Goal: Task Accomplishment & Management: Complete application form

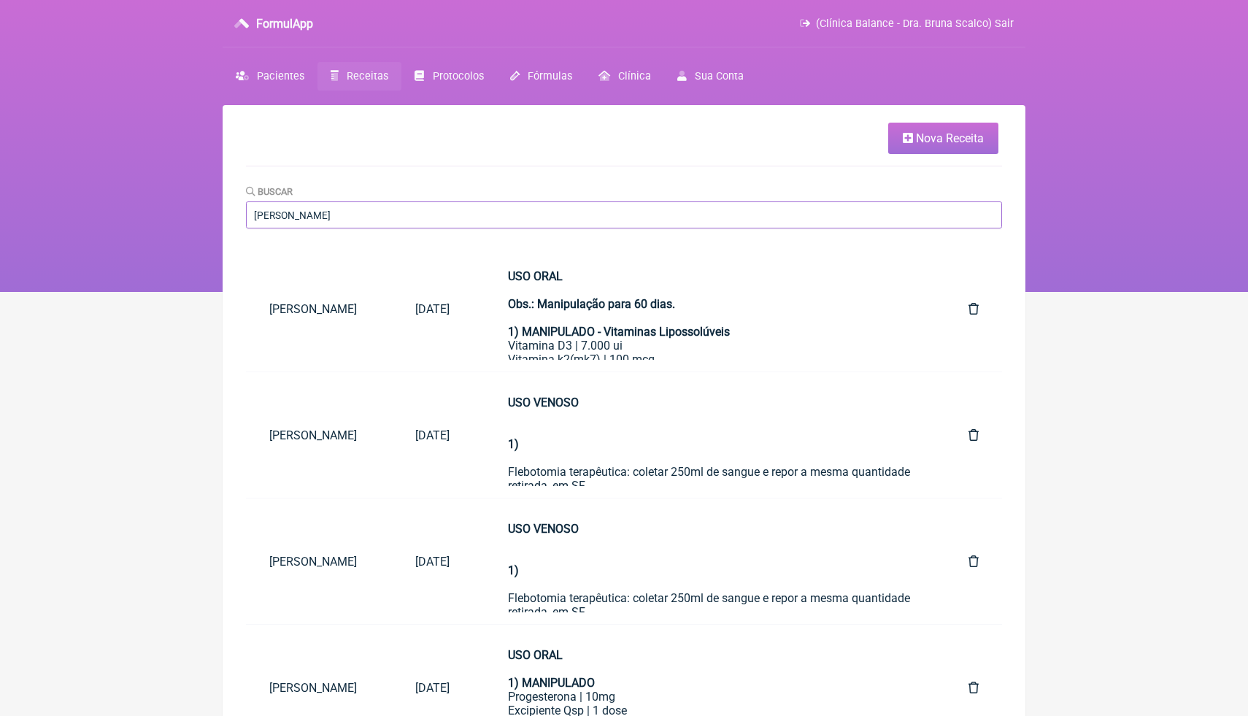
click at [534, 211] on input "[PERSON_NAME]" at bounding box center [624, 214] width 756 height 27
click at [1167, 292] on html "FormulApp (Clínica Balance - Dra. Bruna Scalco) Sair Pacientes Receitas Protoco…" at bounding box center [624, 146] width 1248 height 292
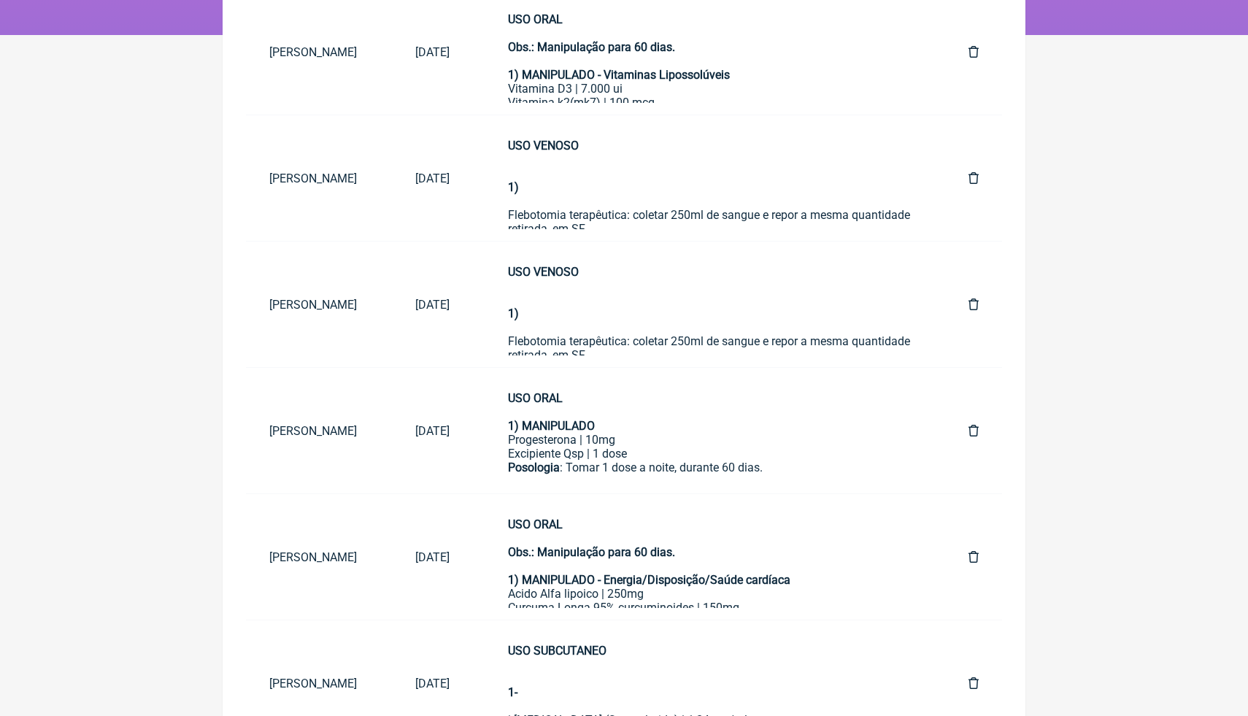
scroll to position [263, 0]
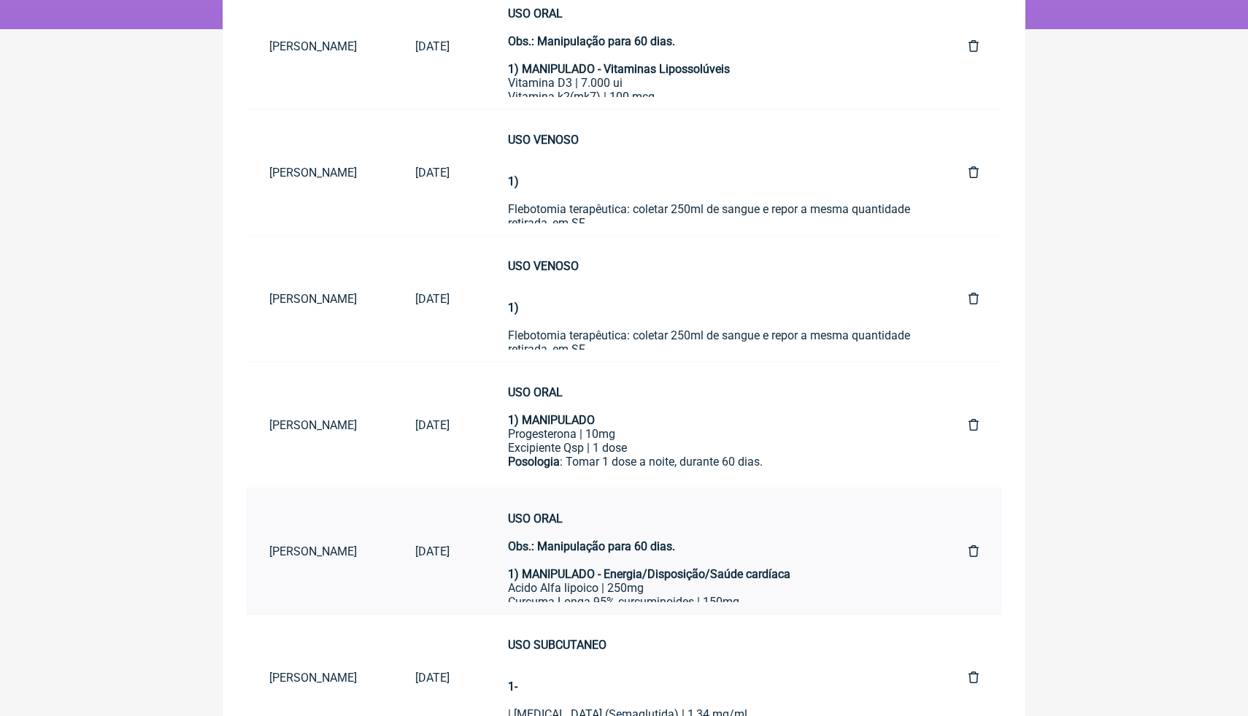
click at [807, 561] on div "USO ORAL Obs.: Manipulação para 60 dias." at bounding box center [709, 539] width 402 height 55
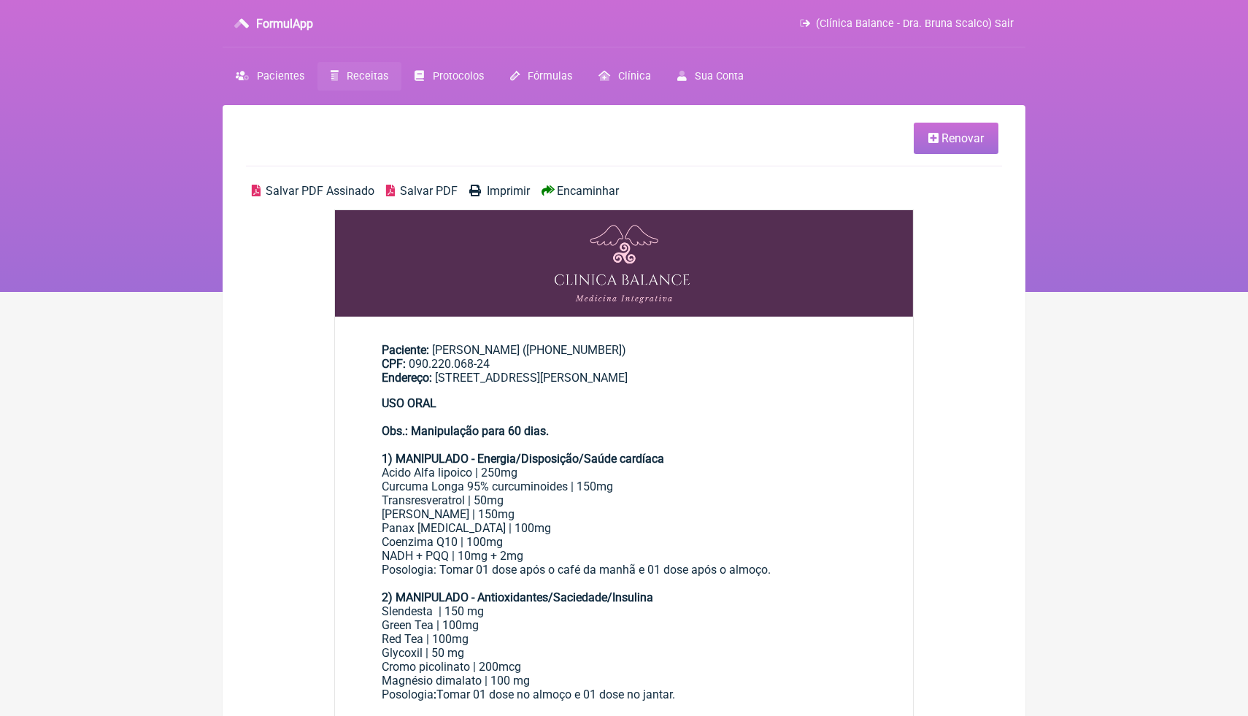
click at [839, 471] on div "Acido Alfa lipoico | 250mg Curcuma Longa 95% curcuminoides | 150mg Transresvera…" at bounding box center [624, 514] width 485 height 97
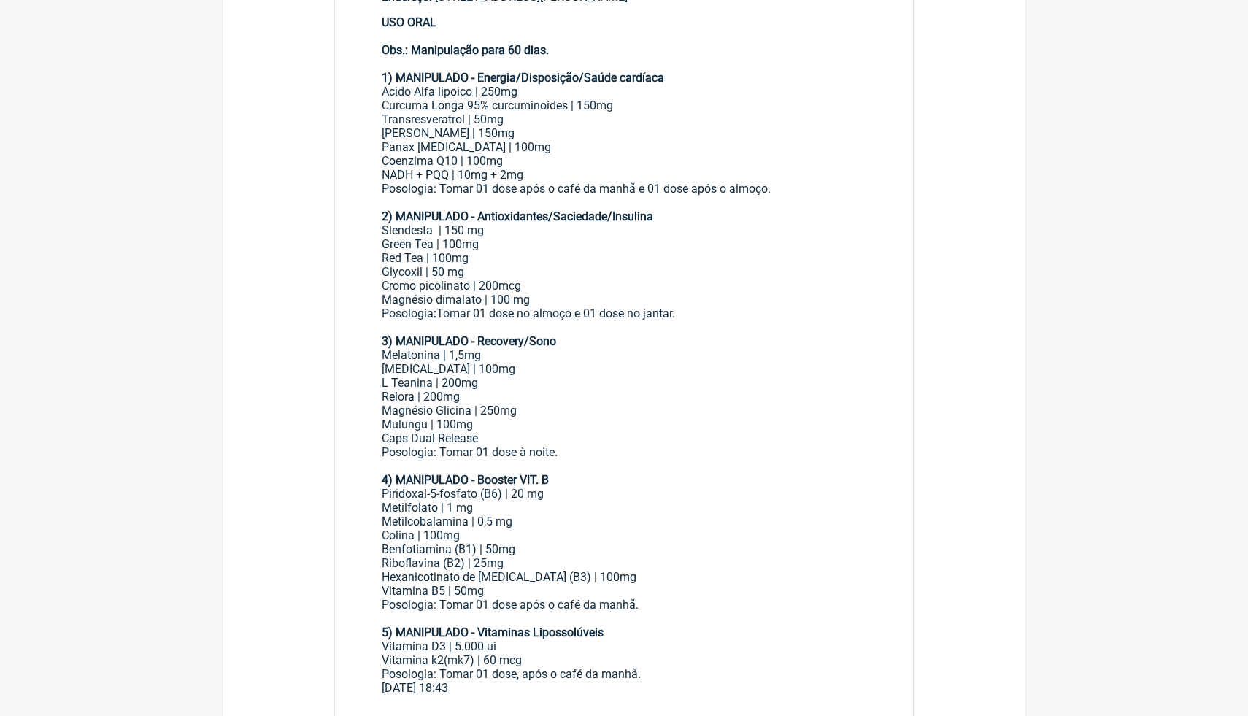
scroll to position [380, 0]
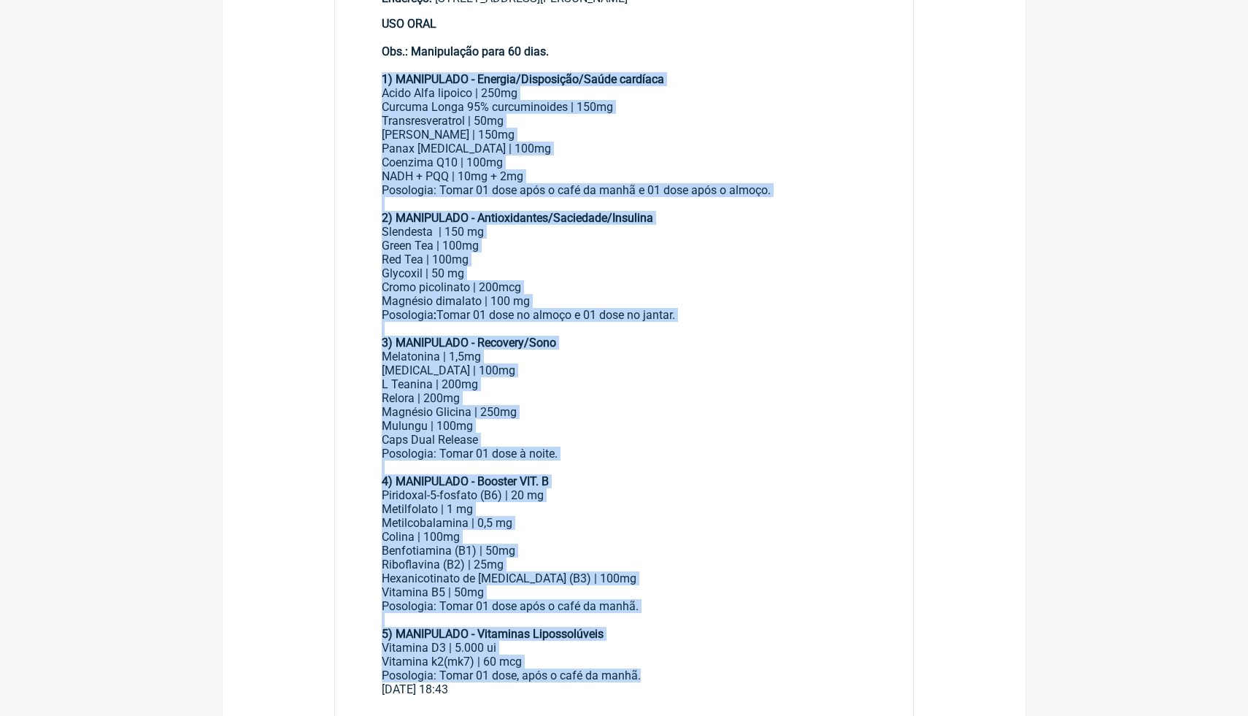
drag, startPoint x: 649, startPoint y: 676, endPoint x: 381, endPoint y: 75, distance: 657.8
click at [381, 76] on main "Paciente: Paulo Pereira Filho ((19) 99996-7286) CPF: 090.220.068-24 Endereço: R…" at bounding box center [624, 324] width 578 height 768
copy div "1) MANIPULADO - Energia/Disposição/Saúde cardíaca Acido Alfa lipoico | 250mg Cu…"
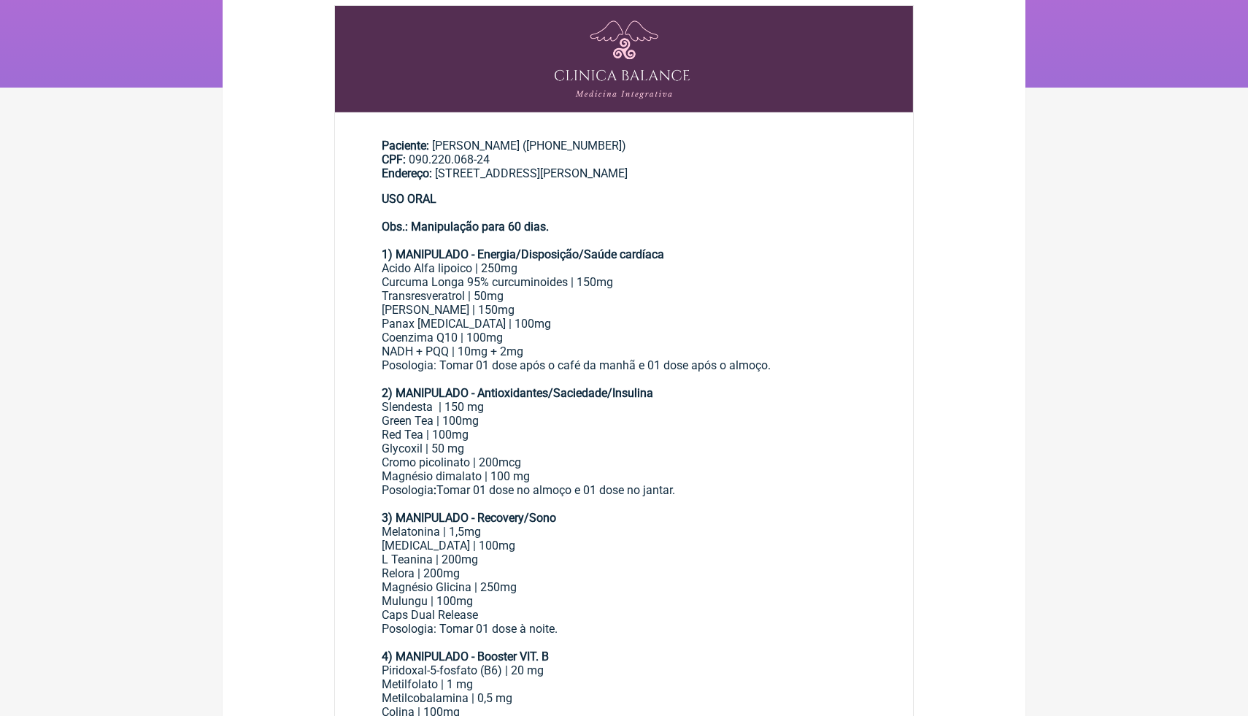
scroll to position [175, 0]
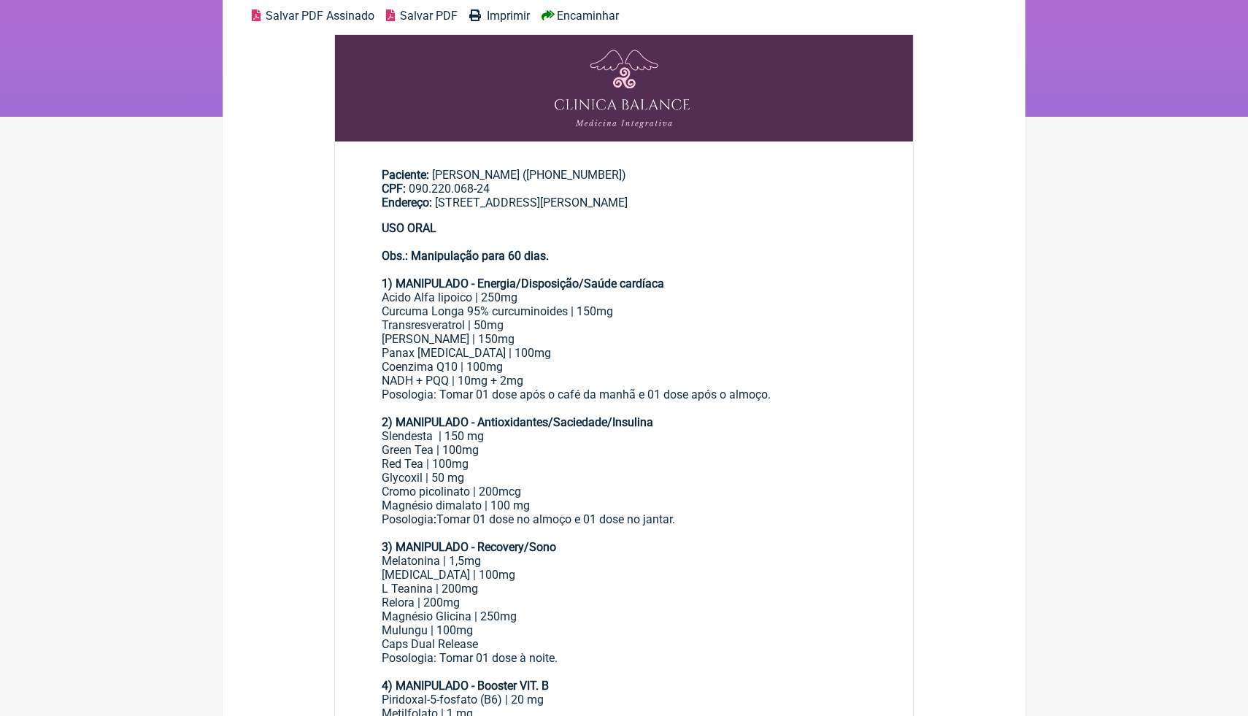
scroll to position [263, 0]
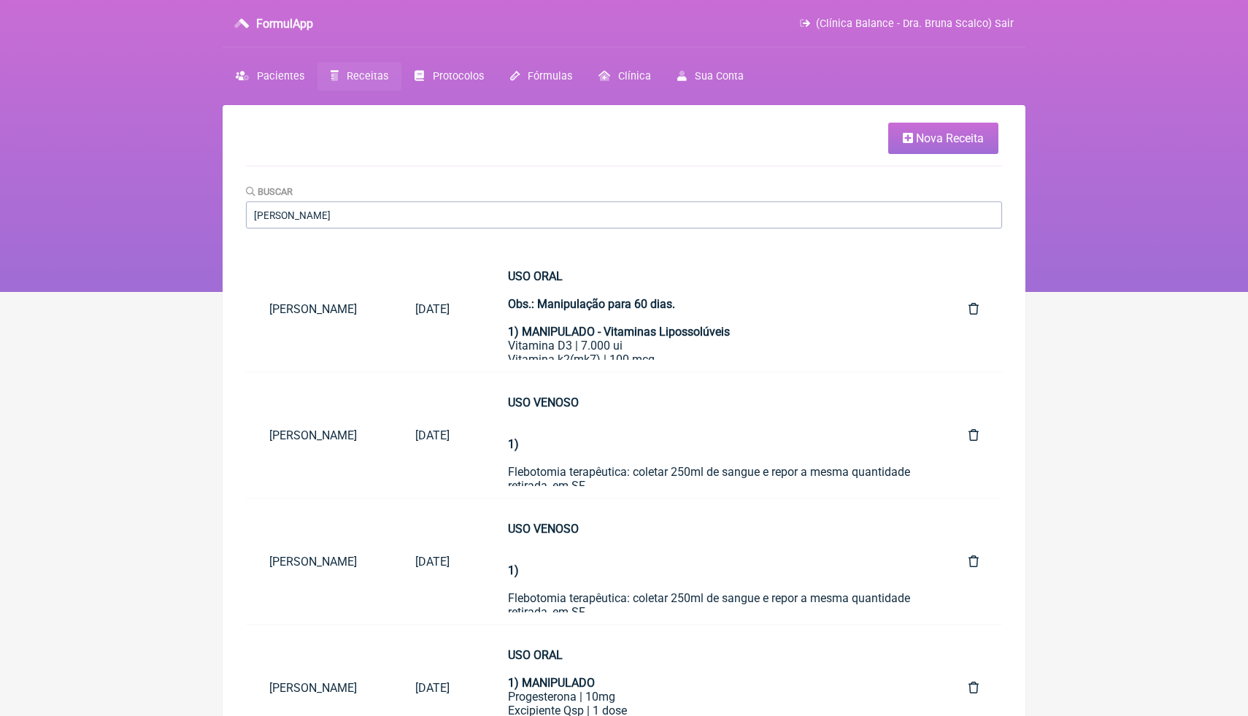
click at [941, 144] on span "Nova Receita" at bounding box center [950, 138] width 68 height 14
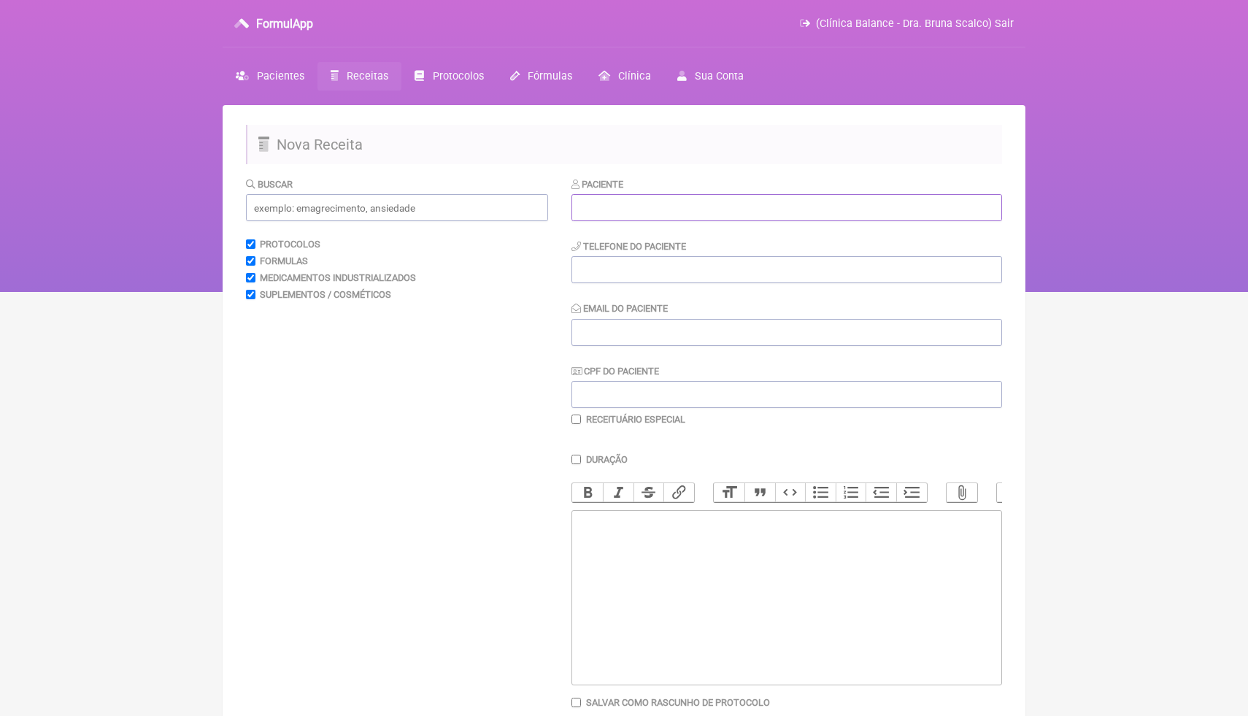
click at [835, 201] on input "text" at bounding box center [787, 207] width 431 height 27
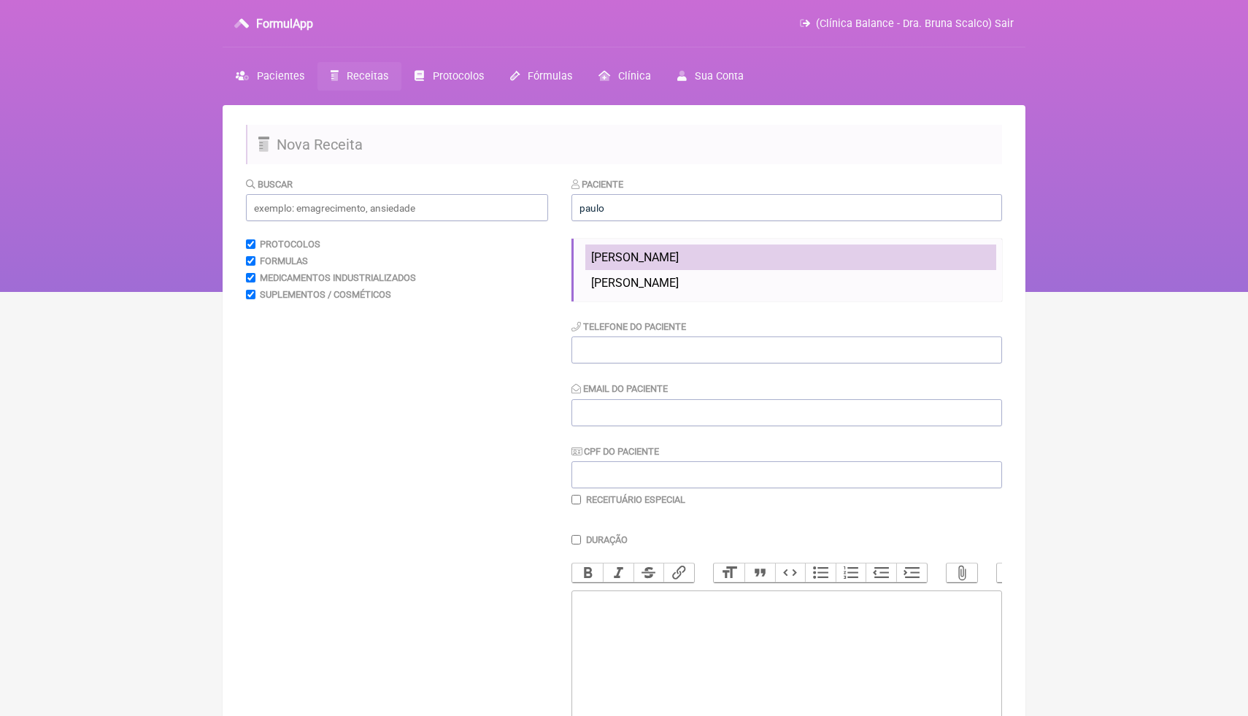
click at [842, 260] on li "[PERSON_NAME]" at bounding box center [790, 258] width 411 height 26
type input "[PERSON_NAME]"
type input "[PHONE_NUMBER]"
type input "[EMAIL_ADDRESS][DOMAIN_NAME]"
type input "090.220.068-24"
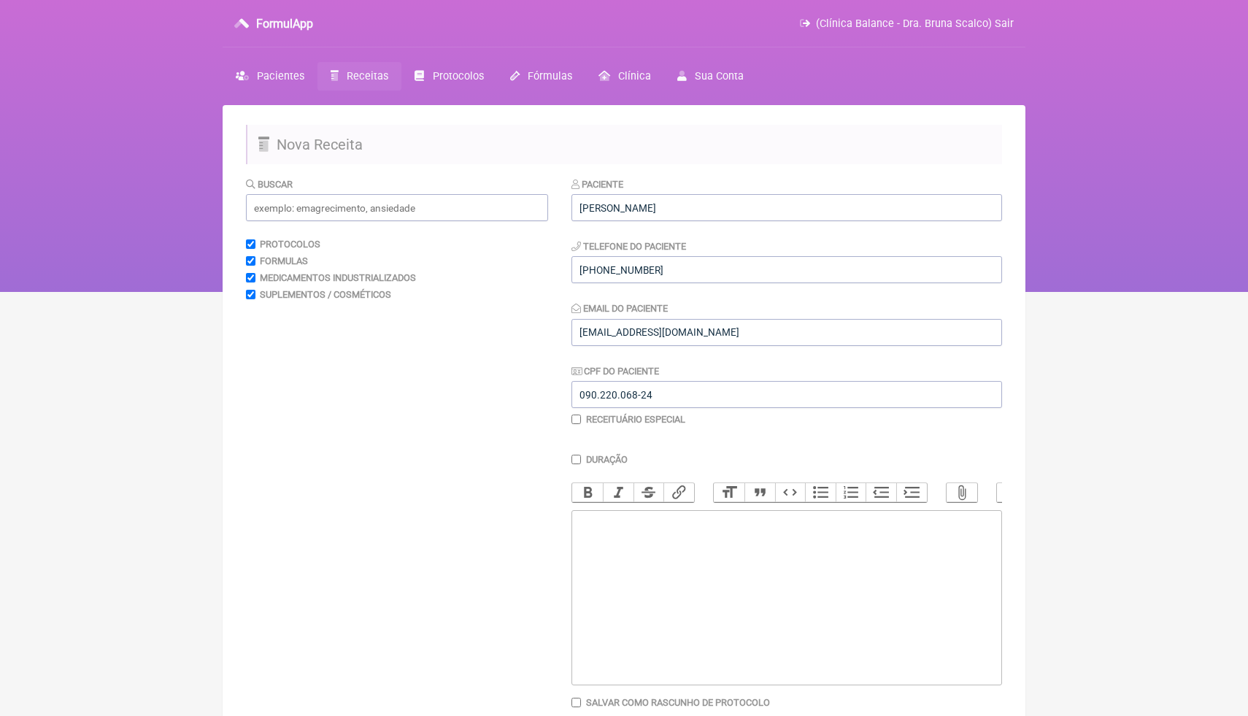
click at [1128, 215] on nav "FormulApp (Clínica Balance - Dra. Bruna Scalco) Sair [GEOGRAPHIC_DATA] Receitas…" at bounding box center [624, 146] width 1248 height 292
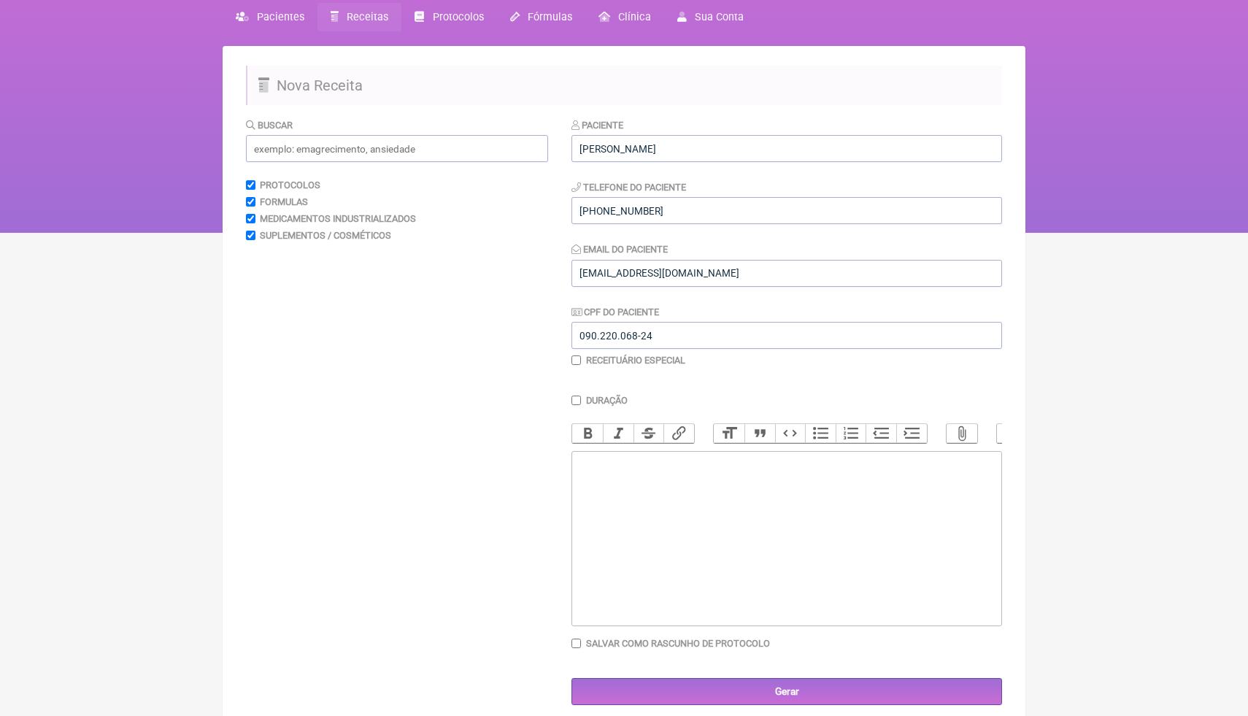
scroll to position [88, 0]
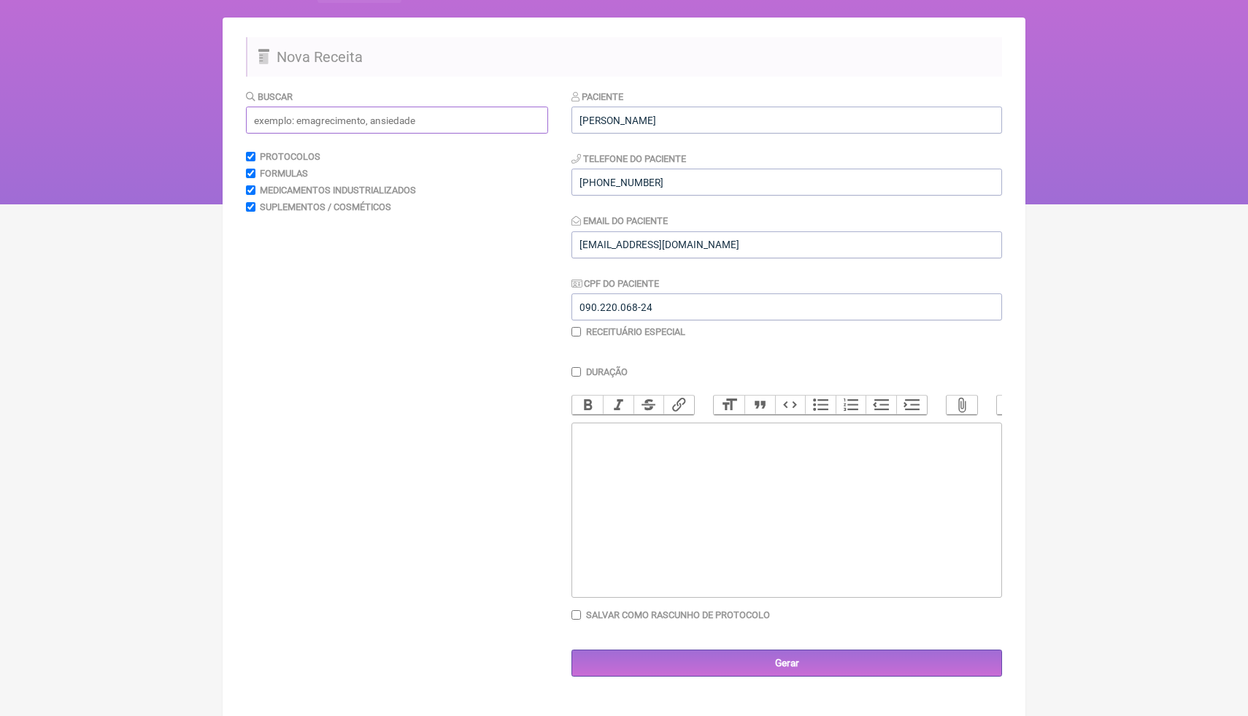
click at [466, 118] on input "text" at bounding box center [397, 120] width 302 height 27
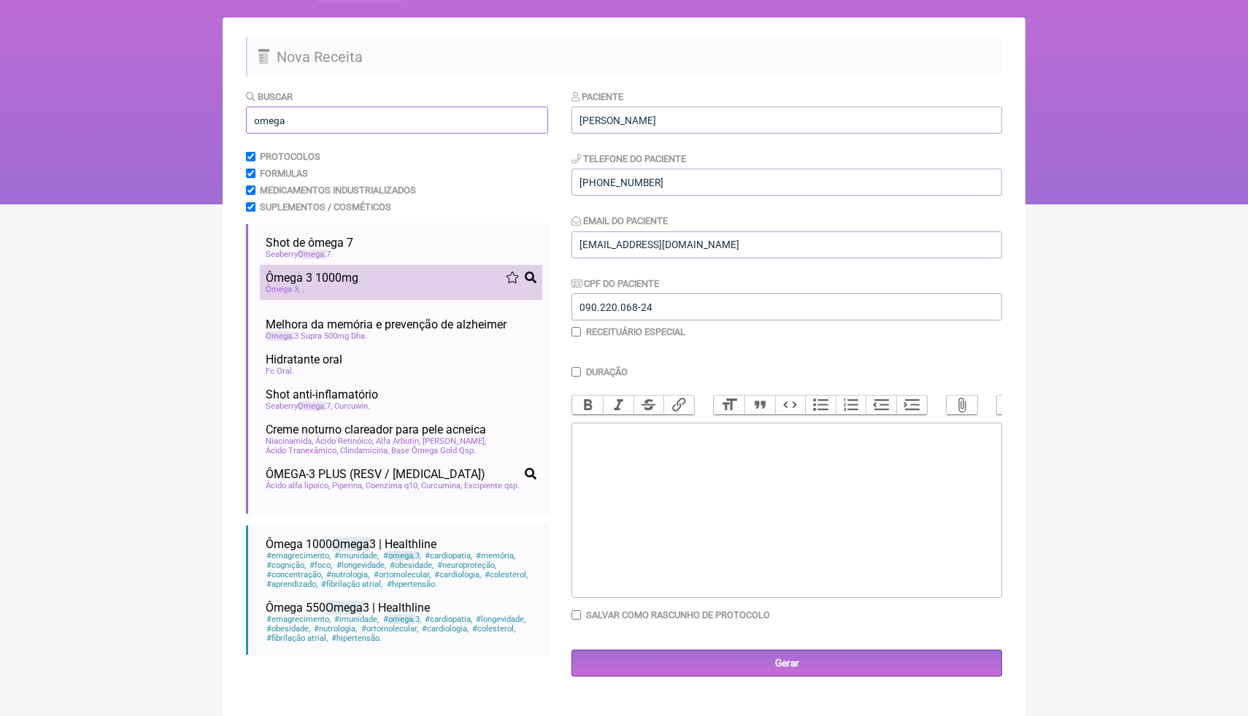
type input "omega"
click at [339, 283] on span "Ômega 3 1000mg" at bounding box center [312, 278] width 93 height 14
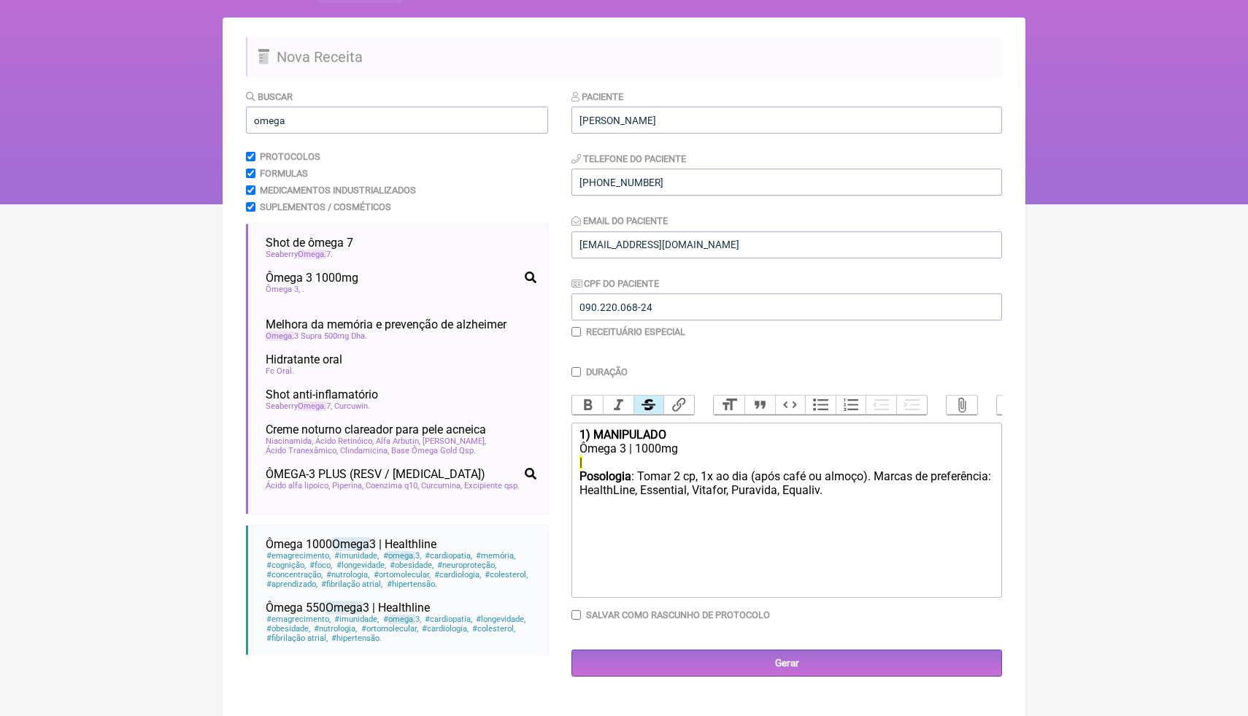
drag, startPoint x: 590, startPoint y: 461, endPoint x: 569, endPoint y: 464, distance: 21.4
click at [569, 464] on form "Buscar omega Protocolos Formulas Medicamentos Industrializados Suplementos / Co…" at bounding box center [624, 383] width 756 height 588
click at [597, 459] on div "|" at bounding box center [787, 463] width 415 height 14
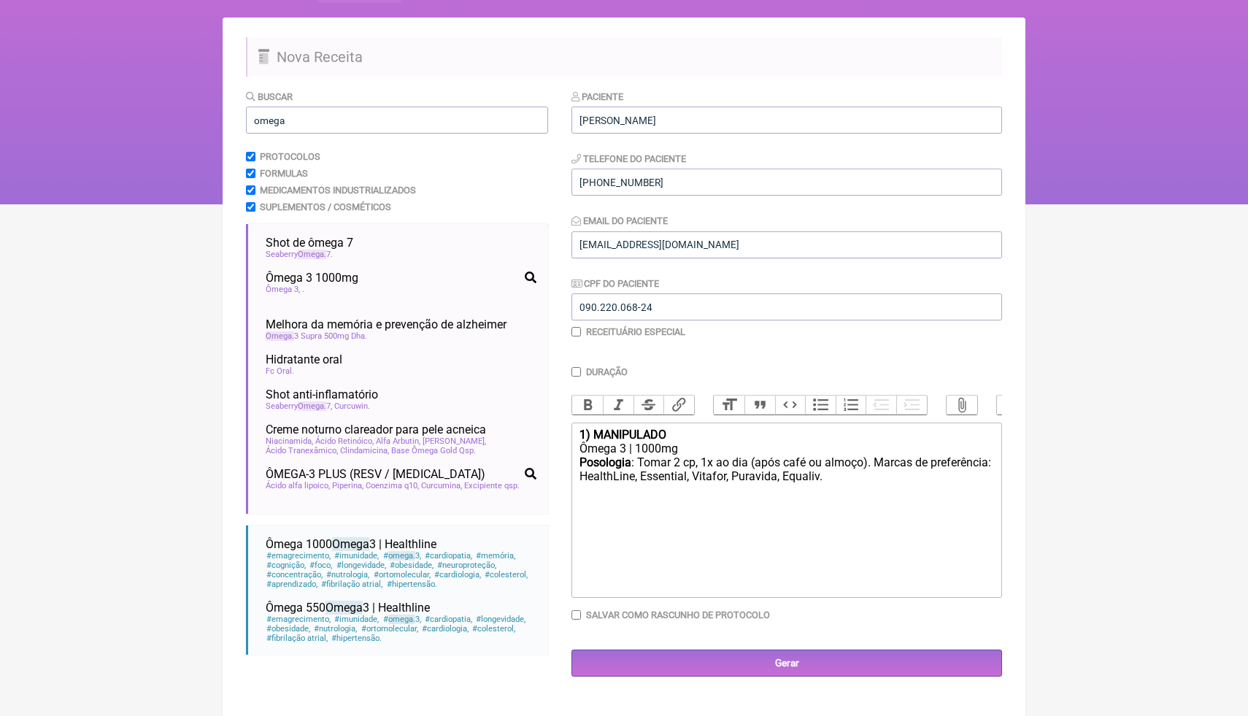
click at [934, 479] on div "Posologia : Tomar 2 cp, 1x ao dia (após café ou almoço). Marcas de preferência:…" at bounding box center [787, 477] width 415 height 43
click at [902, 477] on div "Posologia : Tomar 2 cp, 1x ao dia (após café ou almoço). Marcas de preferência:…" at bounding box center [787, 477] width 415 height 43
click at [577, 436] on trix-editor "1) MANIPULADO Ômega 3 | 1000mg Posologia : Tomar 2 cp, 1x ao dia (após café ou …" at bounding box center [787, 510] width 431 height 175
click at [583, 515] on trix-editor "1) MANIPULADO Ômega 3 | 1000mg Posologia : Tomar 2 cp, 1x ao dia (após café ou …" at bounding box center [787, 510] width 431 height 175
paste trix-editor "loremi>9) DOLORSITAM - Consect/Adipiscing/Elits doeiusmo</tempor></inc><utl>Etd…"
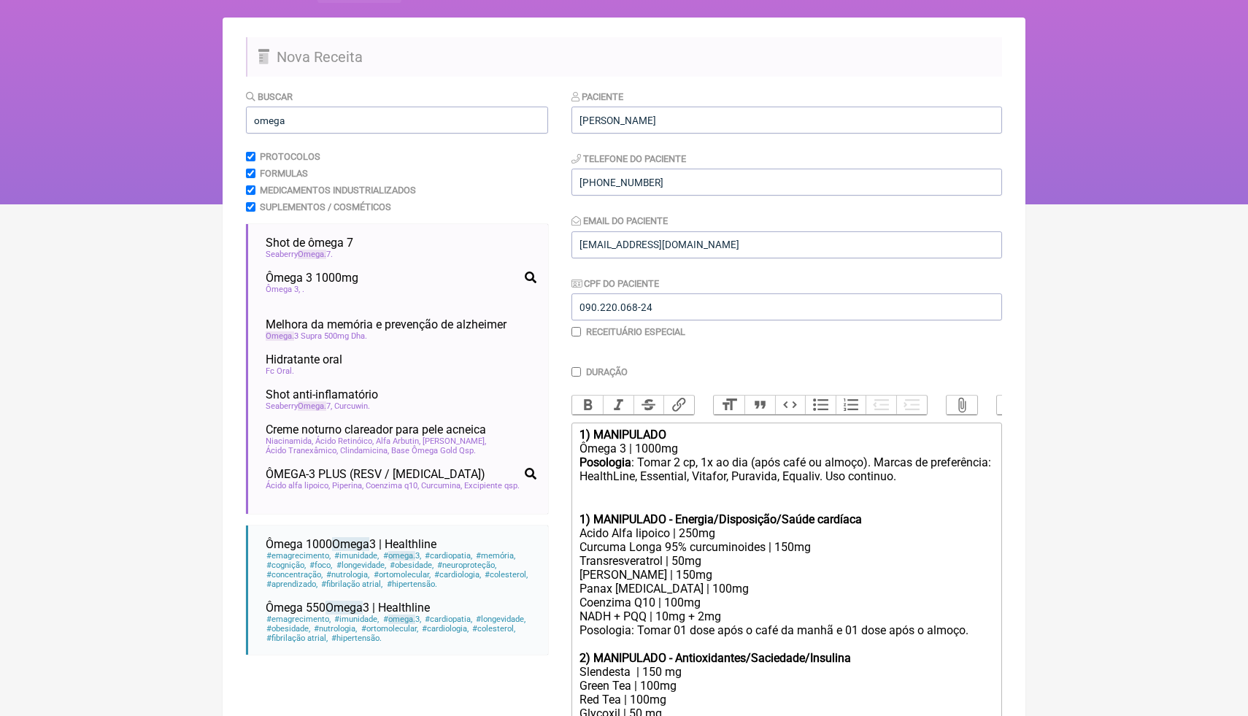
scroll to position [493, 0]
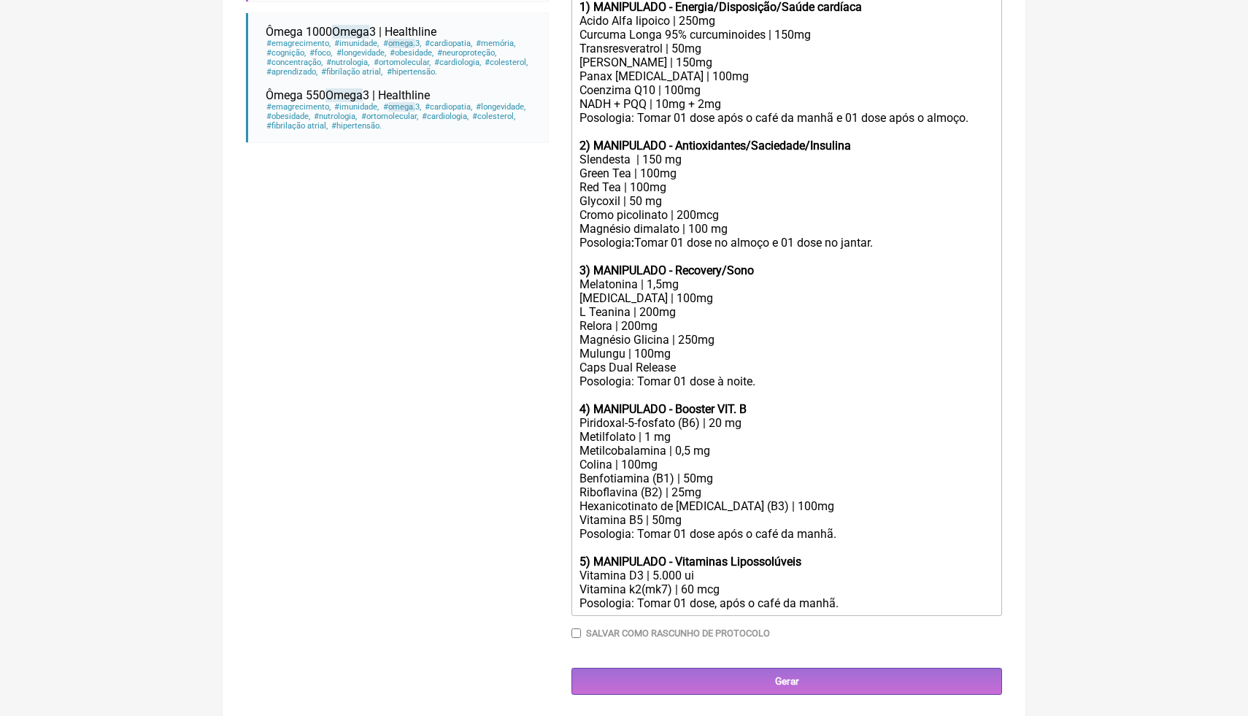
scroll to position [600, 0]
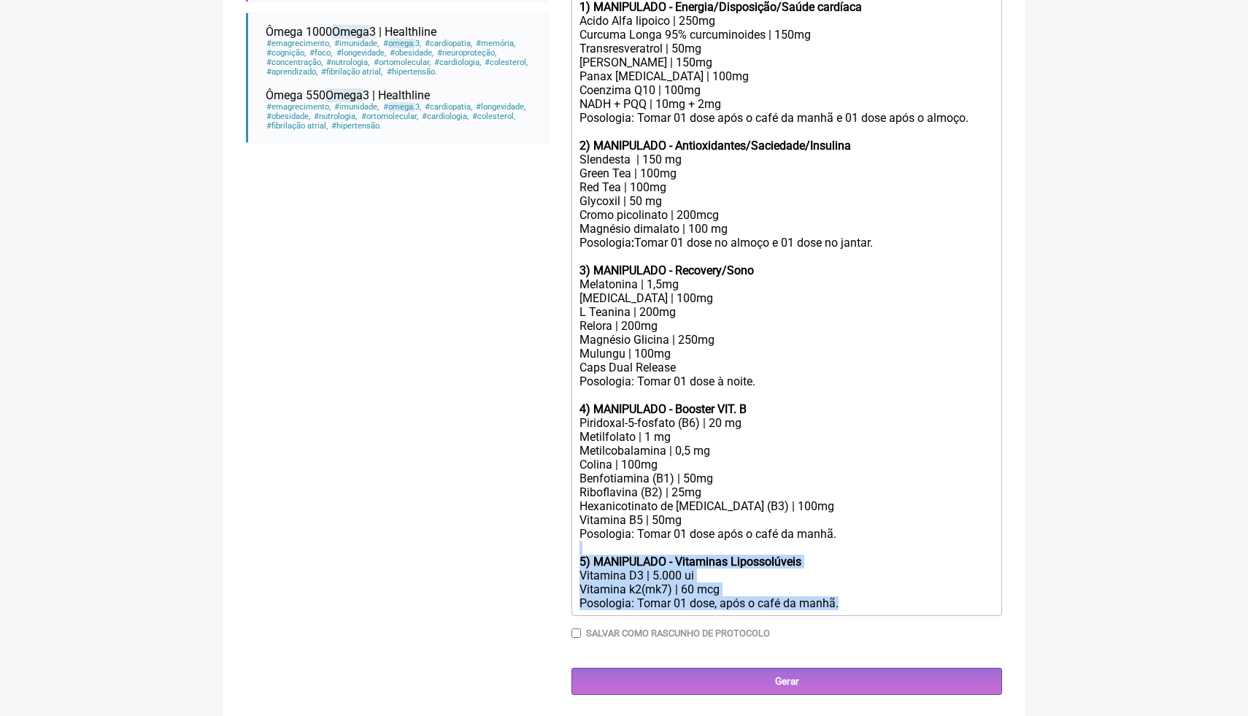
drag, startPoint x: 864, startPoint y: 607, endPoint x: 558, endPoint y: 550, distance: 310.4
click at [558, 550] on form "Buscar omega Protocolos Formulas Medicamentos Industrializados Suplementos / Co…" at bounding box center [624, 136] width 756 height 1118
copy trix-editor "5) MANIPULADO - Vitaminas Lipossolúveis Vitamina D3 | 5.000 ui Vitamina k2(mk7)…"
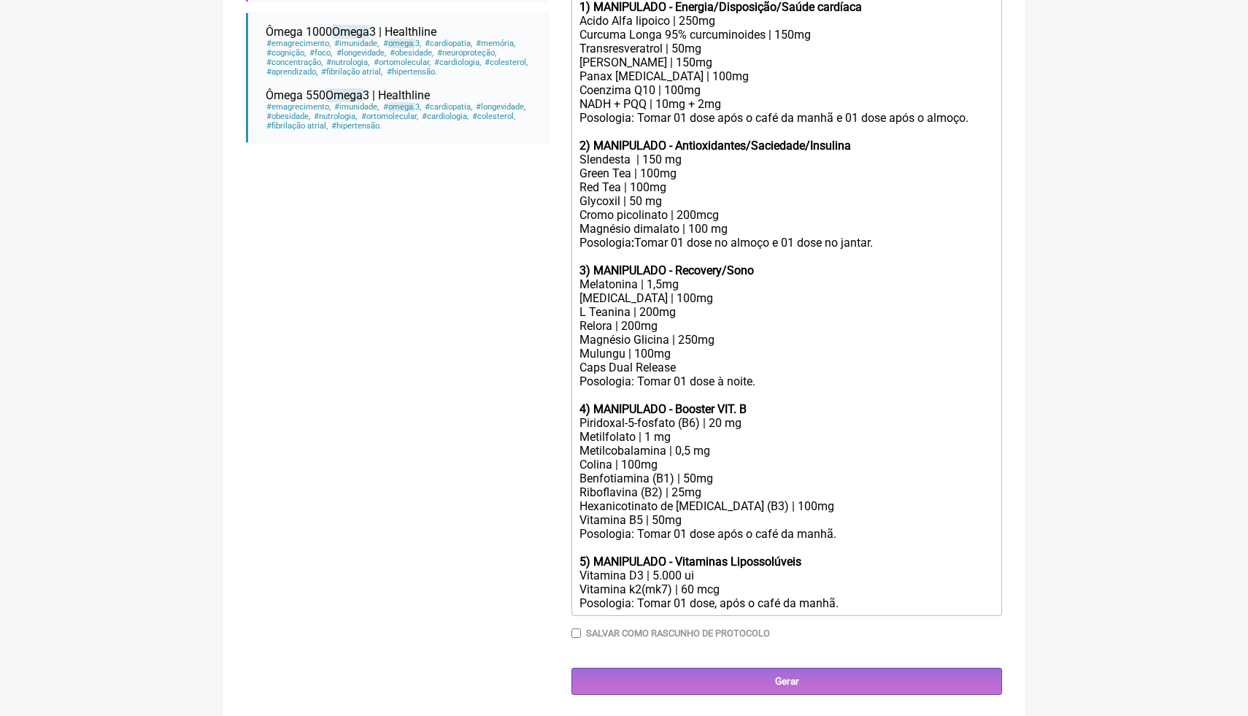
scroll to position [545, 0]
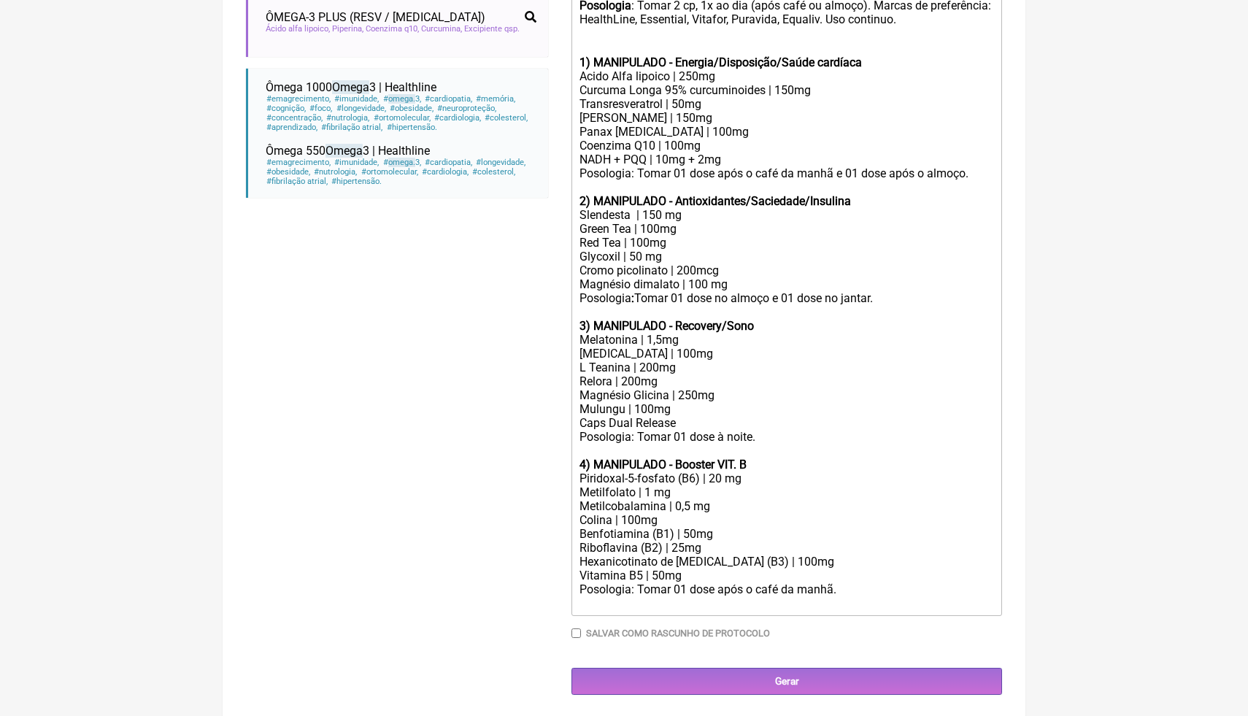
click at [980, 24] on div "Posologia : Tomar 2 cp, 1x ao dia (após café ou almoço). Marcas de preferência:…" at bounding box center [787, 34] width 415 height 71
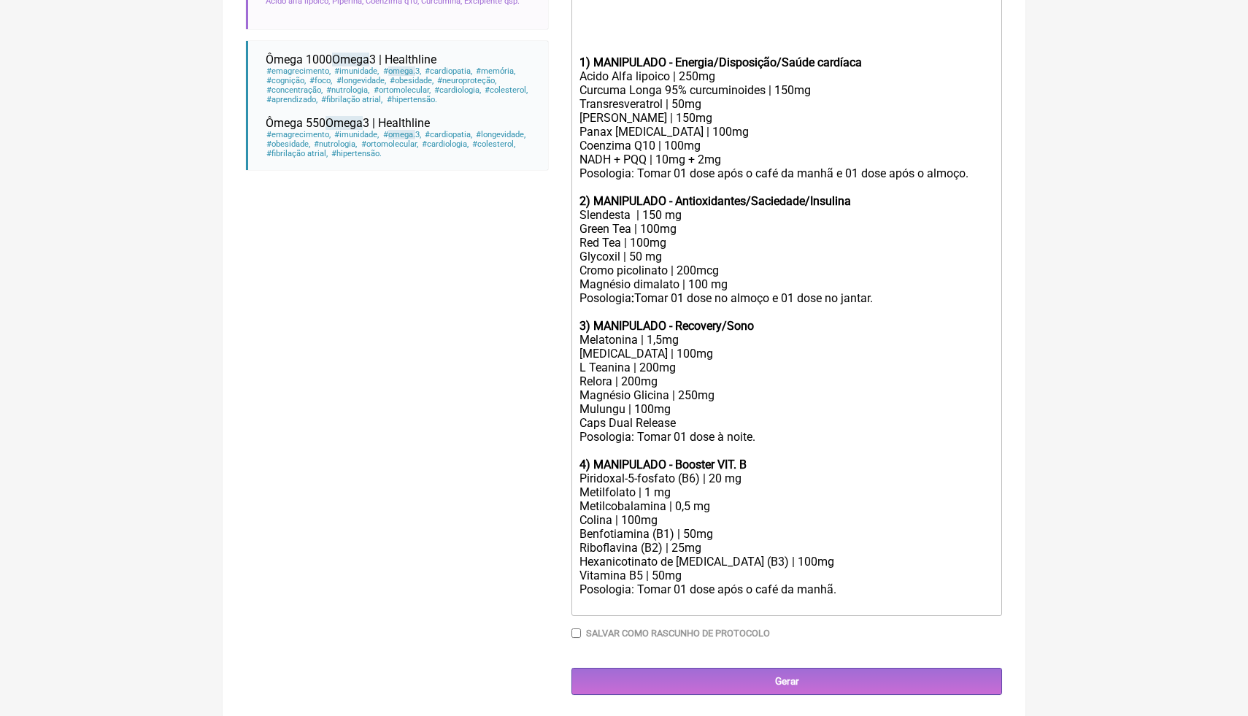
paste trix-editor "strong><br>5) MANIPULADO - Vitaminas Lipossolúveis</strong></div><div>Vitamina …"
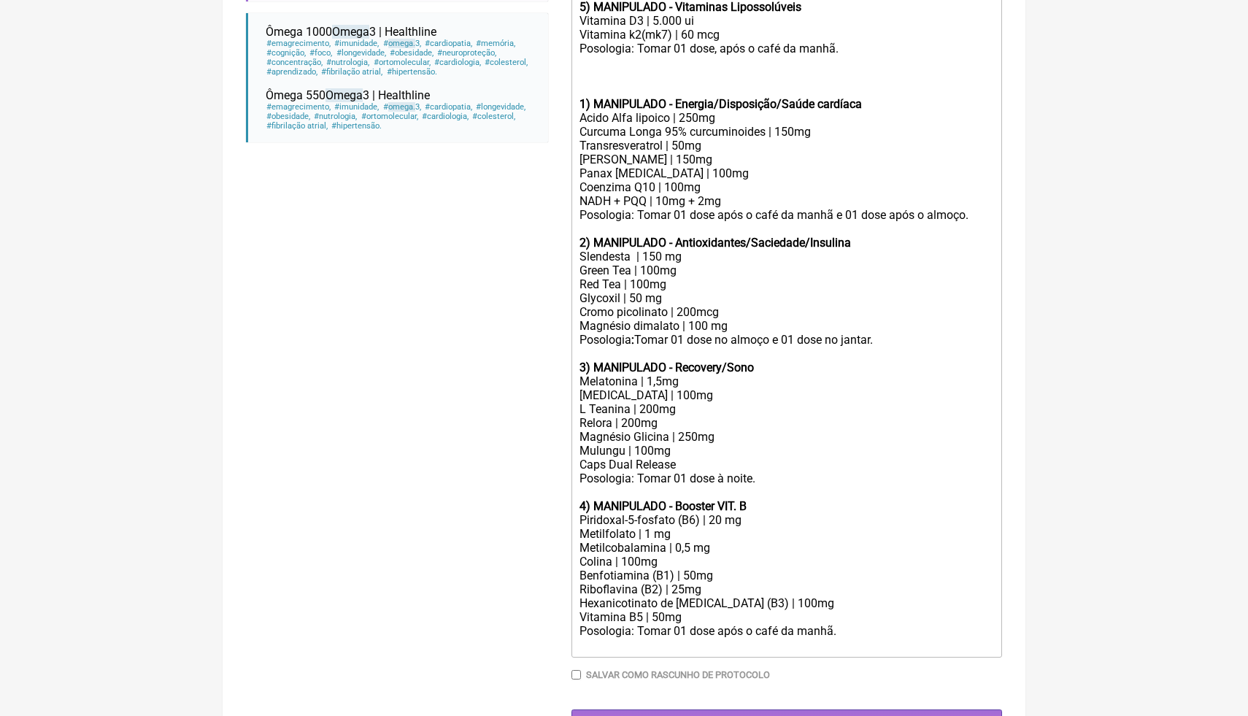
click at [624, 74] on div "1) MANIPULADO - Energia/Disposição/Saúde cardíaca" at bounding box center [787, 82] width 415 height 55
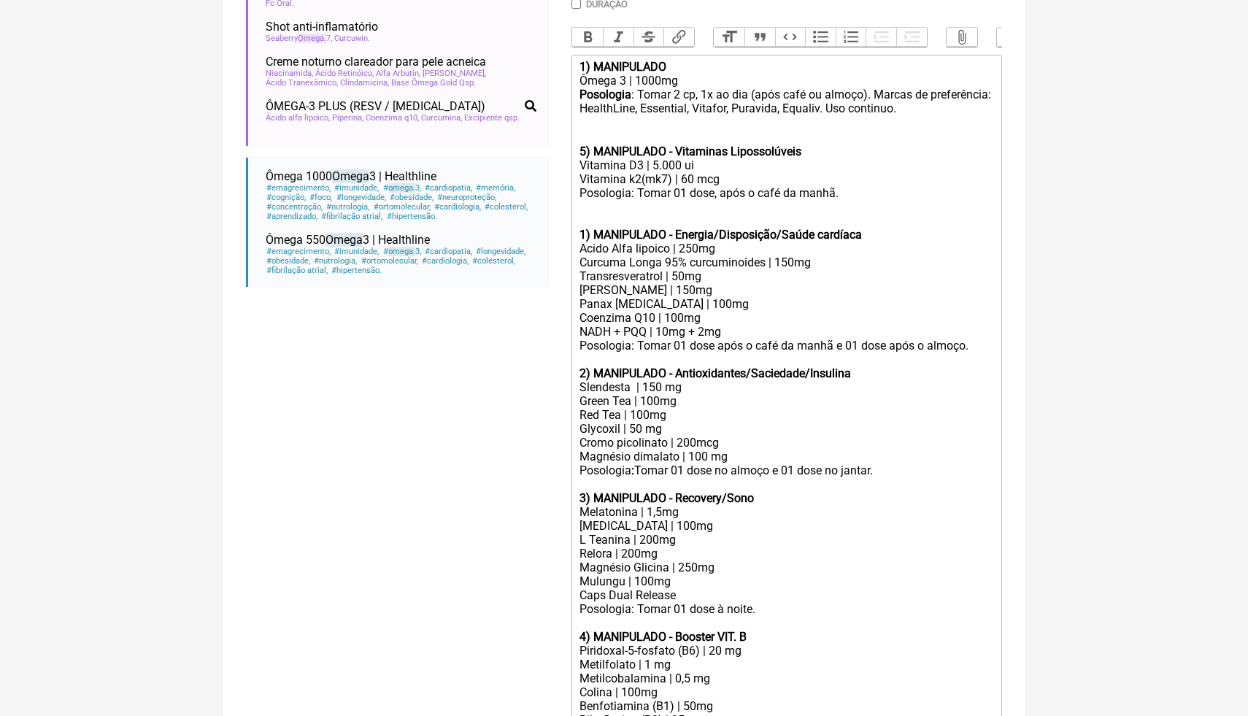
scroll to position [454, 0]
click at [623, 215] on div "1) MANIPULADO - Energia/Disposição/Saúde cardíaca" at bounding box center [787, 222] width 415 height 42
paste trix-editor "<lor><ipsumd>7) SITAMETCON</adipis></eli><sed>Doeiu 1 | 3839te</inc><utl><etdol…"
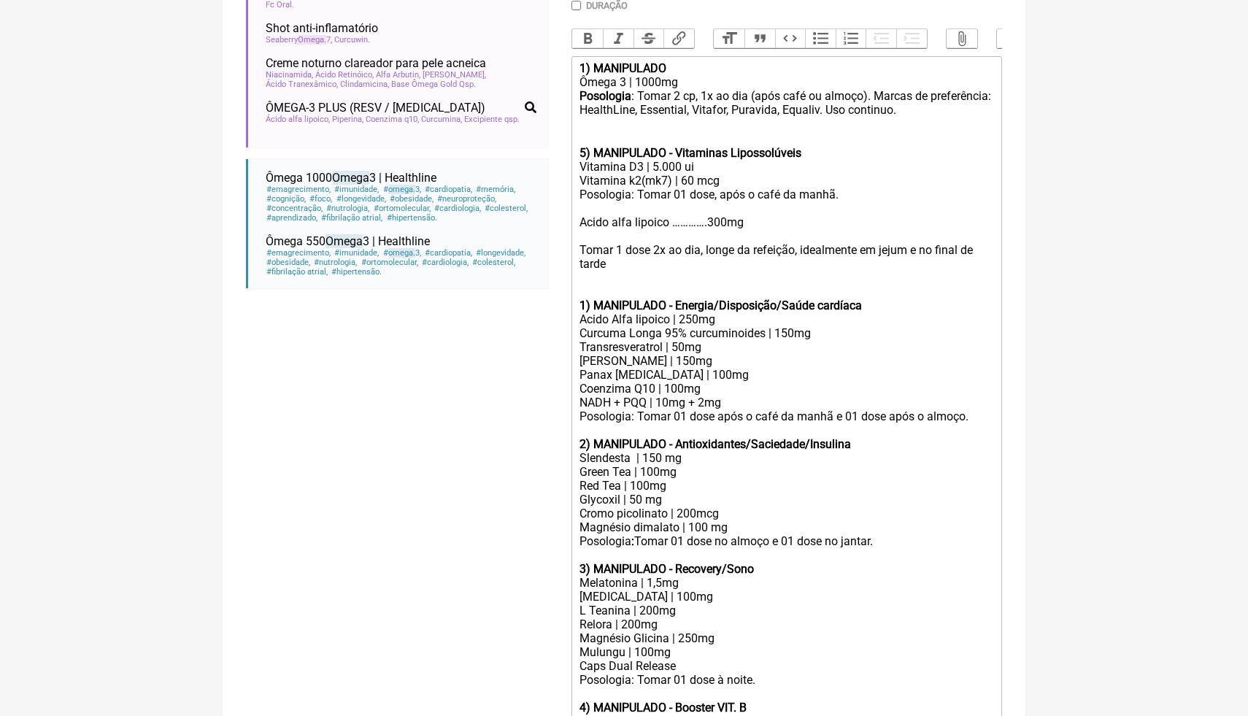
click at [580, 224] on div "Acido alfa lipoico ………….300mg" at bounding box center [787, 215] width 415 height 28
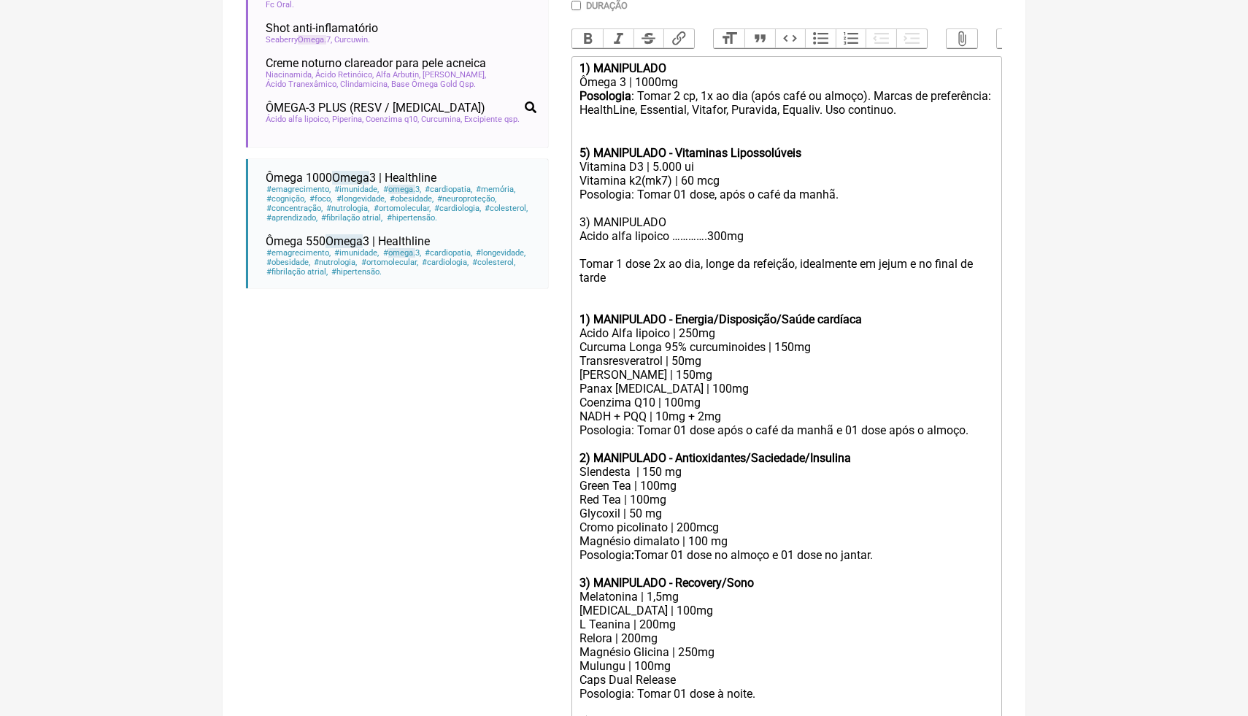
click at [643, 272] on div "Tomar 1 dose 2x ao dia, longe da refeição, idealmente em jejum e no final de ta…" at bounding box center [787, 271] width 415 height 28
click at [609, 247] on div at bounding box center [787, 250] width 415 height 14
click at [634, 277] on div "Tomar 1 dose 2x ao dia, longe da refeição, idealmente em jejum e no final de ta…" at bounding box center [787, 271] width 415 height 28
drag, startPoint x: 675, startPoint y: 223, endPoint x: 550, endPoint y: 228, distance: 124.2
click at [549, 228] on form "Buscar omega Protocolos Formulas Medicamentos Industrializados Suplementos / Co…" at bounding box center [624, 337] width 756 height 1229
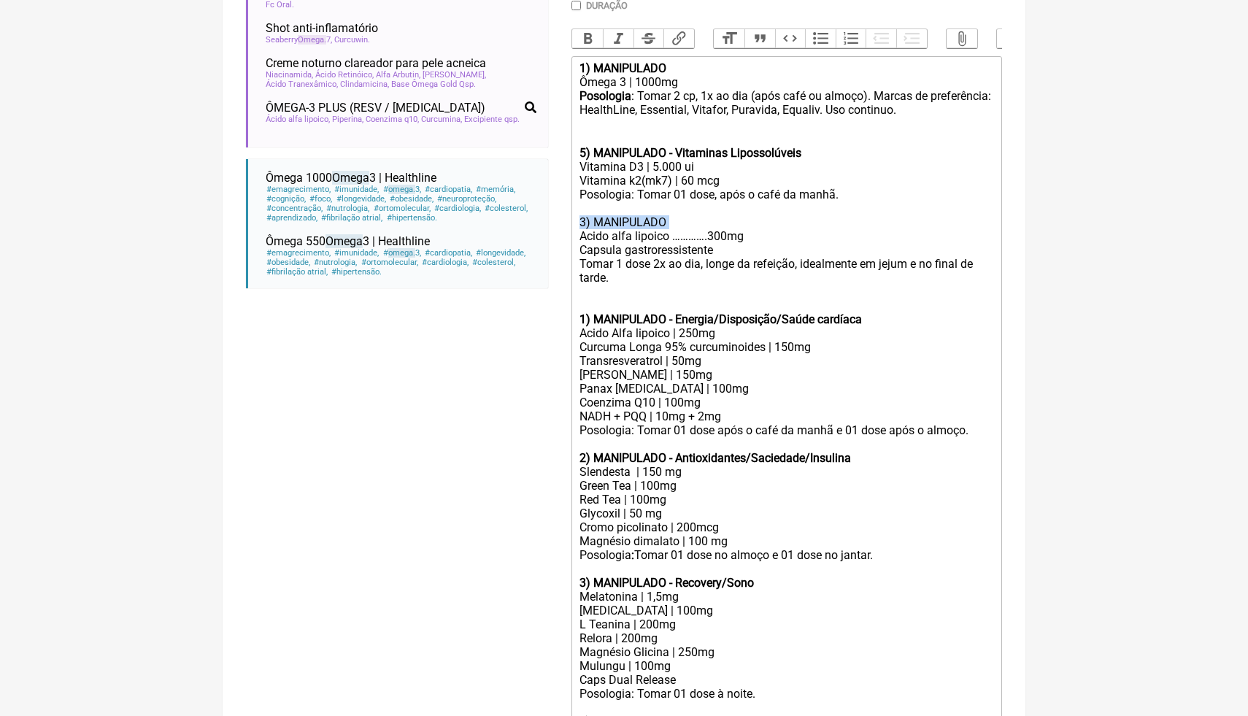
click at [687, 222] on div "3) MANIPULADO Acido alfa lipoico ………….300mg" at bounding box center [787, 222] width 415 height 42
drag, startPoint x: 684, startPoint y: 222, endPoint x: 578, endPoint y: 219, distance: 105.9
click at [578, 219] on trix-editor "1) MANIPULADO Ômega 3 | 1000mg Posologia : Tomar 2 cp, 1x ao dia (após café ou …" at bounding box center [787, 464] width 431 height 817
click at [588, 38] on button "Bold" at bounding box center [587, 38] width 31 height 19
click at [625, 238] on div "3) MANIPULADO Acido alfa lipoico ………….300mg" at bounding box center [787, 222] width 415 height 42
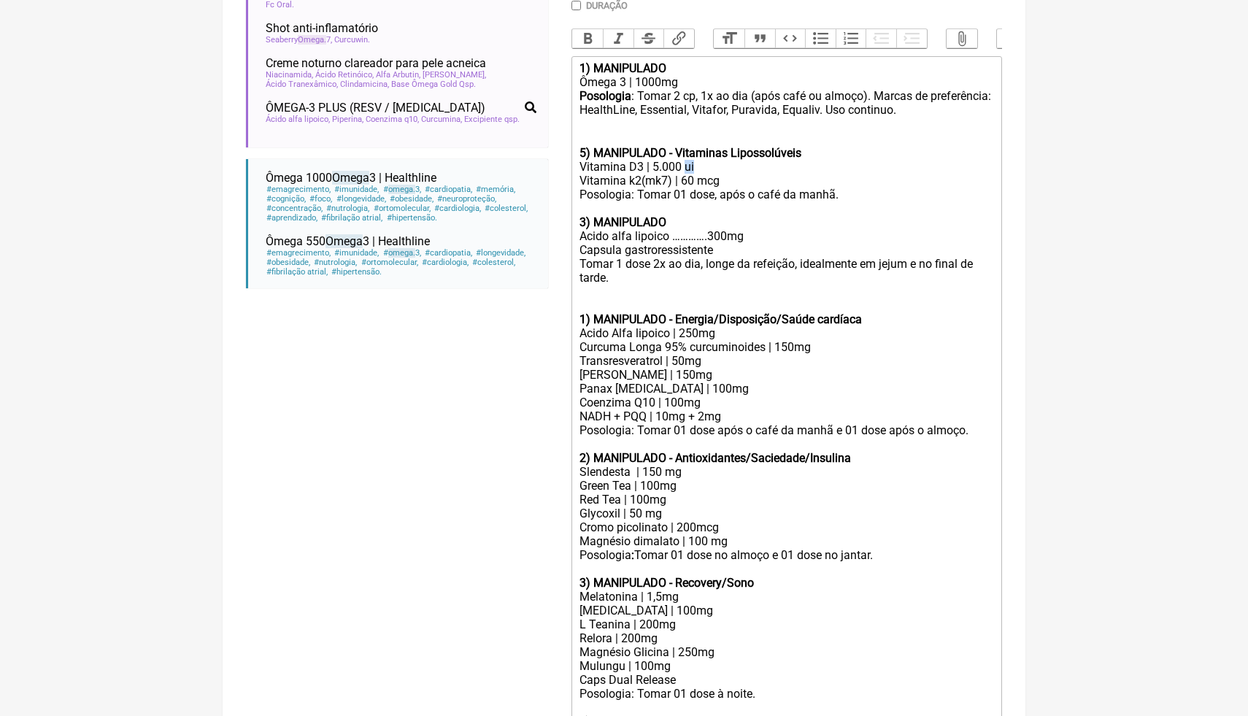
drag, startPoint x: 701, startPoint y: 167, endPoint x: 688, endPoint y: 167, distance: 12.4
click at [688, 167] on div "Vitamina D3 | 5.000 ui" at bounding box center [787, 167] width 415 height 14
click at [761, 167] on div "Vitamina D3 | 5.000 UI" at bounding box center [787, 167] width 415 height 14
click at [683, 175] on div "Vitamina k2(mk7) | 60 mcg" at bounding box center [787, 181] width 415 height 14
drag, startPoint x: 692, startPoint y: 176, endPoint x: 683, endPoint y: 176, distance: 8.8
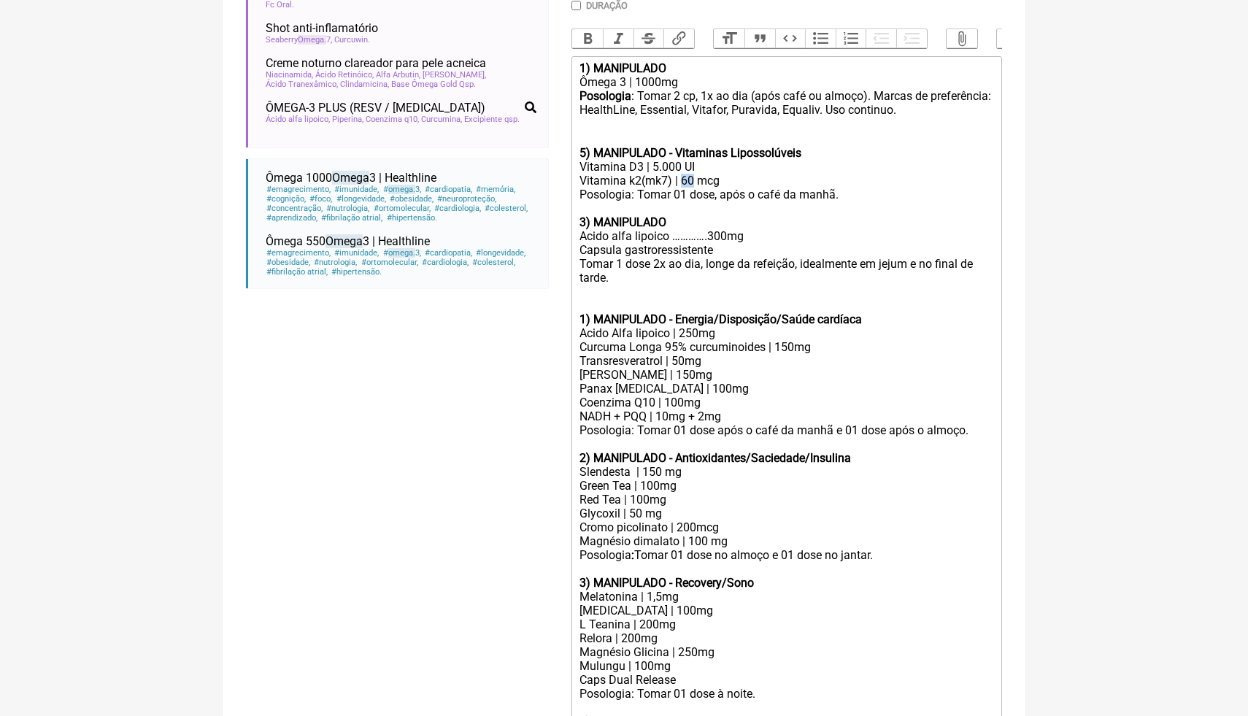
click at [683, 176] on div "Vitamina k2(mk7) | 60 mcg" at bounding box center [787, 181] width 415 height 14
click at [704, 180] on div "Vitamina k2(mk7) | 100 mcg" at bounding box center [787, 181] width 415 height 14
click at [662, 196] on div "Posologia: Tomar 01 dose, após o café da manhã." at bounding box center [787, 195] width 415 height 14
click at [739, 179] on div "Vitamina k2(mk7) | 100mcg" at bounding box center [787, 181] width 415 height 14
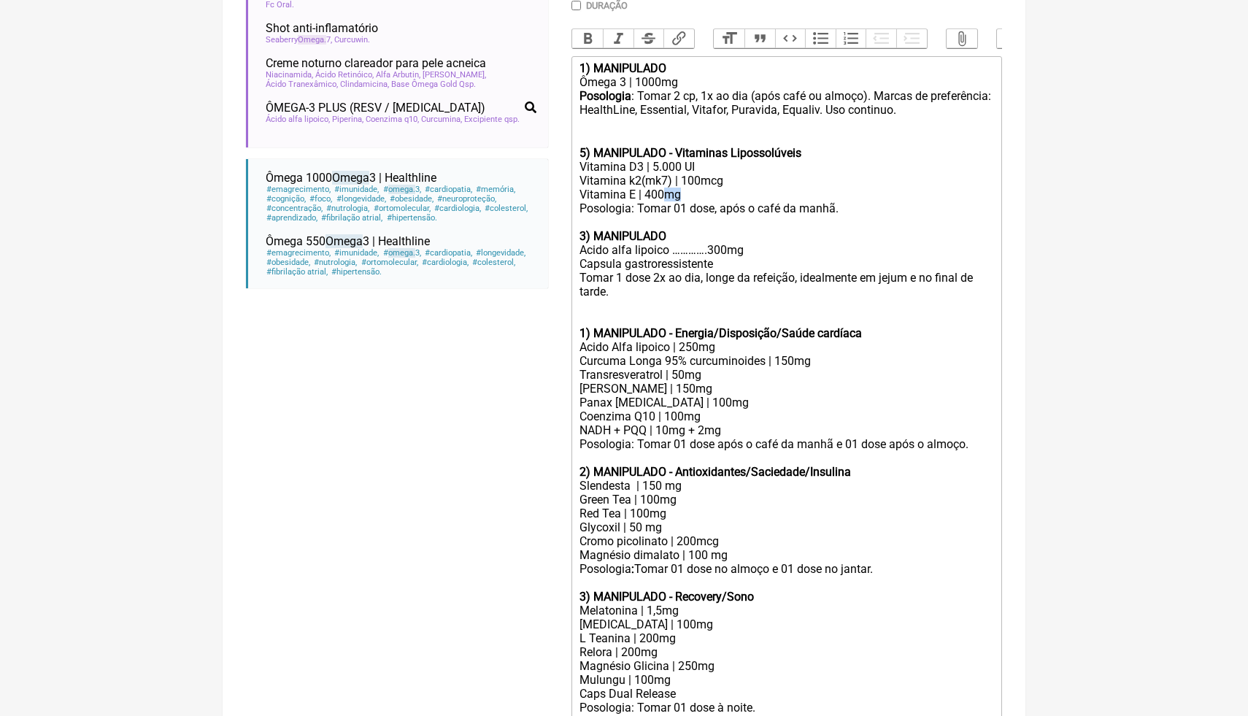
drag, startPoint x: 685, startPoint y: 197, endPoint x: 670, endPoint y: 192, distance: 15.5
click at [667, 192] on div "Vitamina k2(mk7) | 100mcg Vitamina E | 400mg" at bounding box center [787, 188] width 415 height 28
click at [703, 218] on div "3) MANIPULADO Acido alfa lipoico ………….300mg" at bounding box center [787, 236] width 415 height 42
click at [724, 263] on div "Capsula gastroressistente" at bounding box center [787, 264] width 415 height 14
click at [585, 312] on div "1) MANIPULADO - Energia/Disposição/Saúde cardíaca" at bounding box center [787, 326] width 415 height 28
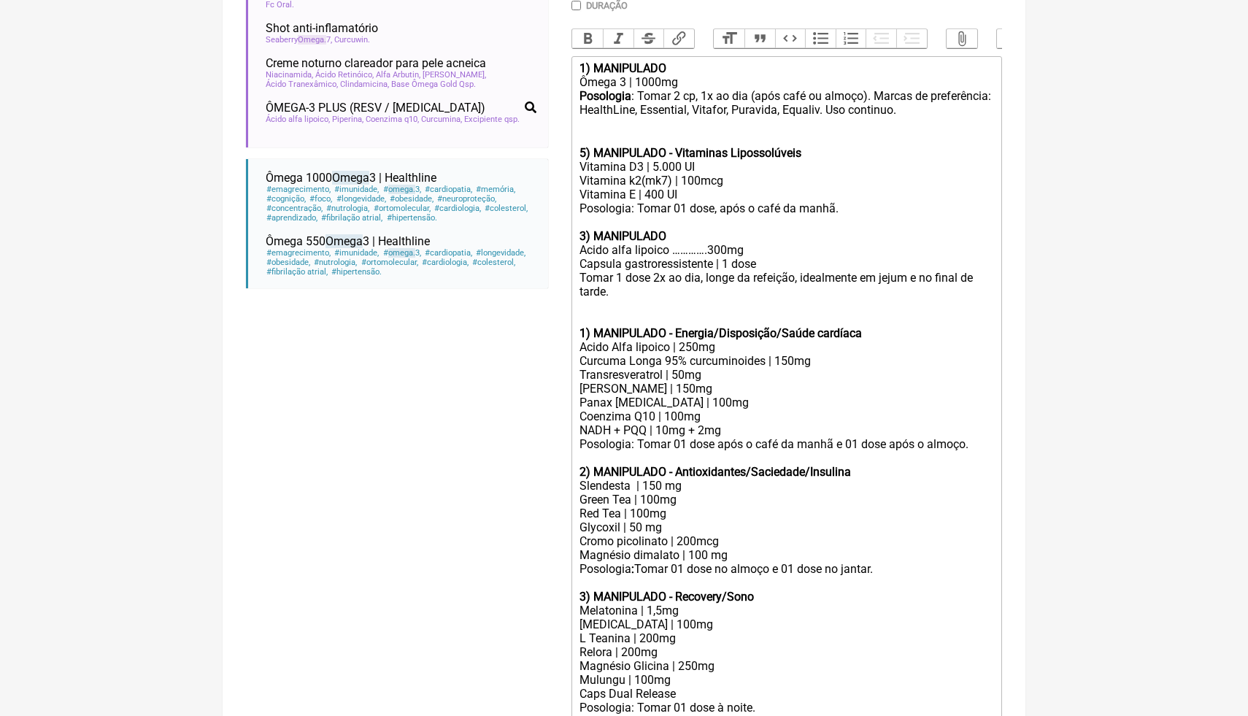
click at [585, 151] on strong "5) MANIPULADO - Vitaminas Lipossolúveis" at bounding box center [691, 153] width 222 height 14
drag, startPoint x: 726, startPoint y: 347, endPoint x: 577, endPoint y: 351, distance: 148.2
click at [576, 350] on trix-editor "1) MANIPULADO Ômega 3 | 1000mg Posologia : Tomar 2 cp, 1x ao dia (após café ou …" at bounding box center [787, 471] width 431 height 831
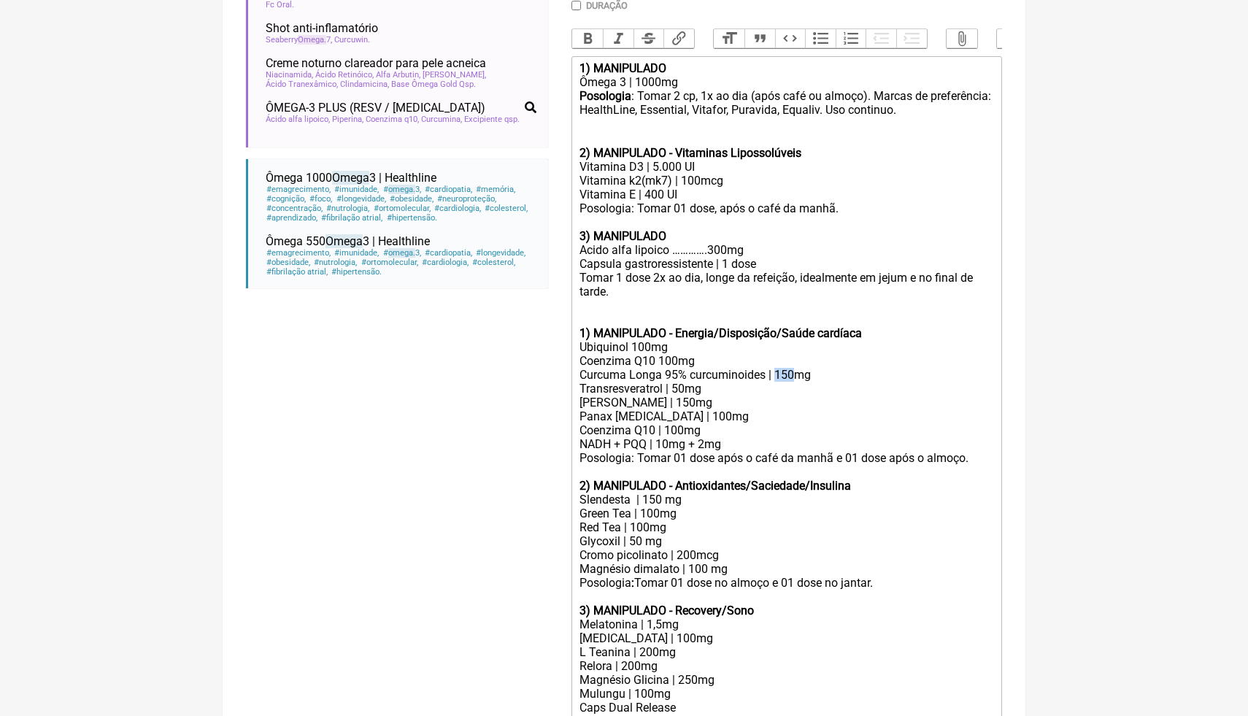
drag, startPoint x: 796, startPoint y: 373, endPoint x: 781, endPoint y: 372, distance: 15.4
click at [781, 372] on div "Ubiquinol 100mg Coenzima Q10 100mg Curcuma Longa 95% curcuminoides | 150mg Tran…" at bounding box center [787, 395] width 415 height 111
drag, startPoint x: 891, startPoint y: 332, endPoint x: 676, endPoint y: 327, distance: 215.4
click at [675, 327] on div "1) MANIPULADO - Energia/Disposição/Saúde cardíaca" at bounding box center [787, 326] width 415 height 28
click at [585, 331] on strong "1) MANIPULADO" at bounding box center [623, 333] width 87 height 14
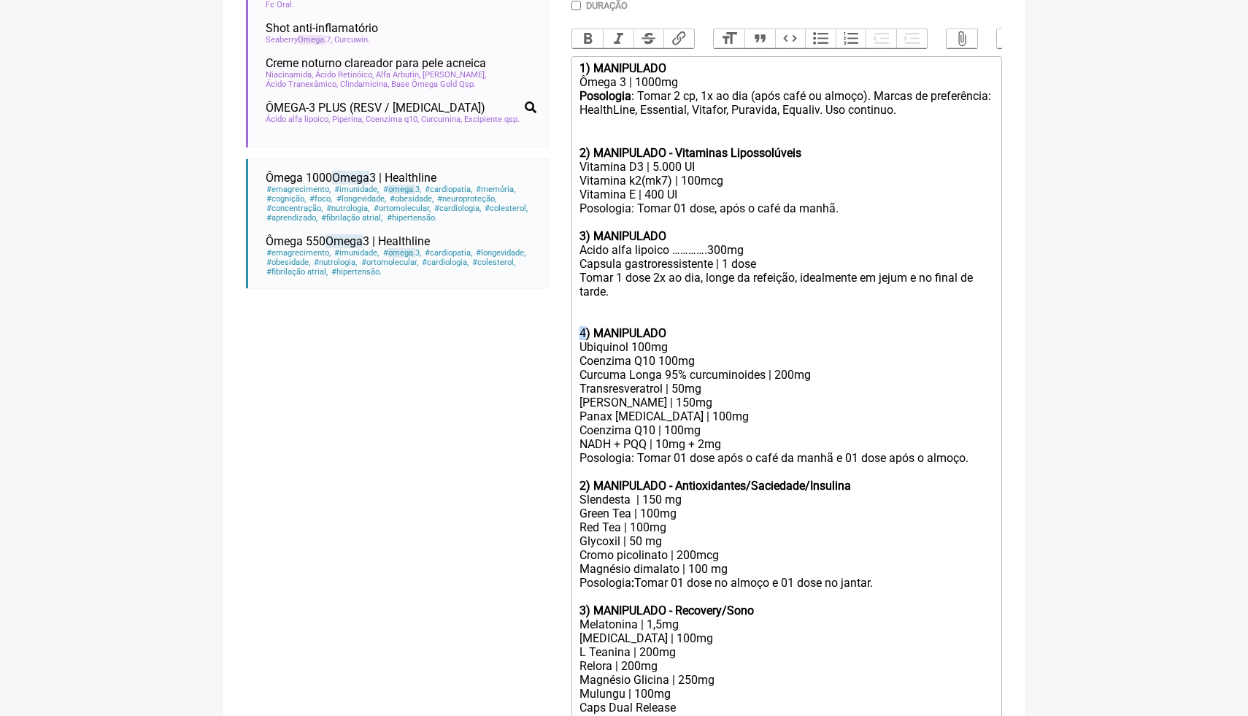
drag, startPoint x: 587, startPoint y: 331, endPoint x: 578, endPoint y: 328, distance: 9.0
click at [578, 328] on trix-editor "1) MANIPULADO Ômega 3 | 1000mg Posologia : Tomar 2 cp, 1x ao dia (após café ou …" at bounding box center [787, 478] width 431 height 845
click at [591, 39] on button "Bold" at bounding box center [587, 38] width 31 height 19
click at [588, 304] on div at bounding box center [787, 306] width 415 height 14
click at [594, 222] on div "3) MANIPULADO Acido alfa lipoico ………….300mg" at bounding box center [787, 236] width 415 height 42
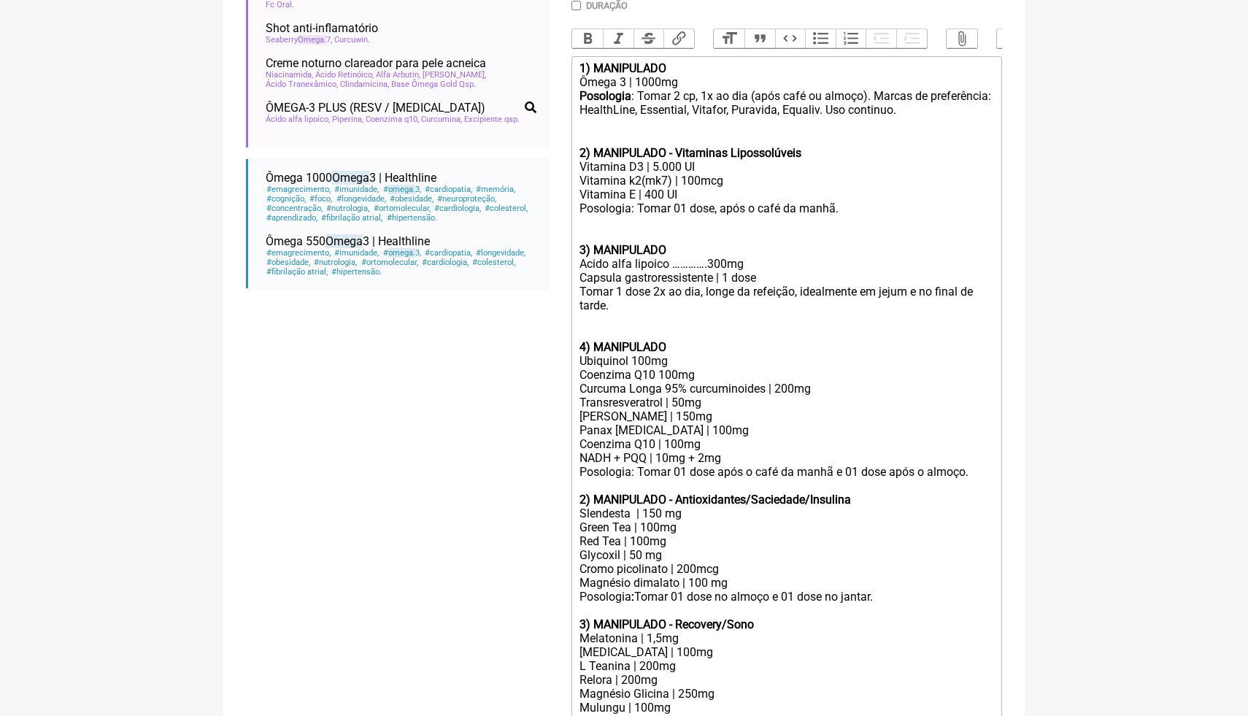
click at [612, 126] on div "Posologia : Tomar 2 cp, 1x ao dia (após café ou almoço). Marcas de preferência:…" at bounding box center [787, 124] width 415 height 71
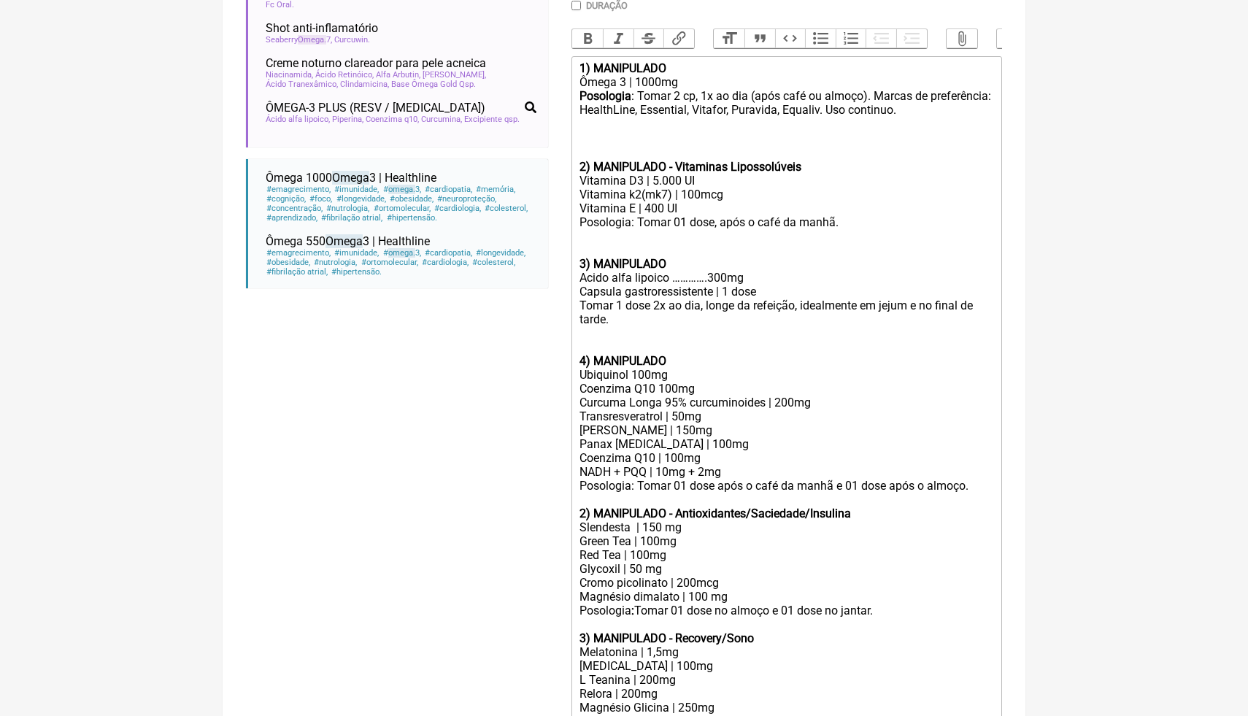
click at [599, 236] on div "3) MANIPULADO Acido alfa lipoico ………….300mg" at bounding box center [787, 256] width 415 height 55
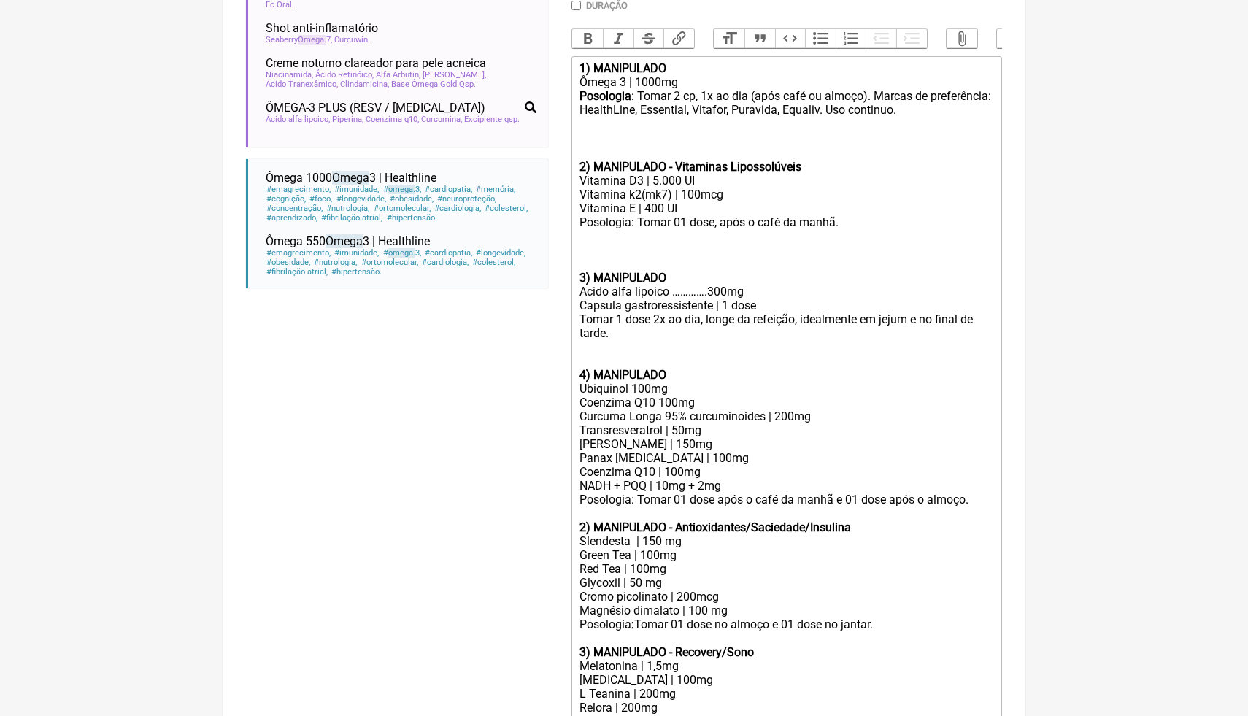
click at [593, 359] on div "4) MANIPULADO" at bounding box center [787, 368] width 415 height 28
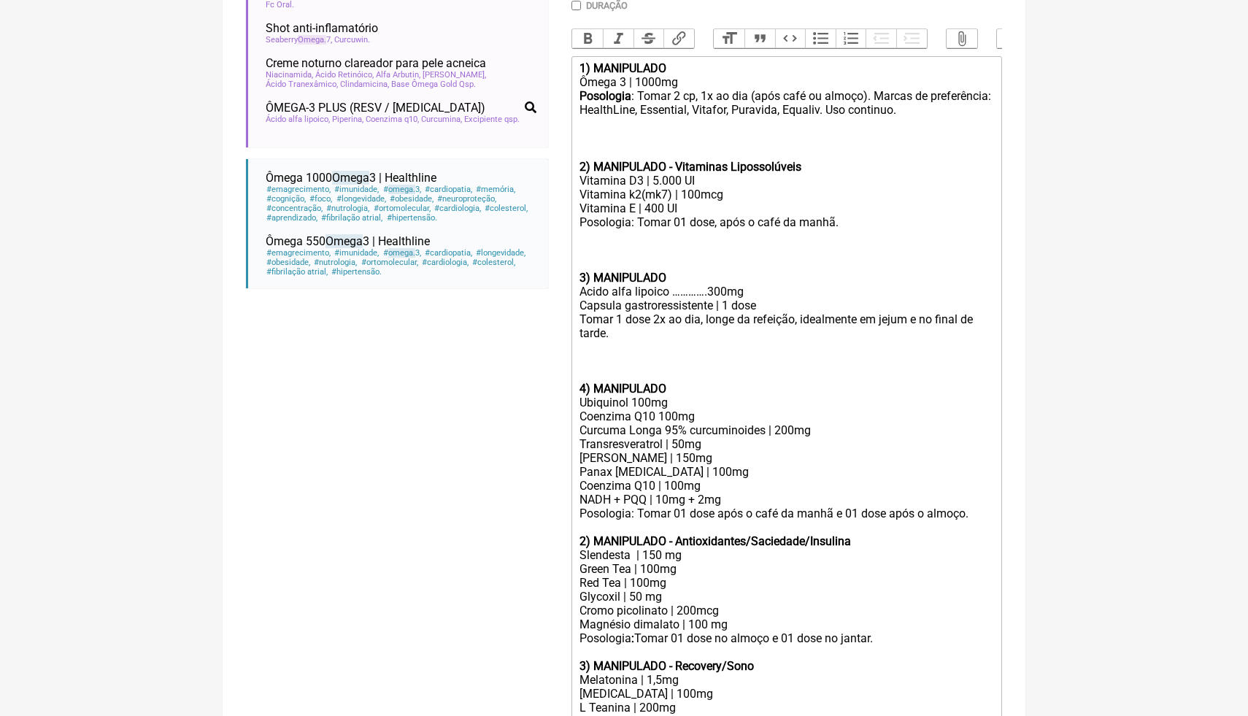
click at [980, 511] on div "Posologia: Tomar 01 dose após o café da manhã e 01 dose após o almoço." at bounding box center [787, 514] width 415 height 14
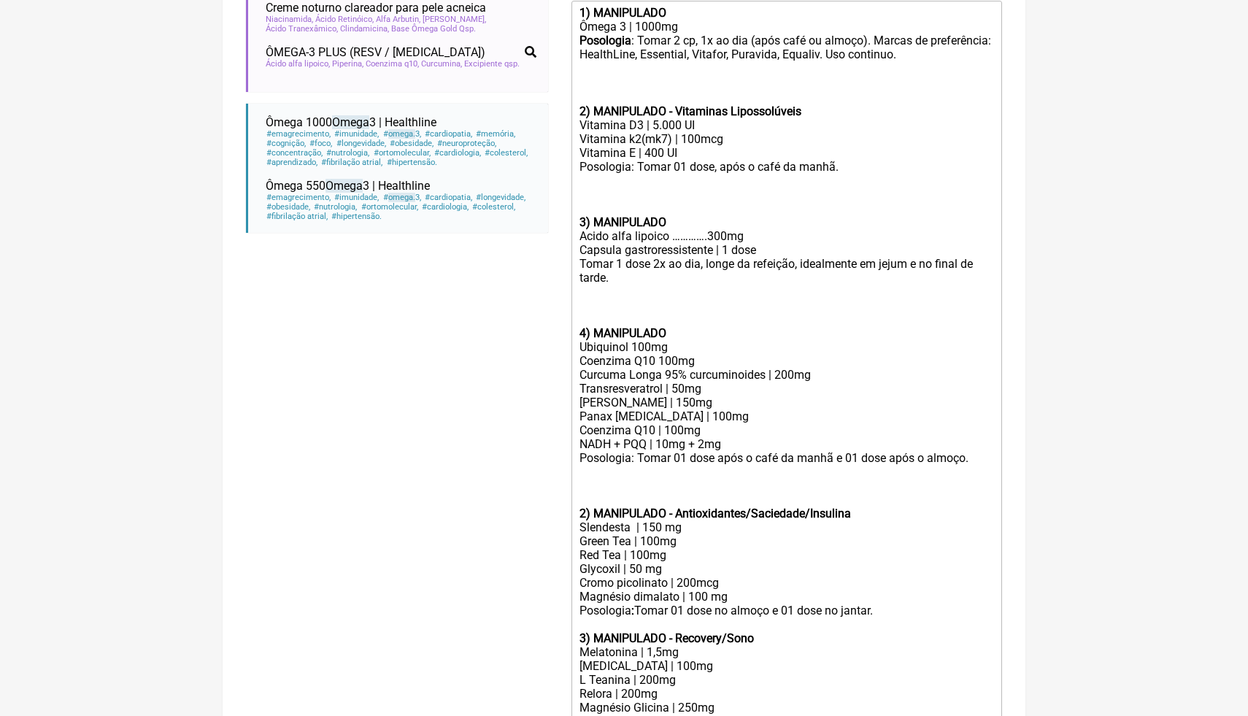
scroll to position [512, 0]
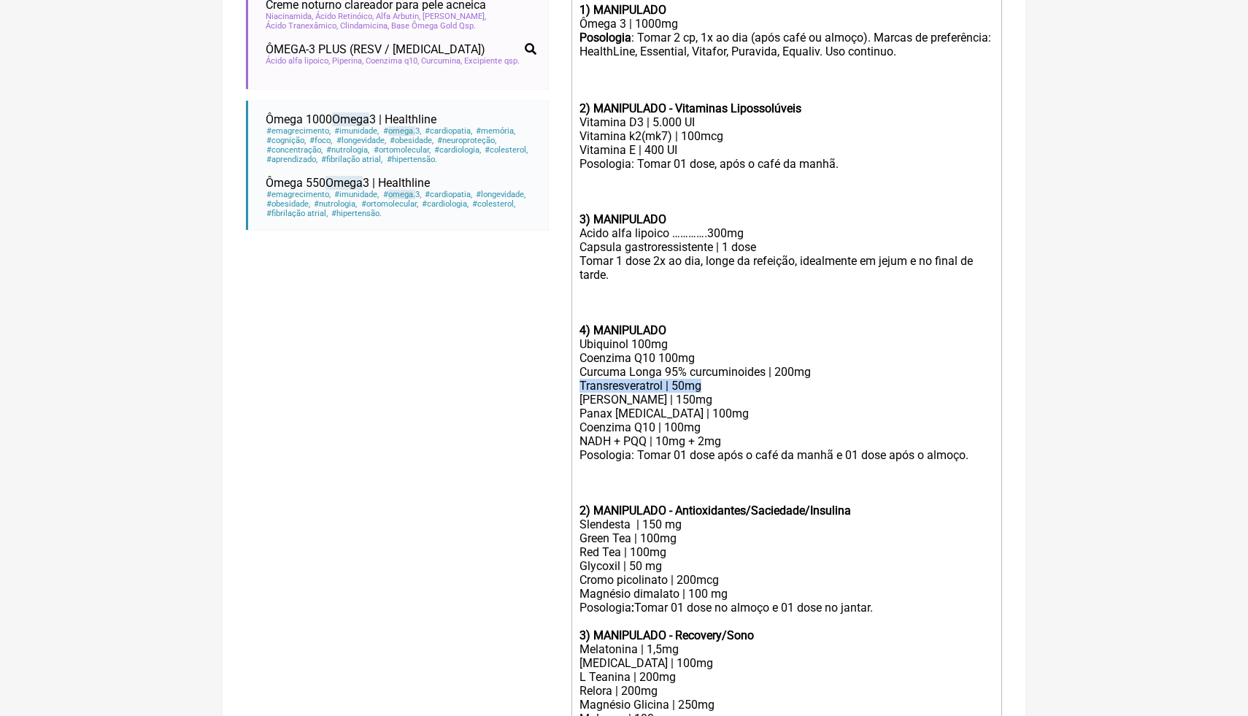
drag, startPoint x: 712, startPoint y: 385, endPoint x: 577, endPoint y: 381, distance: 135.1
click at [577, 383] on trix-editor "1) MANIPULADO Ômega 3 | 1000mg Posologia : Tomar 2 cp, 1x ao dia (após café ou …" at bounding box center [787, 462] width 431 height 928
drag, startPoint x: 737, startPoint y: 447, endPoint x: 580, endPoint y: 431, distance: 157.0
click at [578, 430] on trix-editor "1) MANIPULADO Ômega 3 | 1000mg Posologia : Tomar 2 cp, 1x ao dia (após café ou …" at bounding box center [787, 462] width 431 height 928
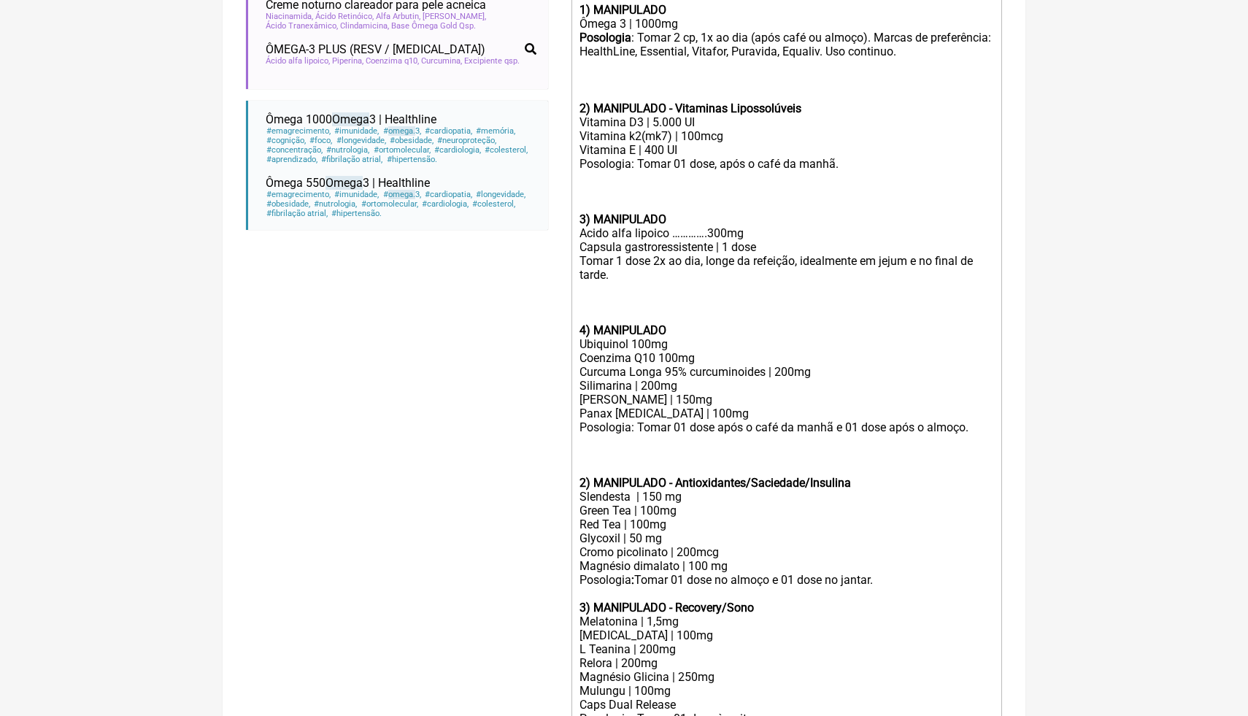
click at [681, 385] on div "Ubiquinol 100mg Coenzima Q10 100mg Curcuma Longa 95% curcuminoides | 200mg Sili…" at bounding box center [787, 378] width 415 height 83
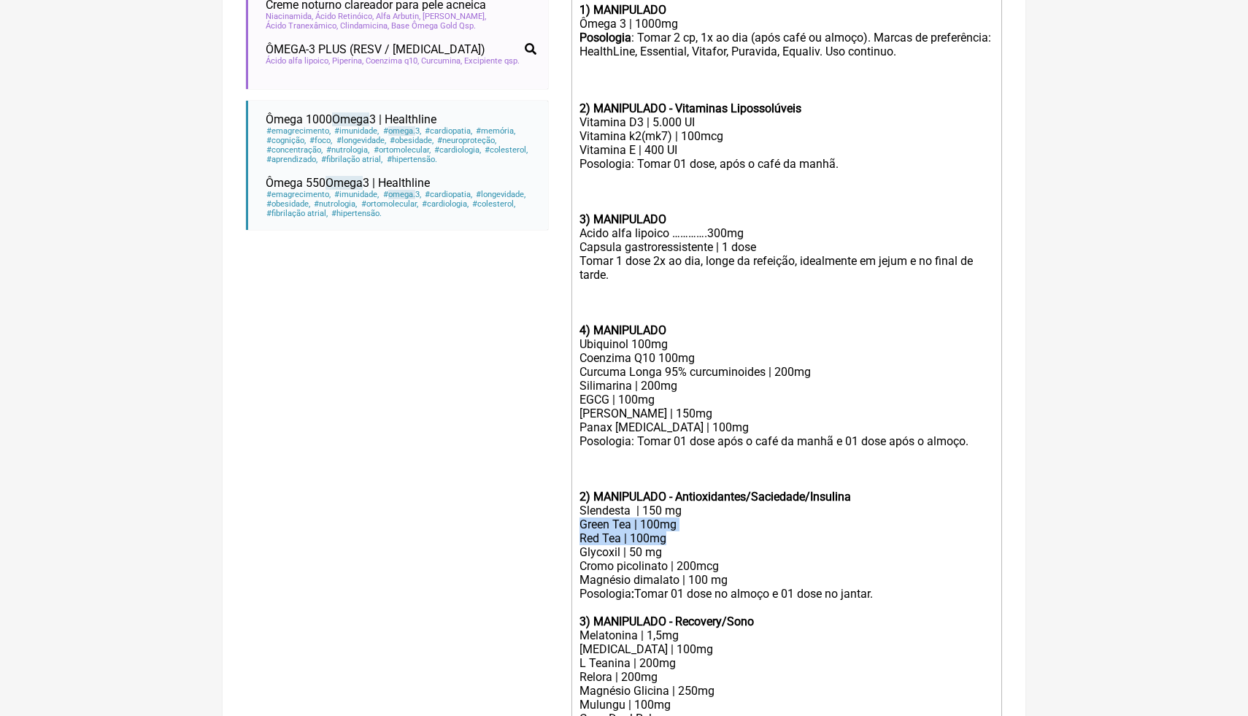
drag, startPoint x: 666, startPoint y: 540, endPoint x: 576, endPoint y: 524, distance: 91.9
click at [576, 524] on trix-editor "1) MANIPULADO Ômega 3 | 1000mg Posologia : Tomar 2 cp, 1x ao dia (após café ou …" at bounding box center [787, 455] width 431 height 914
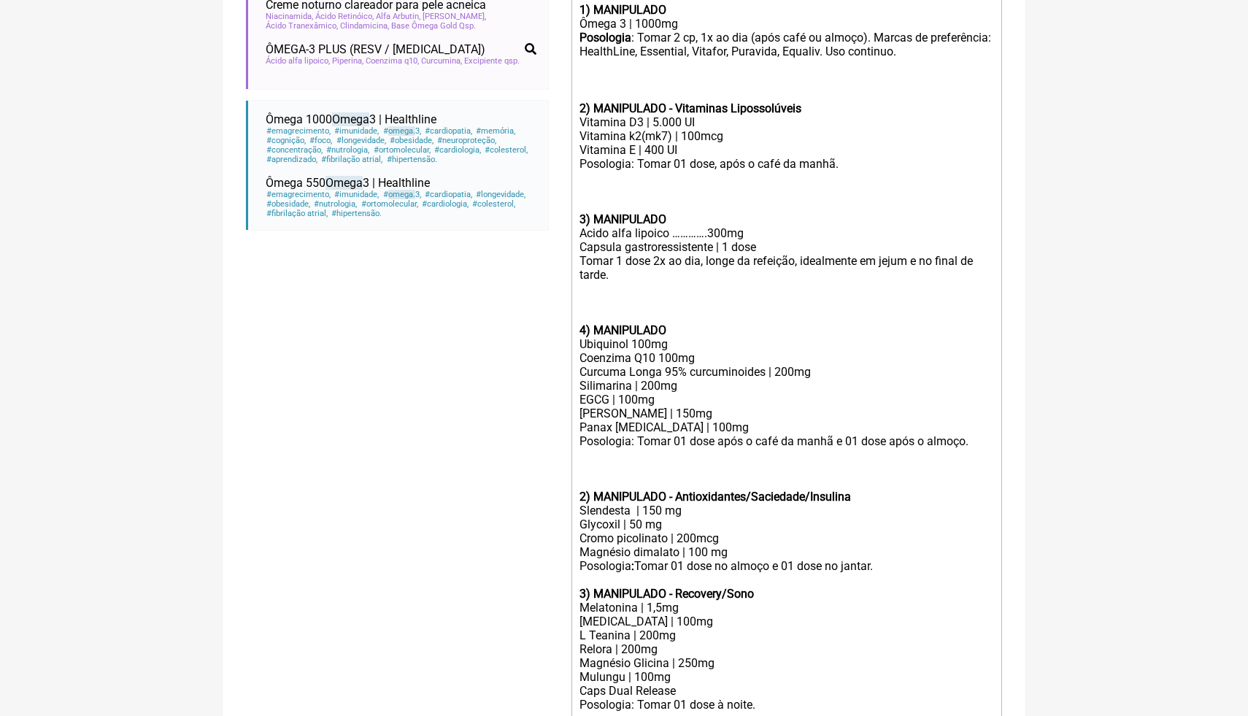
click at [684, 536] on div "Glycoxil | 50 mg Cromo picolinato | 200mcg Magnésio dimalato | 100 mg" at bounding box center [787, 539] width 415 height 42
drag, startPoint x: 671, startPoint y: 526, endPoint x: 576, endPoint y: 522, distance: 95.0
click at [576, 522] on trix-editor "1) MANIPULADO Ômega 3 | 1000mg Posologia : Tomar 2 cp, 1x ao dia (após café ou …" at bounding box center [787, 441] width 431 height 886
drag, startPoint x: 697, startPoint y: 536, endPoint x: 682, endPoint y: 536, distance: 15.3
click at [682, 536] on div "Berberina HCL | 500mg Cromo picolinato | 300mcg Magnésio dimalato | 100 mg" at bounding box center [787, 539] width 415 height 42
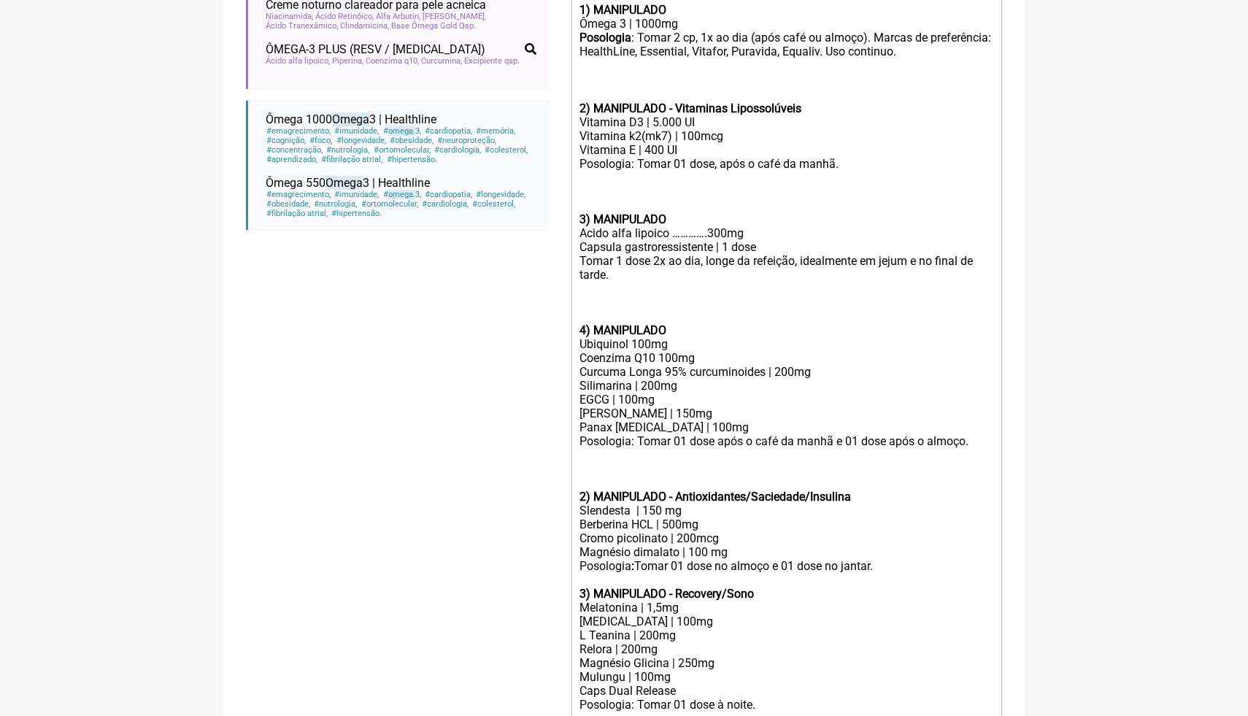
click at [661, 510] on div "2) MANIPULADO - Antioxidantes/Saciedade/Insulina Slendesta | 150 mg" at bounding box center [787, 497] width 415 height 42
click at [646, 540] on div "Berberina HCL | 500mg Cromo picolinato | 200mcg Magnésio dimalato | 100 mg" at bounding box center [787, 539] width 415 height 42
click at [645, 551] on div "Berberina HCL | 500mg Cromo picolinato | 200mcg Magnésio dimalato | 100 mg" at bounding box center [787, 539] width 415 height 42
drag, startPoint x: 737, startPoint y: 551, endPoint x: 577, endPoint y: 550, distance: 159.1
click at [577, 551] on trix-editor "1) MANIPULADO Ômega 3 | 1000mg Posologia : Tomar 2 cp, 1x ao dia (após café ou …" at bounding box center [787, 441] width 431 height 886
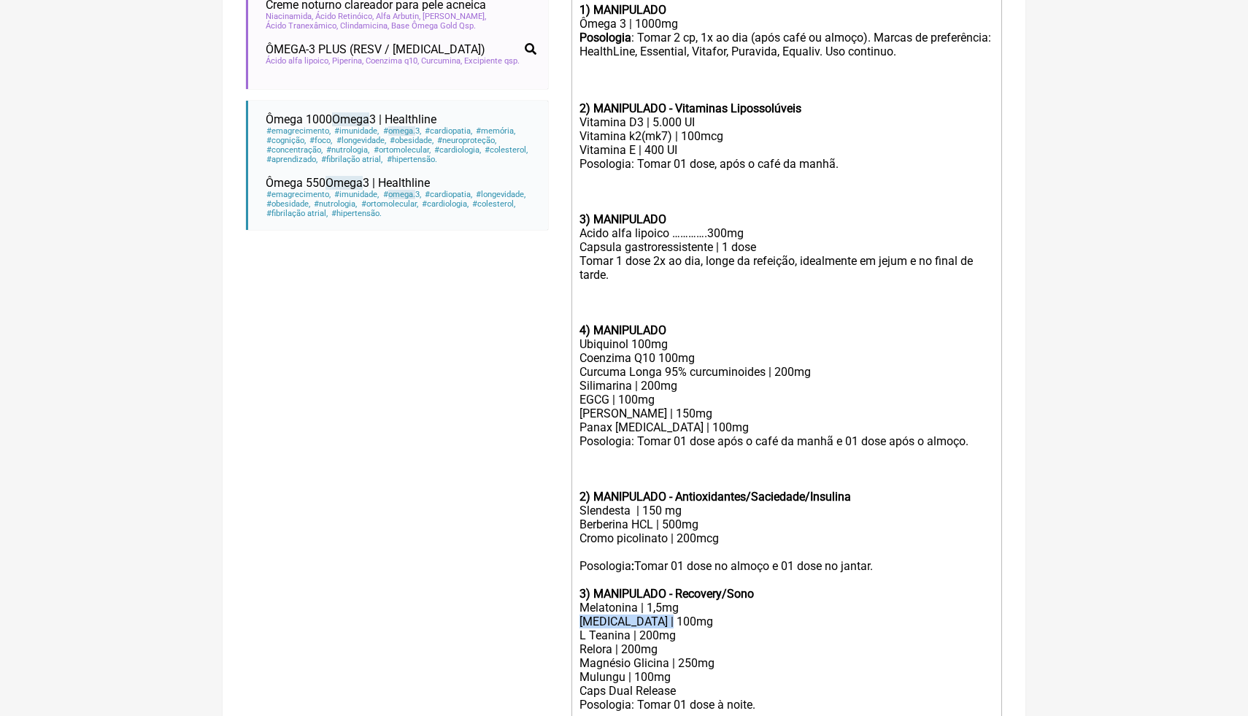
click at [742, 612] on trix-editor "1) MANIPULADO Ômega 3 | 1000mg Posologia : Tomar 2 cp, 1x ao dia (após café ou …" at bounding box center [787, 441] width 431 height 886
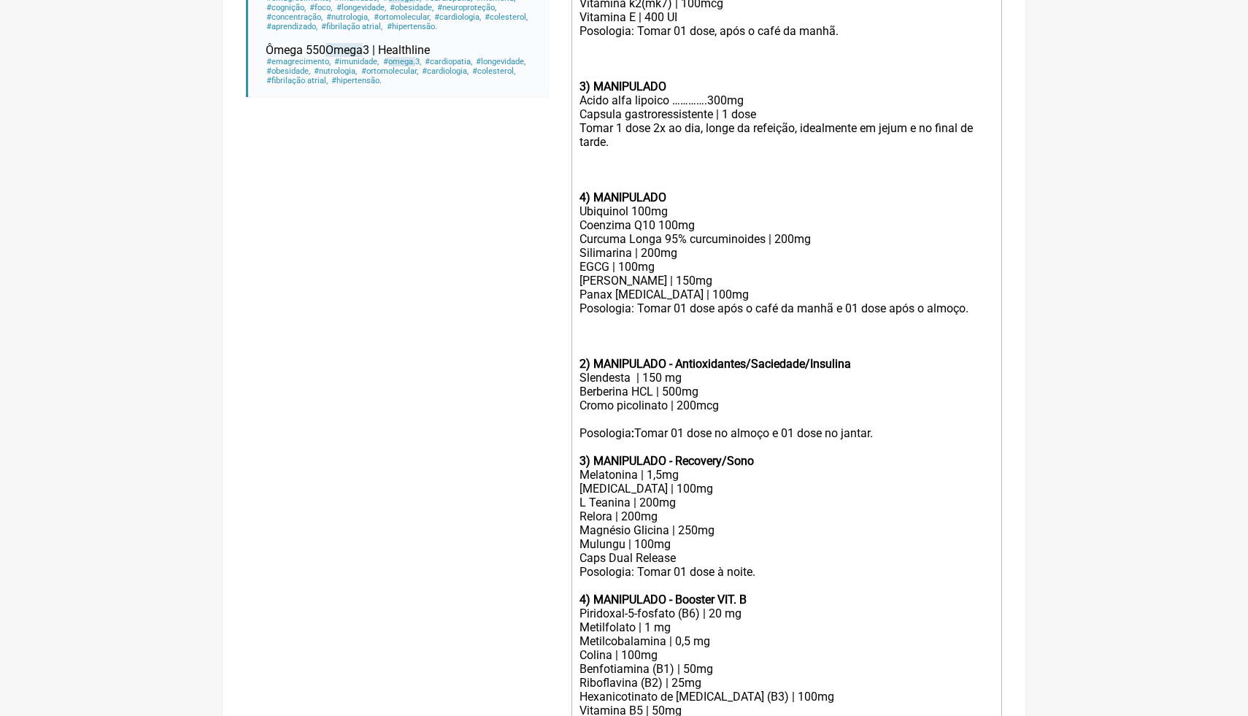
scroll to position [673, 0]
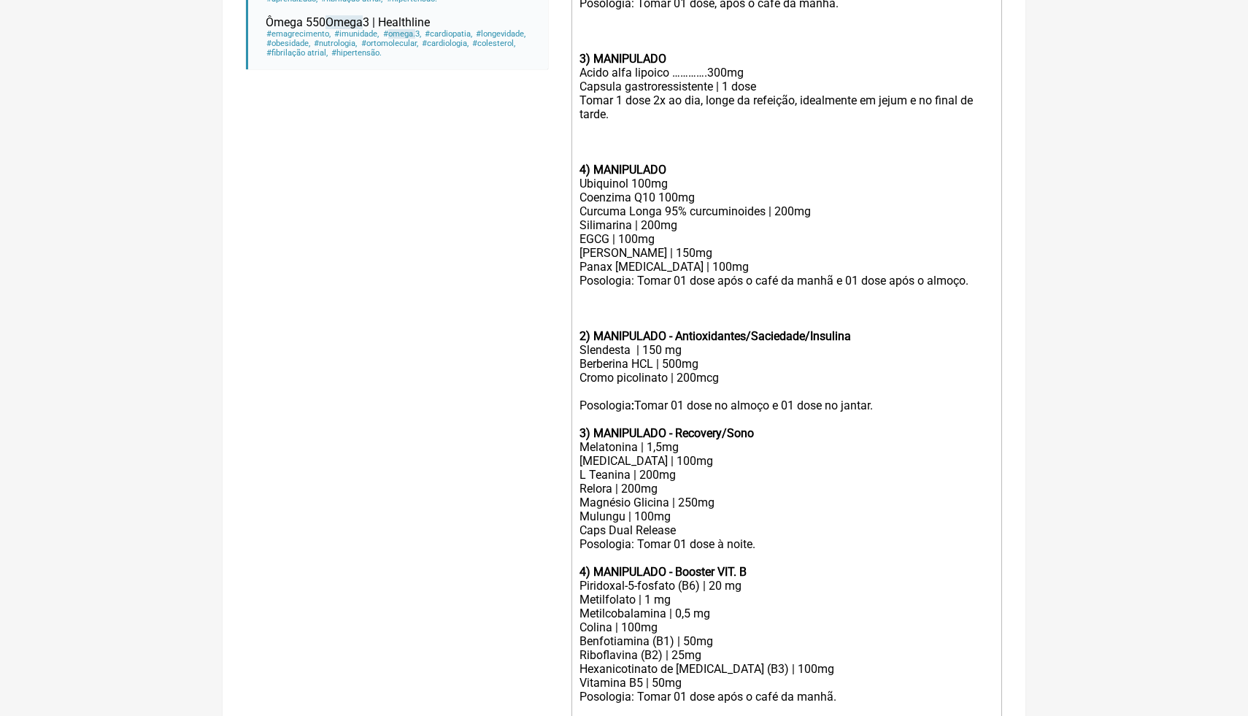
drag, startPoint x: 713, startPoint y: 613, endPoint x: 675, endPoint y: 612, distance: 38.0
click at [675, 612] on div "Metilcobalamina | 0,5 mg" at bounding box center [787, 614] width 415 height 14
drag, startPoint x: 700, startPoint y: 611, endPoint x: 677, endPoint y: 612, distance: 23.4
click at [677, 612] on div "Metilcobalamina | mg1" at bounding box center [787, 614] width 415 height 14
click at [712, 598] on div "Metilfolato | 1 mg" at bounding box center [787, 600] width 415 height 14
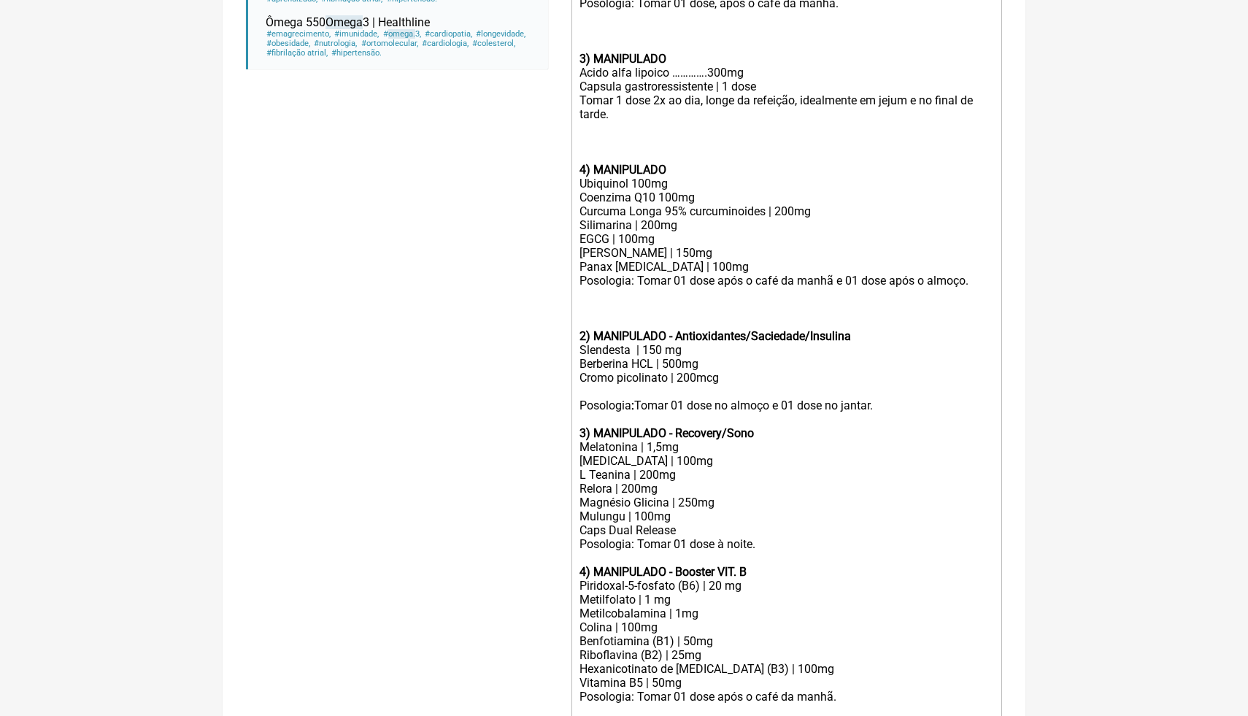
click at [726, 584] on div "Piridoxal-5-fosfato (B6) | 20 mg" at bounding box center [787, 586] width 415 height 14
drag, startPoint x: 773, startPoint y: 571, endPoint x: 679, endPoint y: 569, distance: 94.2
click at [679, 569] on div "4) MANIPULADO - Booster VIT. B" at bounding box center [787, 565] width 415 height 28
drag, startPoint x: 691, startPoint y: 678, endPoint x: 579, endPoint y: 682, distance: 112.5
click at [580, 682] on div "Vitamina B5 | 50mg" at bounding box center [787, 683] width 415 height 14
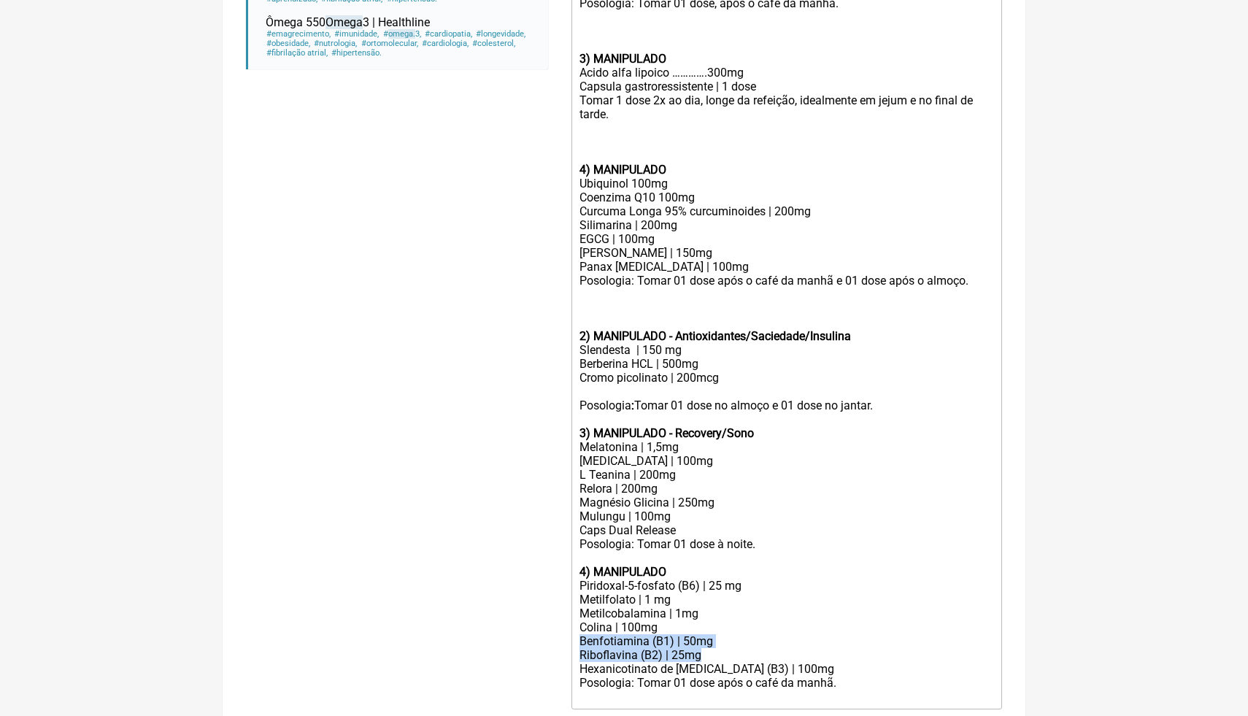
drag, startPoint x: 705, startPoint y: 655, endPoint x: 571, endPoint y: 642, distance: 134.9
click at [572, 642] on div "Duração Duração de 30 dias Bold Italic Strikethrough Link Heading Quote Code Bu…" at bounding box center [787, 262] width 431 height 962
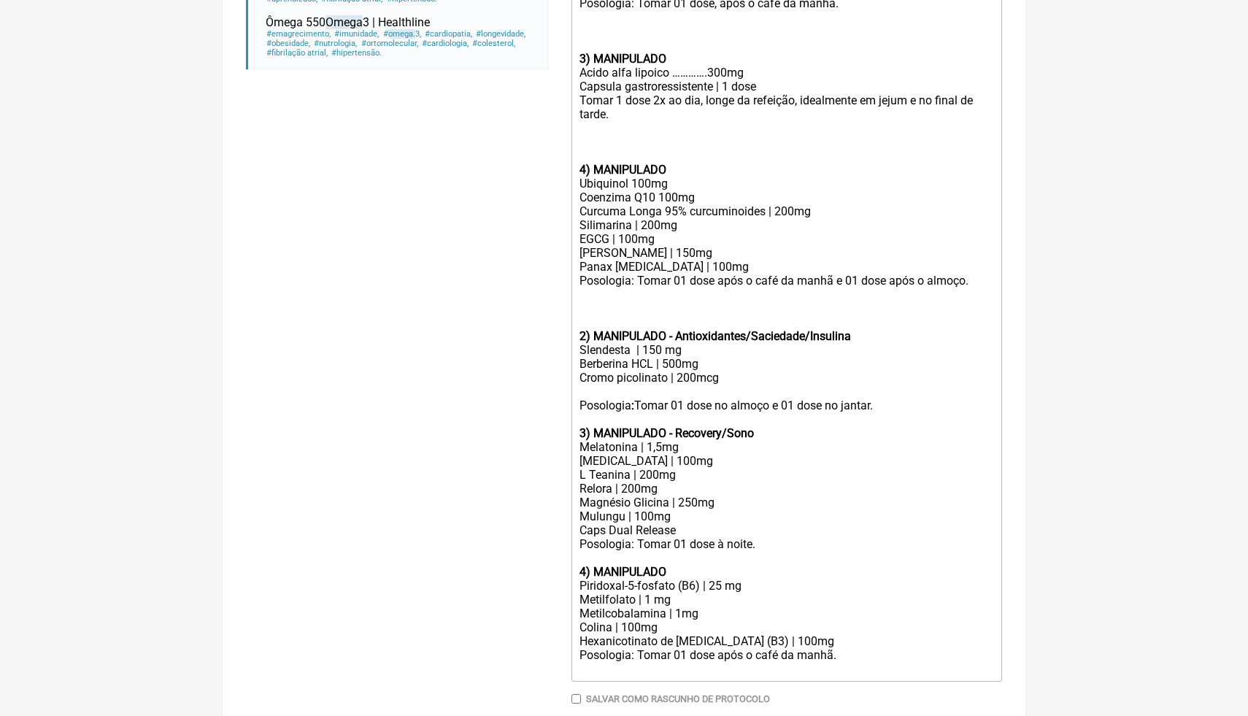
click at [926, 390] on div "Berberina HCL | 500mg Cromo picolinato | 200mcg" at bounding box center [787, 378] width 415 height 42
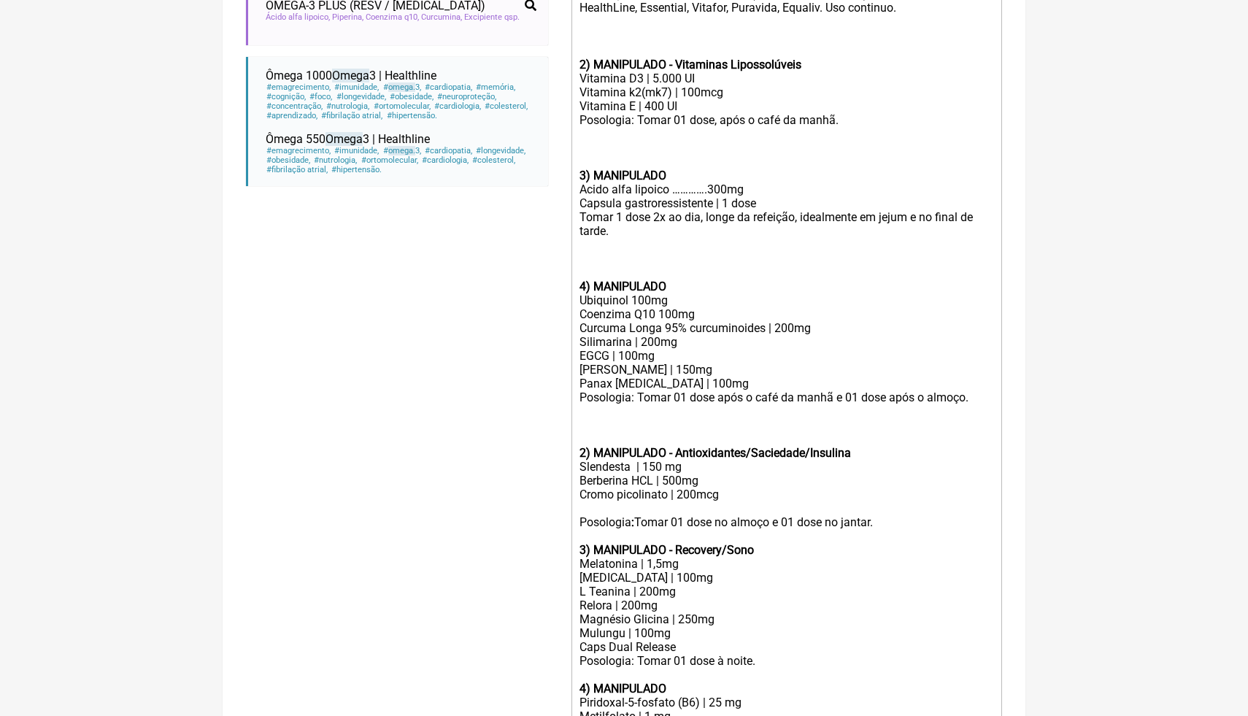
scroll to position [542, 0]
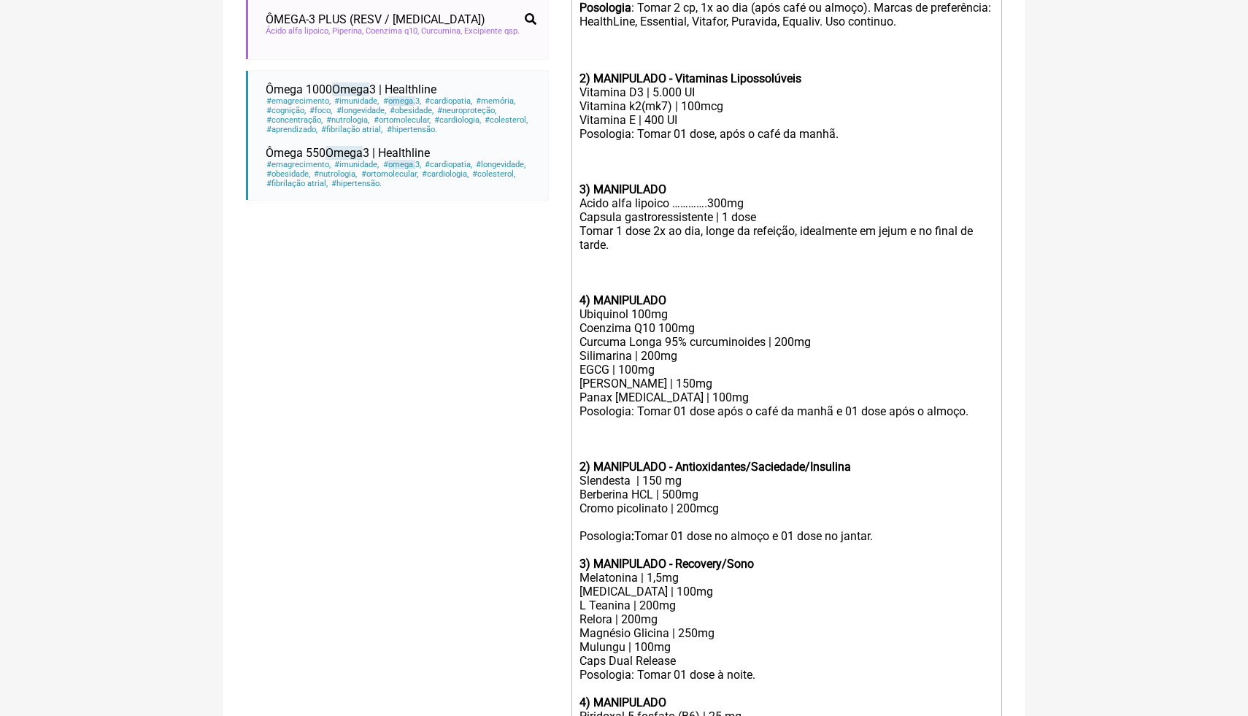
click at [651, 118] on div "Vitamina k2(mk7) | 100mcg Vitamina E | 400 UI" at bounding box center [787, 113] width 415 height 28
click at [853, 135] on div "Posologia: Tomar 01 dose, após o café da manhã." at bounding box center [787, 134] width 415 height 14
click at [642, 249] on div "Tomar 1 dose 2x ao dia, longe da refeição, idealmente em jejum e no final de ta…" at bounding box center [787, 238] width 415 height 28
click at [615, 279] on div "4) MANIPULADO" at bounding box center [787, 287] width 415 height 42
click at [673, 442] on div "Posologia: Tomar 01 dose após o café da manhã e 01 dose após o almoço." at bounding box center [787, 425] width 415 height 42
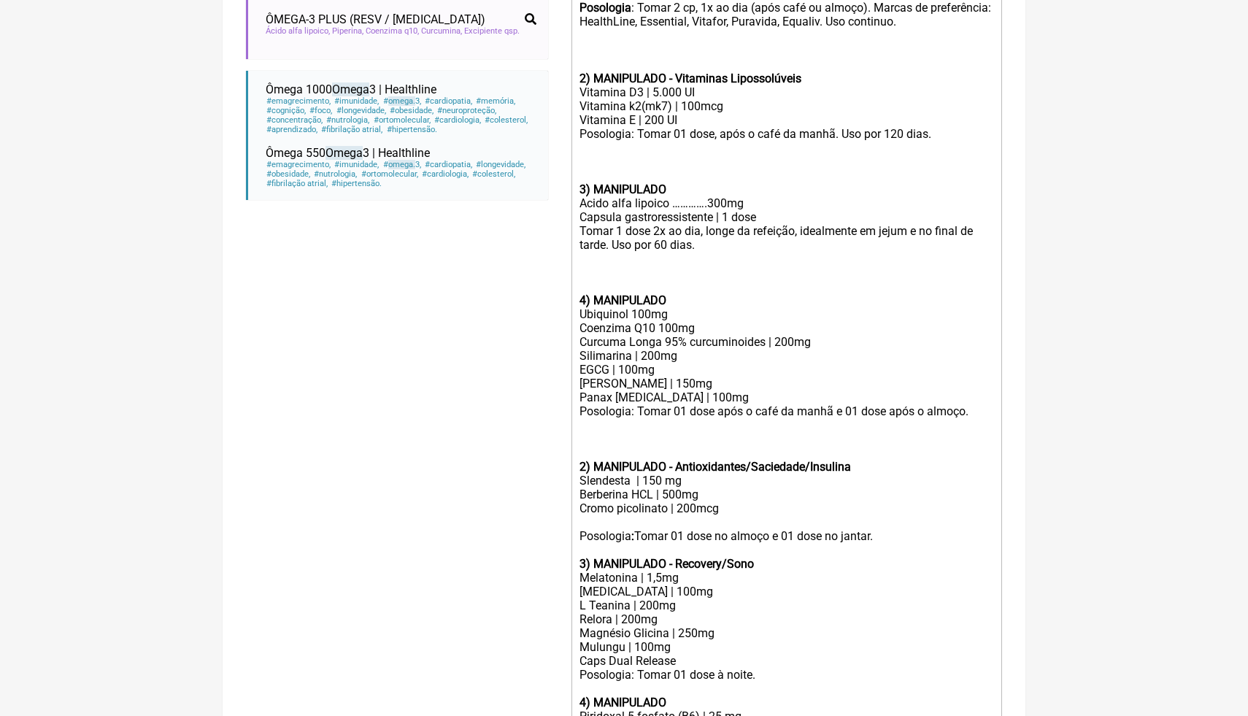
click at [929, 496] on div "Berberina HCL | 500mg Cromo picolinato | 200mcg" at bounding box center [787, 509] width 415 height 42
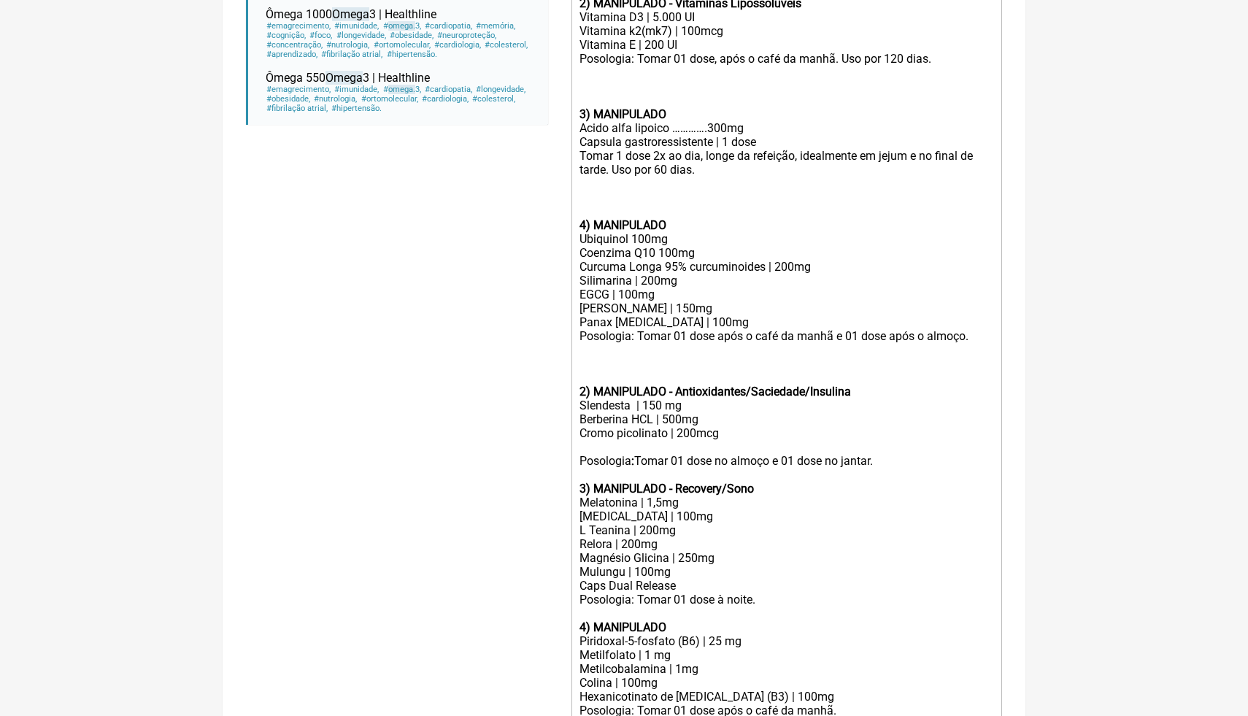
scroll to position [631, 0]
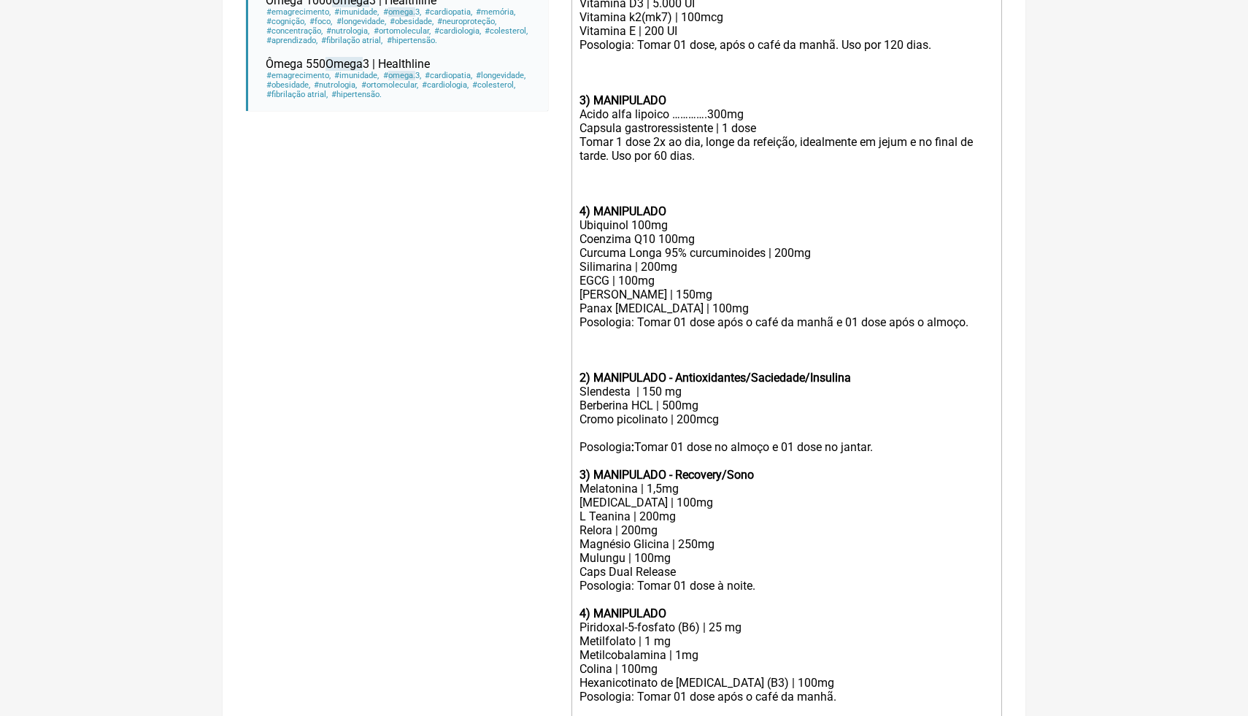
click at [892, 436] on div "Berberina HCL | 500mg Cromo picolinato | 200mcg" at bounding box center [787, 420] width 415 height 42
click at [891, 443] on div "Posologia : Tomar 01 dose no almoço e 01 dose no jantar. 3) MANIPULADO - Recove…" at bounding box center [787, 461] width 415 height 42
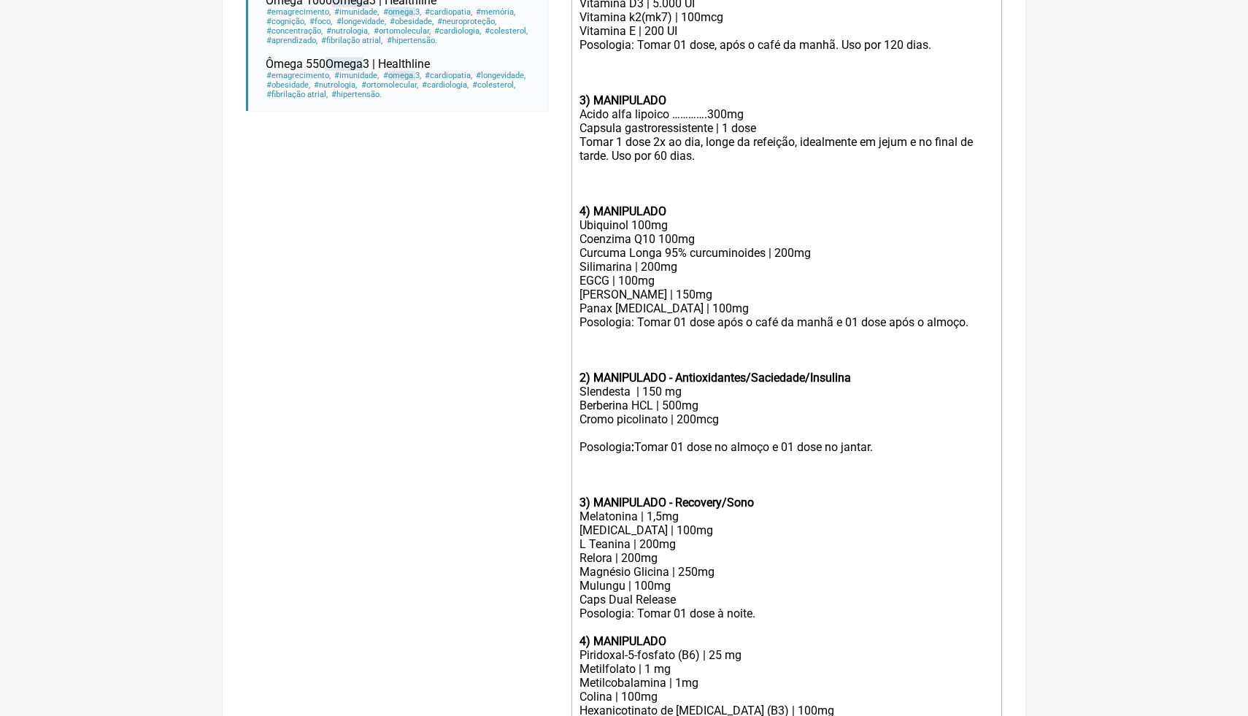
click at [783, 613] on div "Posologia: Tomar 01 dose à noite." at bounding box center [787, 614] width 415 height 14
click at [792, 601] on div "Mulungu | 100mg Caps Dual Release" at bounding box center [787, 593] width 415 height 28
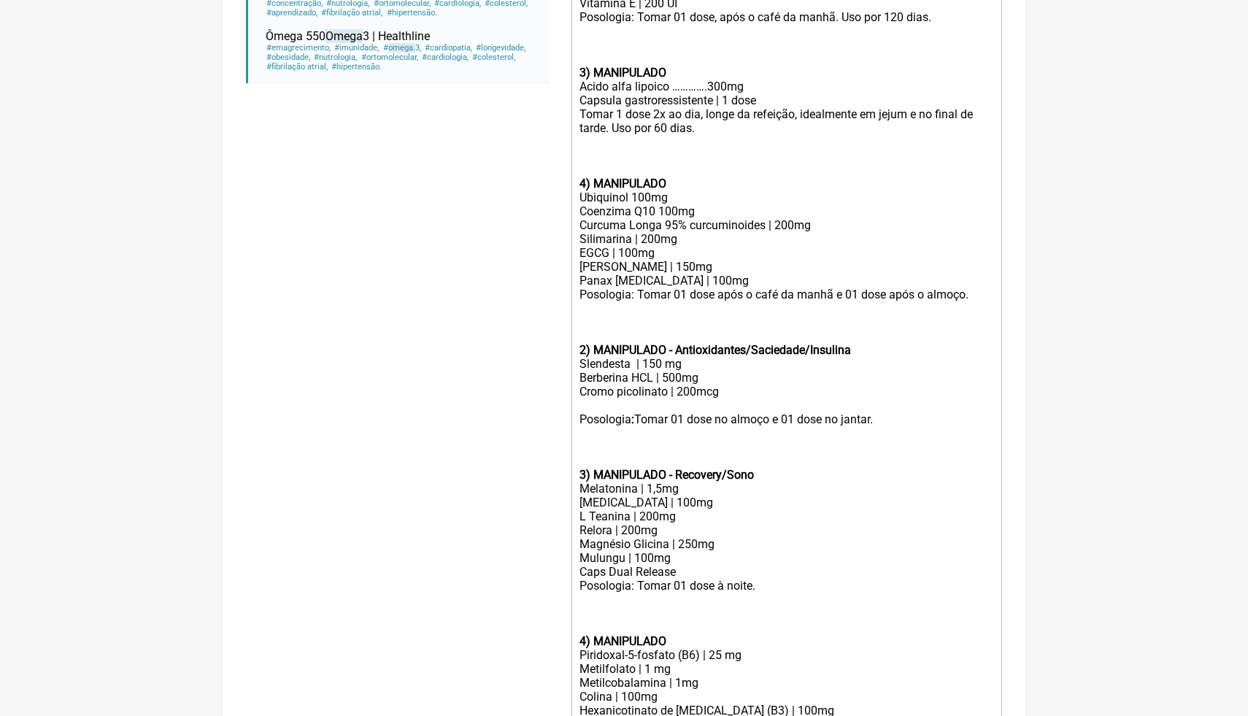
scroll to position [687, 0]
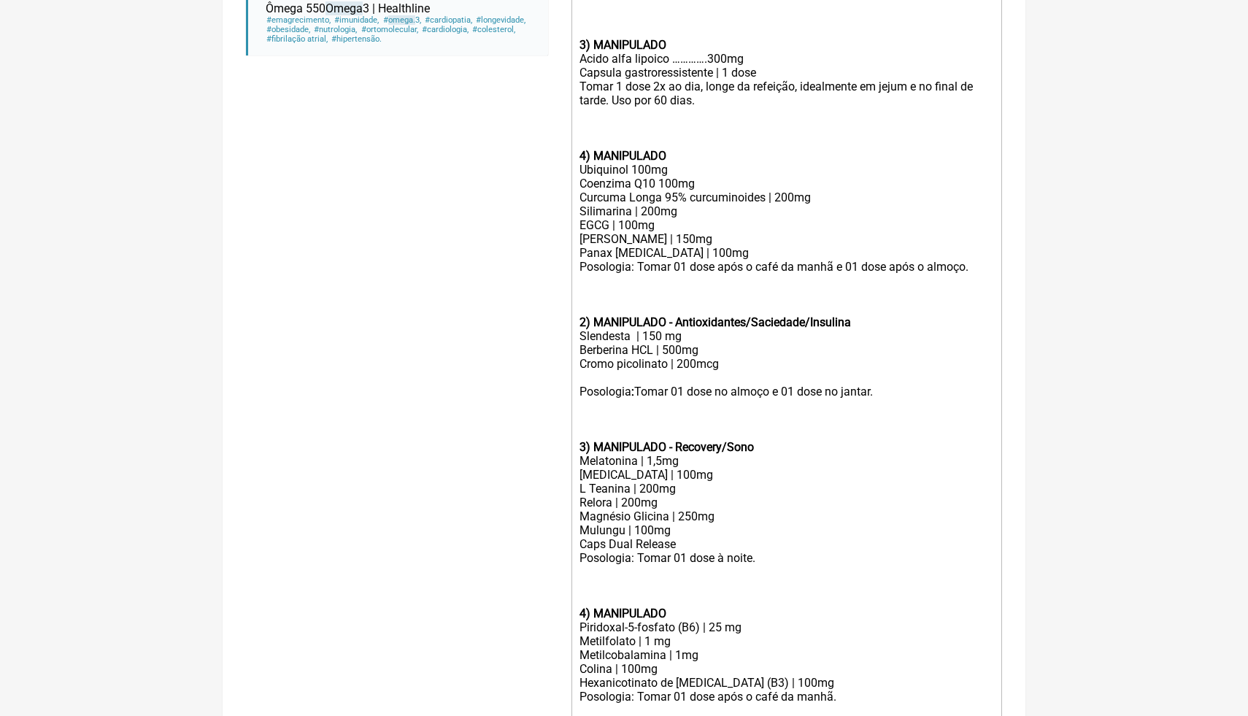
click at [772, 501] on div "L Teanina | 200mg Relora | 200mg" at bounding box center [787, 496] width 415 height 28
drag, startPoint x: 781, startPoint y: 446, endPoint x: 677, endPoint y: 445, distance: 103.7
click at [677, 445] on div "Posologia : Tomar 01 dose no almoço e 01 dose no jantar. 3) MANIPULADO - Recove…" at bounding box center [787, 419] width 415 height 69
drag, startPoint x: 675, startPoint y: 476, endPoint x: 577, endPoint y: 474, distance: 97.8
click at [577, 474] on trix-editor "1) MANIPULADO Ômega 3 | 1000mg Posologia : Tomar 2 cp, 1x ao dia (após café ou …" at bounding box center [787, 273] width 431 height 900
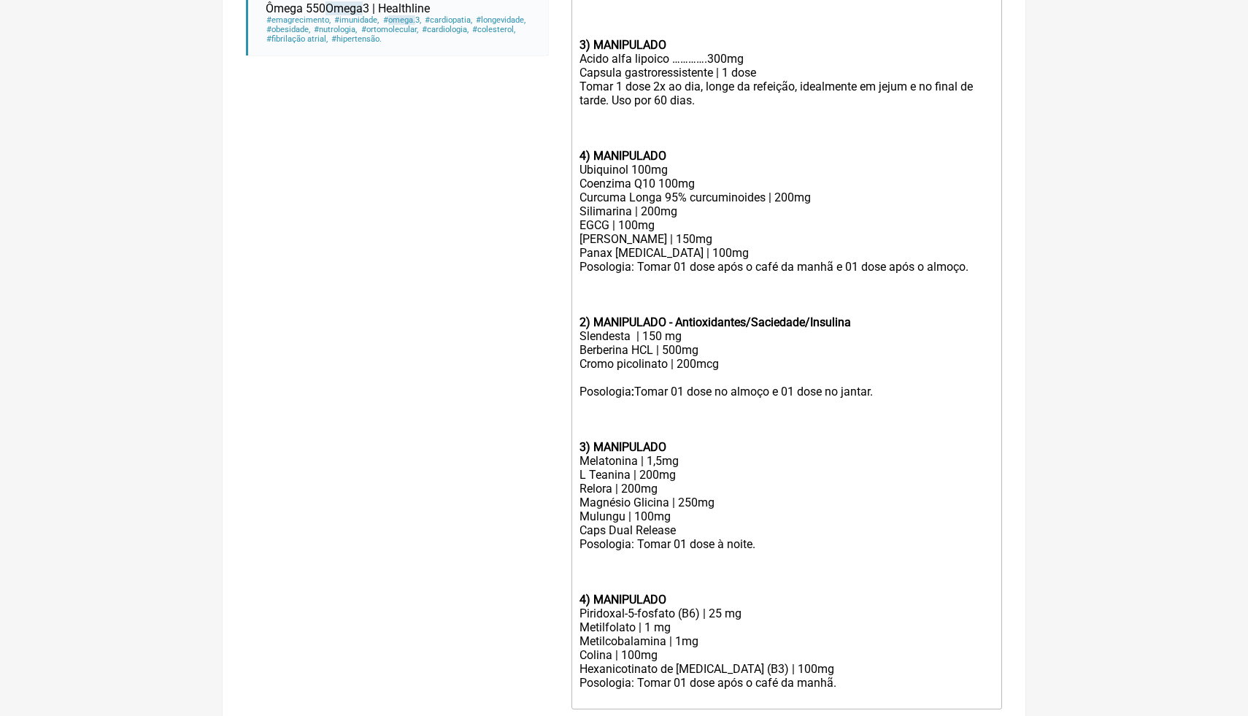
click at [661, 463] on div "Melatonina | 1,5mg" at bounding box center [787, 461] width 415 height 14
drag, startPoint x: 699, startPoint y: 505, endPoint x: 678, endPoint y: 507, distance: 20.5
click at [678, 507] on div "Magnésio Glicina | 250mg" at bounding box center [787, 503] width 415 height 14
click at [720, 498] on div "Magnésio Glicina | 300mg" at bounding box center [787, 503] width 415 height 14
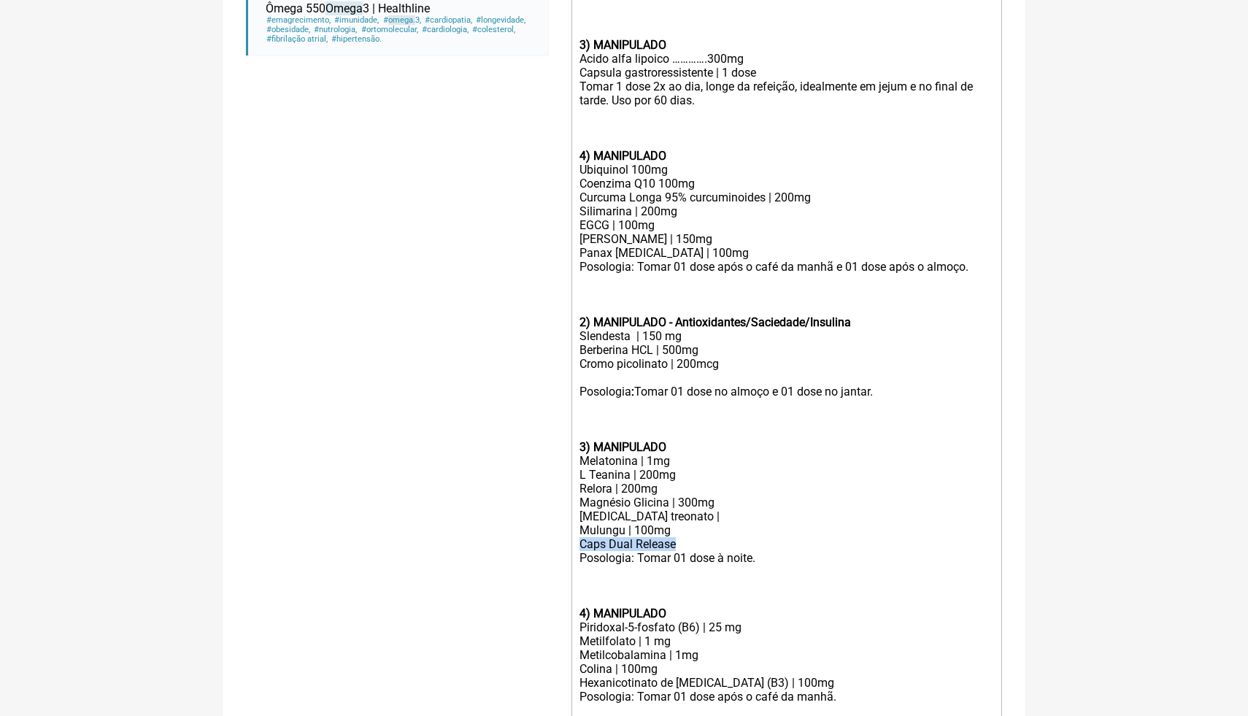
drag, startPoint x: 686, startPoint y: 542, endPoint x: 583, endPoint y: 543, distance: 102.9
click at [583, 543] on div "Mulungu | 100mg Caps Dual Release" at bounding box center [787, 537] width 415 height 28
drag, startPoint x: 764, startPoint y: 557, endPoint x: 753, endPoint y: 558, distance: 11.0
click at [753, 559] on div "Posologia: Tomar 01 dose à noite." at bounding box center [787, 572] width 415 height 42
drag, startPoint x: 713, startPoint y: 557, endPoint x: 691, endPoint y: 559, distance: 22.7
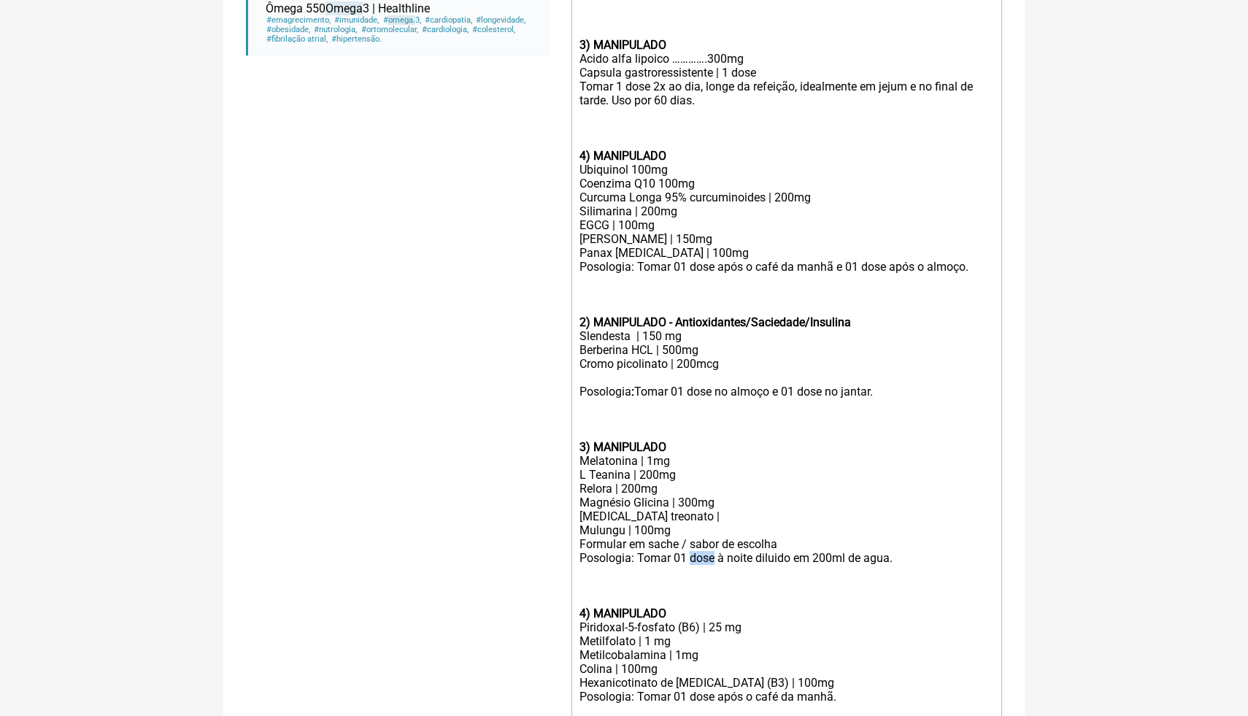
click at [691, 559] on div "Posologia: Tomar 01 dose à noite diluido em 200ml de agua." at bounding box center [787, 572] width 415 height 42
click at [904, 558] on div "Posologia: Tomar 01 sache à noite diluido em 200ml de agua." at bounding box center [787, 572] width 415 height 42
click at [917, 368] on div "Berberina HCL | 500mg Cromo picolinato | 200mcg" at bounding box center [787, 364] width 415 height 42
drag, startPoint x: 625, startPoint y: 530, endPoint x: 579, endPoint y: 529, distance: 46.0
click at [580, 531] on div "Mulungu | 100mg Formular em sache / sabor de escolha" at bounding box center [787, 537] width 415 height 28
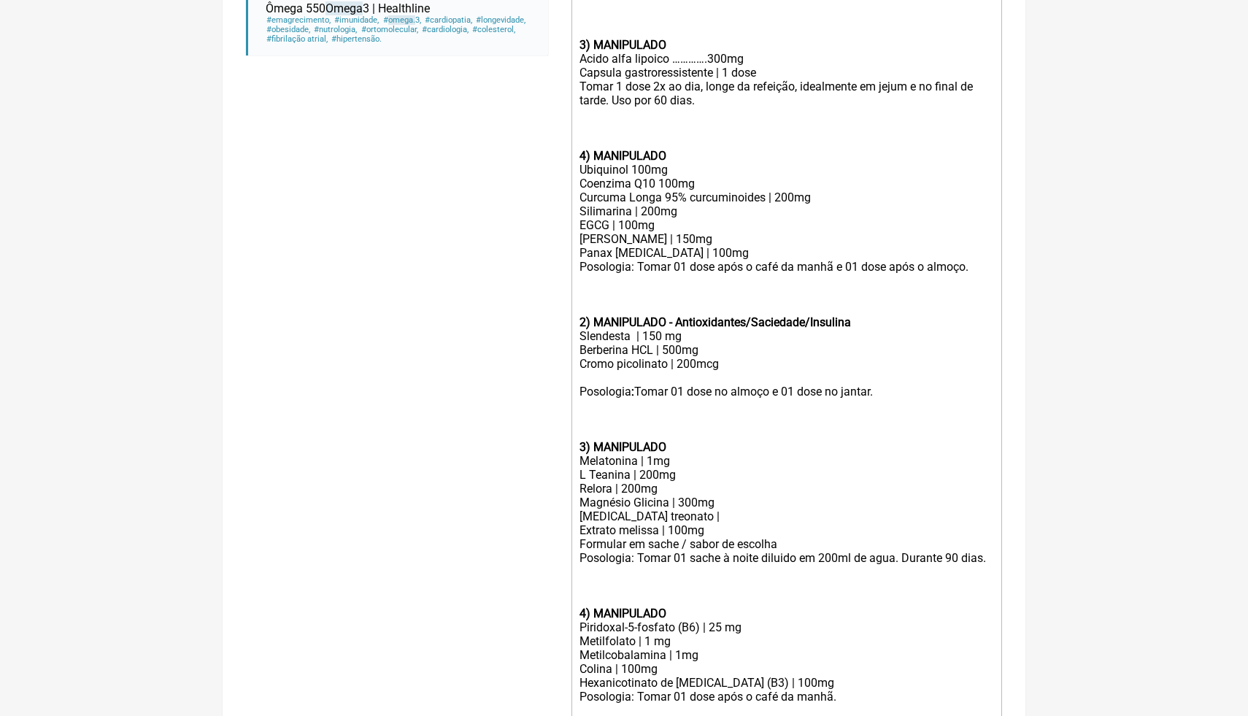
click at [699, 515] on div "Magnésio Glicina | 300mg [MEDICAL_DATA] treonato |" at bounding box center [787, 510] width 415 height 28
drag, startPoint x: 670, startPoint y: 501, endPoint x: 635, endPoint y: 501, distance: 35.0
click at [635, 501] on div "Magnésio Glicina | 300mg [MEDICAL_DATA] treonato | 300mg" at bounding box center [787, 510] width 415 height 28
click at [661, 490] on div "L Teanina | 200mg Relora | 200mg" at bounding box center [787, 482] width 415 height 28
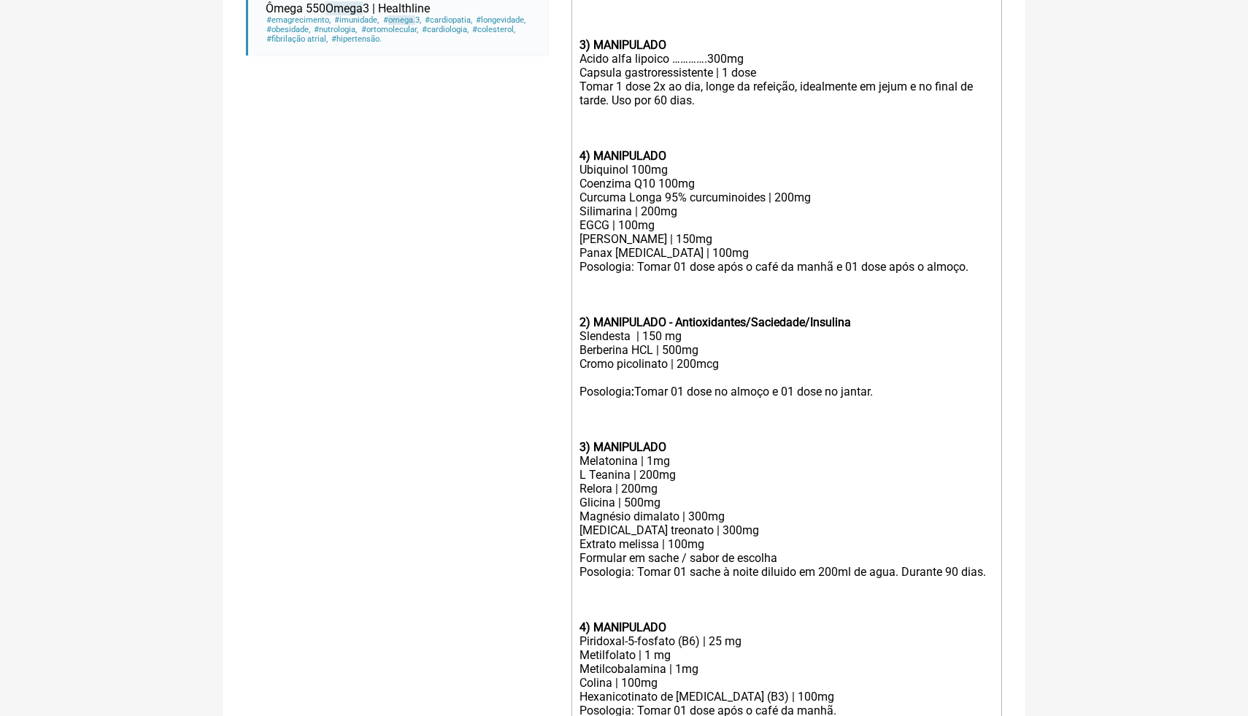
click at [727, 566] on div "Posologia: Tomar 01 sache à noite diluido em 200ml de agua. Durante 90 dias." at bounding box center [787, 586] width 415 height 42
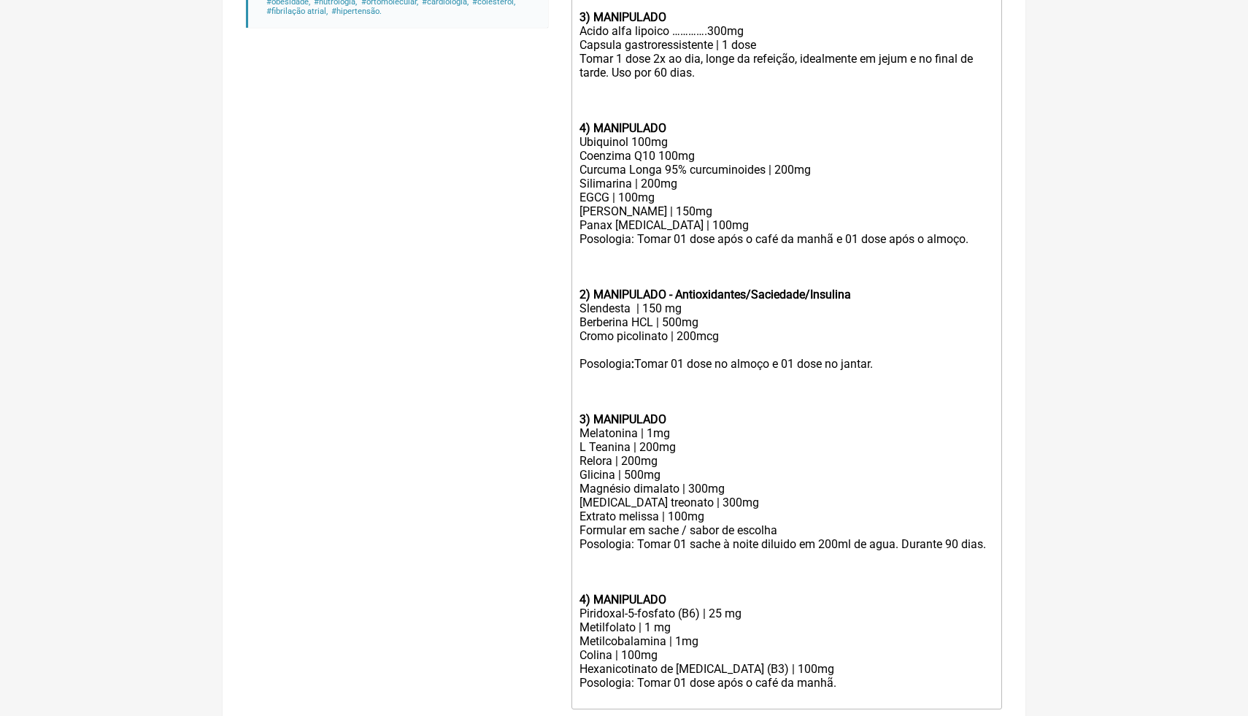
click at [670, 662] on div "Colina | 100mg" at bounding box center [787, 655] width 415 height 14
paste trix-editor "5HTP………………….25mg"
drag, startPoint x: 678, startPoint y: 683, endPoint x: 610, endPoint y: 683, distance: 67.9
click at [610, 676] on div "[PERSON_NAME] | 100mg 5HTP………………….25mg" at bounding box center [787, 662] width 415 height 28
click at [999, 522] on trix-editor "1) MANIPULADO Ômega 3 | 1000mg Posologia : Tomar 2 cp, 1x ao dia (após café ou …" at bounding box center [787, 260] width 431 height 928
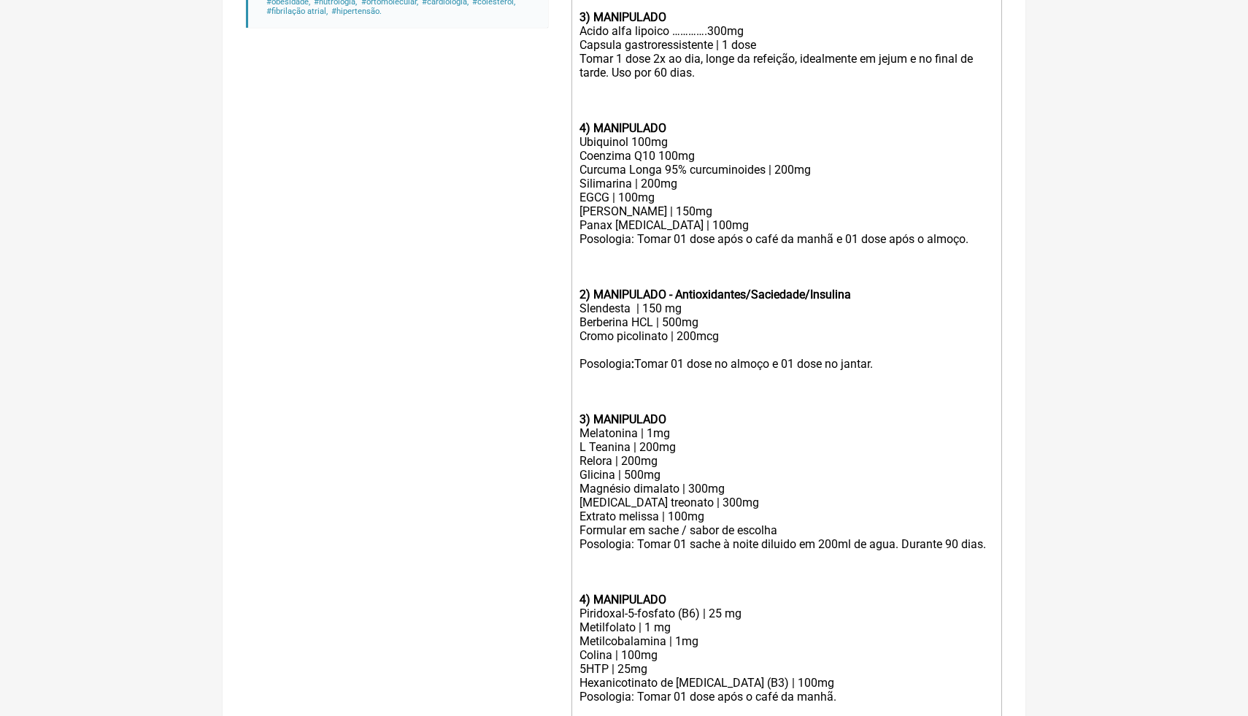
scroll to position [729, 0]
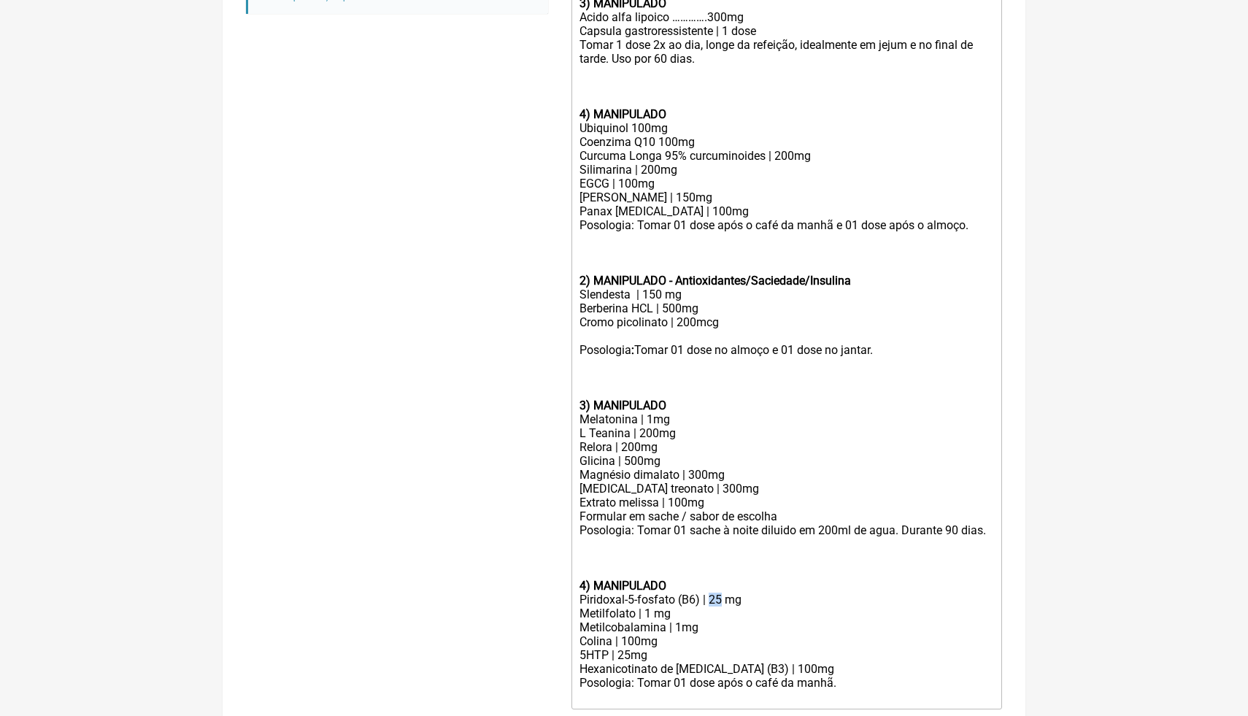
drag, startPoint x: 727, startPoint y: 613, endPoint x: 717, endPoint y: 612, distance: 10.2
click at [717, 607] on div "Piridoxal-5-fosfato (B6) | 25 mg" at bounding box center [787, 600] width 415 height 14
drag, startPoint x: 672, startPoint y: 626, endPoint x: 645, endPoint y: 625, distance: 27.0
click at [645, 620] on div "Metilfolato | 1 mg" at bounding box center [787, 614] width 415 height 14
click at [942, 620] on div "Metilfolato | 500mcg" at bounding box center [787, 614] width 415 height 14
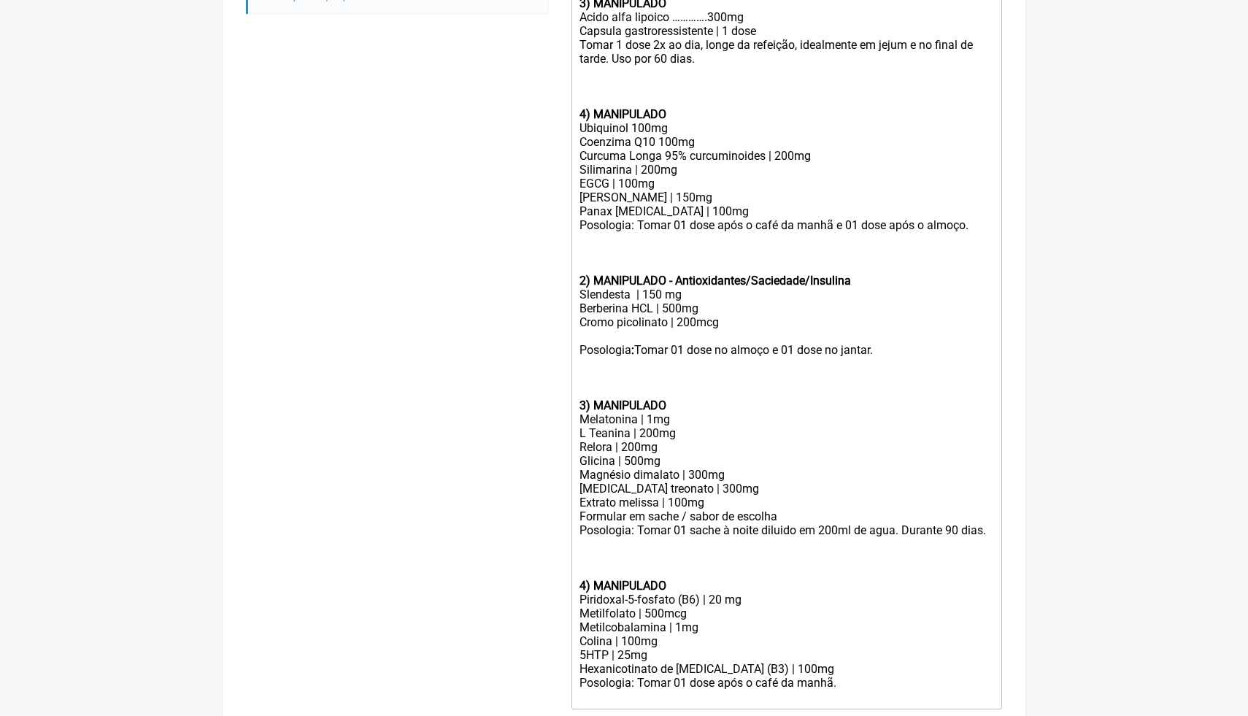
click at [859, 690] on div "Posologia: Tomar 01 dose após o café da manhã." at bounding box center [787, 683] width 415 height 14
type trix-editor "<lor><ipsumd>1) SITAMETCON</adipis></eli><sed>Doeiu 4 | 5604te</inc><utl><etdol…"
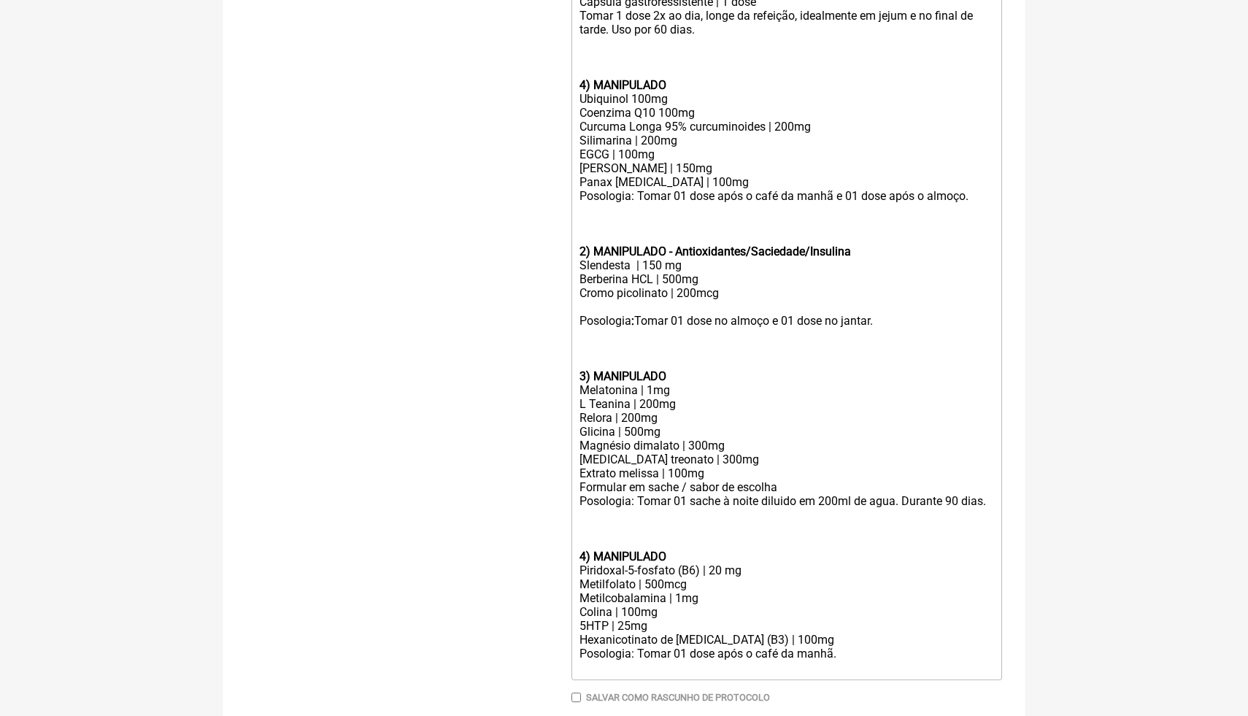
click at [664, 625] on div "Colina | 100mg 5HTP | 25mg" at bounding box center [787, 619] width 415 height 28
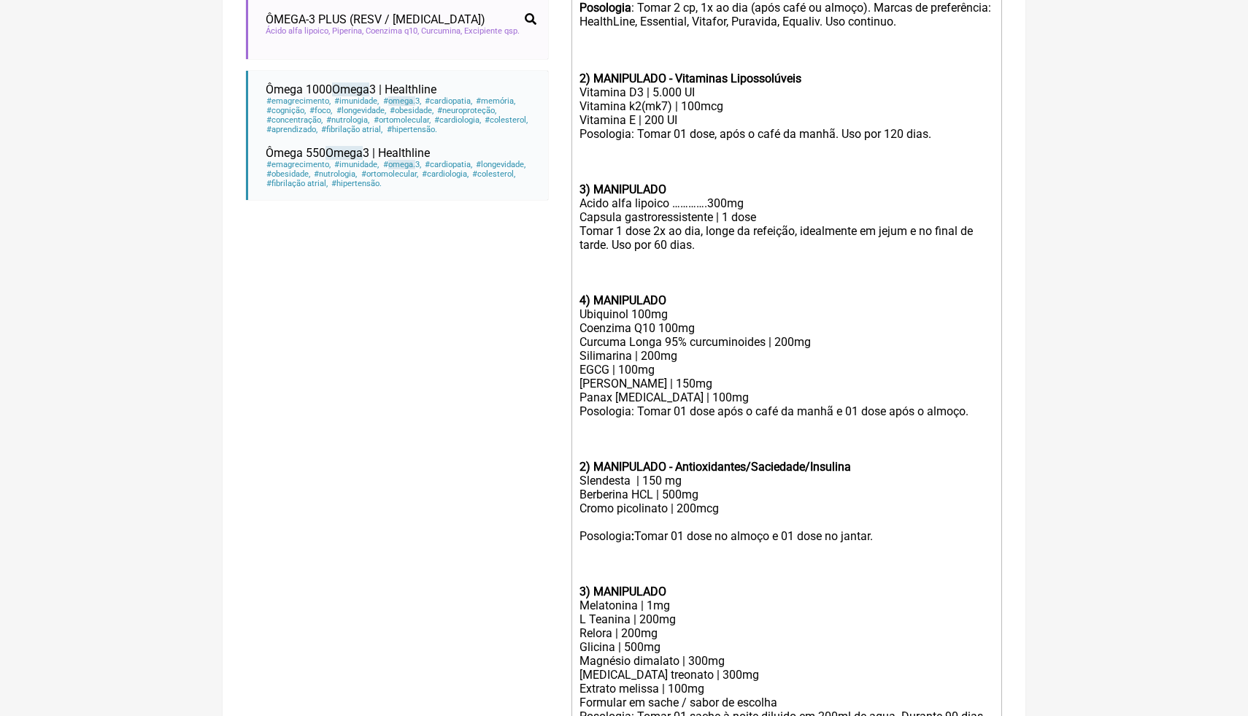
scroll to position [515, 0]
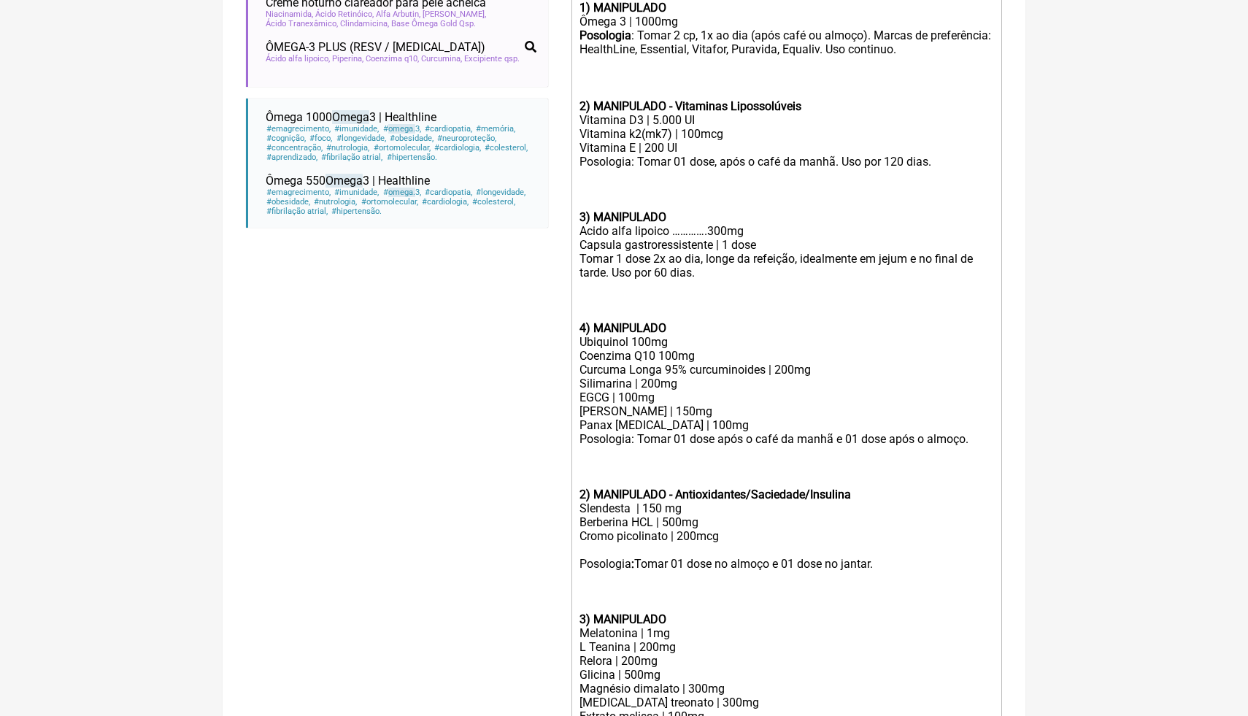
drag, startPoint x: 518, startPoint y: 318, endPoint x: 518, endPoint y: 310, distance: 8.8
click at [518, 318] on div "Buscar omega Protocolos Formulas Medicamentos Industrializados Suplementos / Co…" at bounding box center [397, 332] width 302 height 1340
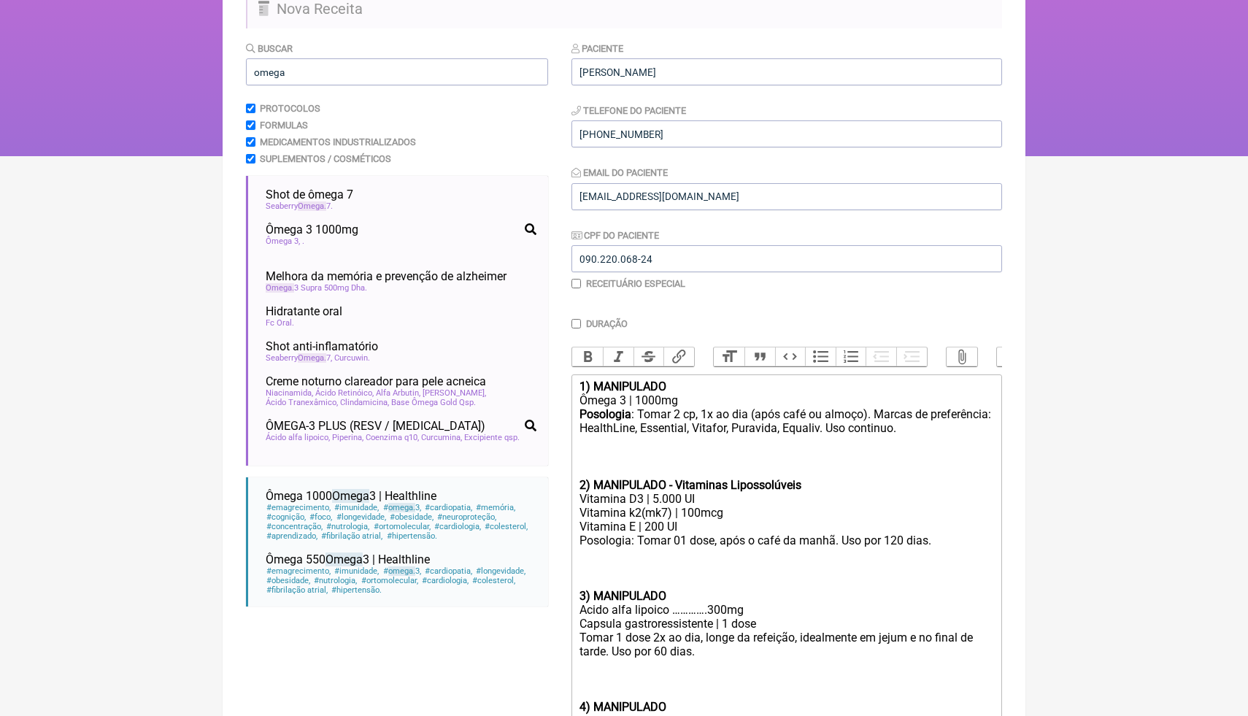
scroll to position [135, 0]
drag, startPoint x: 310, startPoint y: 82, endPoint x: 249, endPoint y: 74, distance: 61.8
click at [248, 74] on input "omega" at bounding box center [397, 72] width 302 height 27
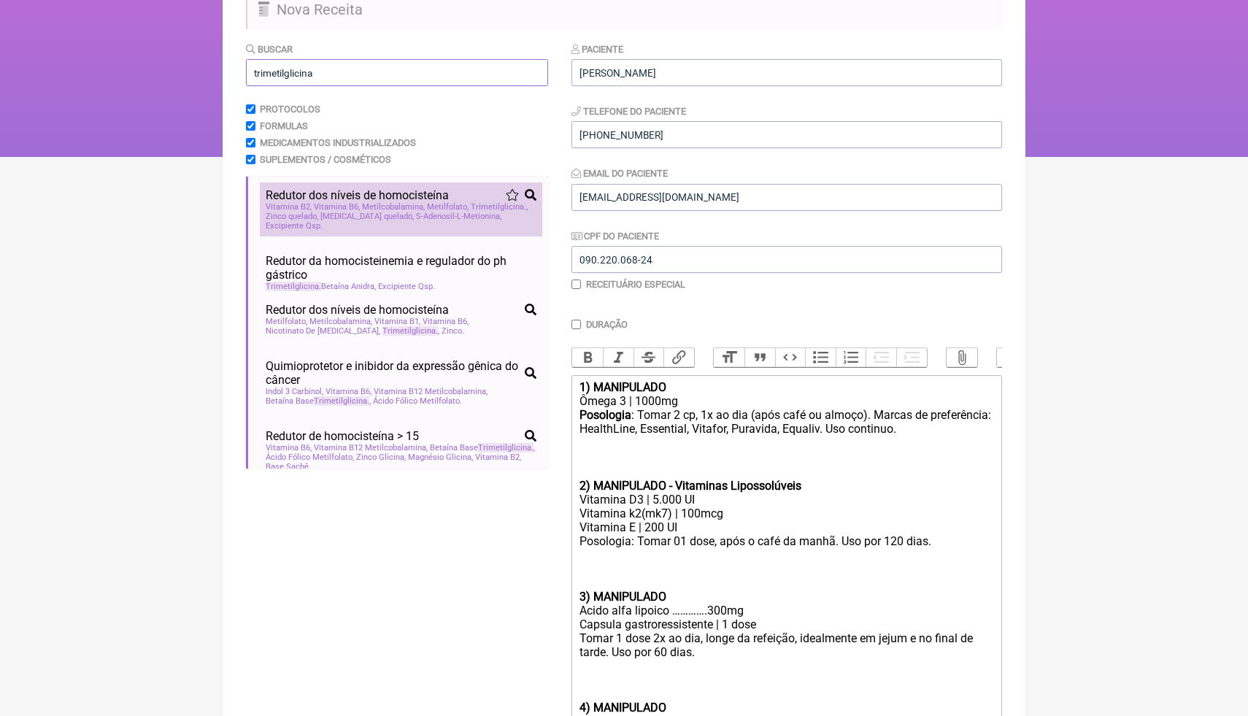
type input "trimetilglicina"
click at [416, 221] on span "S-Adenosil-L-Metionina" at bounding box center [458, 216] width 85 height 9
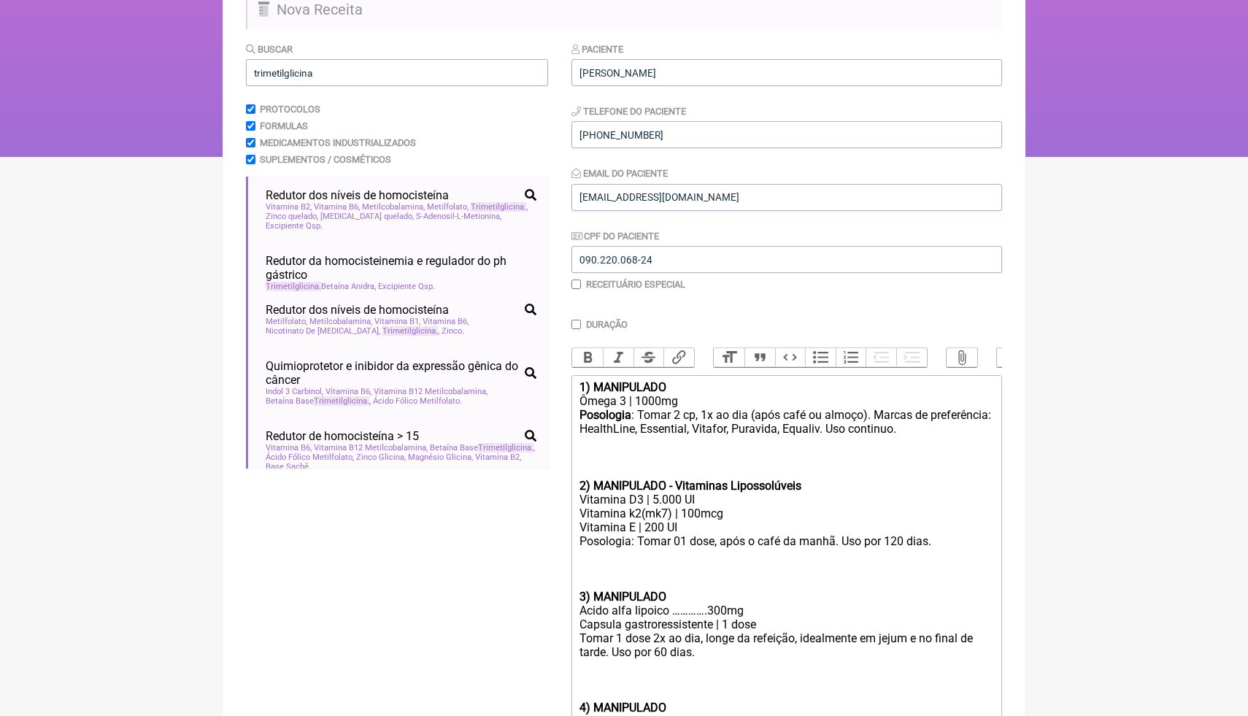
click at [1098, 157] on html "FormulApp (Clínica Balance - Dra. Bruna Scalco) Sair [GEOGRAPHIC_DATA] Receitas…" at bounding box center [624, 11] width 1248 height 292
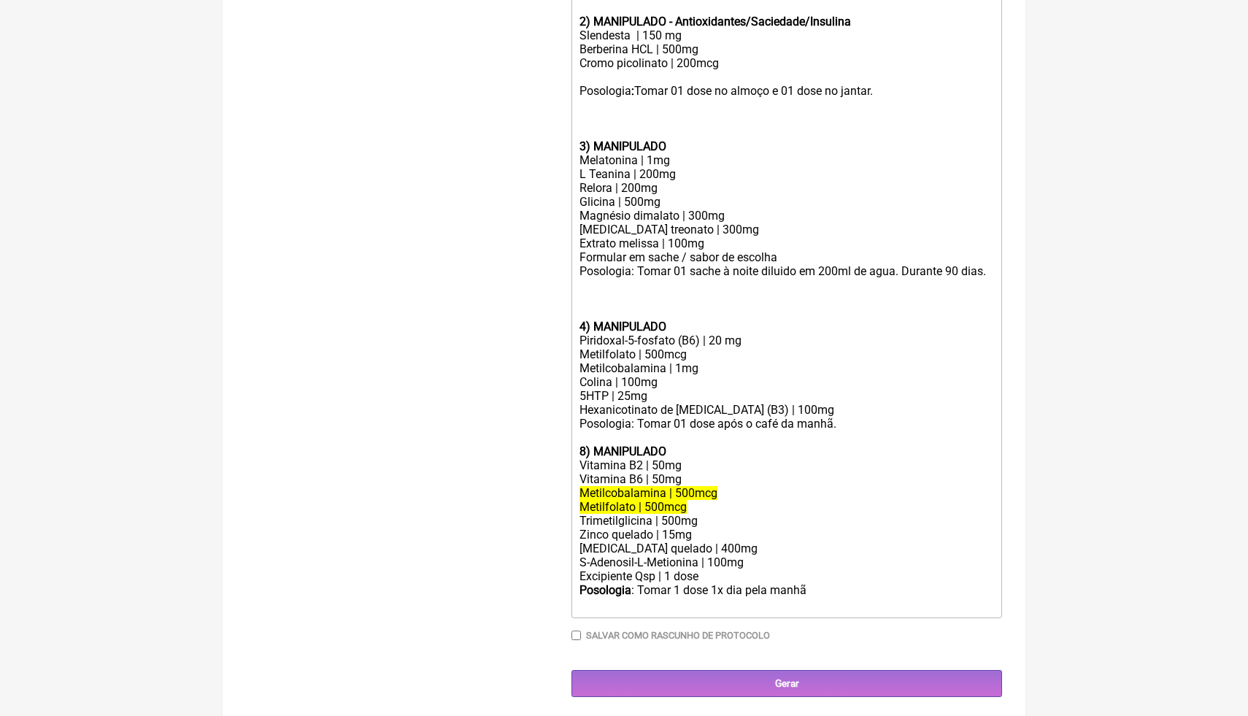
scroll to position [1002, 0]
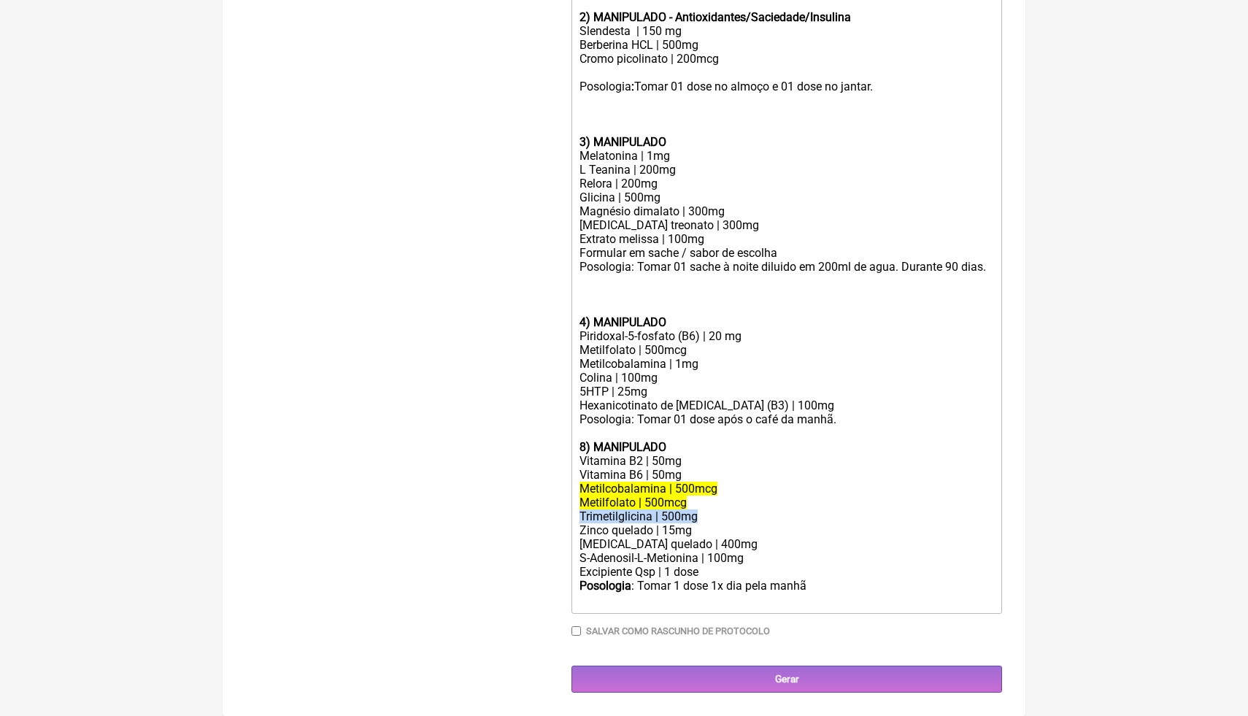
drag, startPoint x: 707, startPoint y: 518, endPoint x: 583, endPoint y: 518, distance: 124.1
click at [583, 518] on div "Trimetilglicina | 500mg" at bounding box center [787, 517] width 415 height 14
copy div "Trimetilglicina | 500mg"
click at [797, 407] on div "Hexanicotinato de [MEDICAL_DATA] (B3) | 100mg" at bounding box center [787, 406] width 415 height 14
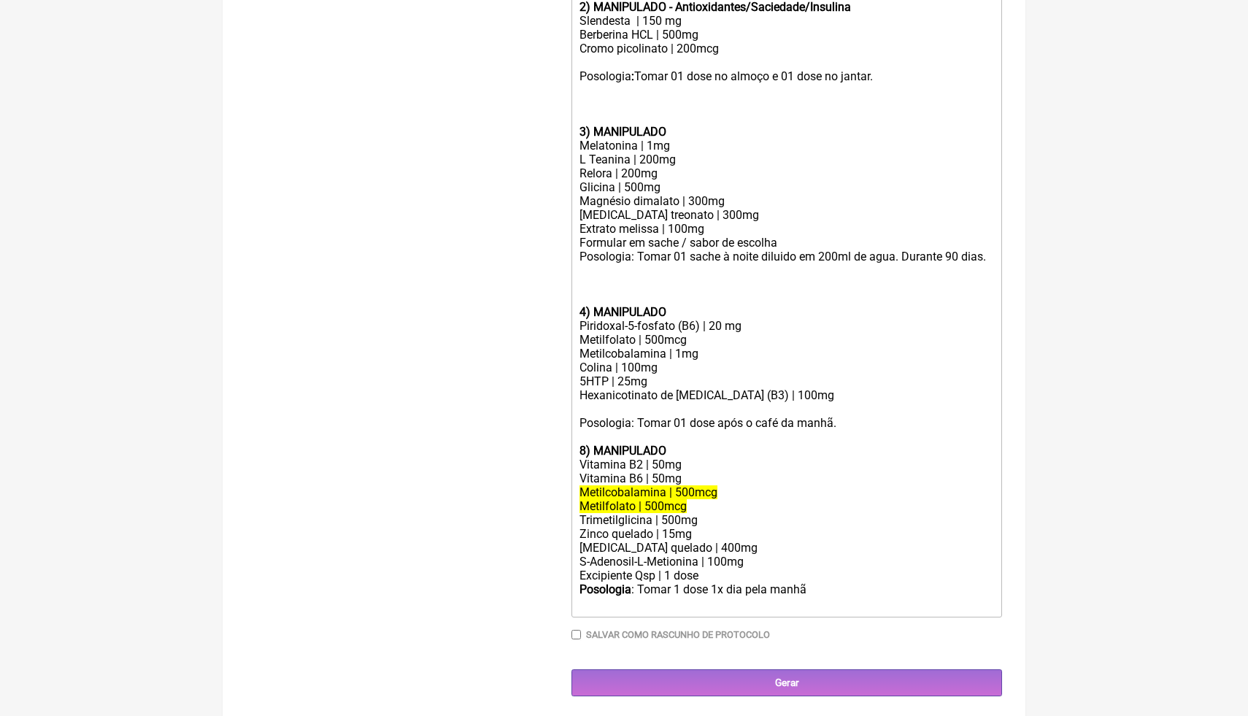
paste trix-editor "Trimetilglicina | 500mg"
drag, startPoint x: 702, startPoint y: 589, endPoint x: 579, endPoint y: 582, distance: 123.6
click at [580, 583] on div "Excipiente Qsp | 1 dose" at bounding box center [787, 576] width 415 height 14
copy div "Excipiente Qsp | 1 dose"
click at [703, 416] on div "Hexanicotinato de [MEDICAL_DATA] (B3) | 100mg Trimetilglicina | 500mg" at bounding box center [787, 402] width 415 height 28
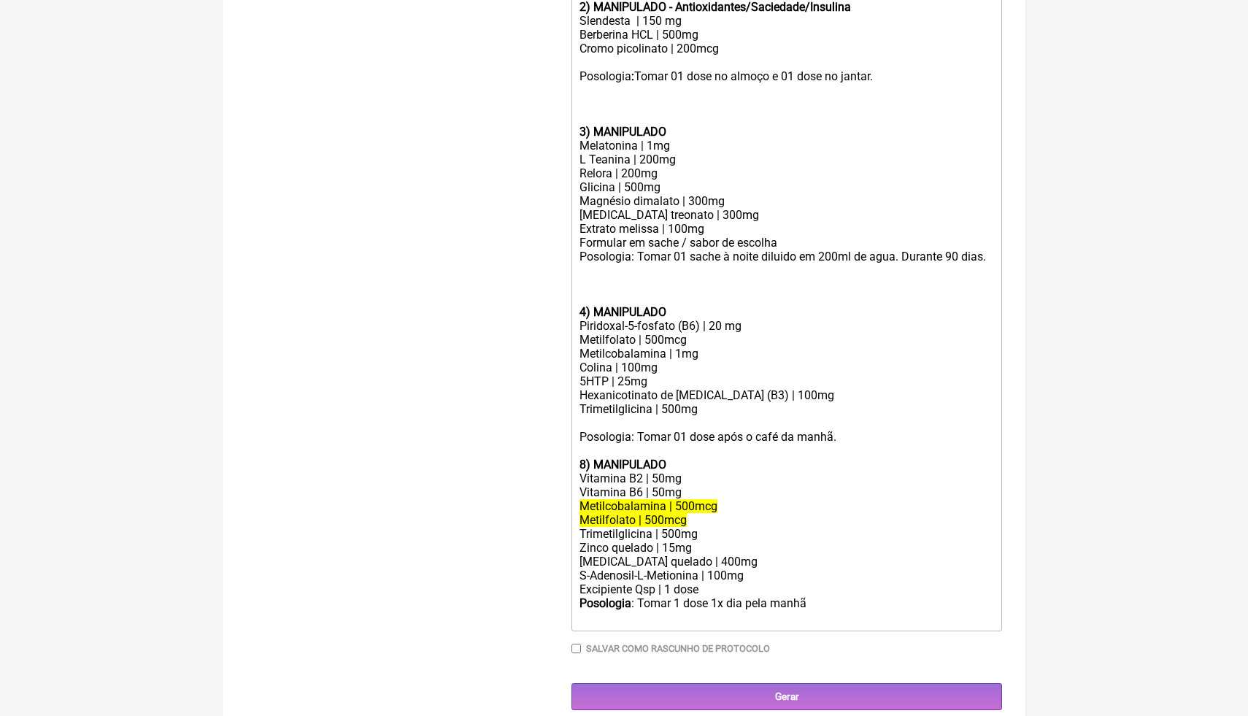
paste trix-editor "Excipiente Qsp | 1 dose"
click at [860, 456] on div at bounding box center [787, 451] width 415 height 14
click at [859, 444] on div "Posologia: Tomar 01 dose após o café da manhã." at bounding box center [787, 437] width 415 height 14
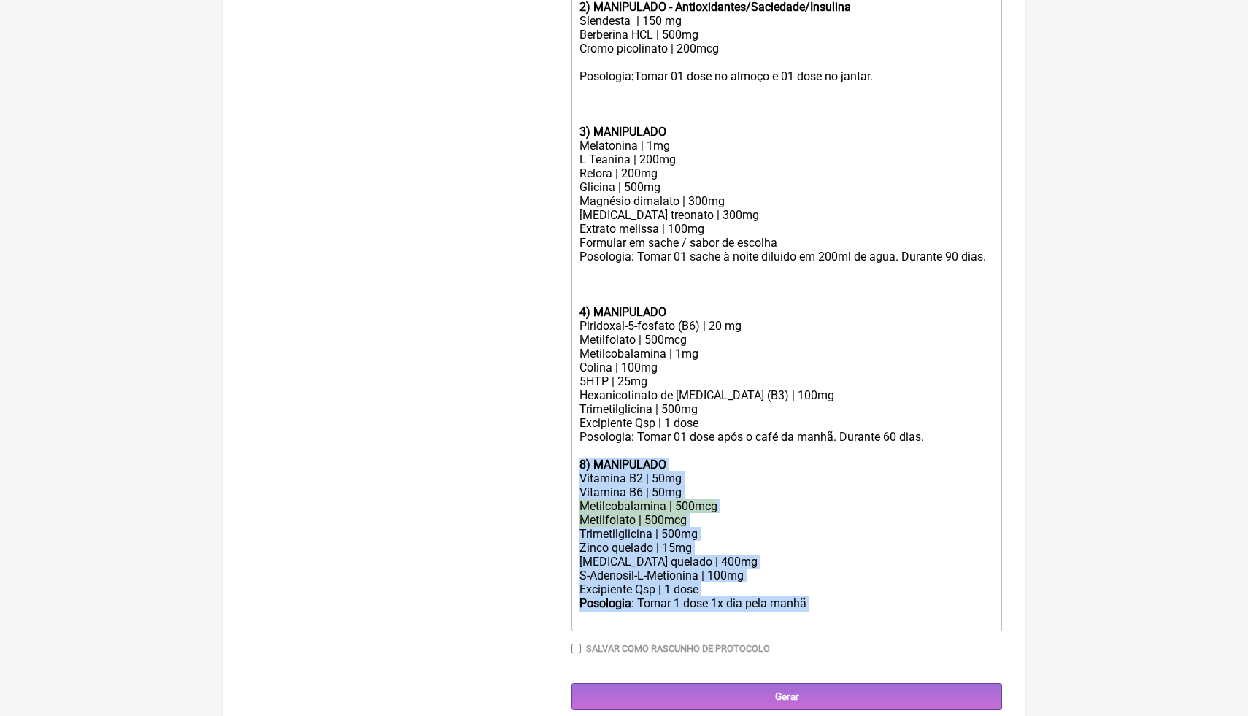
drag, startPoint x: 827, startPoint y: 618, endPoint x: 575, endPoint y: 483, distance: 285.4
click at [573, 483] on trix-editor "1) MANIPULADO Ômega 3 | 1000mg Posologia : Tomar 2 cp, 1x ao dia (após café ou …" at bounding box center [787, 69] width 431 height 1123
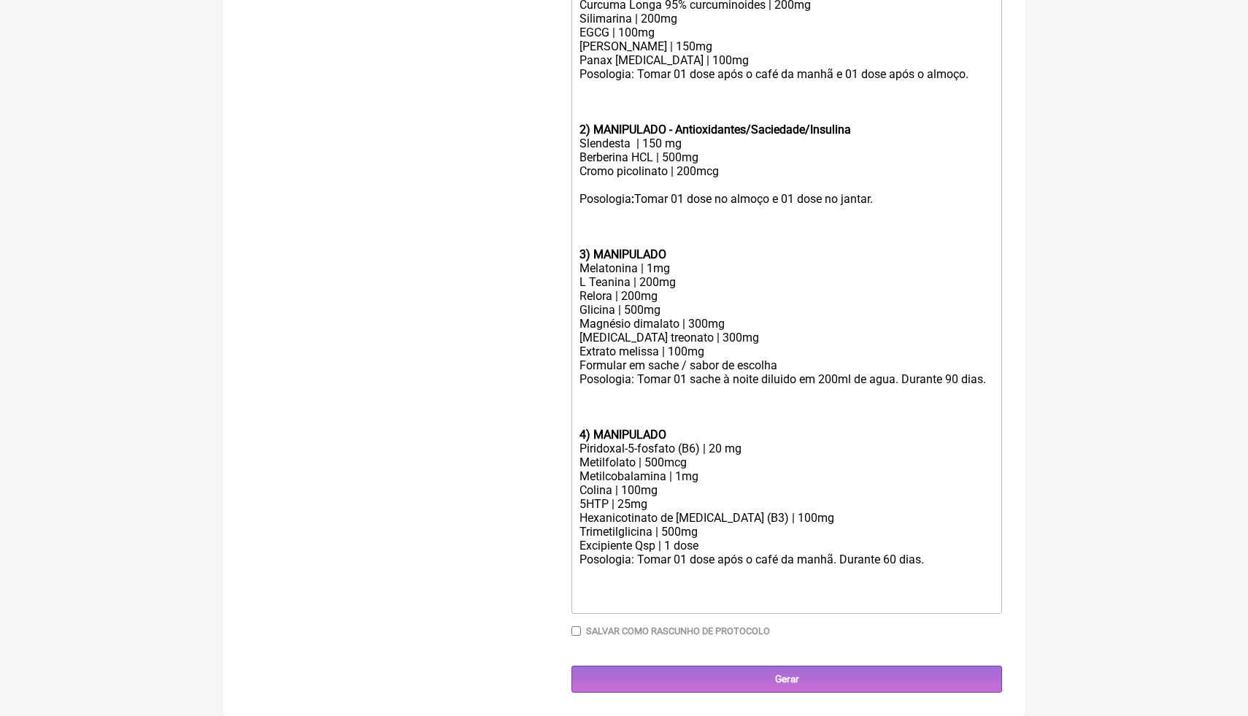
scroll to position [891, 0]
click at [586, 415] on div "4) MANIPULADO" at bounding box center [787, 428] width 415 height 28
click at [707, 345] on div "Extrato melissa | 100mg Formular em sache / sabor de escolha" at bounding box center [787, 359] width 415 height 28
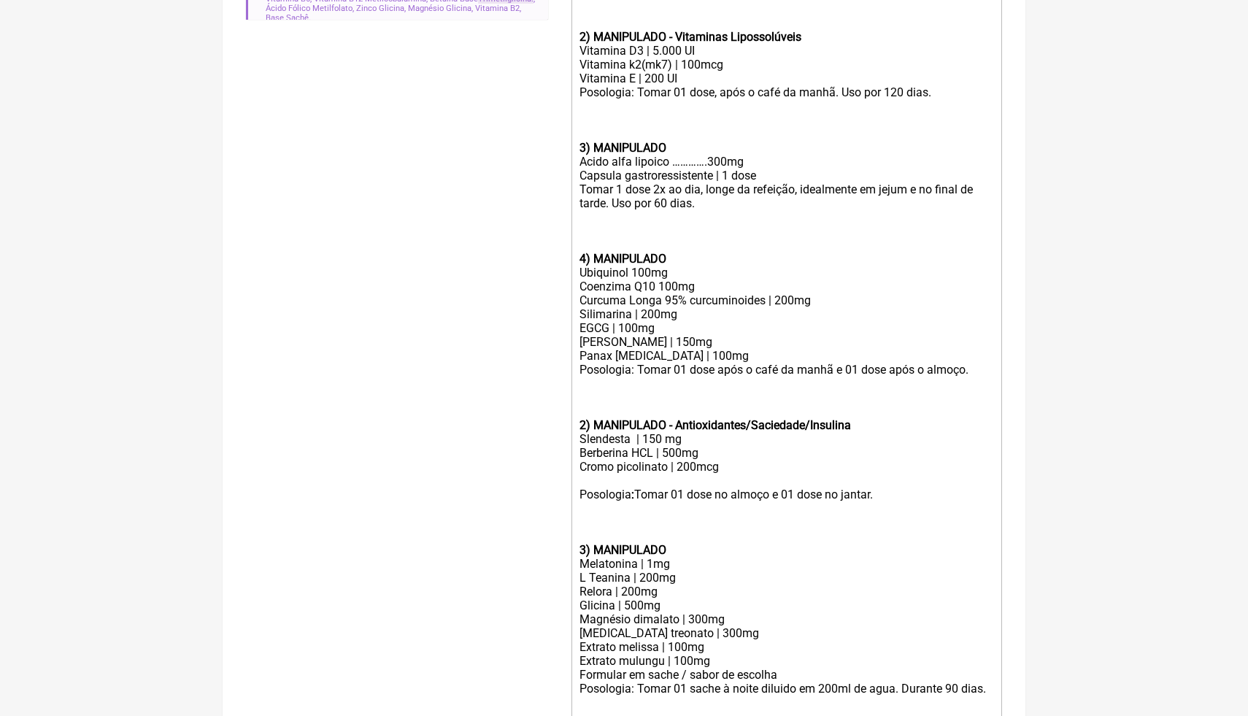
scroll to position [556, 0]
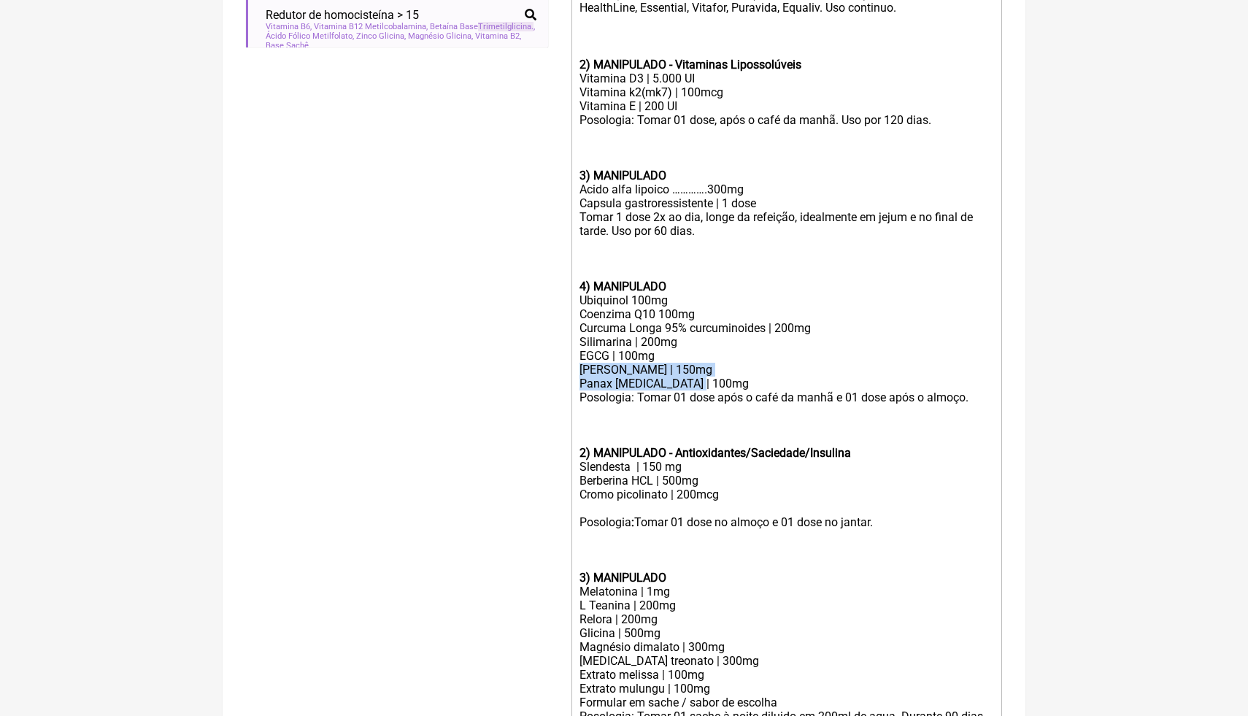
drag, startPoint x: 710, startPoint y: 386, endPoint x: 575, endPoint y: 374, distance: 135.6
click at [575, 374] on trix-editor "1) MANIPULADO Ômega 3 | 1000mg Posologia : Tomar 2 cp, 1x ao dia (após café ou …" at bounding box center [787, 452] width 431 height 997
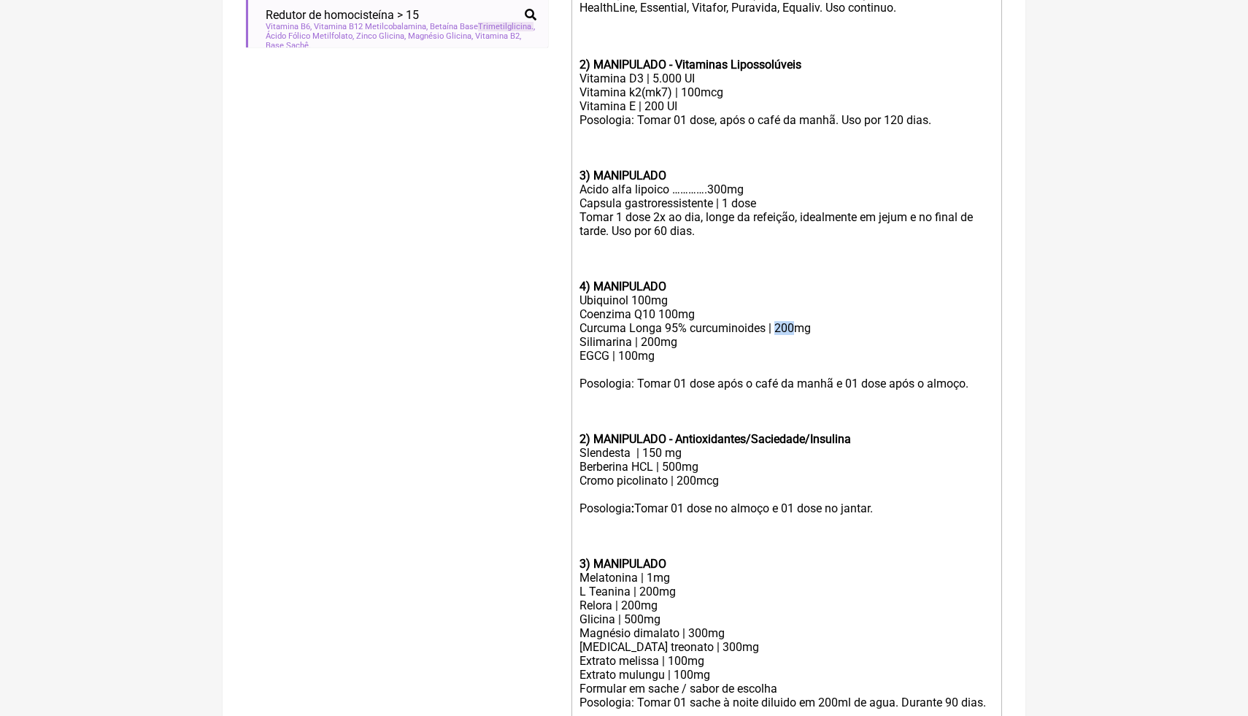
drag, startPoint x: 799, startPoint y: 326, endPoint x: 781, endPoint y: 326, distance: 17.5
click at [780, 326] on div "Ubiquinol 100mg Coenzima Q10 100mg Curcuma Longa 95% curcuminoides | 200mg Sili…" at bounding box center [787, 334] width 415 height 83
drag, startPoint x: 745, startPoint y: 477, endPoint x: 579, endPoint y: 446, distance: 168.7
click at [579, 449] on trix-editor "1) MANIPULADO Ômega 3 | 1000mg Posologia : Tomar 2 cp, 1x ao dia (após café ou …" at bounding box center [787, 445] width 431 height 983
click at [730, 465] on div "Berberina HCL | 500mg Cromo picolinato | 200mcg" at bounding box center [787, 481] width 415 height 42
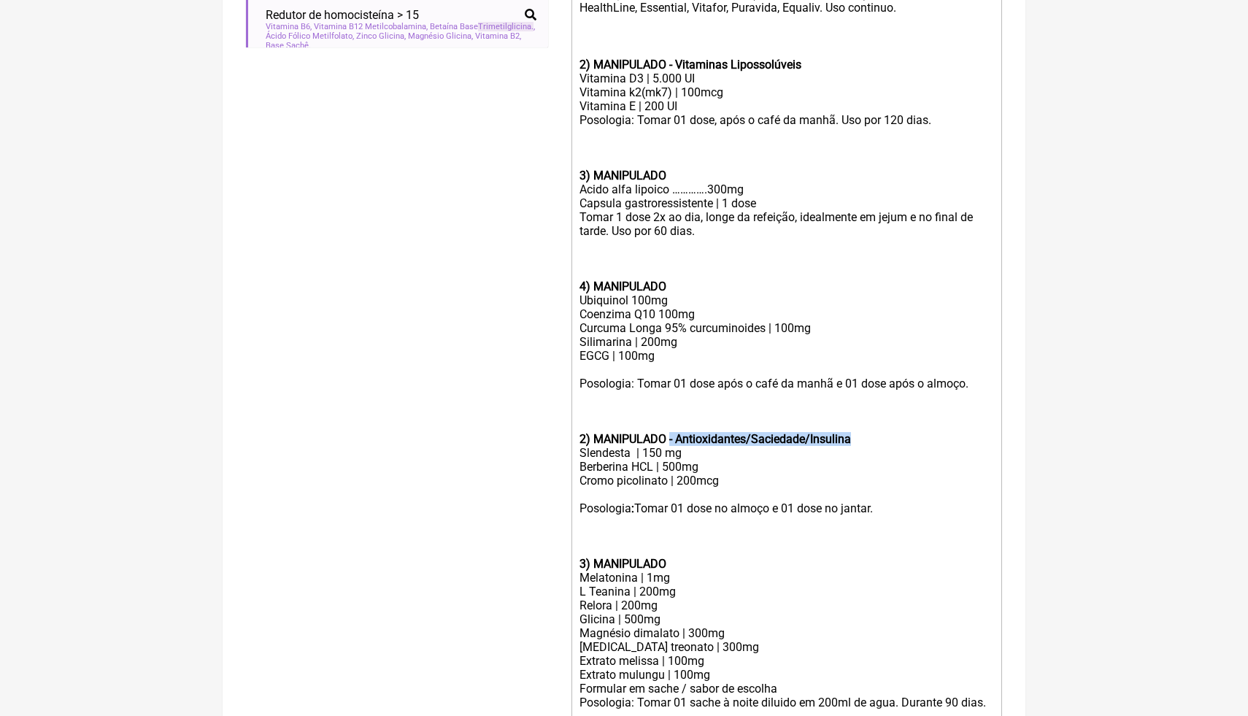
drag, startPoint x: 893, startPoint y: 439, endPoint x: 677, endPoint y: 436, distance: 215.4
click at [677, 437] on div "2) MANIPULADO - Antioxidantes/Saciedade/Insulina Slendesta | 150 mg" at bounding box center [787, 439] width 415 height 42
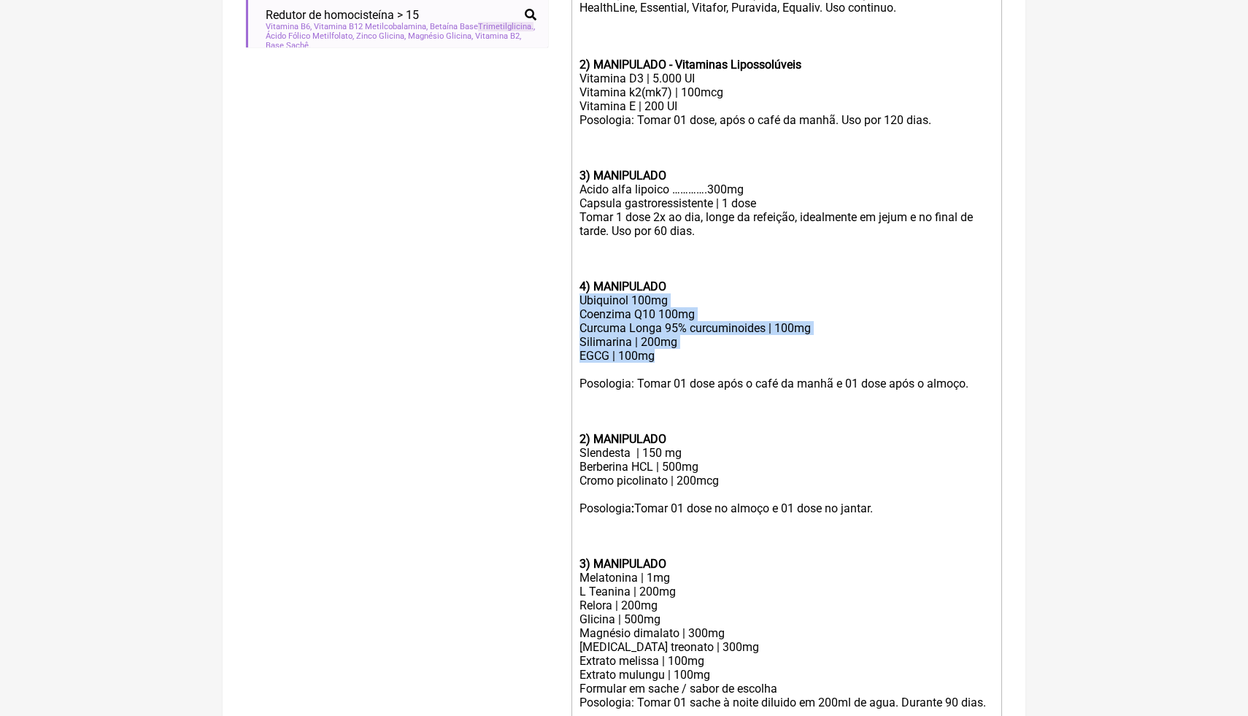
drag, startPoint x: 670, startPoint y: 356, endPoint x: 579, endPoint y: 304, distance: 105.3
click at [579, 304] on trix-editor "1) MANIPULADO Ômega 3 | 1000mg Posologia : Tomar 2 cp, 1x ao dia (após café ou …" at bounding box center [787, 445] width 431 height 983
copy div "Ubiquinol 100mg Coenzima Q10 100mg Curcuma Longa 95% curcuminoides | 100mg Sili…"
click at [734, 483] on div "Berberina HCL | 500mg Cromo picolinato | 200mcg" at bounding box center [787, 481] width 415 height 42
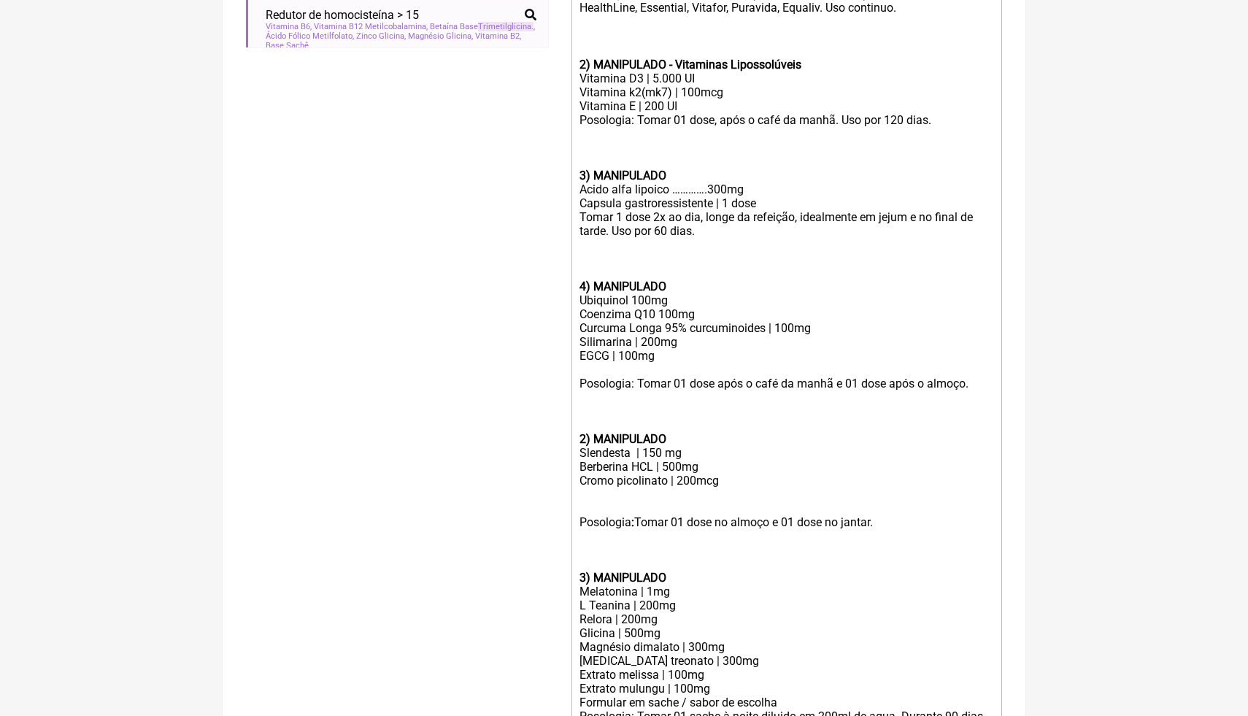
paste trix-editor "Ubiquinol 100mg<br>Coenzima Q10 100mg<br>Curcuma Longa 95% curcuminoides | 100m…"
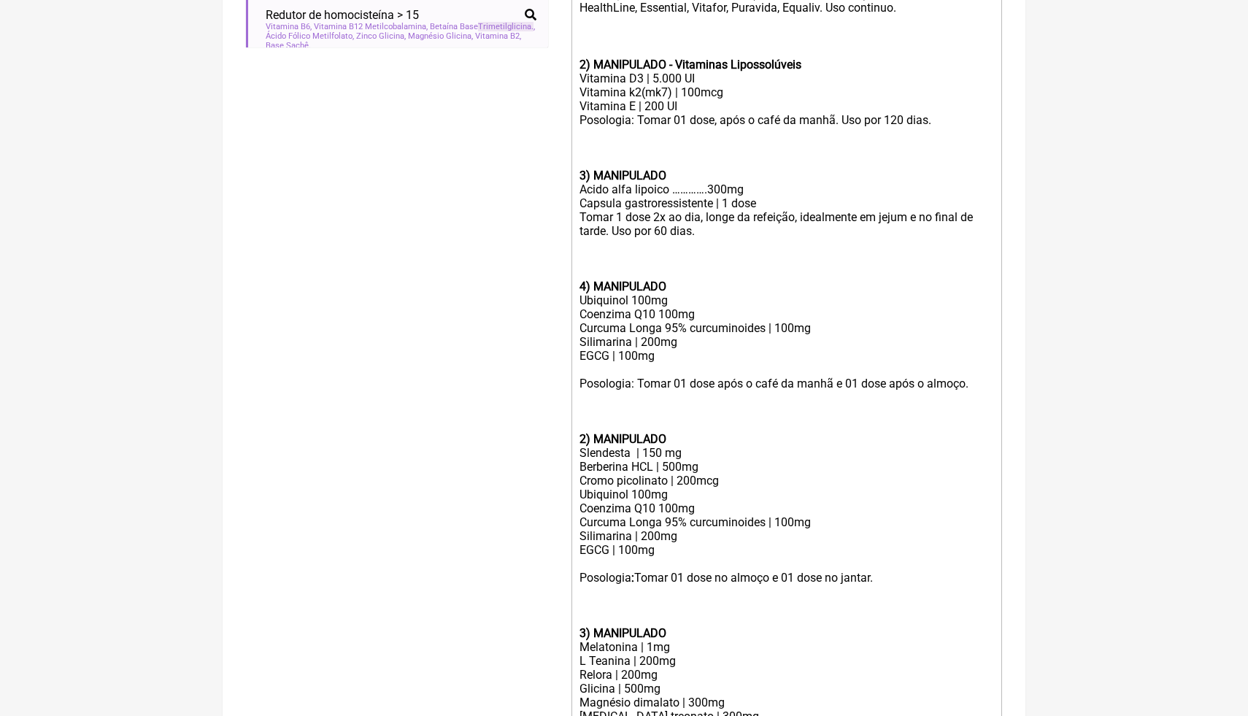
click at [635, 547] on div "Berberina HCL | 500mg Cromo picolinato | 200mcg Ubiquinol 100mg Coenzima Q10 10…" at bounding box center [787, 515] width 415 height 111
drag, startPoint x: 639, startPoint y: 547, endPoint x: 622, endPoint y: 548, distance: 16.9
click at [622, 548] on div "Berberina HCL | 500mg Cromo picolinato | 200mcg Ubiquinol 100mg Coenzima Q10 10…" at bounding box center [787, 515] width 415 height 111
click at [679, 545] on div "Berberina HCL | 500mg Cromo picolinato | 200mcg Ubiquinol 100mg Coenzima Q10 10…" at bounding box center [787, 515] width 415 height 111
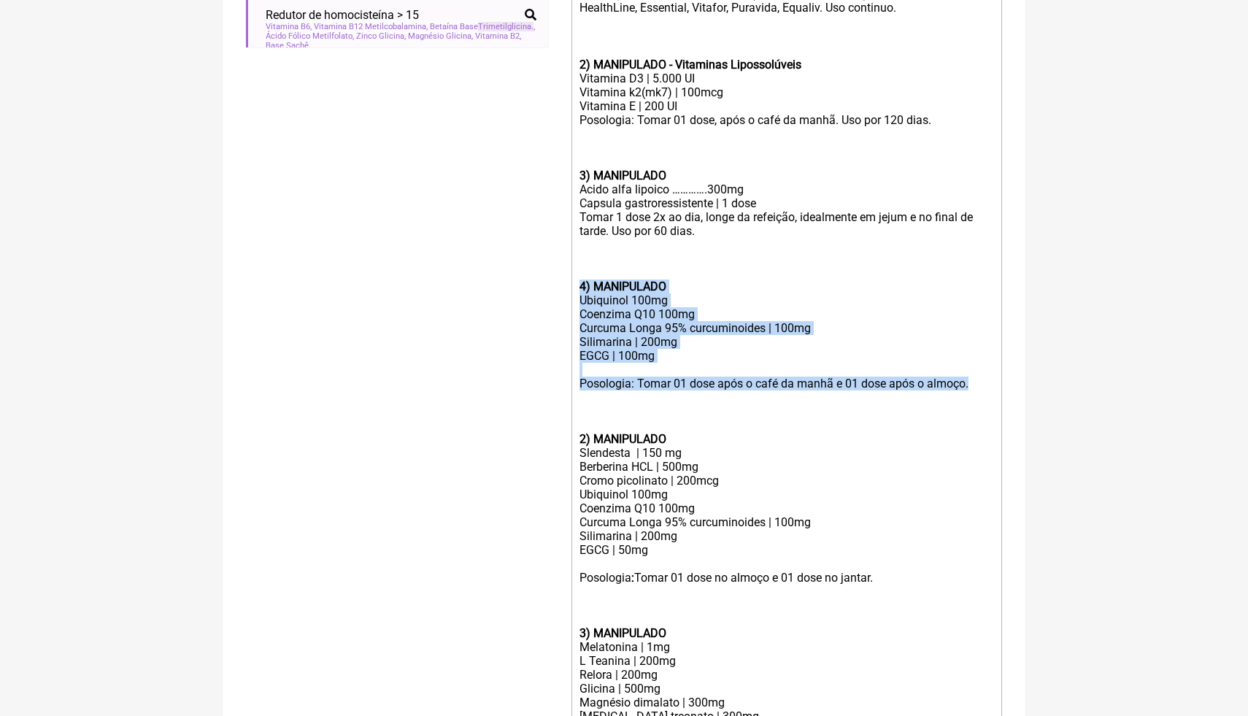
drag, startPoint x: 982, startPoint y: 384, endPoint x: 566, endPoint y: 291, distance: 425.6
click at [566, 291] on form "Buscar trimetilglicina Protocolos Formulas Medicamentos Industrializados Suplem…" at bounding box center [624, 352] width 756 height 1465
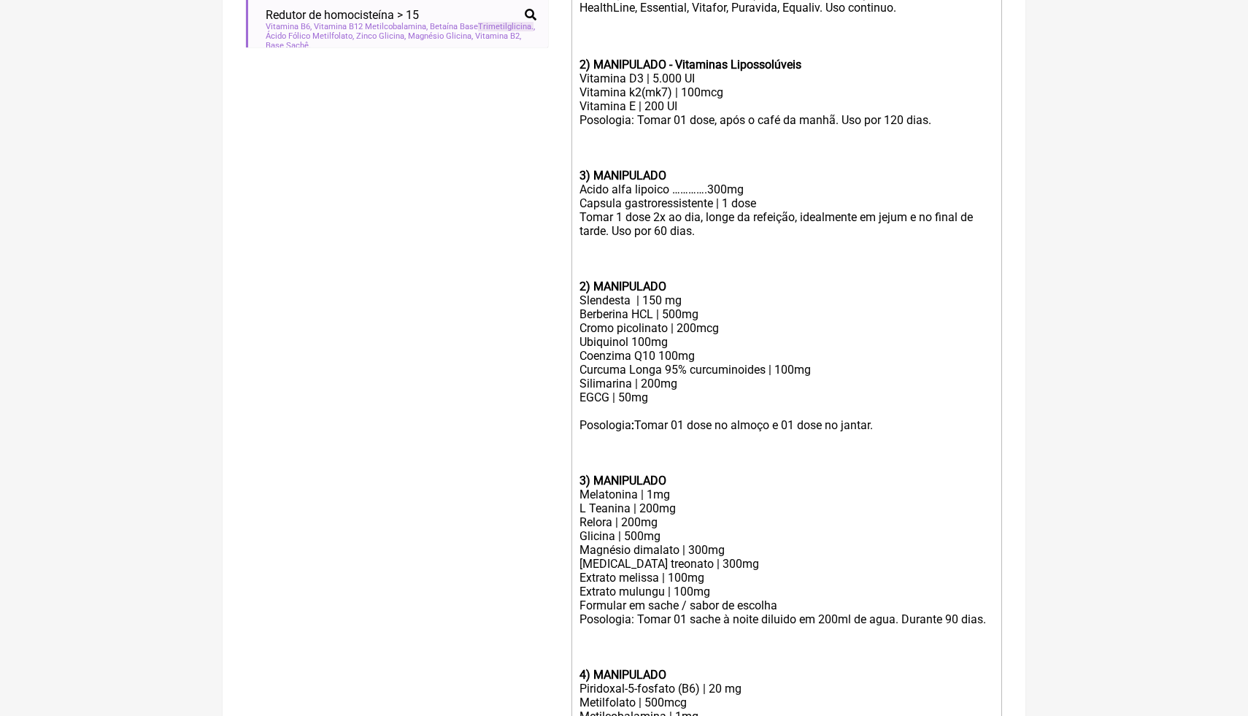
click at [631, 346] on div "Berberina HCL | 500mg Cromo picolinato | 200mcg Ubiquinol 100mg Coenzima Q10 10…" at bounding box center [787, 362] width 415 height 111
click at [660, 356] on div "Berberina HCL | 500mg Cromo picolinato | 200mcg Ubiquinol | 100mg Coenzima Q10 …" at bounding box center [787, 362] width 415 height 111
drag, startPoint x: 685, startPoint y: 353, endPoint x: 666, endPoint y: 353, distance: 19.0
click at [666, 353] on div "Berberina HCL | 500mg Cromo picolinato | 200mcg Ubiquinol | 100mg Coenzima Q10 …" at bounding box center [787, 362] width 415 height 111
click at [577, 412] on trix-editor "1) MANIPULADO Ômega 3 | 1000mg Posologia : Tomar 2 cp, 1x ao dia (após café ou …" at bounding box center [787, 404] width 431 height 900
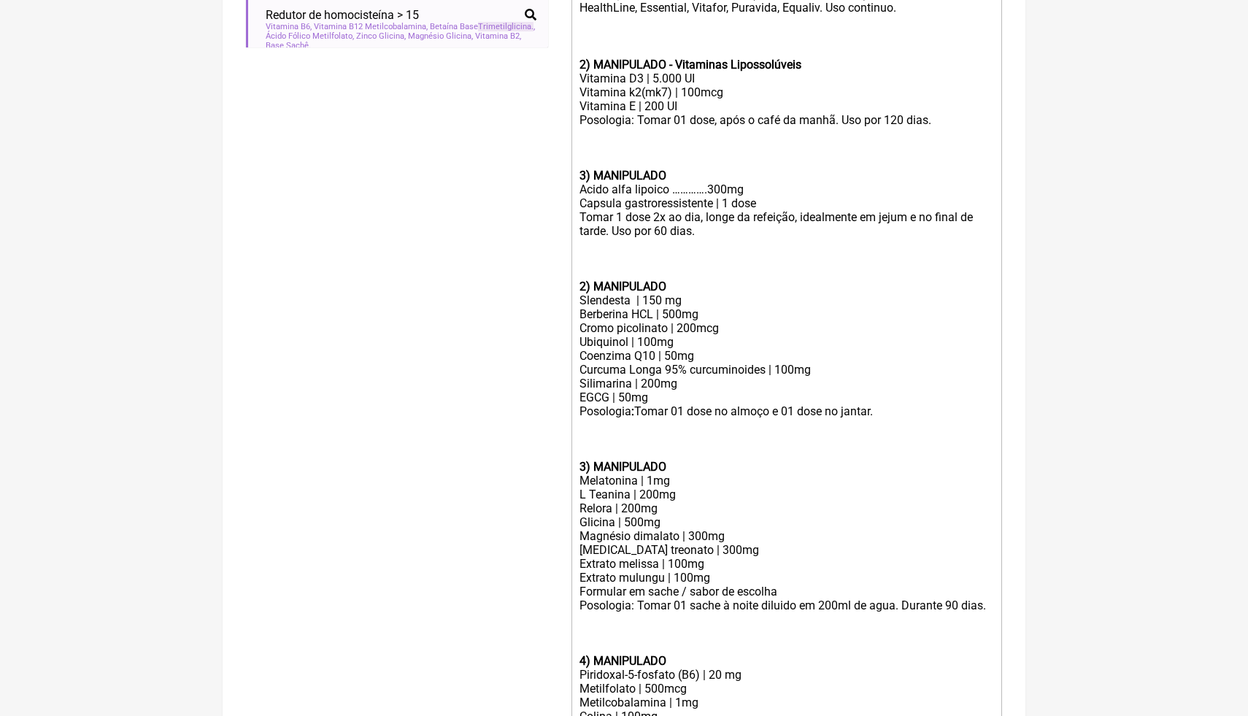
click at [892, 407] on div "Posologia : Tomar 01 dose no almoço e 01 dose no jantar. 3) MANIPULADO" at bounding box center [787, 438] width 415 height 69
click at [850, 474] on div "Melatonina | 1mg" at bounding box center [787, 481] width 415 height 14
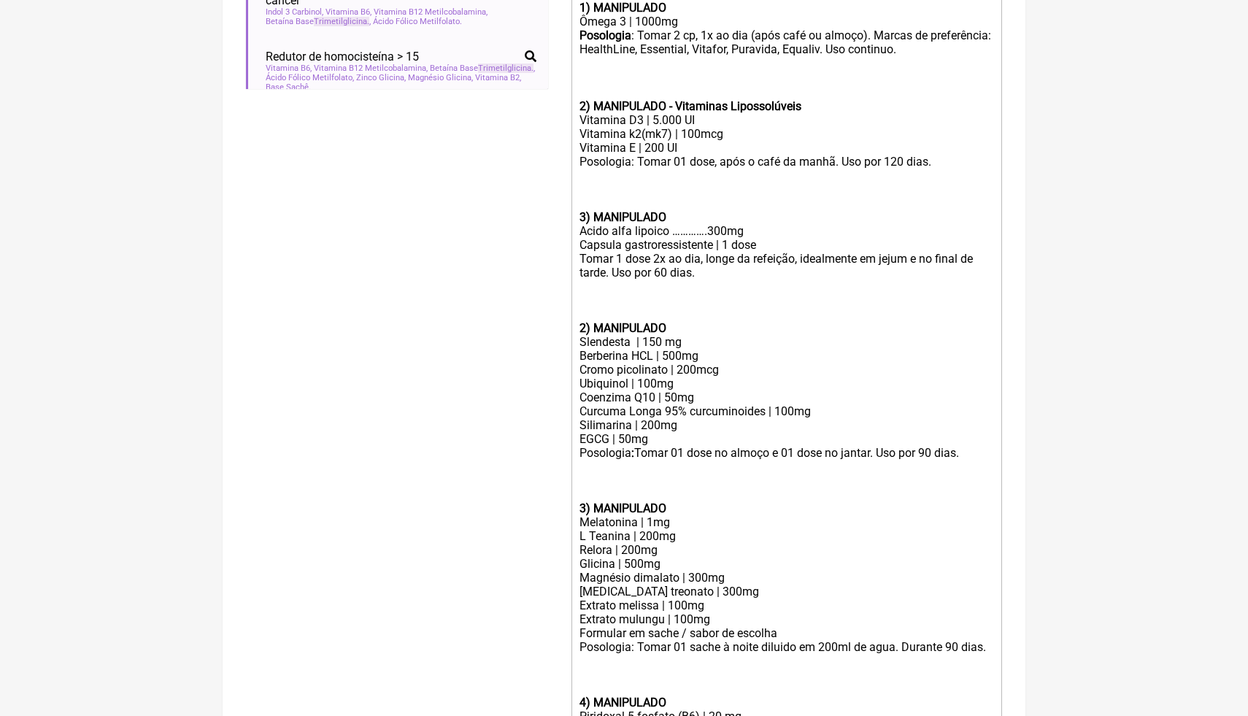
drag, startPoint x: 830, startPoint y: 106, endPoint x: 847, endPoint y: 100, distance: 17.8
click at [847, 102] on div "Posologia : Tomar 2 cp, 1x ao dia (após café ou almoço). Marcas de preferência:…" at bounding box center [787, 70] width 415 height 85
click at [847, 100] on div "Posologia : Tomar 2 cp, 1x ao dia (após café ou almoço). Marcas de preferência:…" at bounding box center [787, 70] width 415 height 85
click at [585, 327] on strong "2) MANIPULADO" at bounding box center [623, 328] width 87 height 14
click at [580, 327] on div "4 ) MANIPULADO Slendesta | 150 mg" at bounding box center [787, 328] width 415 height 42
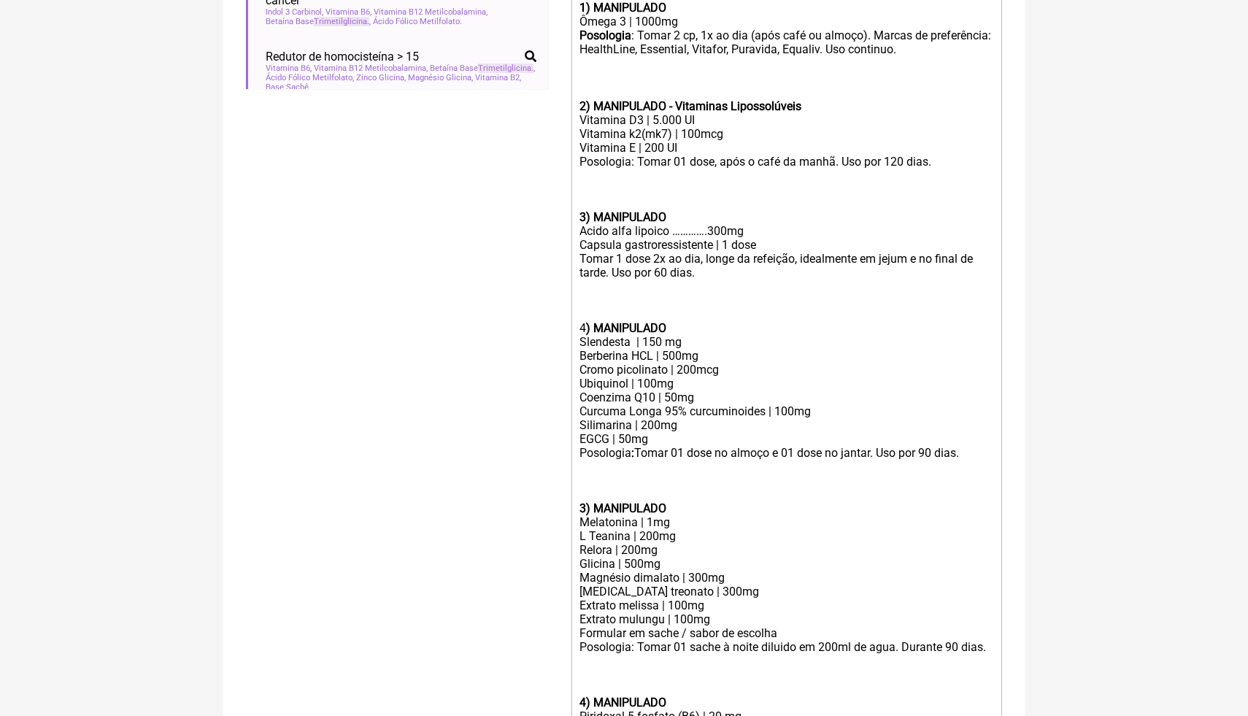
click at [937, 344] on div "4 ) MANIPULADO Slendesta | 150 mg" at bounding box center [787, 328] width 415 height 42
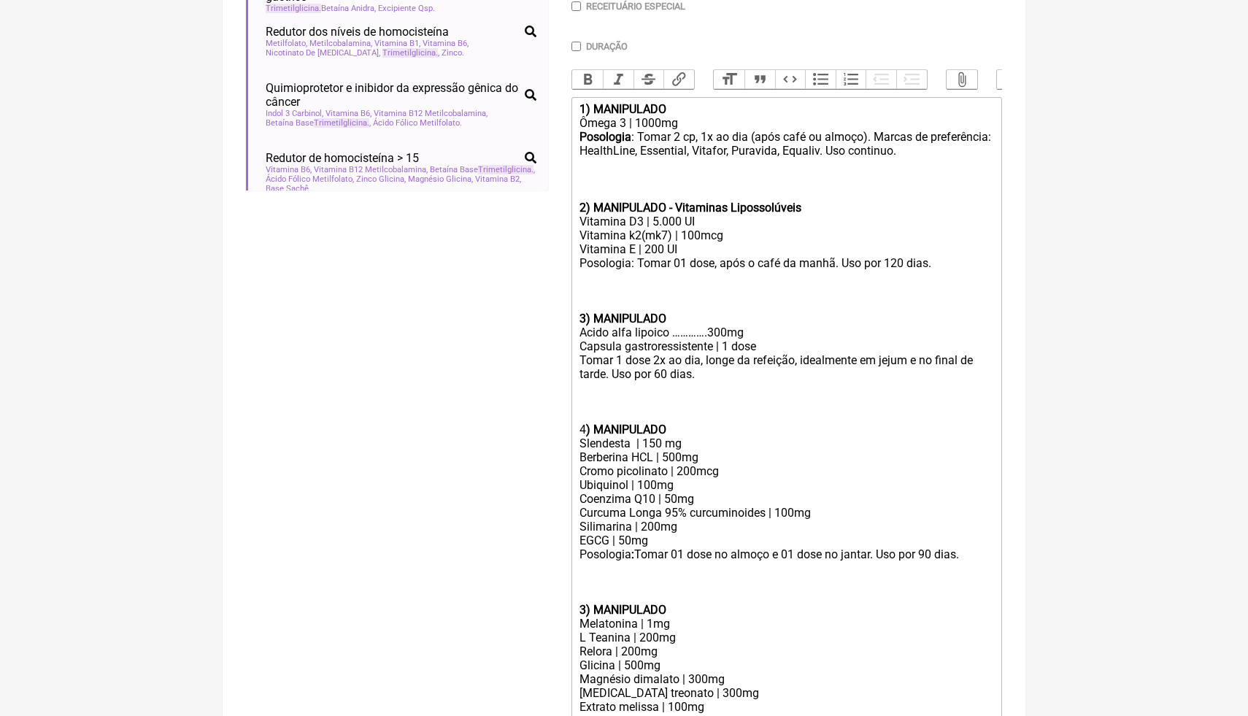
scroll to position [398, 0]
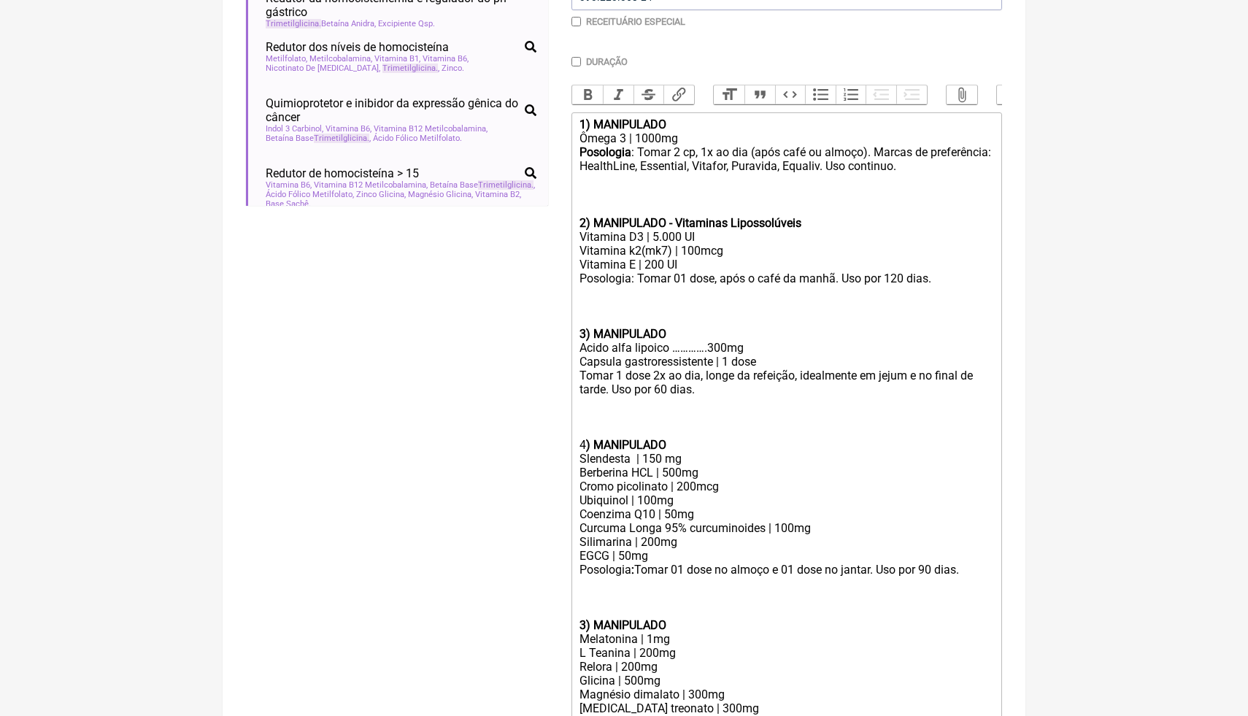
click at [583, 442] on div "4 ) MANIPULADO Slendesta | 150 mg" at bounding box center [787, 445] width 415 height 42
click at [582, 442] on div "4 ) MANIPULADO Slendesta | 150 mg" at bounding box center [787, 445] width 415 height 42
click at [588, 442] on div "4 ) MANIPULADO Slendesta | 150 mg" at bounding box center [787, 445] width 415 height 42
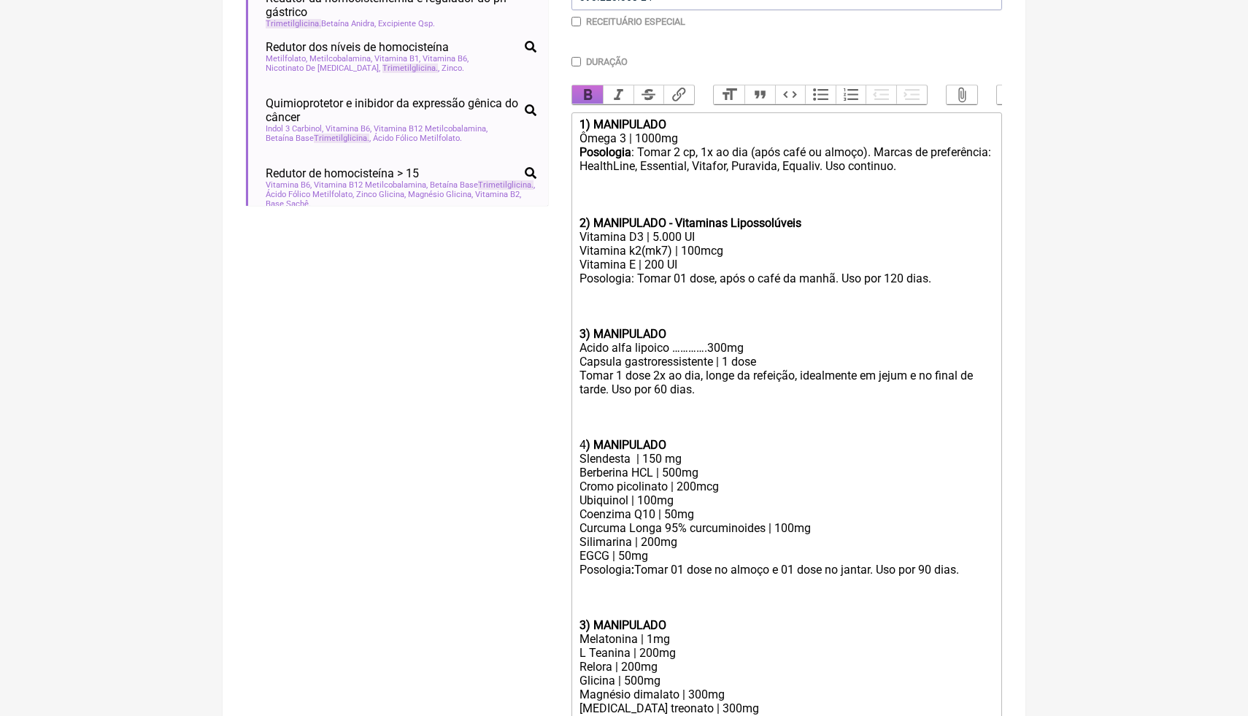
click at [586, 96] on button "Bold" at bounding box center [587, 94] width 31 height 19
click at [839, 450] on div "4) MANIPULADO Slendesta | 150 mg" at bounding box center [787, 445] width 415 height 42
drag, startPoint x: 585, startPoint y: 626, endPoint x: 569, endPoint y: 625, distance: 16.8
click at [569, 625] on form "Buscar trimetilglicina Protocolos Formulas Medicamentos Industrializados Suplem…" at bounding box center [624, 428] width 756 height 1299
click at [704, 618] on div "Posologia : Tomar 01 dose no almoço e 01 dose no jantar. Uso por 90 dias. 5) MA…" at bounding box center [787, 597] width 415 height 69
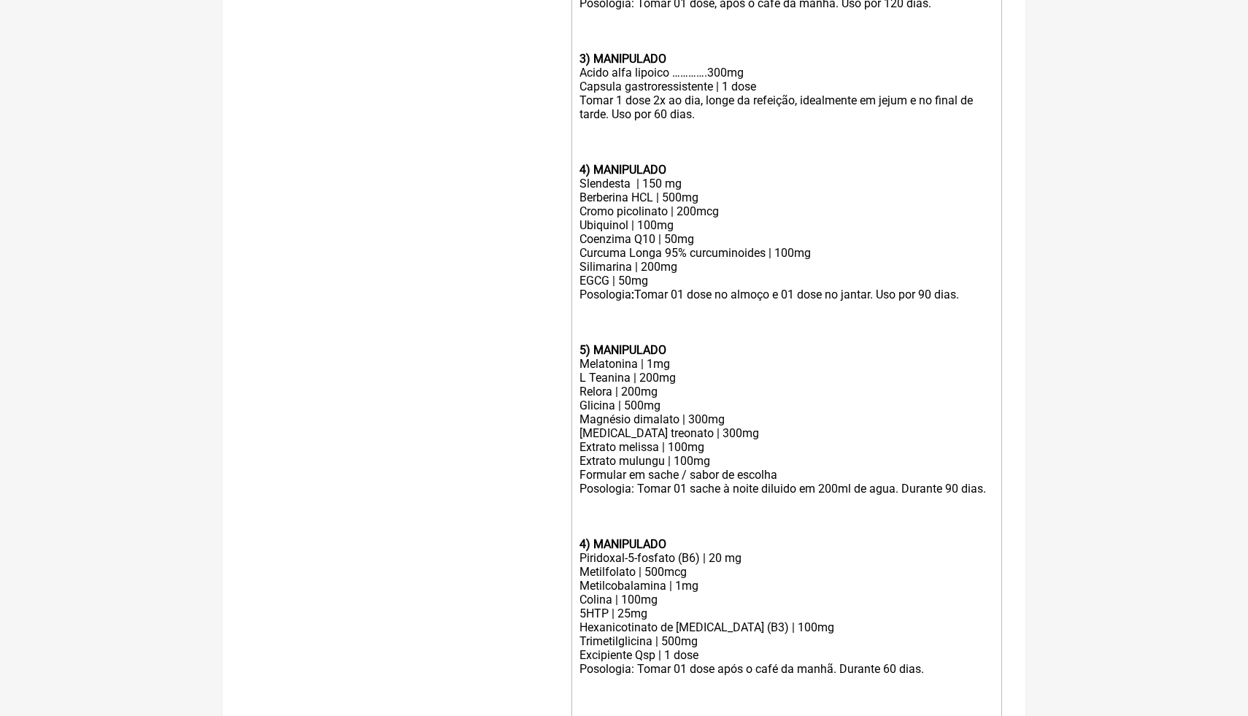
scroll to position [687, 0]
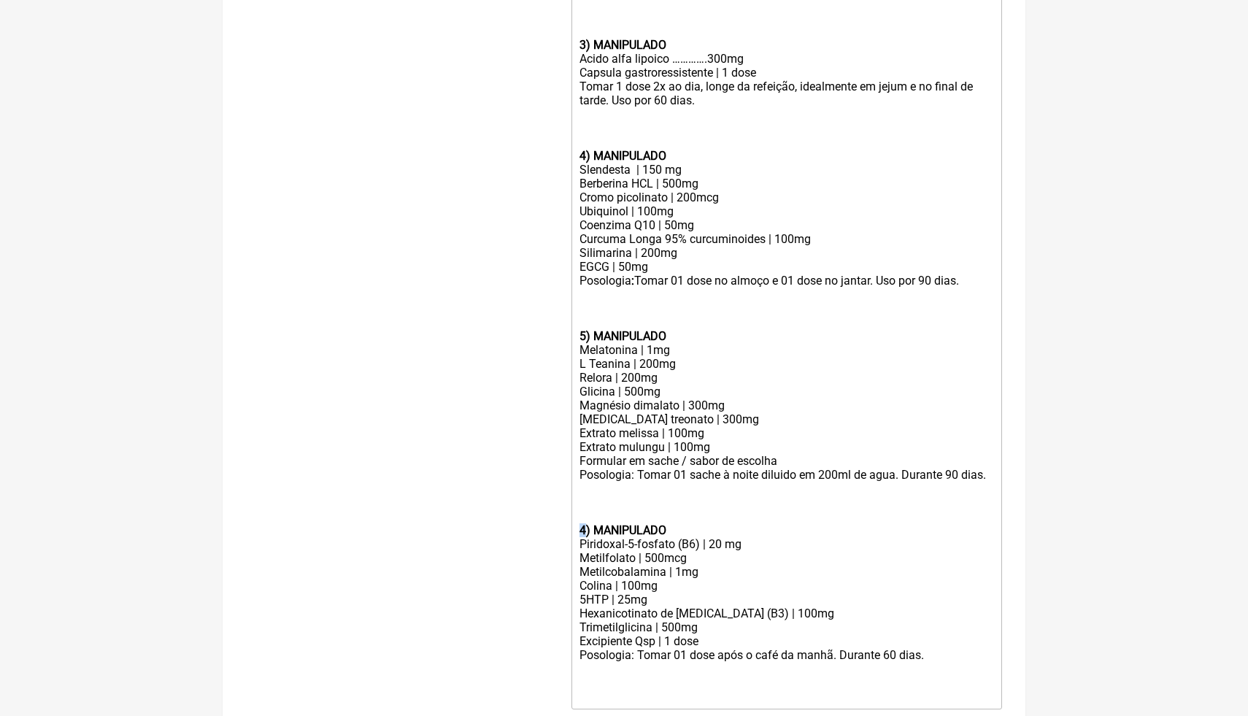
drag, startPoint x: 586, startPoint y: 542, endPoint x: 577, endPoint y: 542, distance: 9.5
click at [577, 542] on trix-editor "1) MANIPULADO Ômega 3 | 1000mg Posologia : Tomar 2 cp, 1x ao dia (após café ou …" at bounding box center [787, 266] width 431 height 886
type trix-editor "<lor><ipsumd>3) SITAMETCON</adipis></eli><sed>Doeiu 0 | 6539te</inc><utl><etdol…"
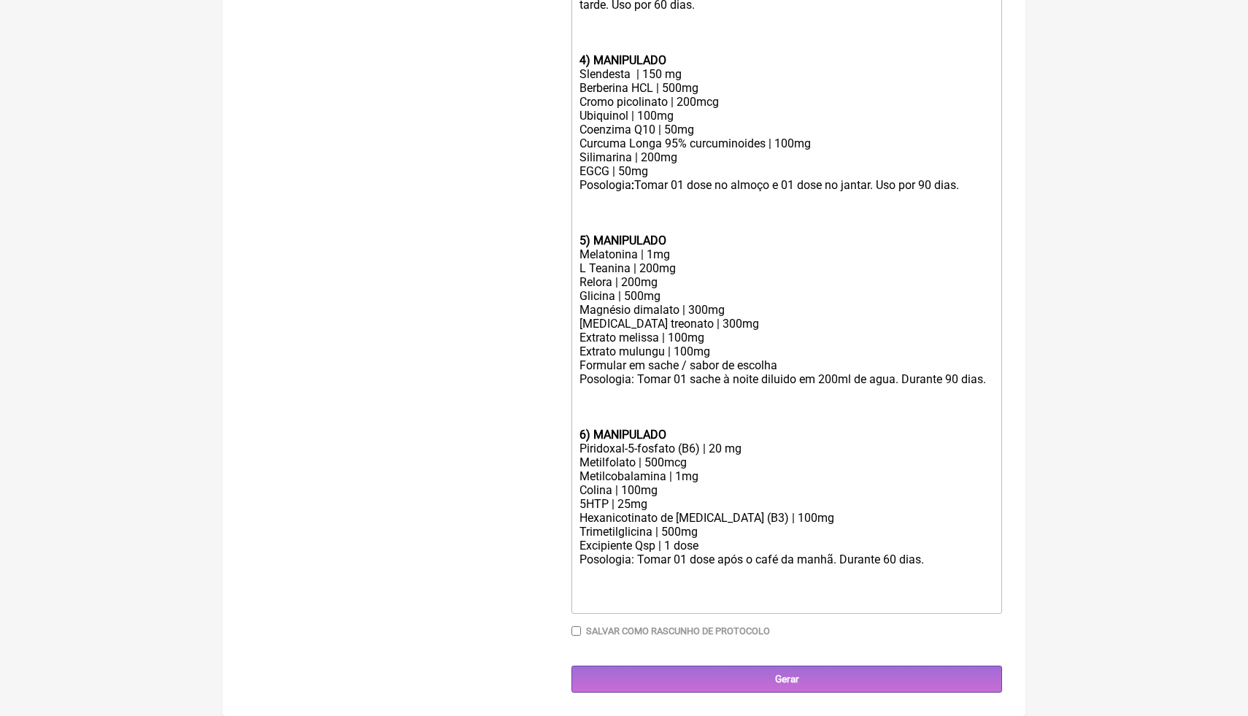
scroll to position [794, 0]
click at [835, 685] on input "Gerar" at bounding box center [787, 679] width 431 height 27
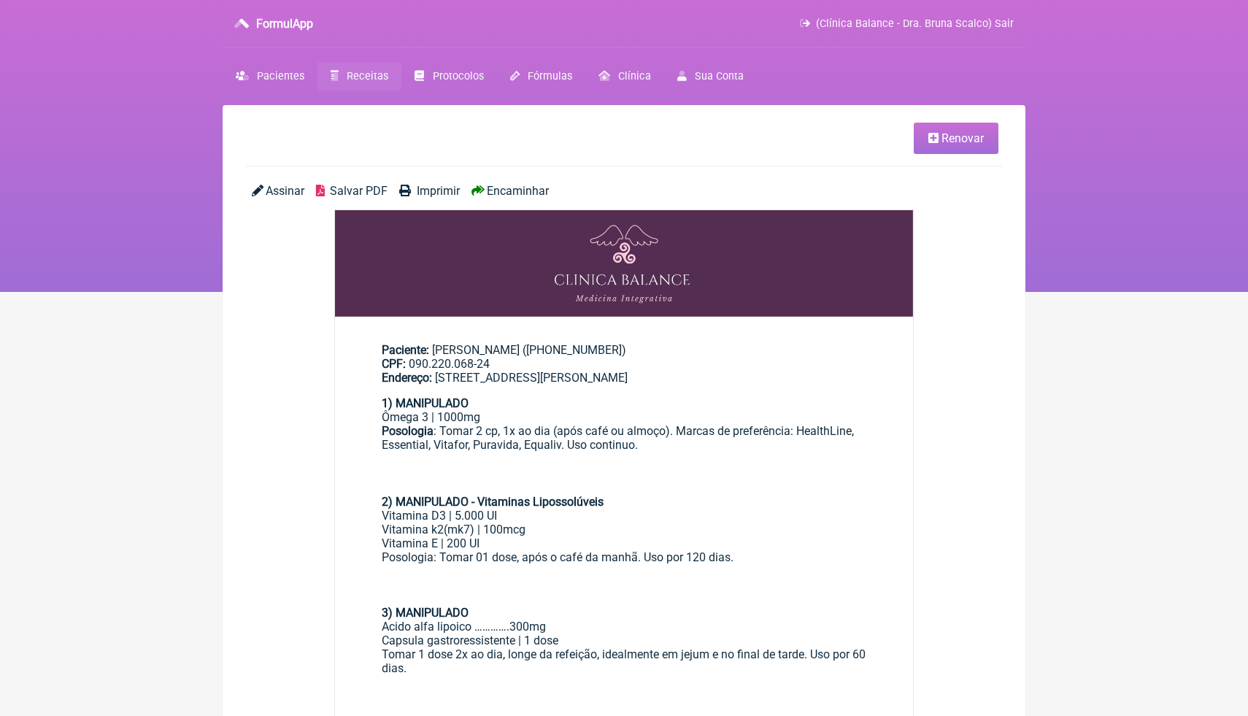
click at [372, 193] on span "Salvar PDF" at bounding box center [359, 191] width 58 height 14
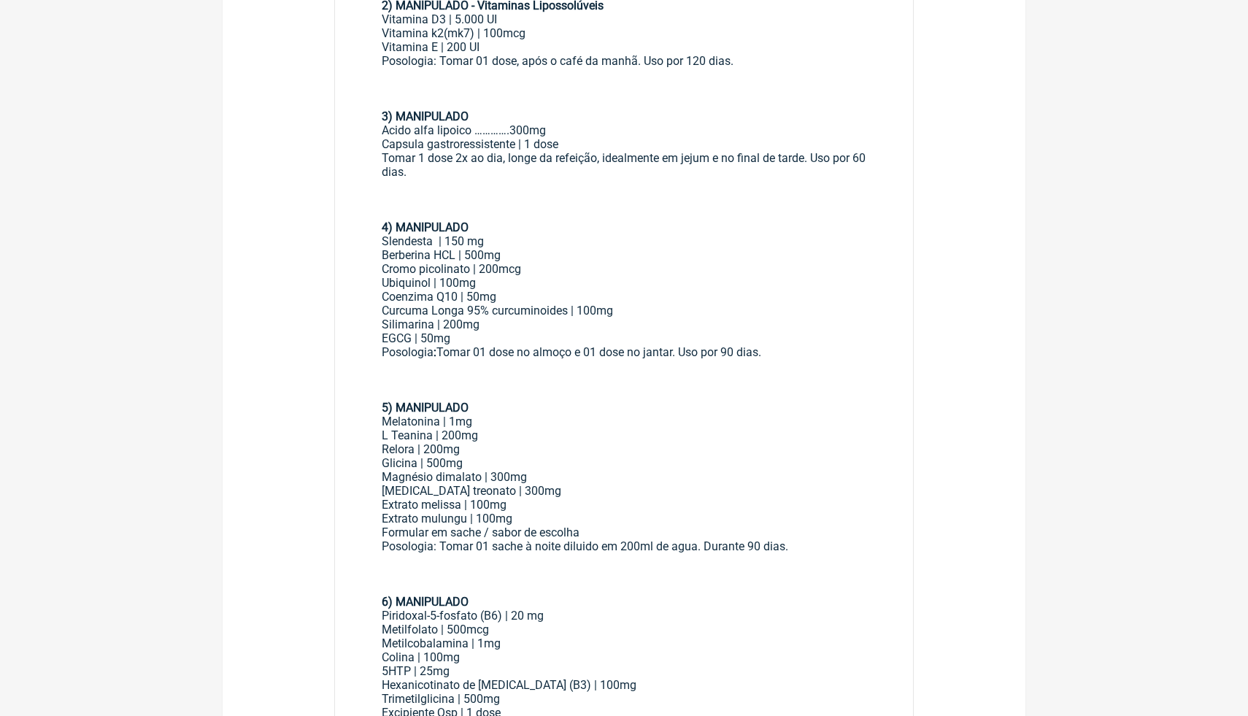
scroll to position [526, 0]
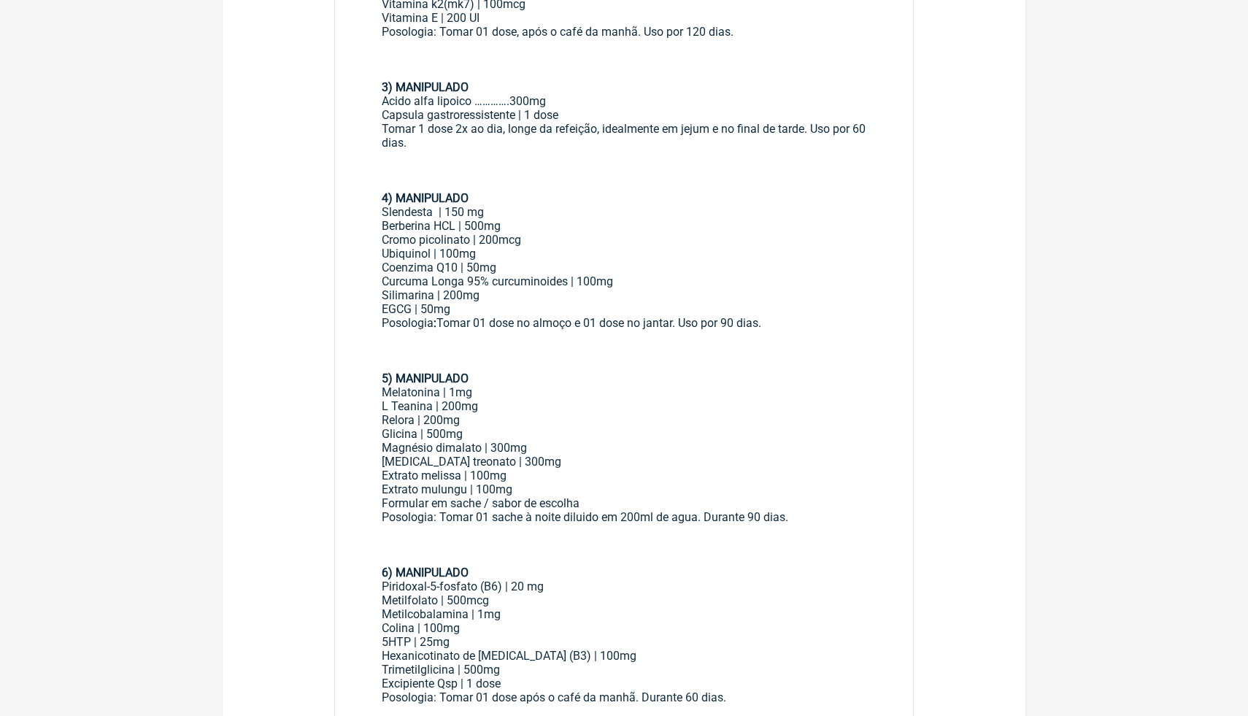
click at [777, 237] on div "Berberina HCL | 500mg Cromo picolinato | 200mcg Ubiquinol | 100mg Coenzima Q10 …" at bounding box center [624, 267] width 485 height 97
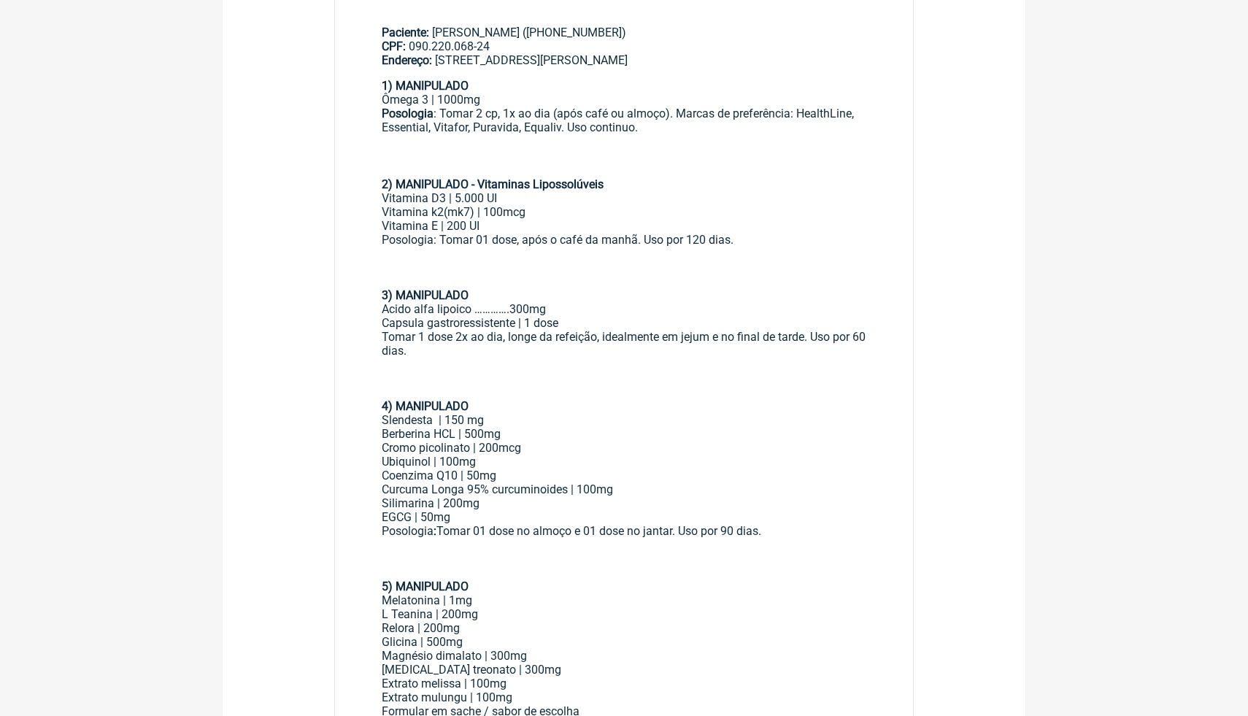
scroll to position [347, 0]
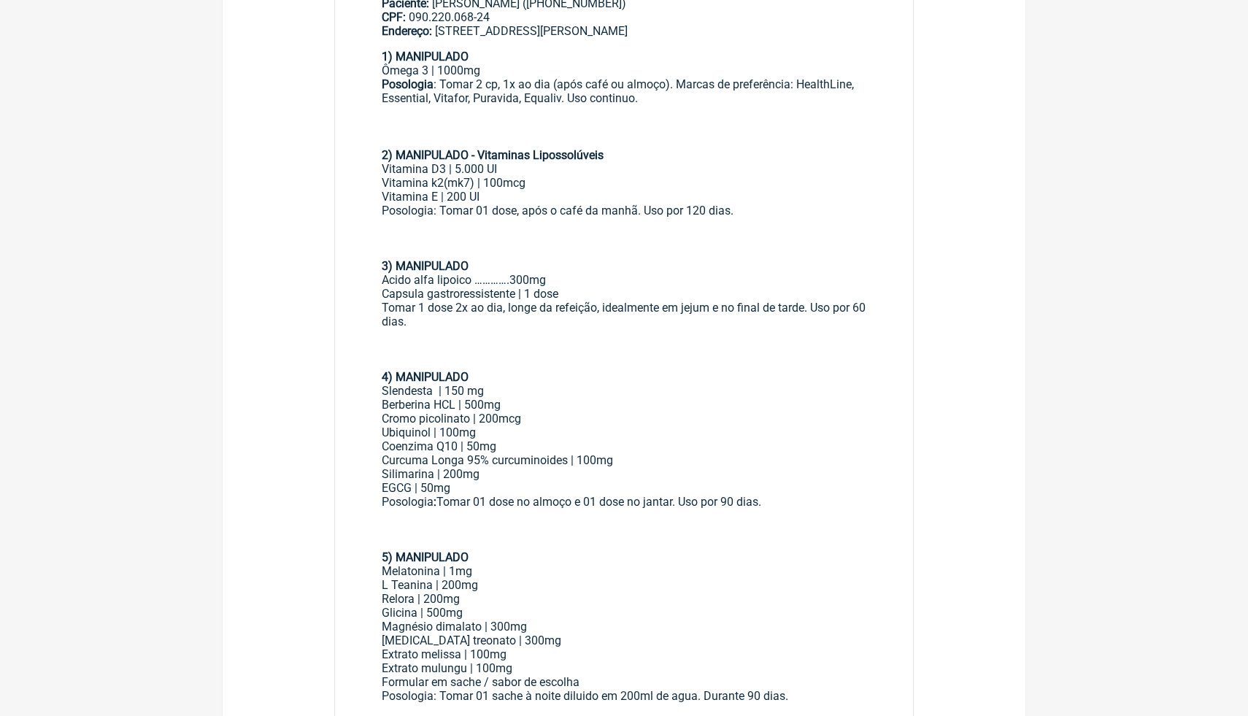
click at [461, 69] on div "Ômega 3 | 1000mg" at bounding box center [624, 71] width 485 height 14
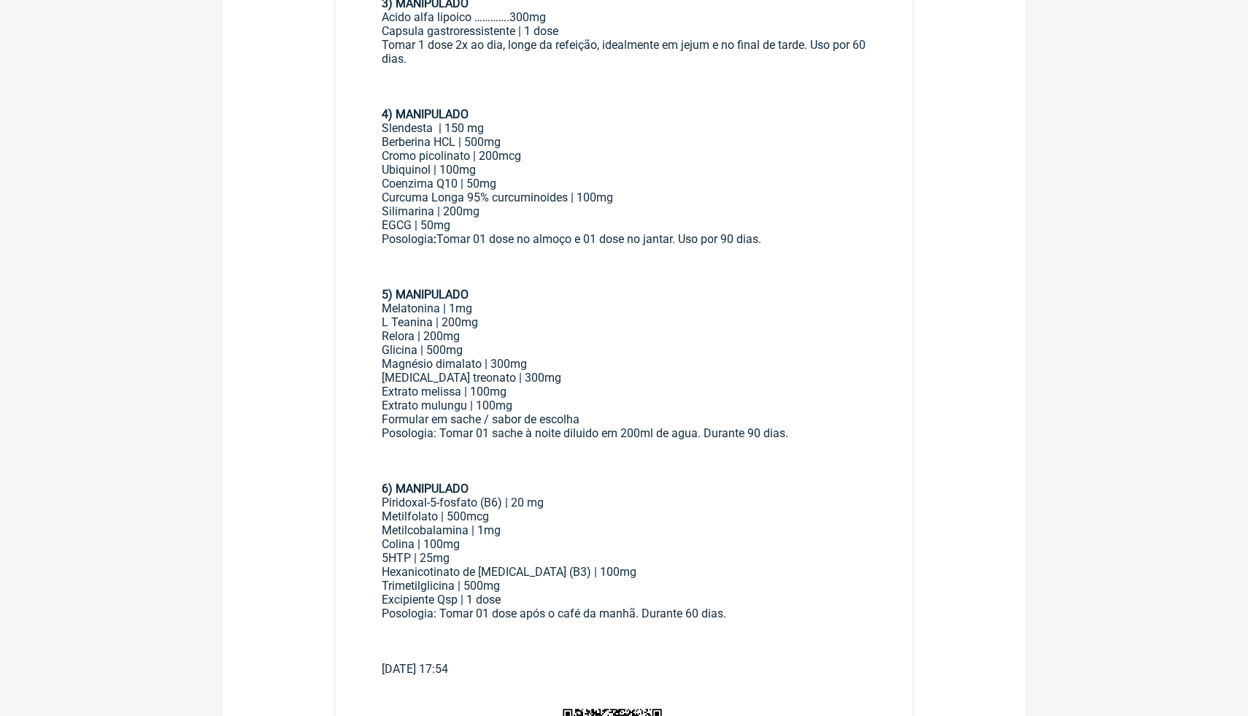
scroll to position [639, 0]
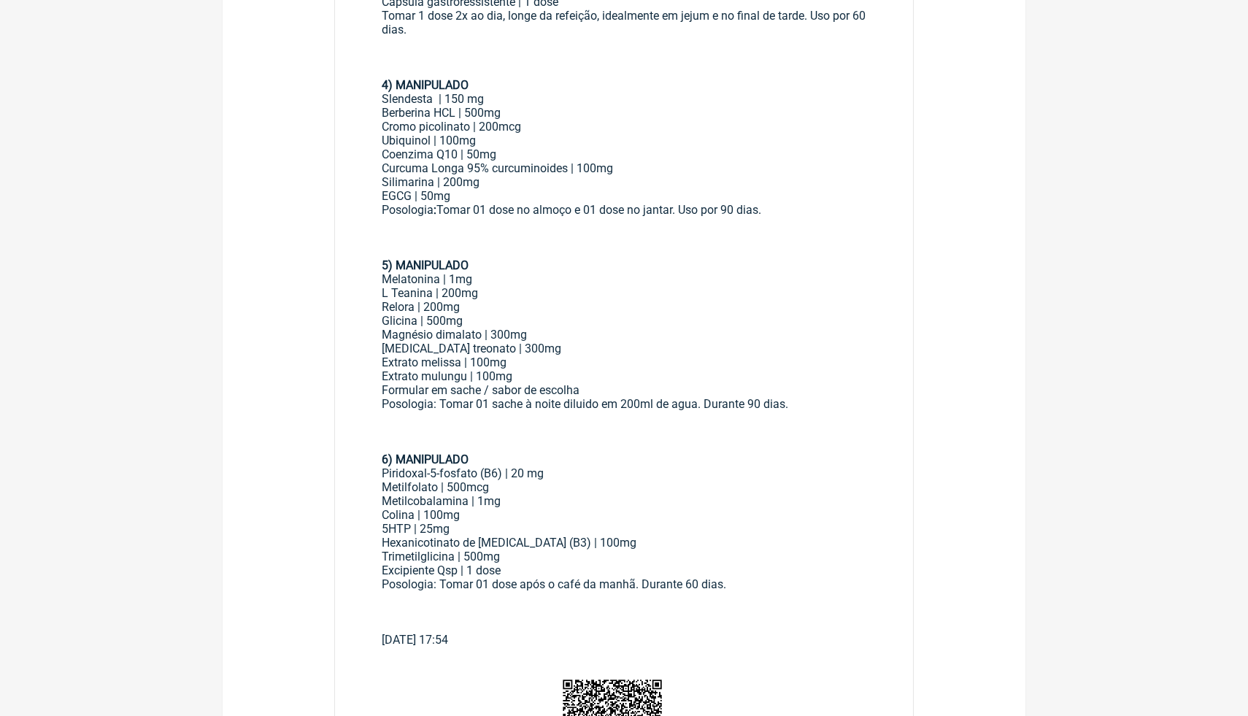
click at [607, 137] on div "Berberina HCL | 500mg Cromo picolinato | 200mcg Ubiquinol | 100mg Coenzima Q10 …" at bounding box center [624, 154] width 485 height 97
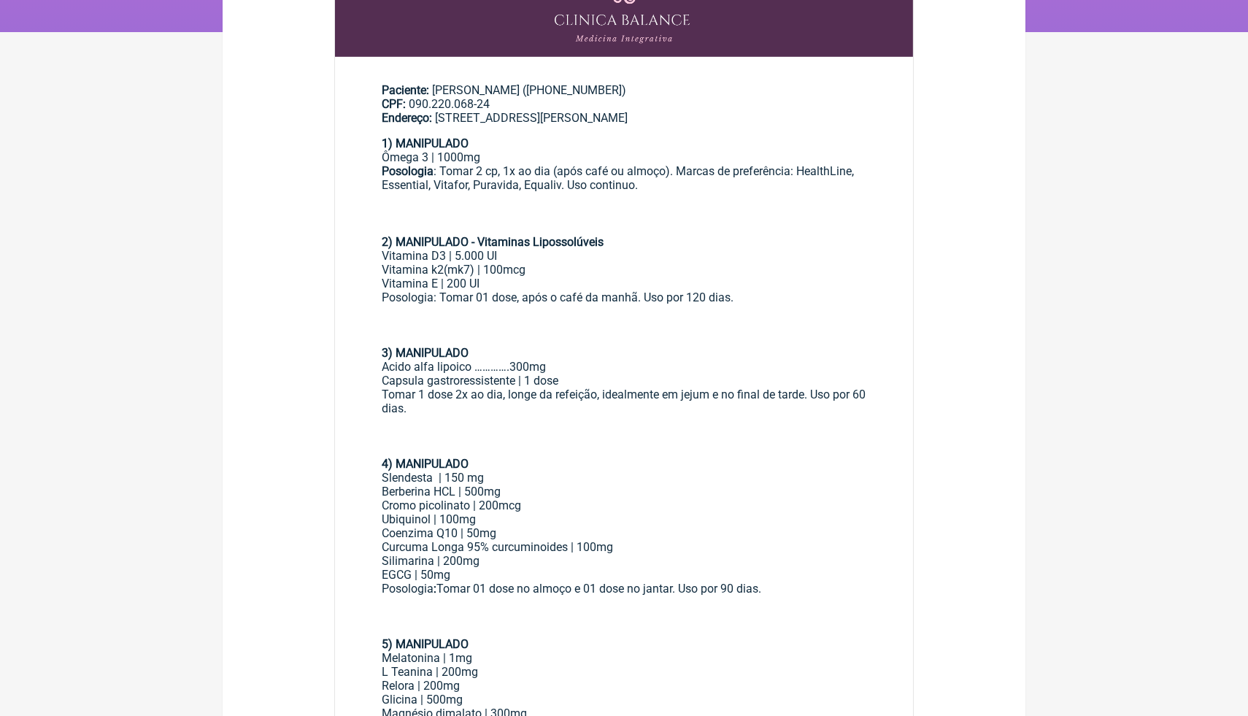
scroll to position [259, 0]
drag, startPoint x: 751, startPoint y: 297, endPoint x: 362, endPoint y: 149, distance: 416.3
click at [362, 147] on main "Paciente: [PERSON_NAME] ([PHONE_NUMBER]) CPF: 090.220.068-24 Endereço: [STREET_…" at bounding box center [624, 549] width 578 height 977
copy div "1) MANIPULADO Ômega 3 | 1000mg Posologia : Tomar 2 cp, 1x ao dia (após café ou …"
click at [520, 225] on div "Posologia : Tomar 2 cp, 1x ao dia (após café ou almoço). Marcas de preferência:…" at bounding box center [624, 207] width 485 height 85
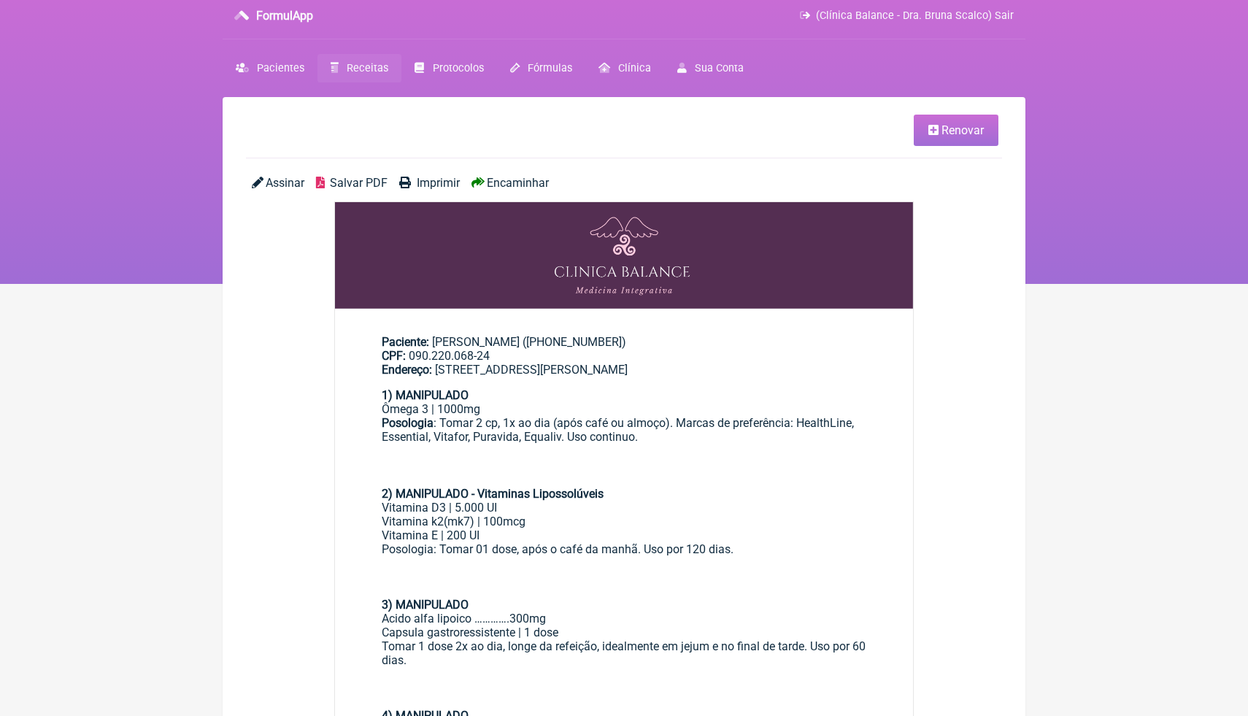
scroll to position [0, 0]
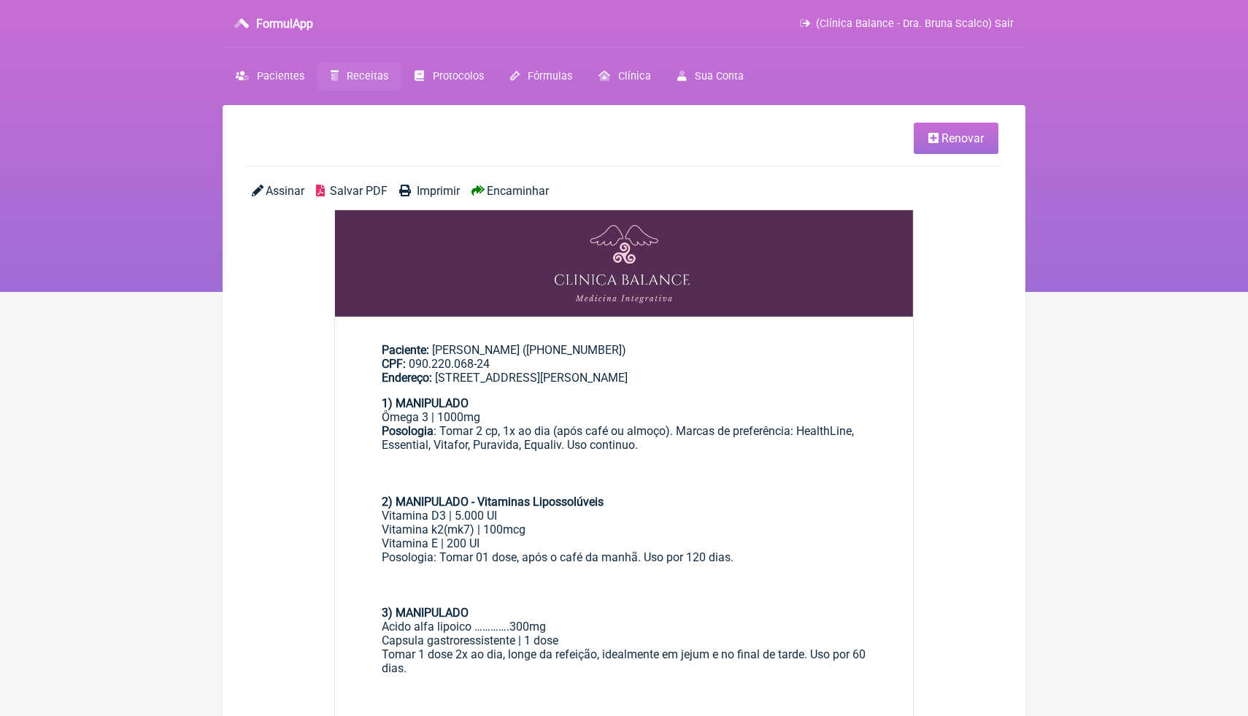
click at [369, 79] on span "Receitas" at bounding box center [368, 76] width 42 height 12
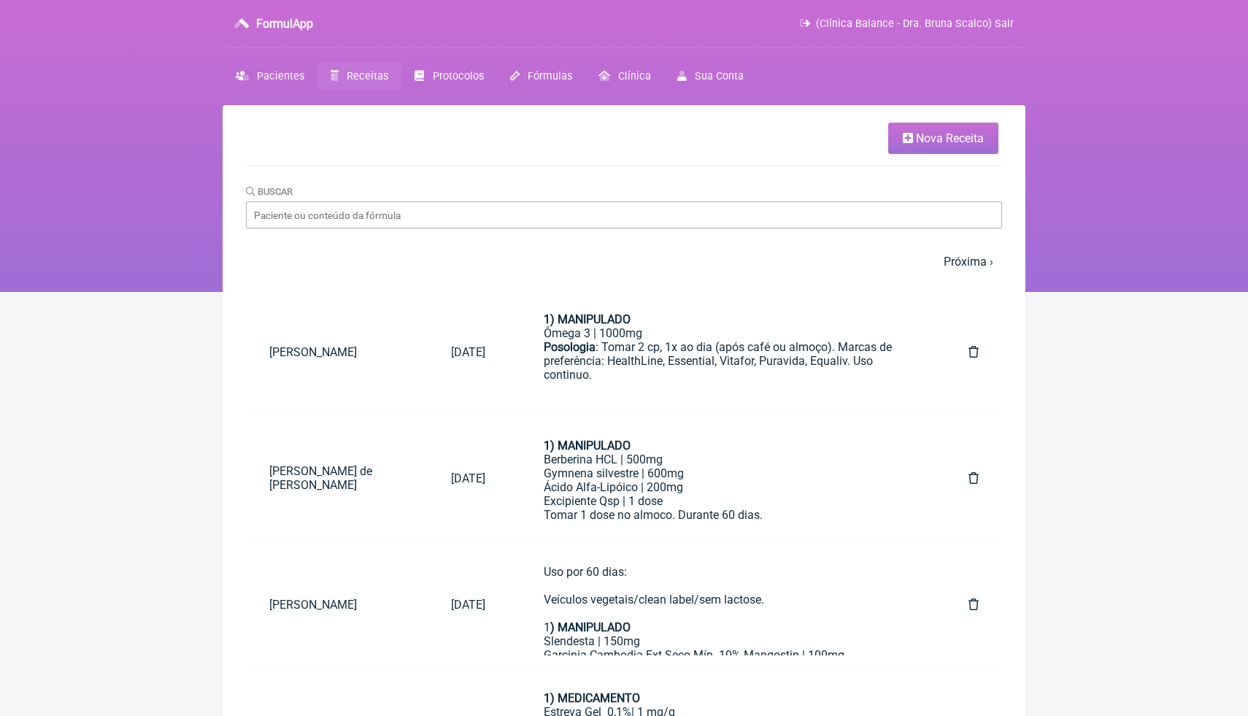
click at [916, 150] on link "Nova Receita" at bounding box center [943, 138] width 110 height 31
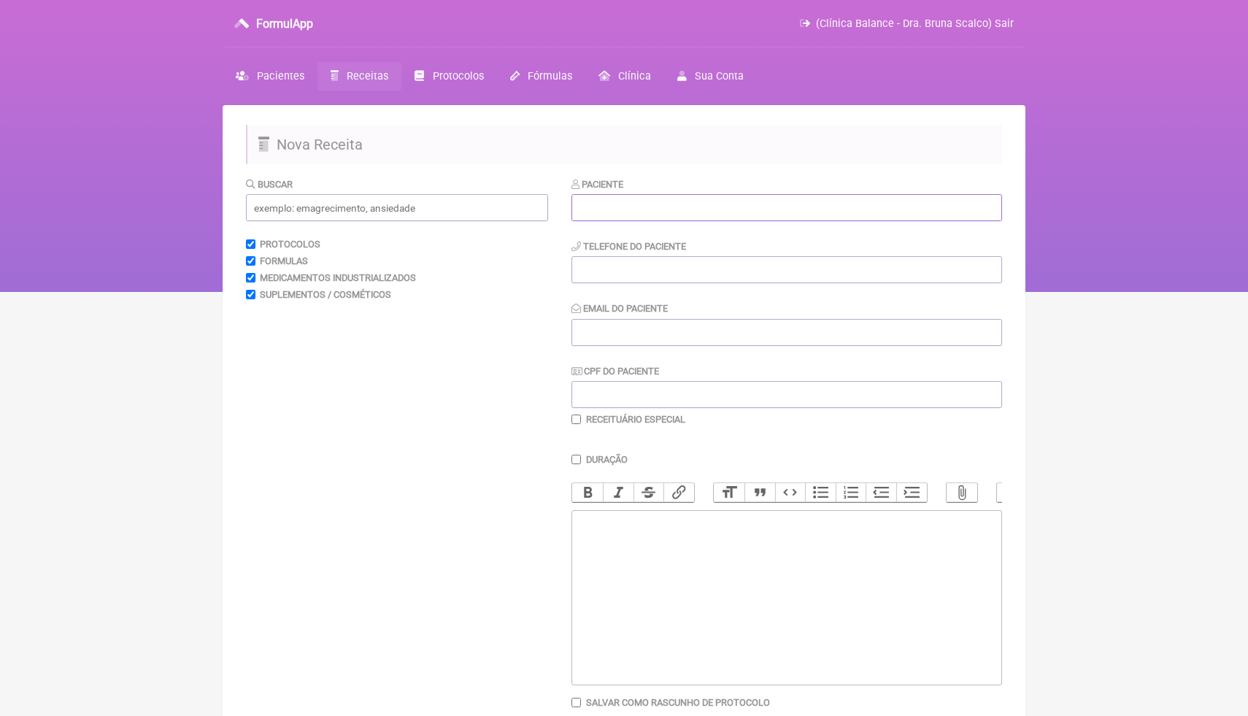
click at [710, 210] on input "text" at bounding box center [787, 207] width 431 height 27
paste input "LACTATO"
type input "LACTATO"
drag, startPoint x: 681, startPoint y: 201, endPoint x: 542, endPoint y: 201, distance: 139.4
click at [542, 201] on form "Buscar Protocolos Formulas Medicamentos Industrializados Suplementos / Cosmétic…" at bounding box center [624, 471] width 756 height 588
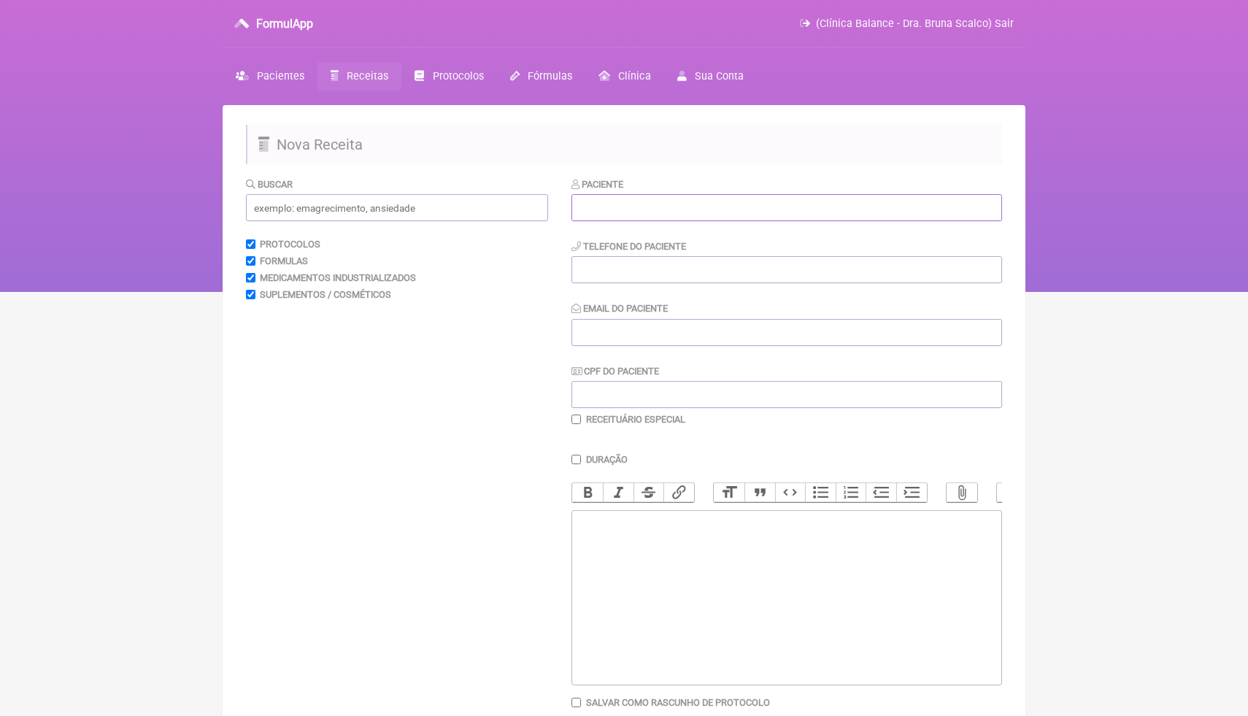
click at [642, 210] on input "text" at bounding box center [787, 207] width 431 height 27
paste input "Alcione Cordeiro dos Santos"
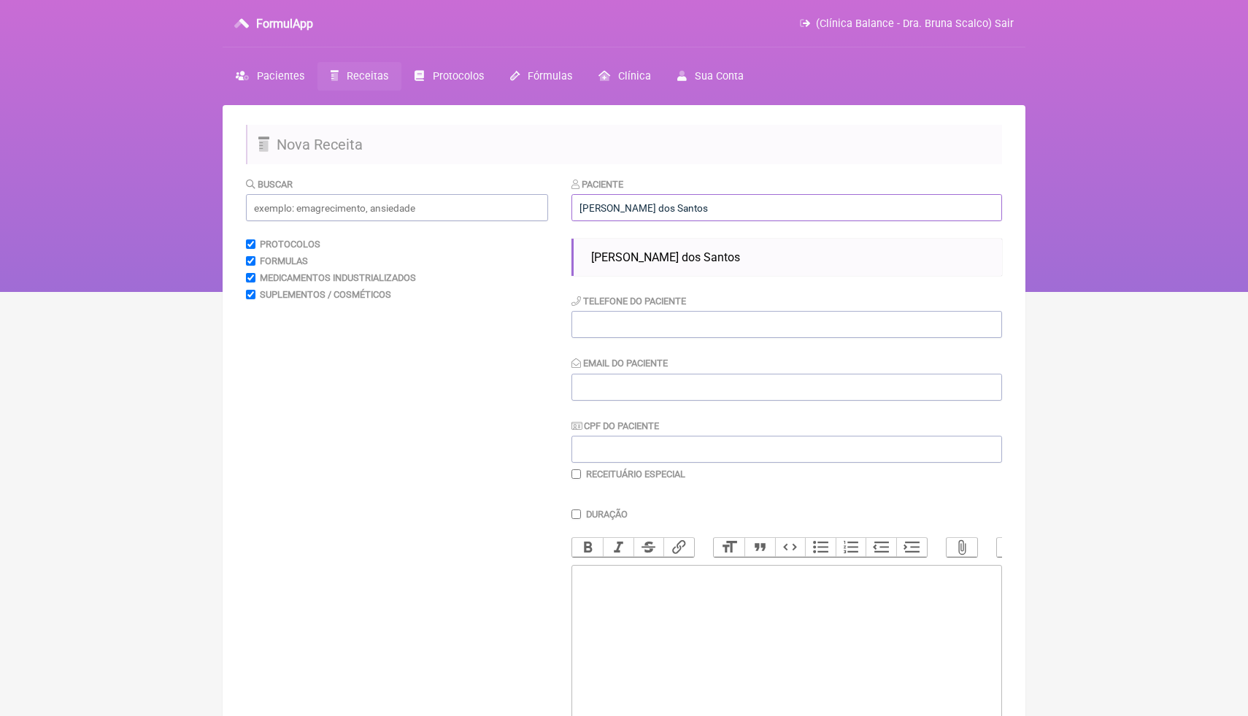
type input "Alcione Cordeiro dos Santos"
click at [611, 329] on input "tel" at bounding box center [787, 324] width 431 height 27
click at [610, 389] on input "Email do Paciente" at bounding box center [787, 387] width 431 height 27
click at [704, 210] on input "Alcione Cordeiro dos Santos" at bounding box center [787, 207] width 431 height 27
drag, startPoint x: 722, startPoint y: 208, endPoint x: 661, endPoint y: 206, distance: 61.4
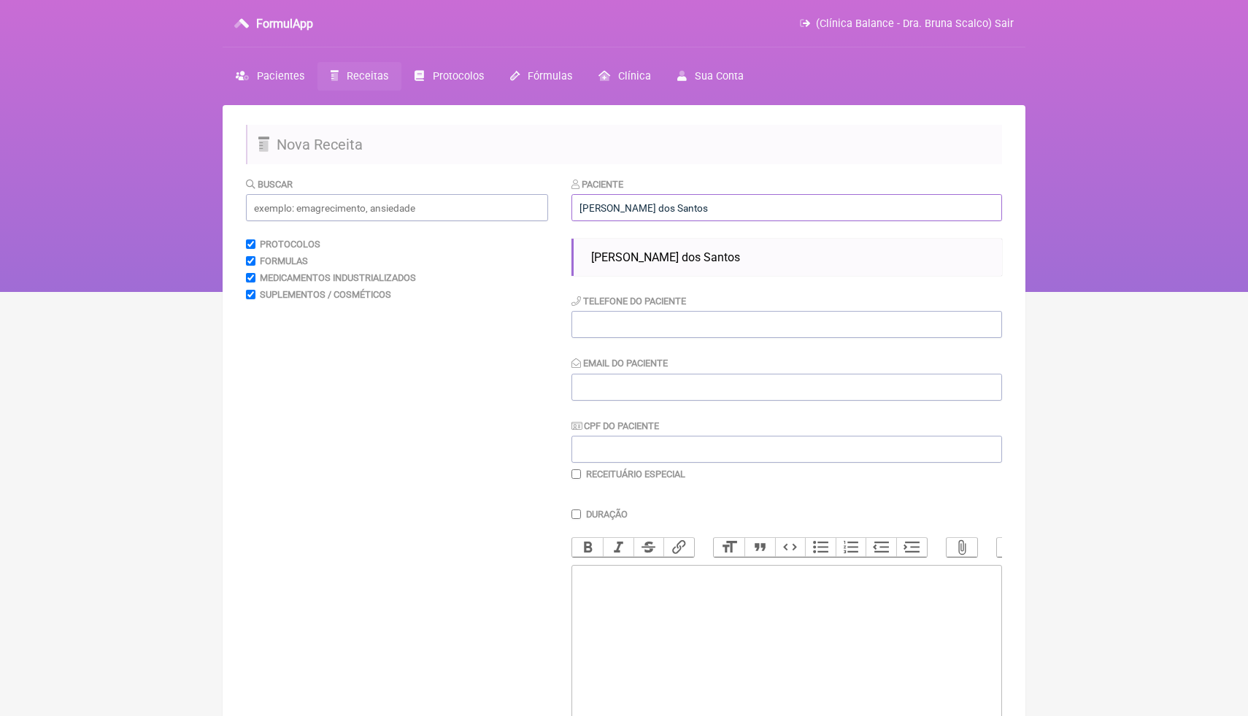
click at [661, 208] on input "Alcione Cordeiro dos Santos" at bounding box center [787, 207] width 431 height 27
click at [472, 328] on div "Buscar Protocolos Formulas Medicamentos Industrializados Suplementos / Cosmétic…" at bounding box center [397, 498] width 302 height 643
click at [656, 337] on input "tel" at bounding box center [787, 324] width 431 height 27
click at [649, 385] on input "Email do Paciente" at bounding box center [787, 387] width 431 height 27
paste input "[EMAIL_ADDRESS][DOMAIN_NAME]"
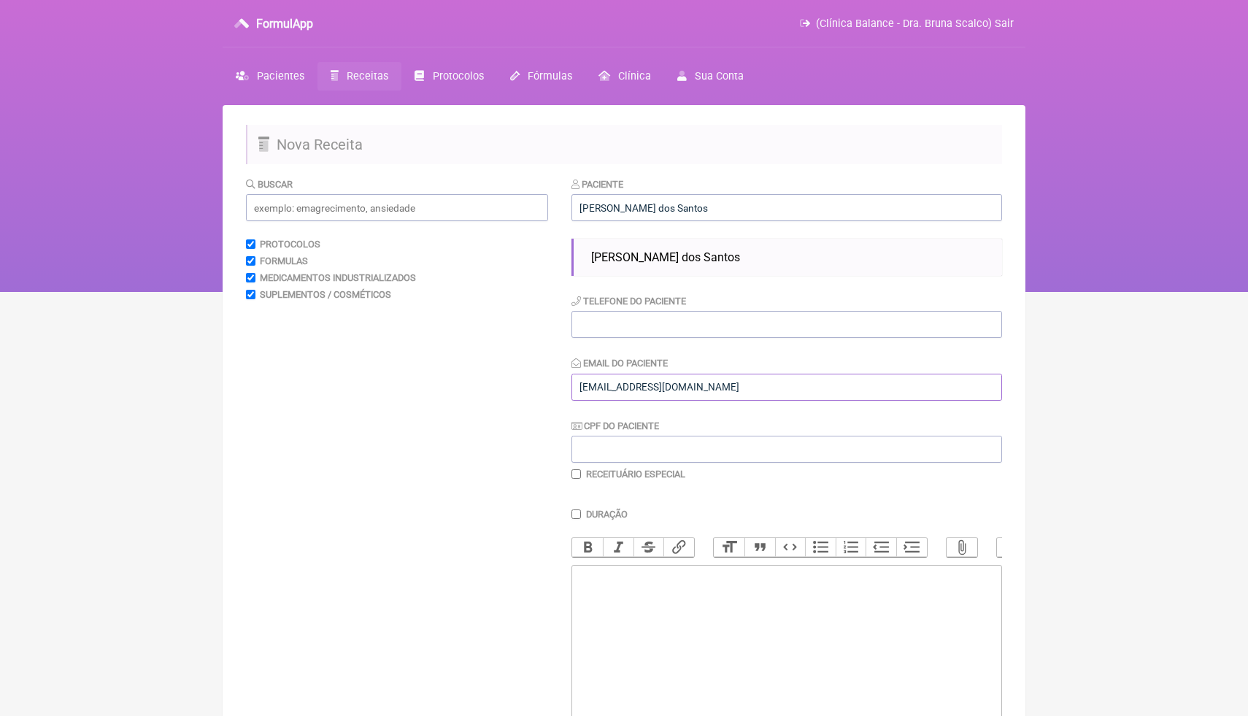
type input "[EMAIL_ADDRESS][DOMAIN_NAME]"
click at [634, 452] on input "CPF do Paciente" at bounding box center [787, 449] width 431 height 27
paste input "[PHONE_NUMBER]"
type input "[PHONE_NUMBER]"
click at [639, 328] on input "tel" at bounding box center [787, 324] width 431 height 27
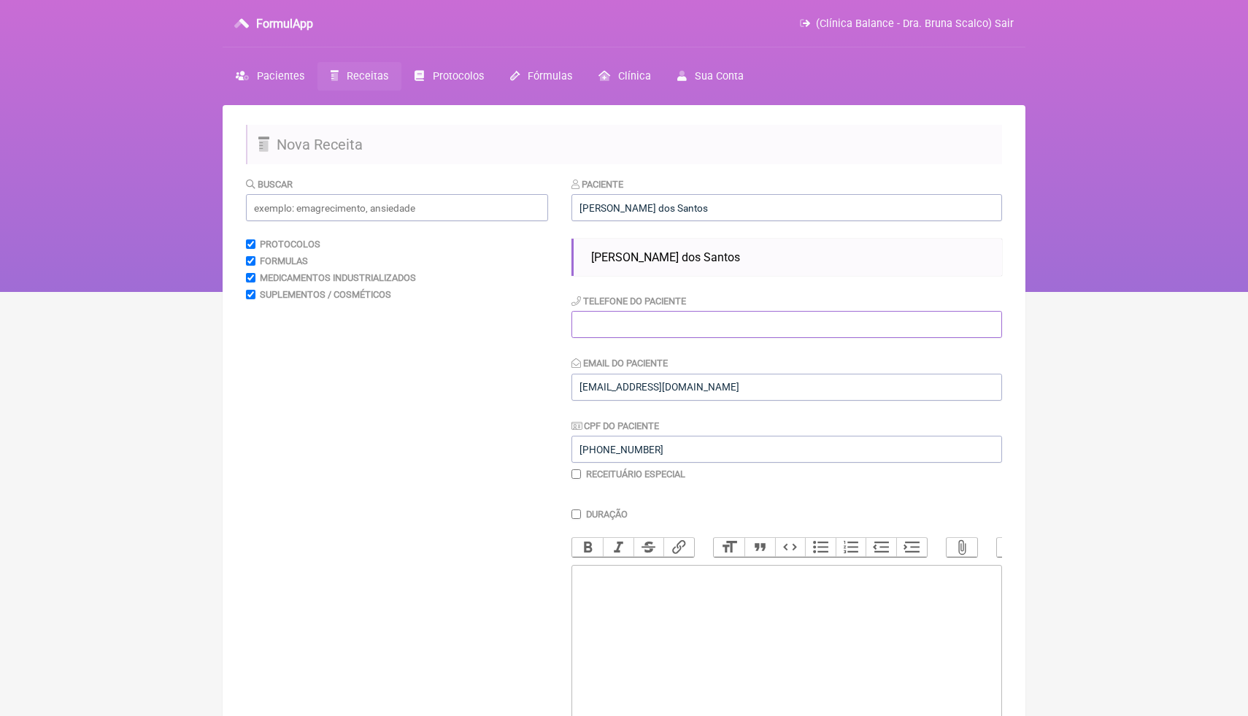
paste input "[PHONE_NUMBER]"
type input "[PHONE_NUMBER]"
drag, startPoint x: 675, startPoint y: 450, endPoint x: 571, endPoint y: 439, distance: 105.0
click at [571, 439] on form "Buscar Protocolos Formulas Medicamentos Industrializados Suplementos / Cosmétic…" at bounding box center [624, 498] width 756 height 643
paste input "090.220.068-24"
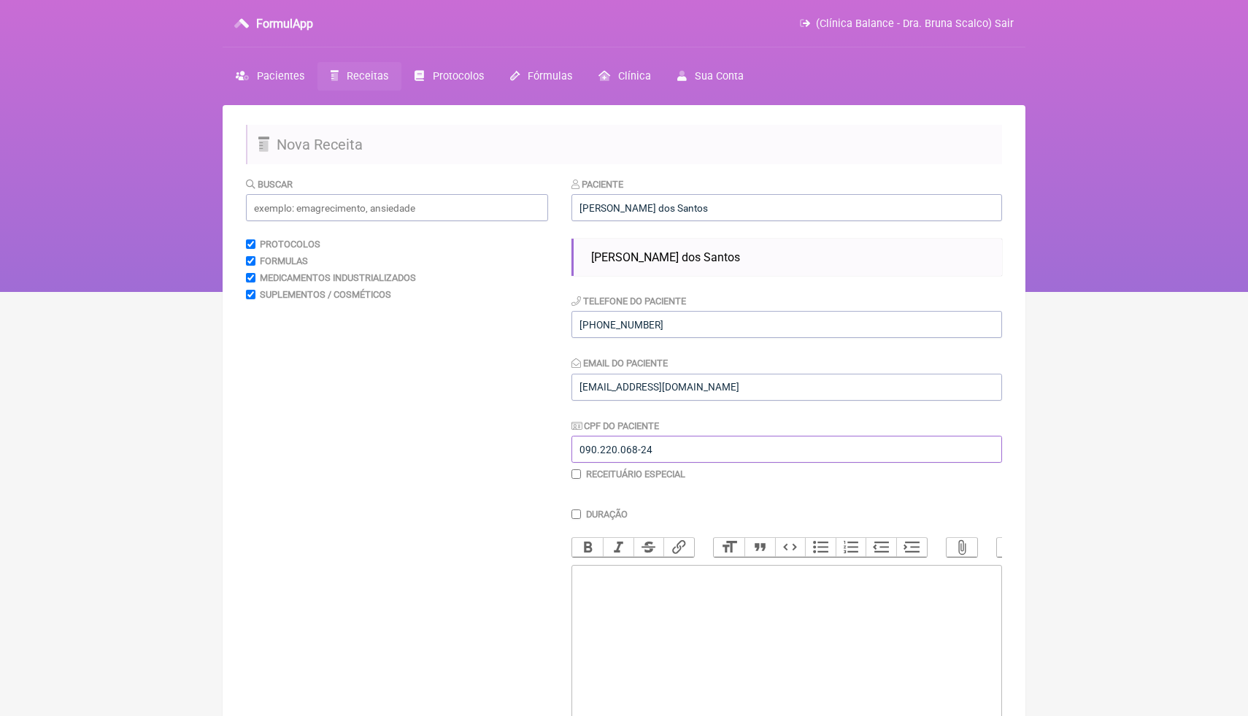
type input "090.220.068-24"
click at [520, 452] on div "Buscar Protocolos Formulas Medicamentos Industrializados Suplementos / Cosmétic…" at bounding box center [397, 498] width 302 height 643
click at [658, 665] on trix-editor at bounding box center [787, 652] width 431 height 175
click at [651, 596] on trix-editor at bounding box center [787, 652] width 431 height 175
click at [406, 228] on div "Buscar Protocolos Formulas Medicamentos Industrializados Suplementos / Cosmétic…" at bounding box center [397, 498] width 302 height 643
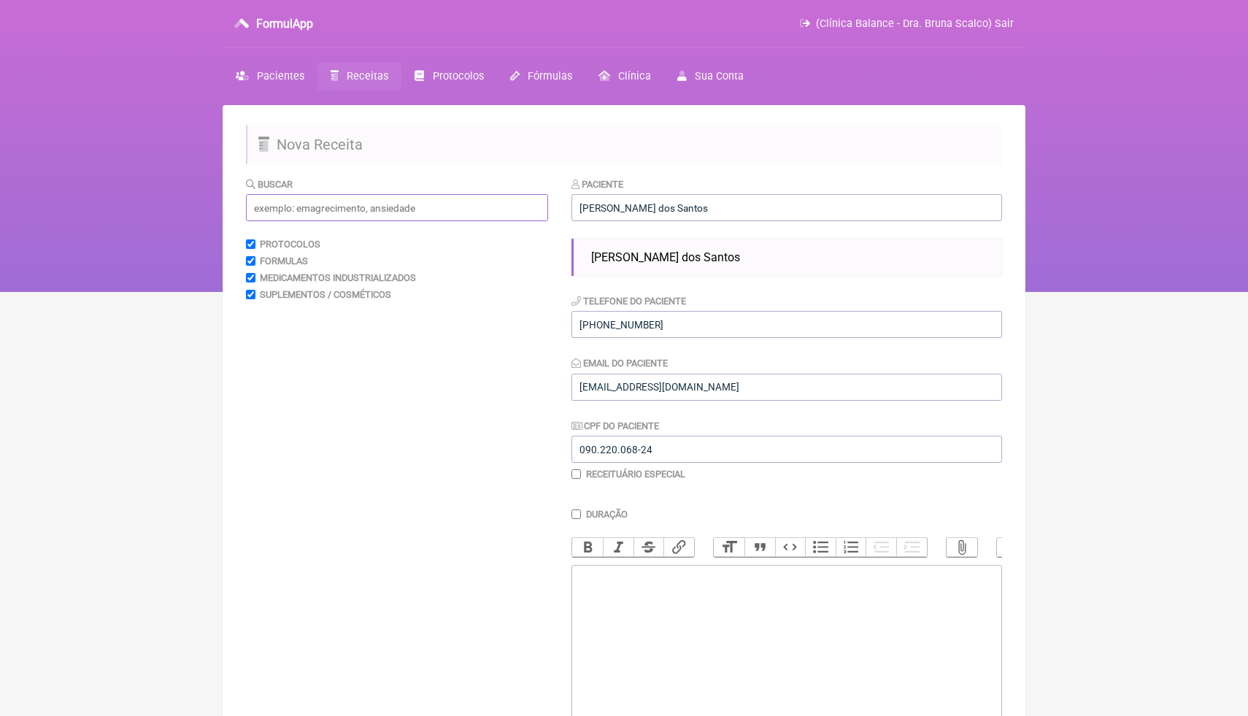
click at [404, 207] on input "text" at bounding box center [397, 207] width 302 height 27
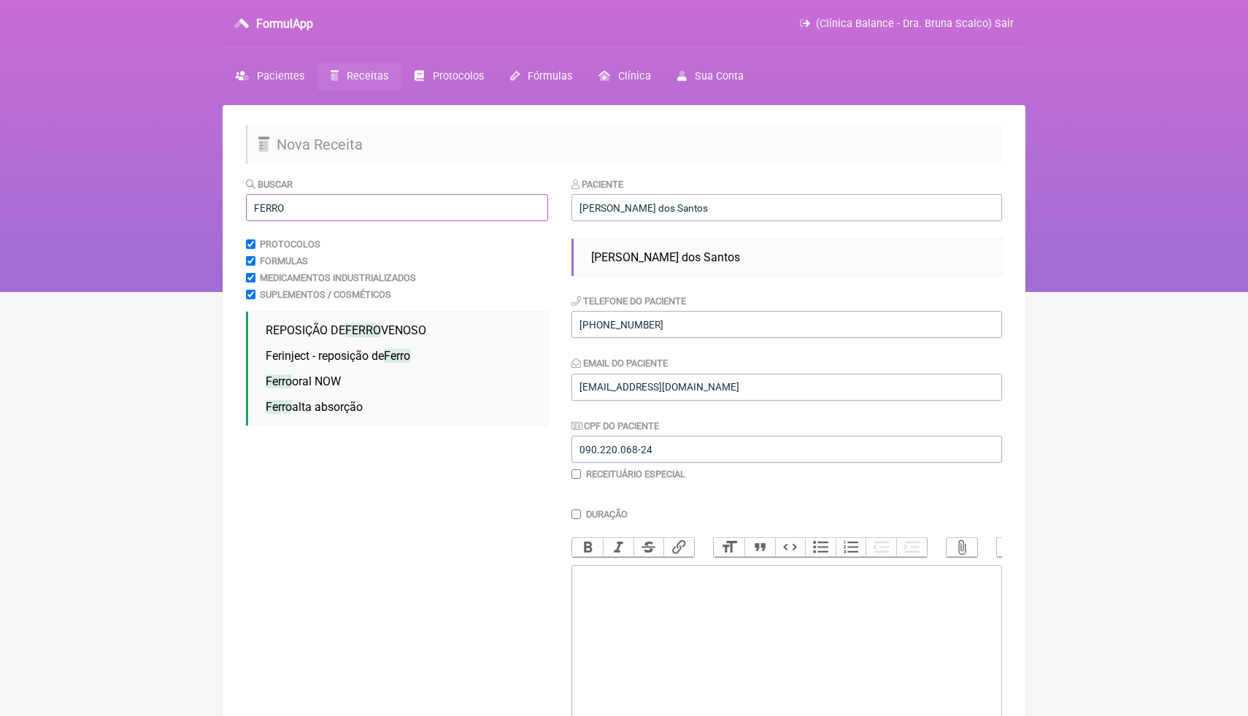
click at [296, 212] on input "FERRO" at bounding box center [397, 207] width 302 height 27
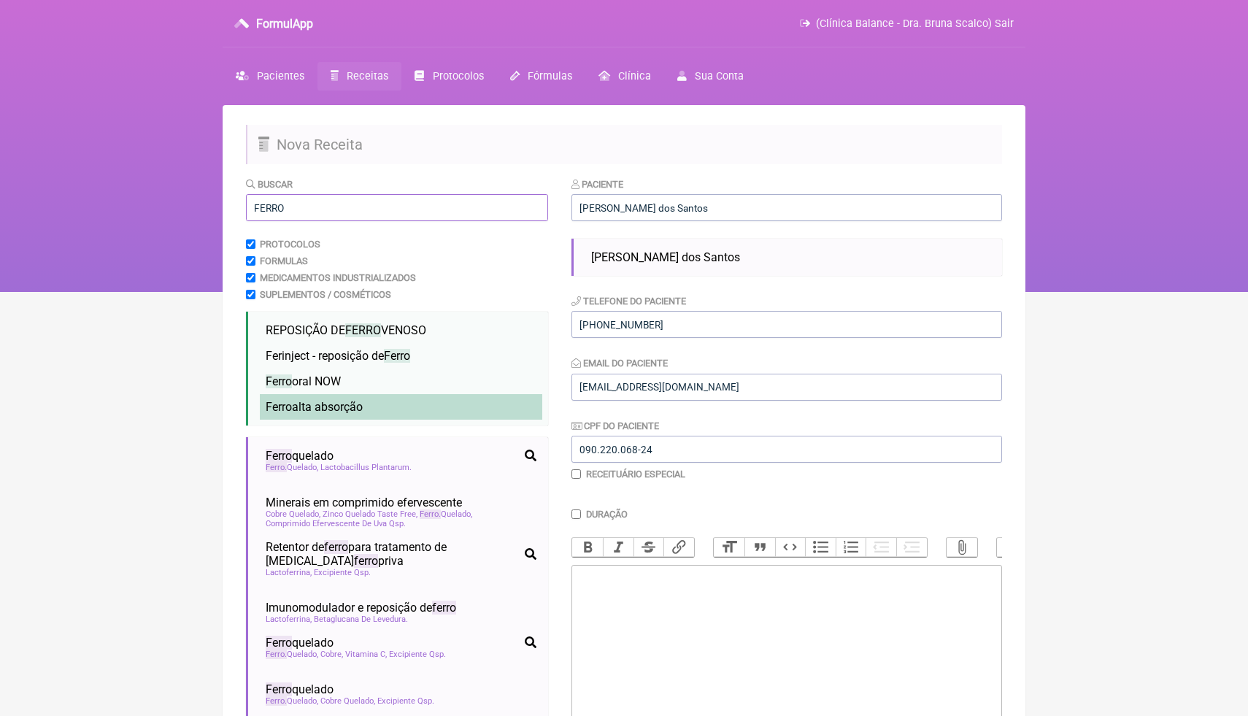
type input "FERRO"
click at [363, 406] on span "Ferro alta absorção" at bounding box center [314, 407] width 97 height 14
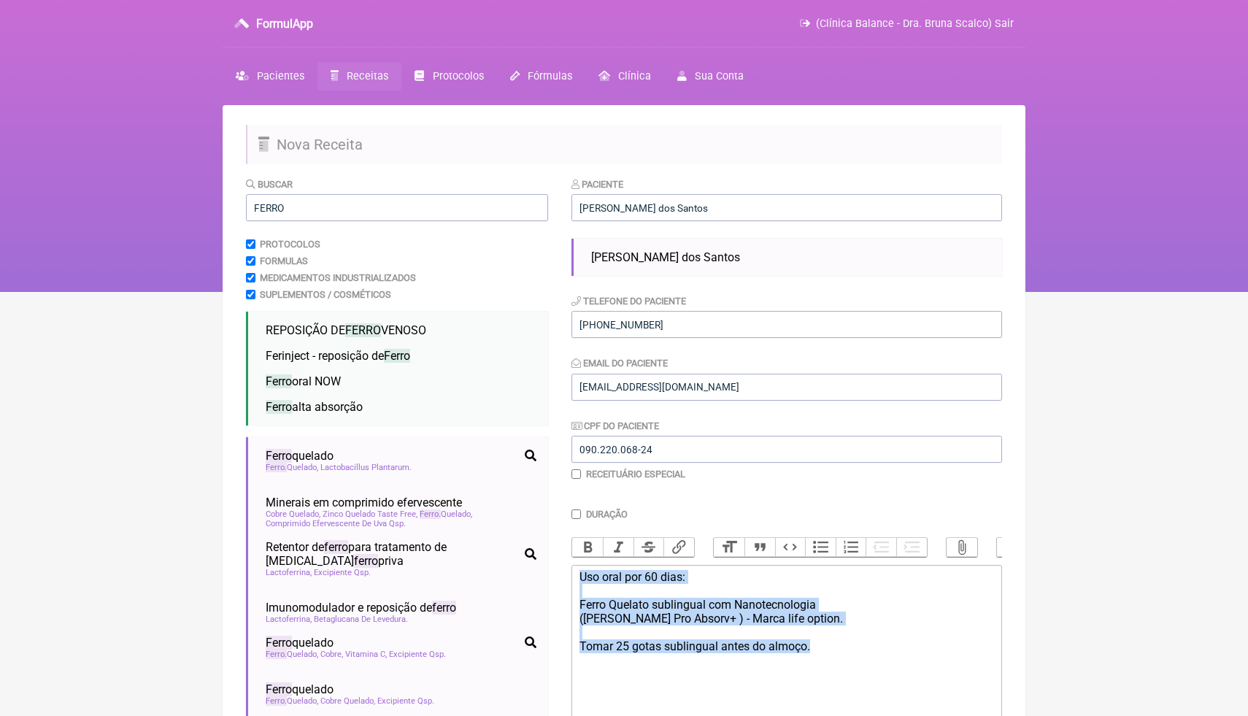
drag, startPoint x: 826, startPoint y: 647, endPoint x: 557, endPoint y: 580, distance: 276.9
click at [557, 580] on form "Buscar FERRO Protocolos Formulas Medicamentos Industrializados Suplementos / Co…" at bounding box center [624, 529] width 756 height 704
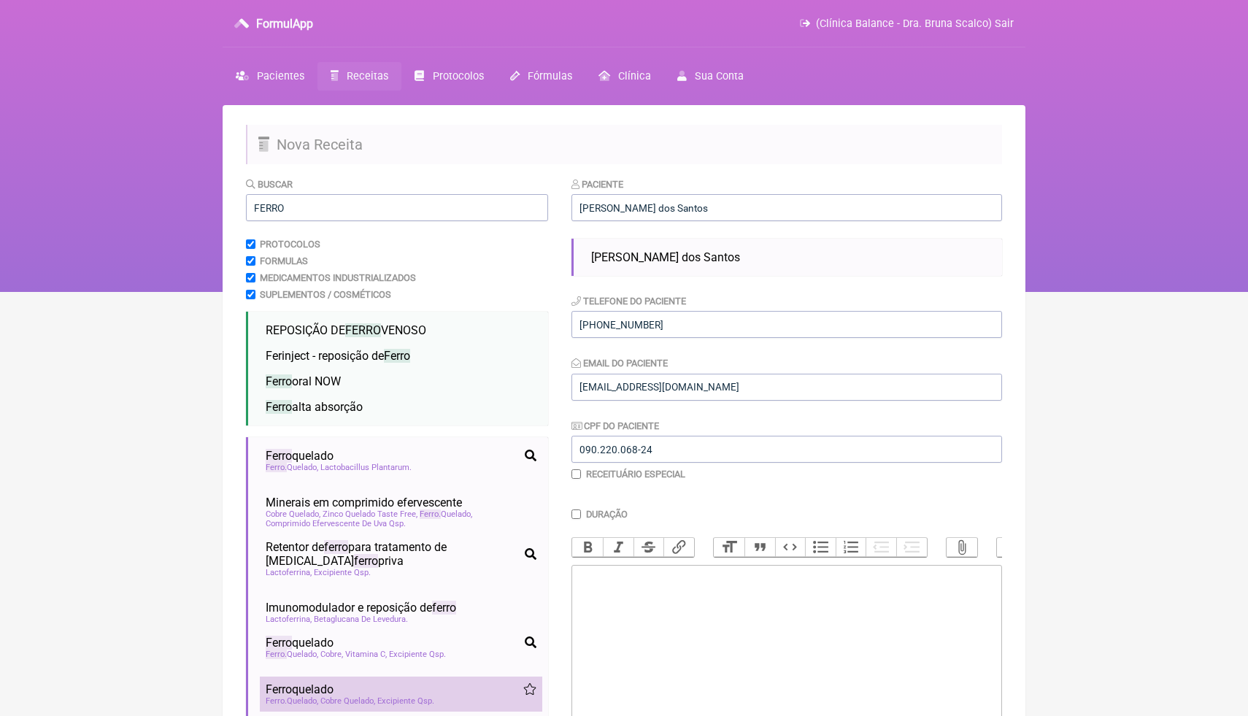
click at [376, 695] on div "Ferro quelado" at bounding box center [401, 690] width 271 height 14
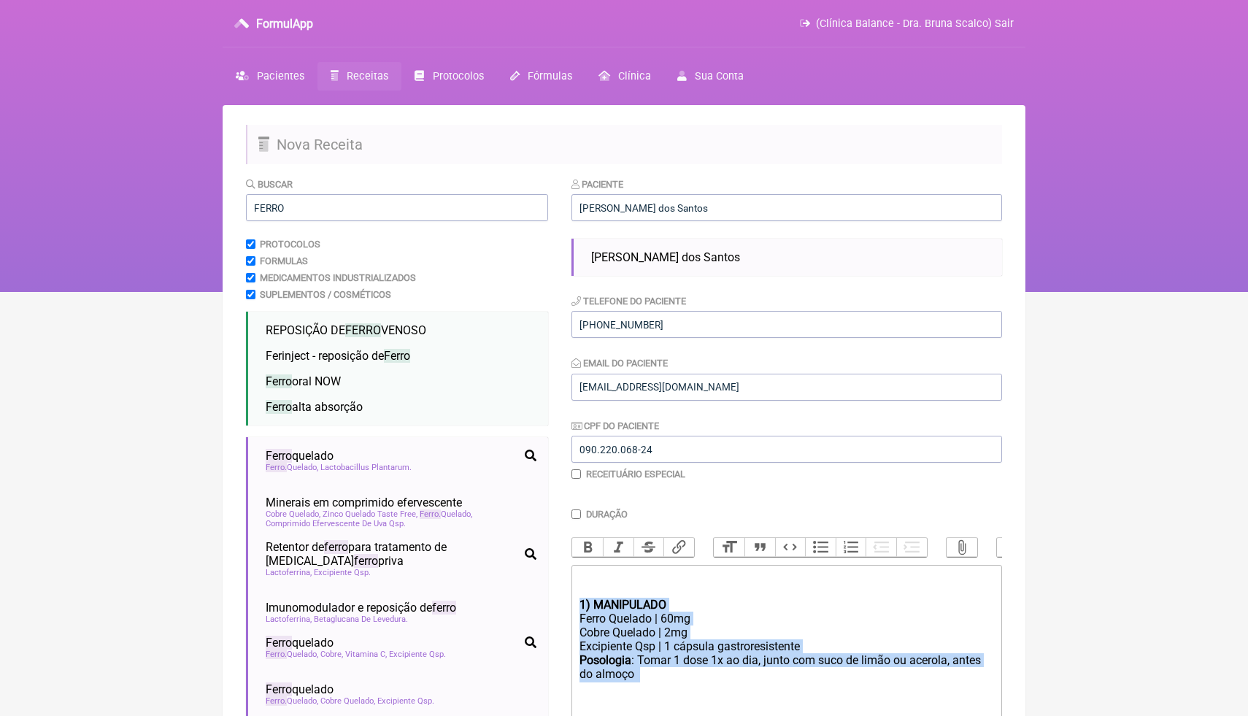
drag, startPoint x: 650, startPoint y: 683, endPoint x: 575, endPoint y: 601, distance: 111.6
click at [575, 601] on trix-editor "1) MANIPULADO Ferro Quelado | 60mg Cobre Quelado | 2mg Excipiente Qsp | 1 cápsu…" at bounding box center [787, 652] width 431 height 175
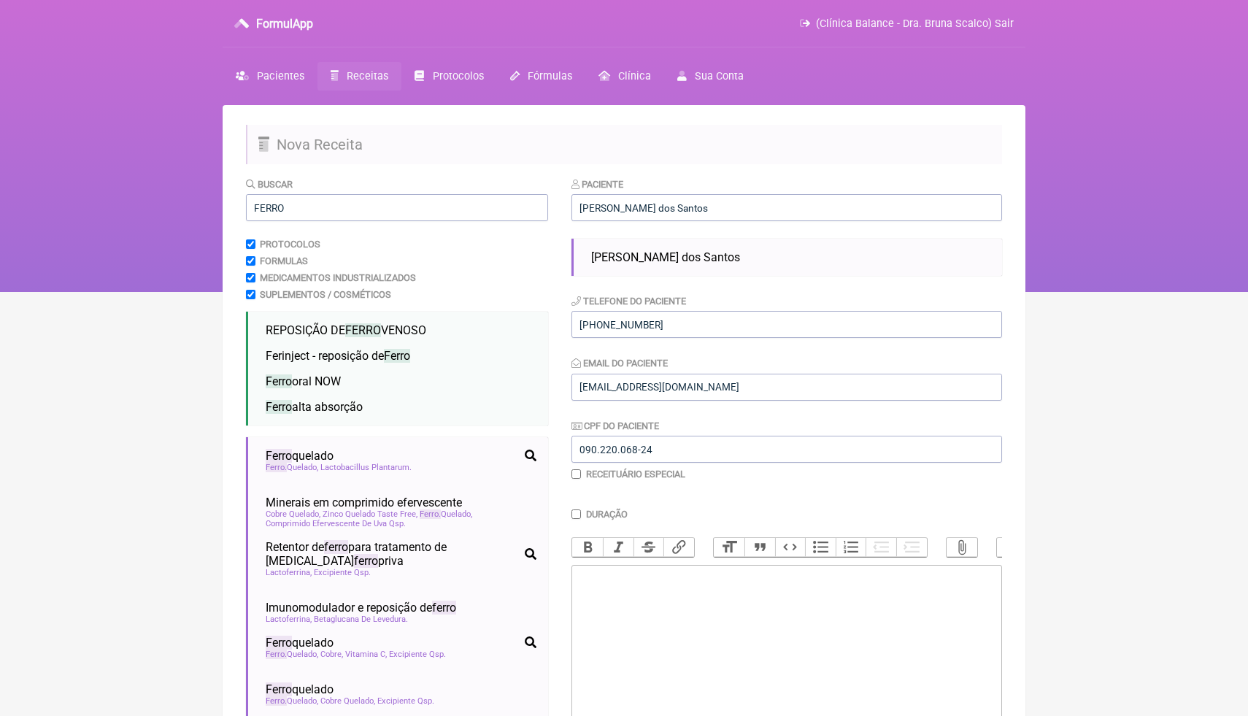
type trix-editor "<div><br><br></div>"
click at [401, 385] on li "Ferro oral NOW" at bounding box center [401, 382] width 283 height 26
click at [796, 618] on div "Uso oral por 60 dias: Iron complex caps - Marca Now Tomar 01 cápsula 1h antes d…" at bounding box center [787, 604] width 415 height 69
drag, startPoint x: 693, startPoint y: 581, endPoint x: 562, endPoint y: 577, distance: 131.5
click at [561, 574] on form "Buscar FERRO Protocolos Formulas Medicamentos Industrializados Suplementos / Co…" at bounding box center [624, 529] width 756 height 704
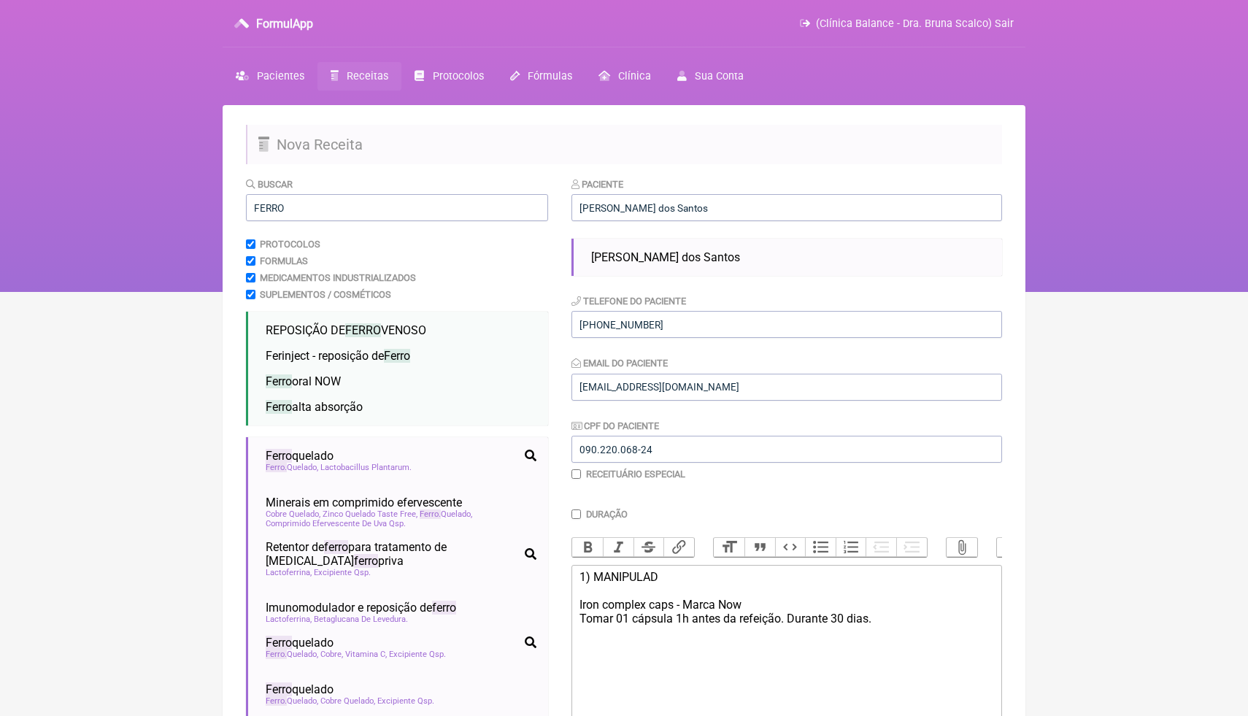
type trix-editor "<div>1) MANIPULADO<br><br>Iron complex caps - Marca Now<br>Tomar 01 cápsula 1h …"
drag, startPoint x: 302, startPoint y: 212, endPoint x: 251, endPoint y: 203, distance: 51.8
click at [251, 203] on input "FERRO" at bounding box center [397, 207] width 302 height 27
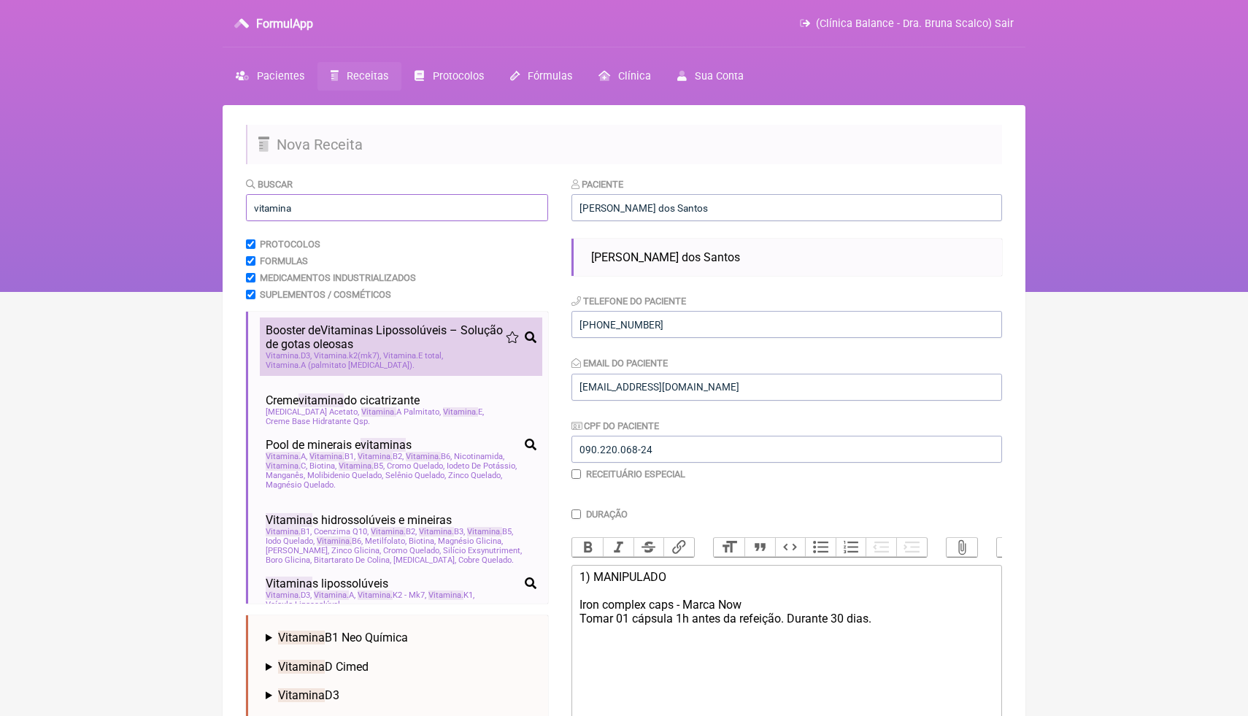
type input "vitamina"
click at [311, 365] on span "Vitamina A (palmitato retinol)" at bounding box center [340, 365] width 149 height 9
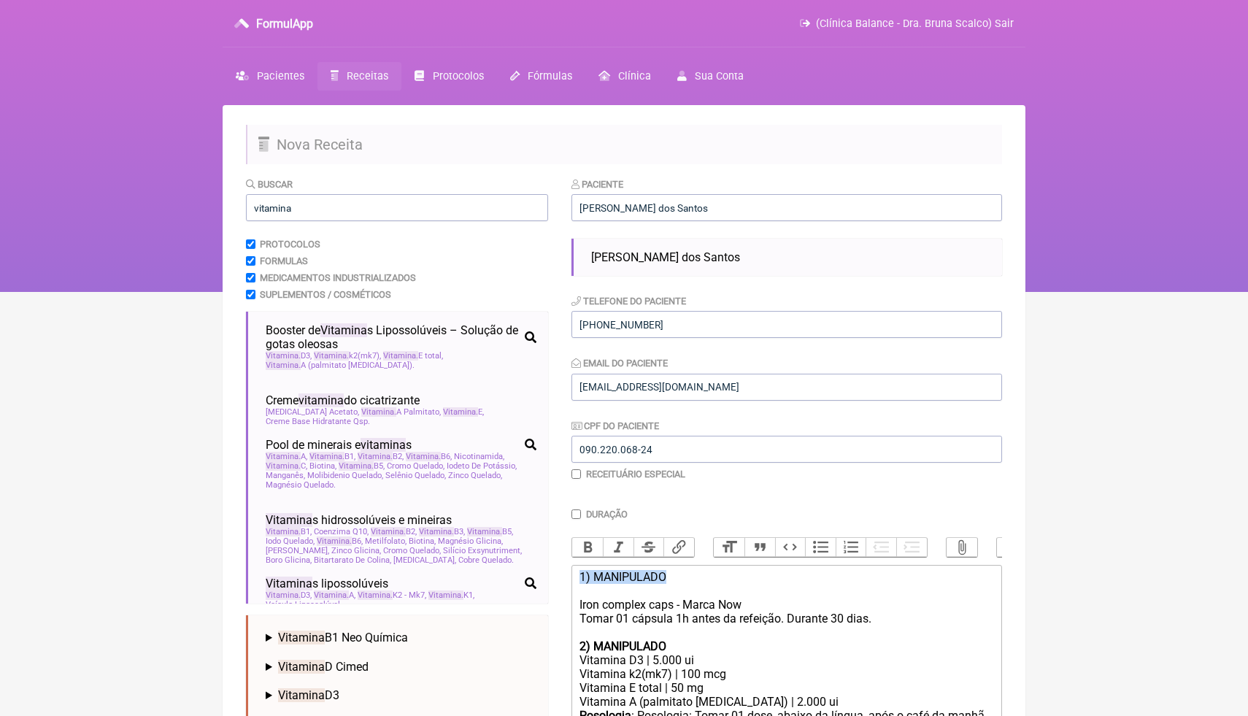
drag, startPoint x: 675, startPoint y: 575, endPoint x: 570, endPoint y: 573, distance: 104.4
click at [570, 574] on form "Buscar vitamina Protocolos Formulas Medicamentos Industrializados Suplementos /…" at bounding box center [624, 649] width 756 height 944
click at [590, 548] on button "Bold" at bounding box center [587, 547] width 31 height 19
click at [631, 669] on div "Vitamina k2(mk7) | 100 mcg" at bounding box center [787, 674] width 415 height 14
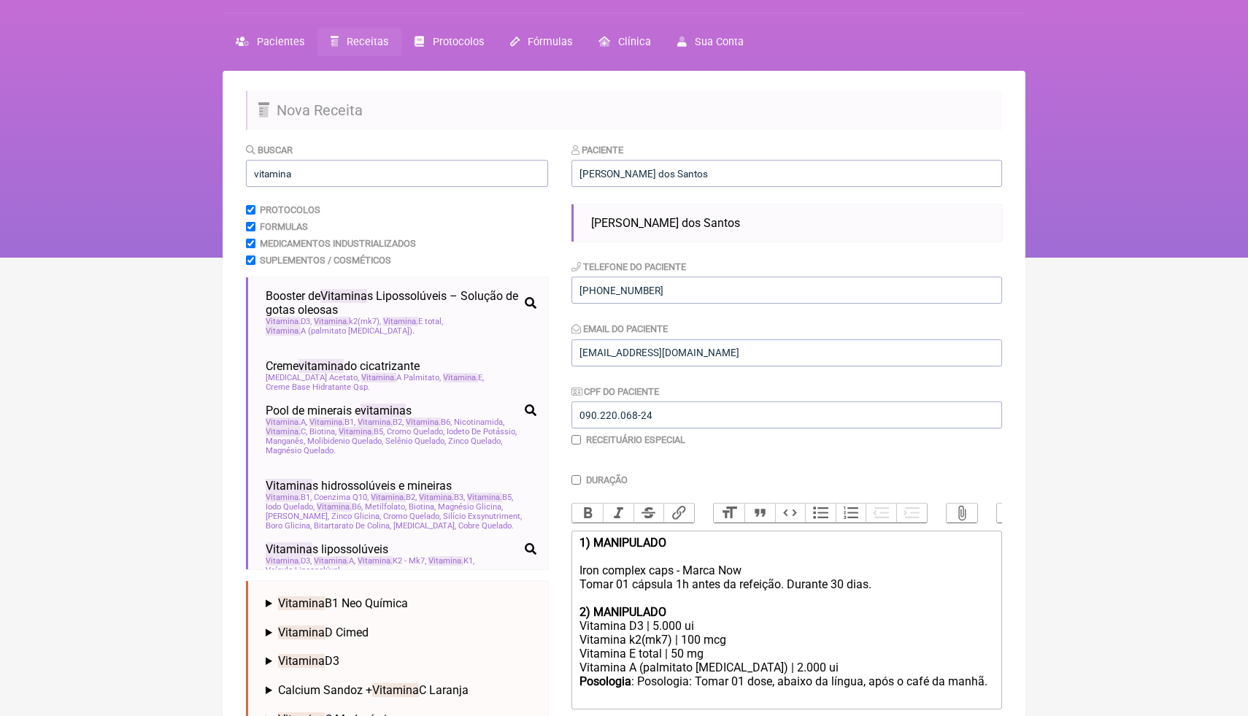
click at [685, 654] on div "Vitamina E total | 50 mg" at bounding box center [787, 654] width 415 height 14
click at [994, 681] on trix-editor "1) MANIPULADO Iron complex caps - Marca Now Tomar 01 cápsula 1h antes da refeiç…" at bounding box center [787, 620] width 431 height 179
type trix-editor "<div><strong>1) MANIPULADO</strong><br><br>Iron complex caps - Marca Now<br>Tom…"
click at [393, 177] on input "vitamina" at bounding box center [397, 173] width 302 height 27
drag, startPoint x: 393, startPoint y: 177, endPoint x: 262, endPoint y: 172, distance: 131.5
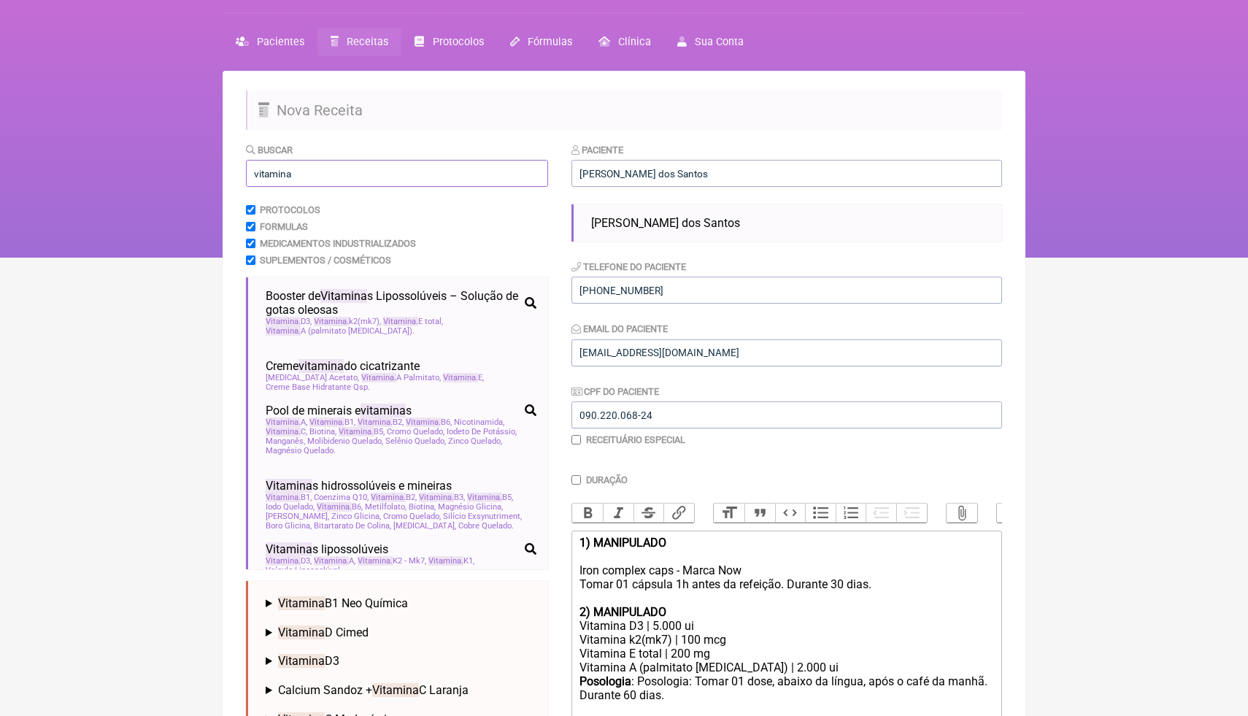
click at [262, 173] on input "vitamina" at bounding box center [397, 173] width 302 height 27
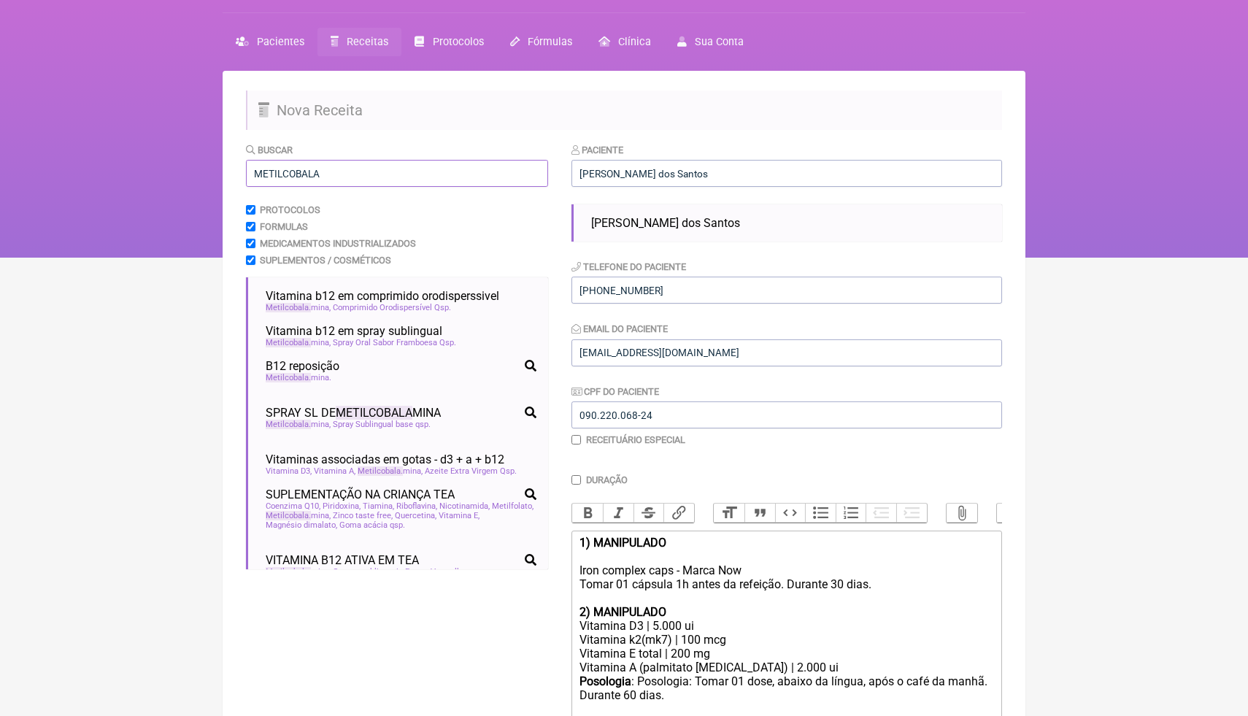
drag, startPoint x: 345, startPoint y: 176, endPoint x: 238, endPoint y: 174, distance: 106.6
click at [238, 174] on main "Nova Receita Buscar METILCOBALA Protocolos Formulas Medicamentos Industrializad…" at bounding box center [624, 448] width 803 height 755
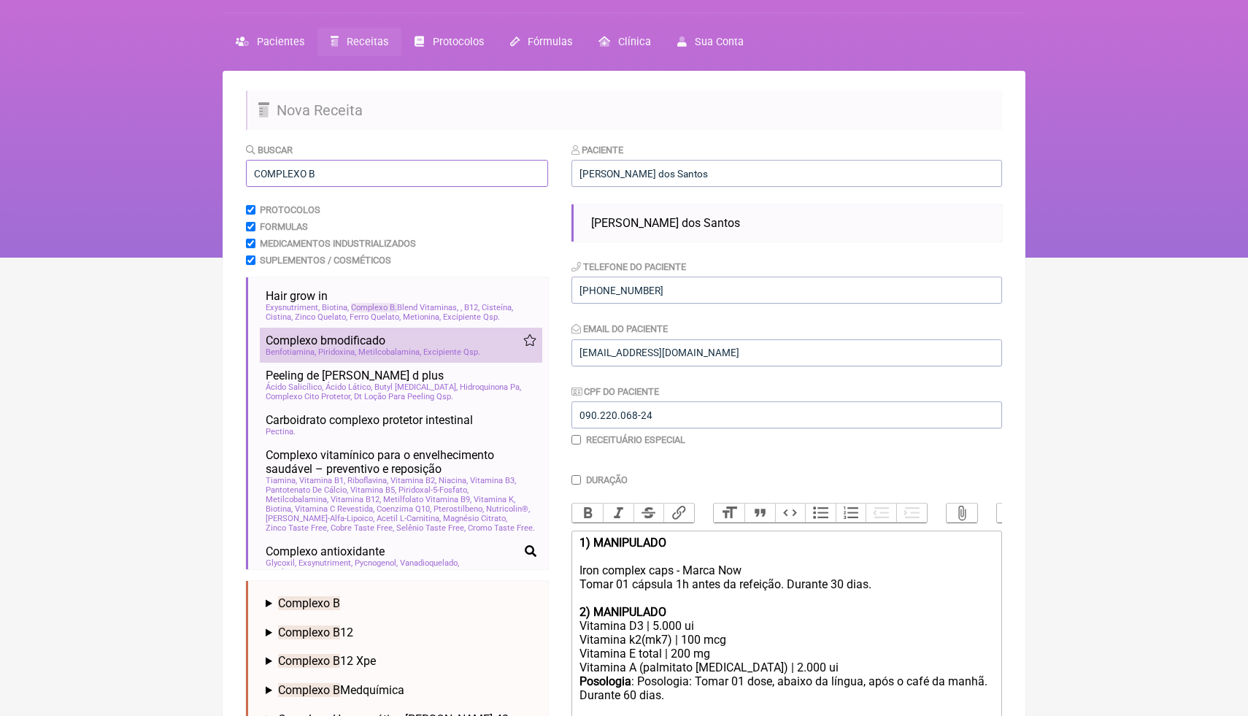
type input "COMPLEXO B"
click at [335, 351] on span "Piridoxina" at bounding box center [337, 351] width 38 height 9
click at [1066, 258] on html "FormulApp (Clínica Balance - Dra. Bruna Scalco) Sair Pacientes Receitas Protoco…" at bounding box center [624, 112] width 1248 height 292
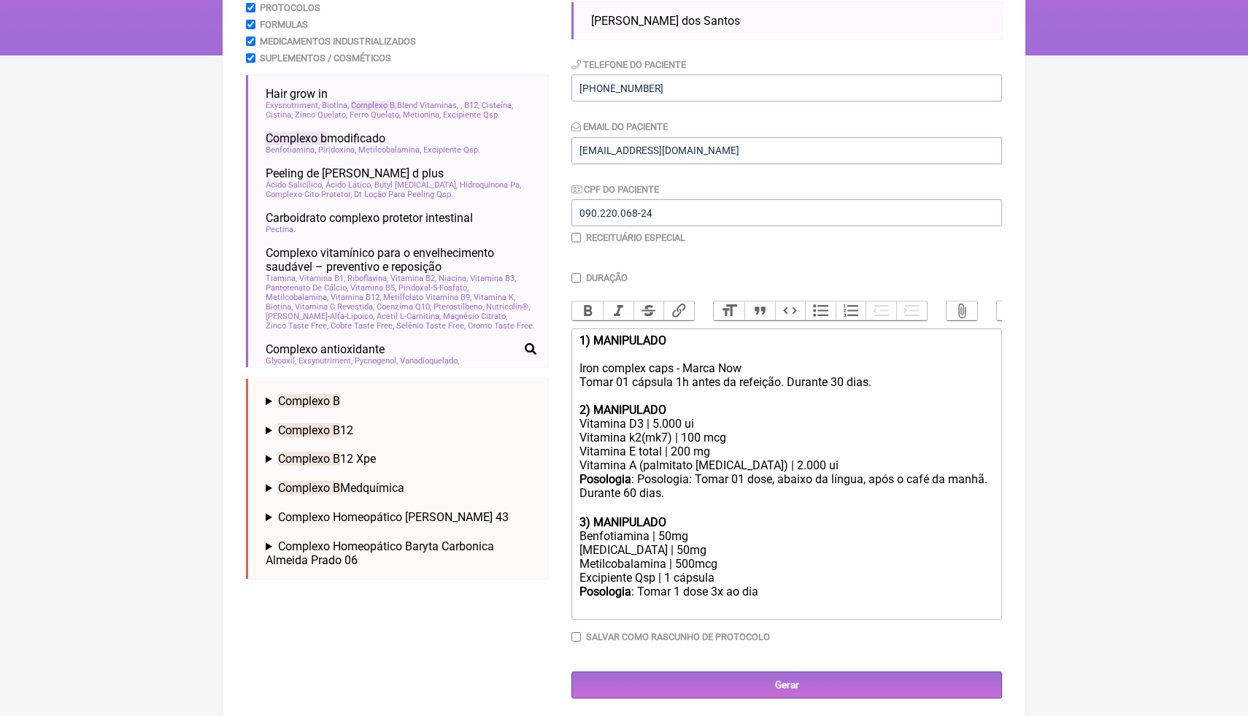
scroll to position [239, 0]
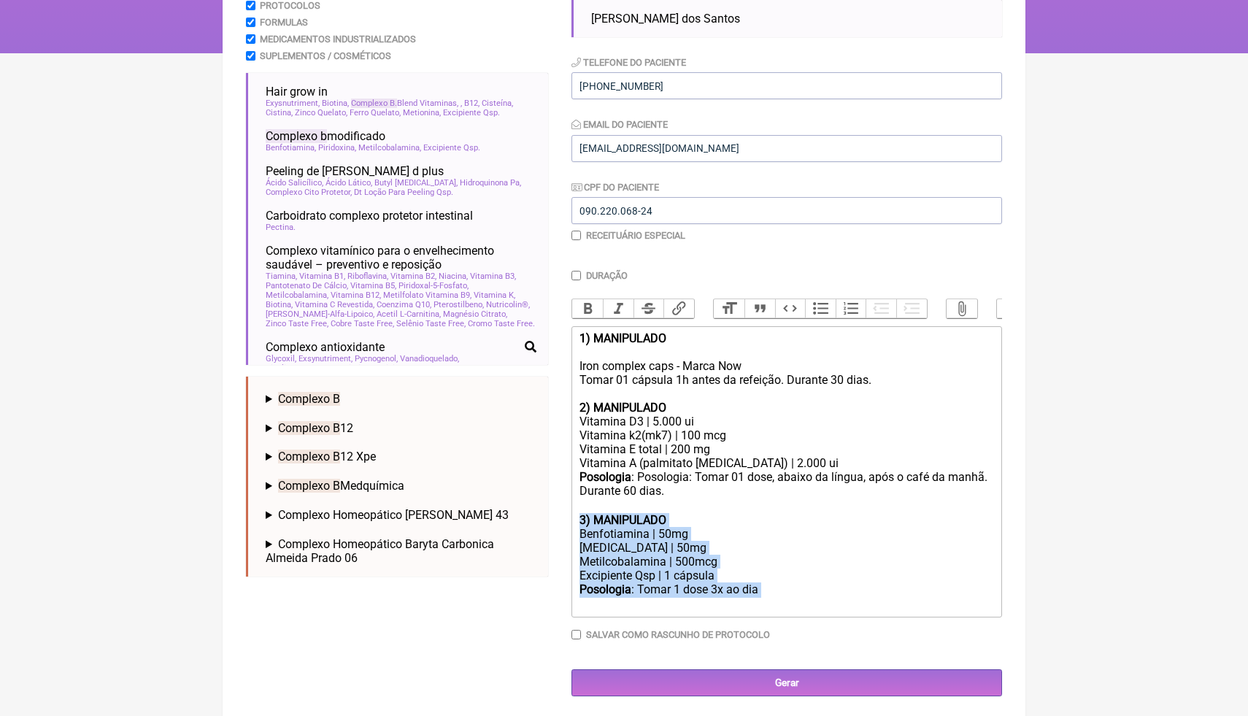
drag, startPoint x: 775, startPoint y: 591, endPoint x: 571, endPoint y: 515, distance: 218.0
click at [571, 517] on form "Buscar COMPLEXO B Protocolos Formulas Medicamentos Industrializados Suplementos…" at bounding box center [624, 317] width 756 height 758
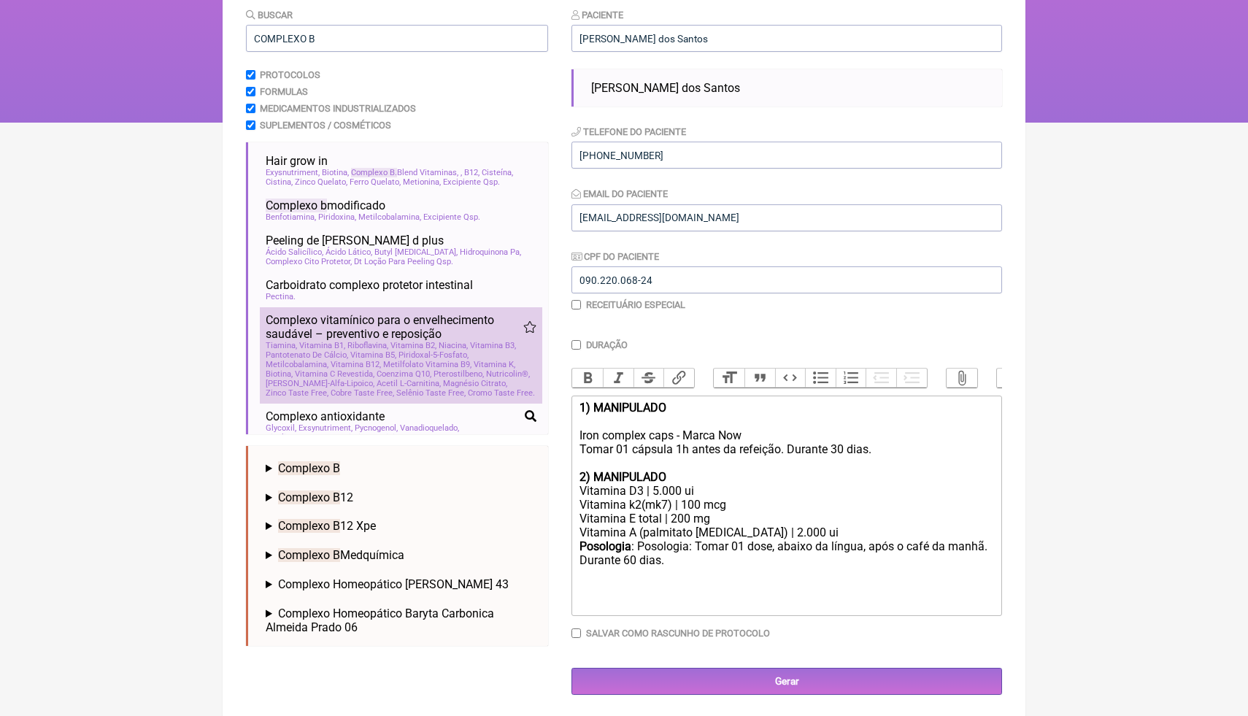
click at [418, 373] on span "Coenzima Q10" at bounding box center [404, 373] width 55 height 9
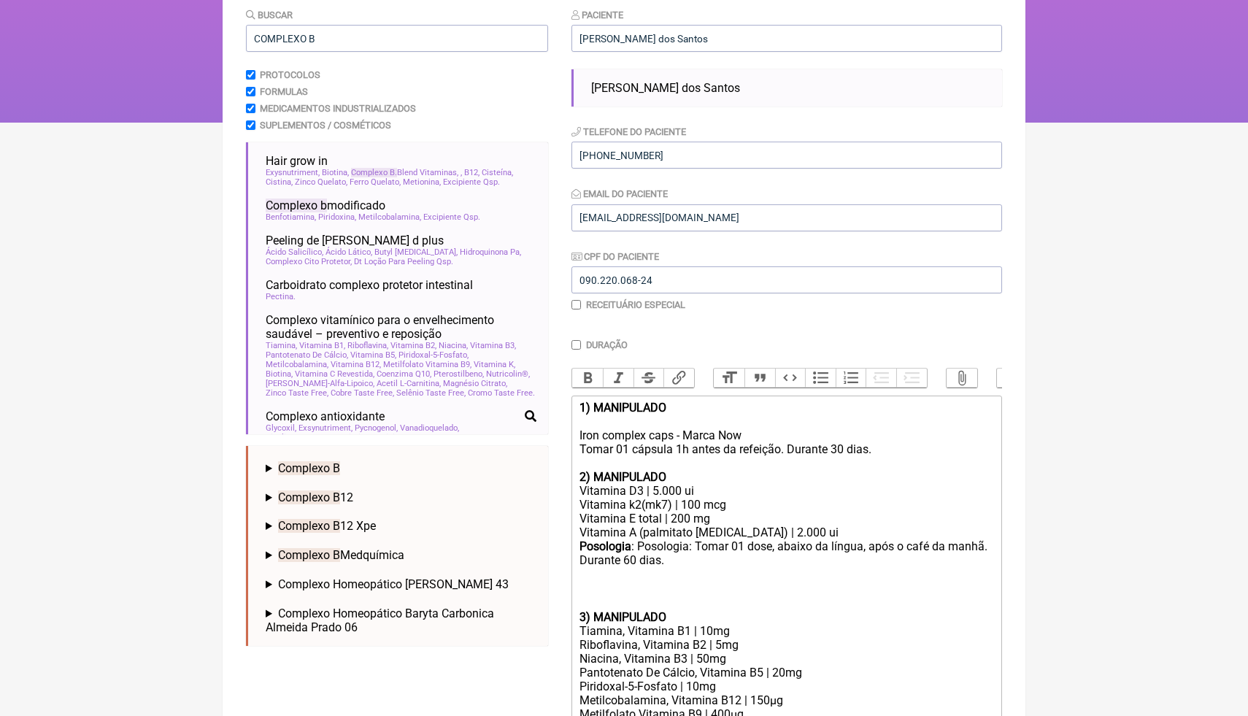
click at [667, 628] on div "Tiamina, Vitamina B1 | 10mg" at bounding box center [787, 631] width 415 height 14
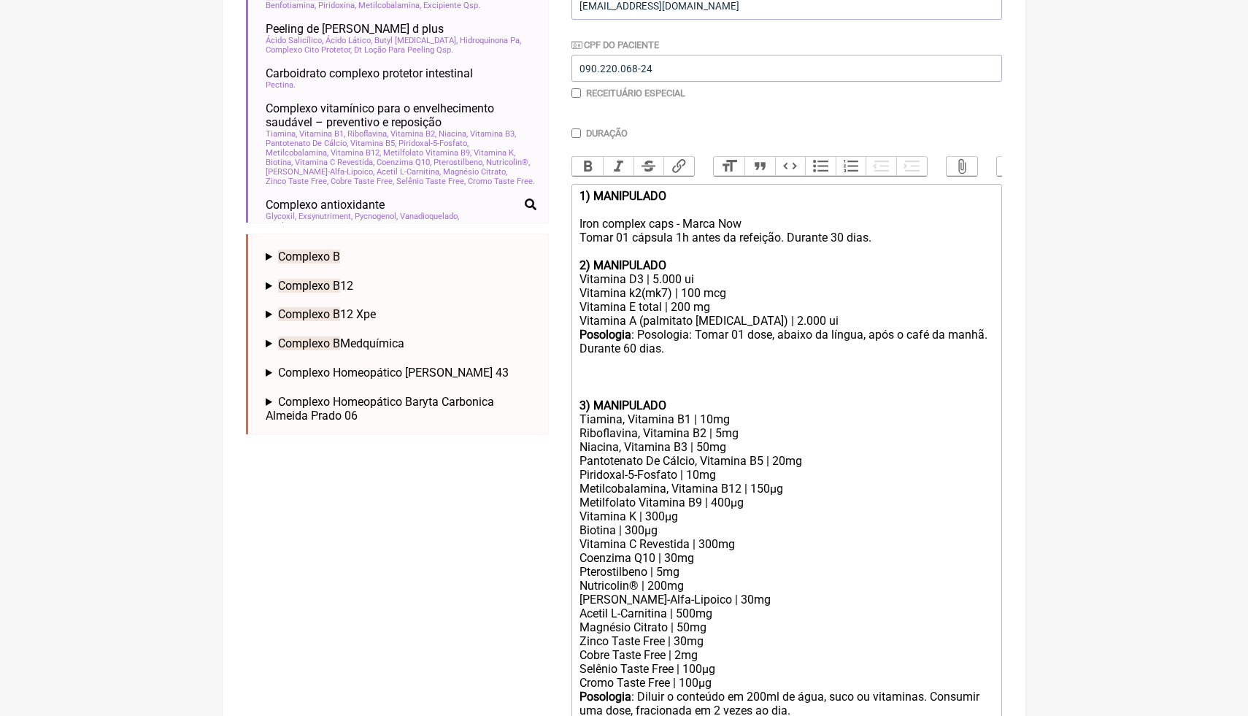
scroll to position [395, 0]
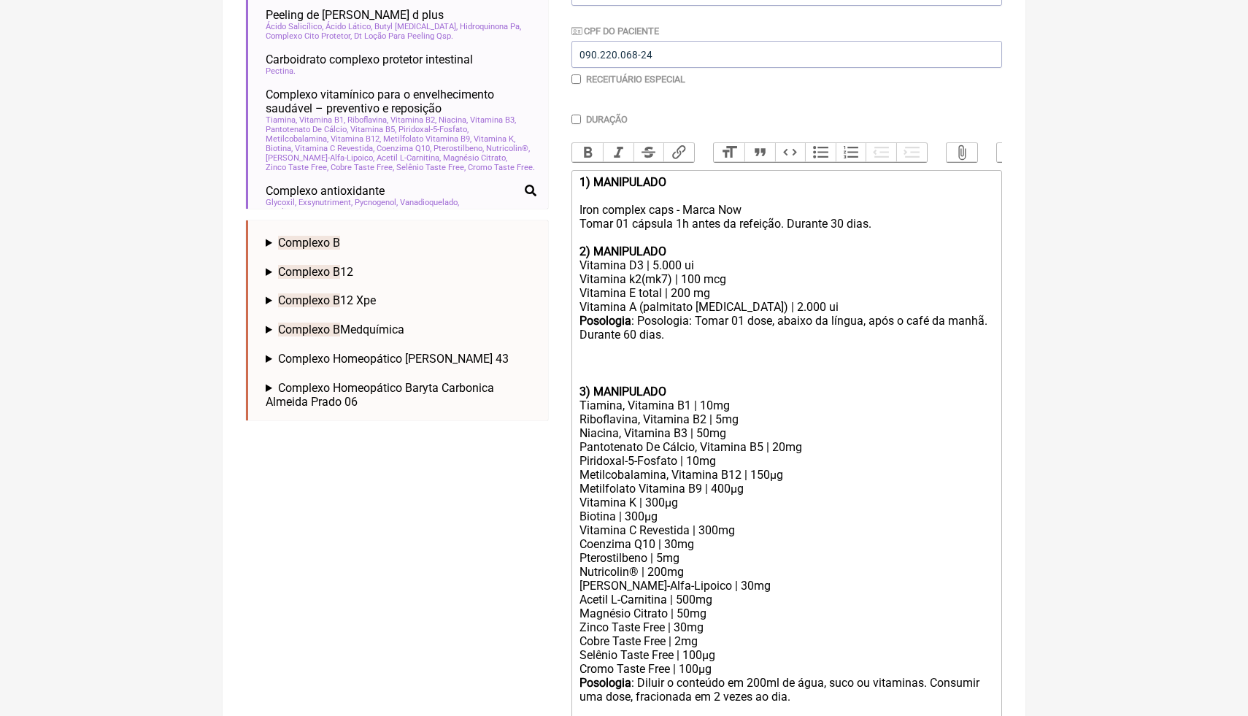
click at [588, 378] on div at bounding box center [787, 371] width 415 height 28
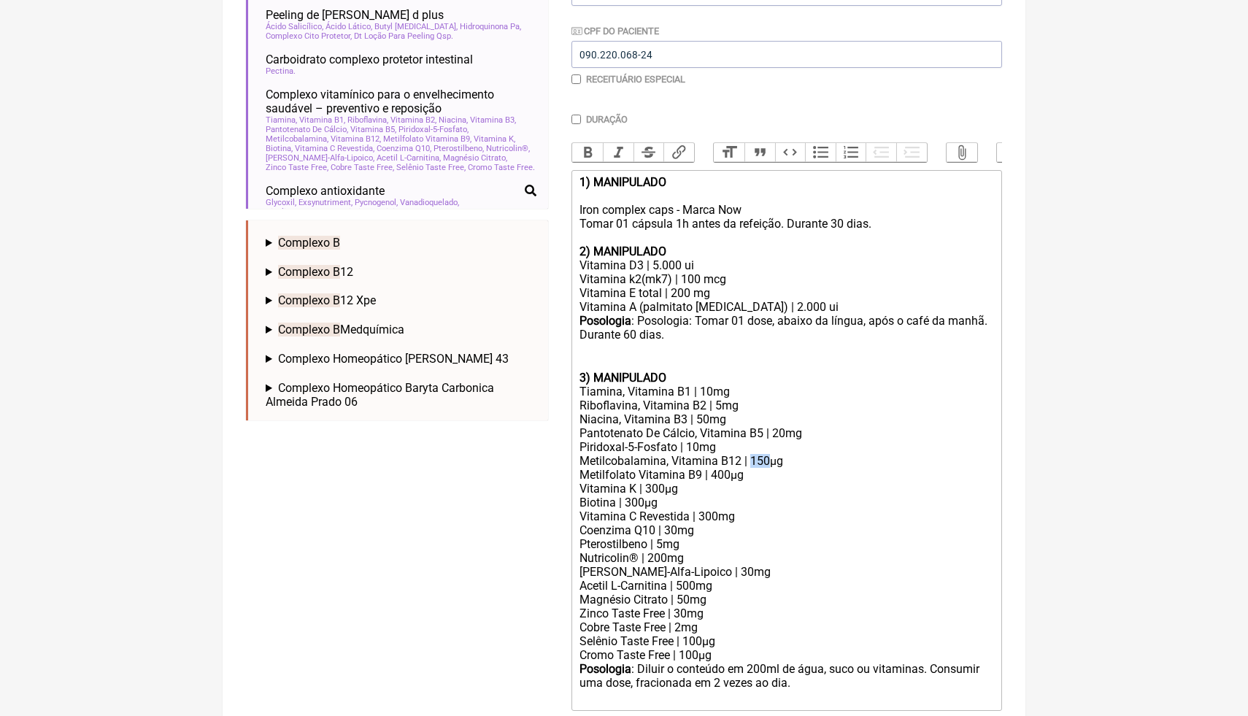
drag, startPoint x: 766, startPoint y: 461, endPoint x: 752, endPoint y: 462, distance: 13.9
click at [752, 463] on div "Metilcobalamina, Vitamina B12 | 150µg" at bounding box center [787, 461] width 415 height 14
drag, startPoint x: 730, startPoint y: 477, endPoint x: 712, endPoint y: 474, distance: 18.4
click at [712, 476] on div "Metilfolato Vitamina B9 | 400µg" at bounding box center [787, 475] width 415 height 14
click at [683, 489] on div "Vitamina K | 300µg" at bounding box center [787, 489] width 415 height 14
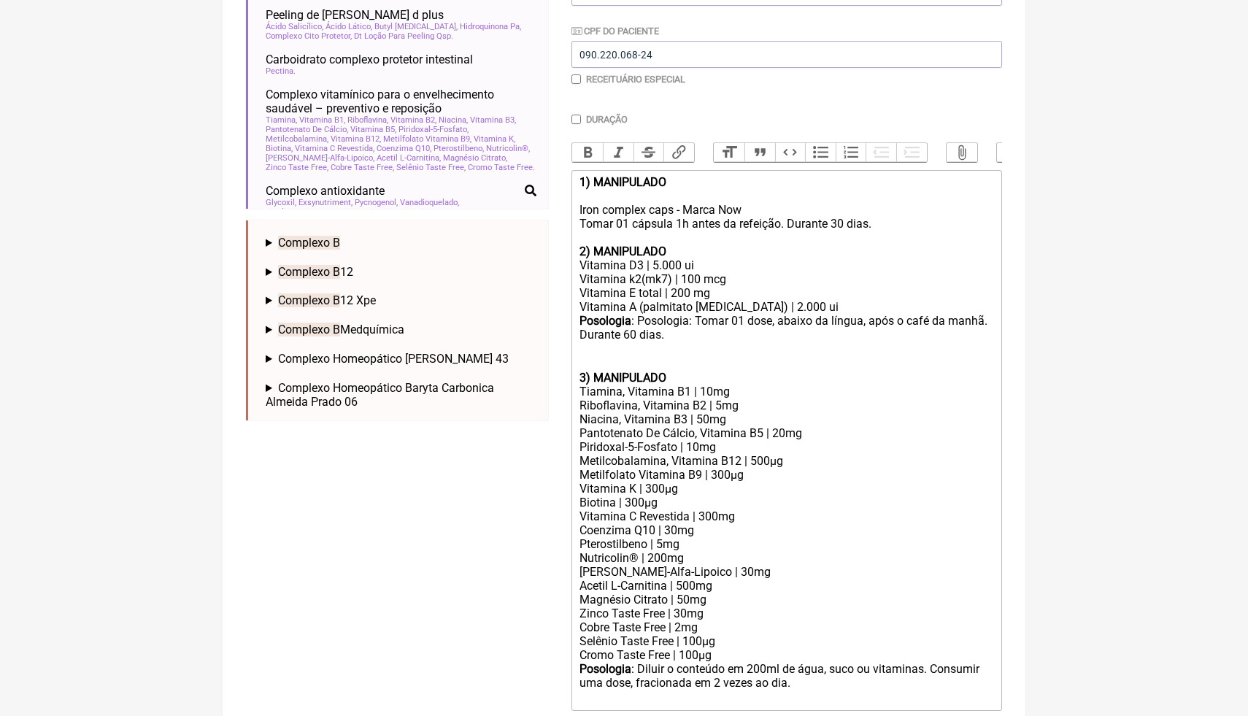
click at [648, 501] on div "Biotina | 300µg" at bounding box center [787, 503] width 415 height 14
drag, startPoint x: 667, startPoint y: 505, endPoint x: 571, endPoint y: 485, distance: 98.5
click at [571, 485] on form "Buscar COMPLEXO B Protocolos Formulas Medicamentos Industrializados Suplementos…" at bounding box center [624, 286] width 756 height 1008
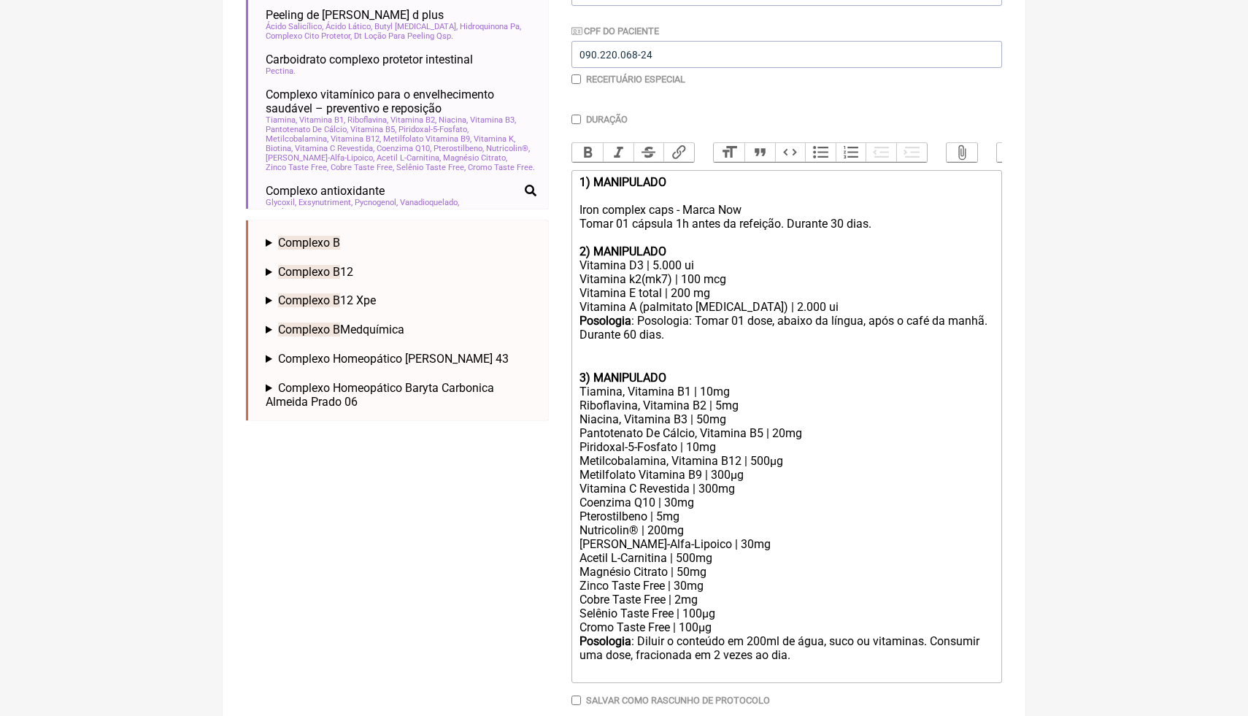
click at [764, 504] on div "Coenzima Q10 | 30mg" at bounding box center [787, 503] width 415 height 14
drag, startPoint x: 754, startPoint y: 492, endPoint x: 582, endPoint y: 486, distance: 172.4
click at [582, 486] on div "Vitamina C Revestida | 300mg" at bounding box center [787, 489] width 415 height 14
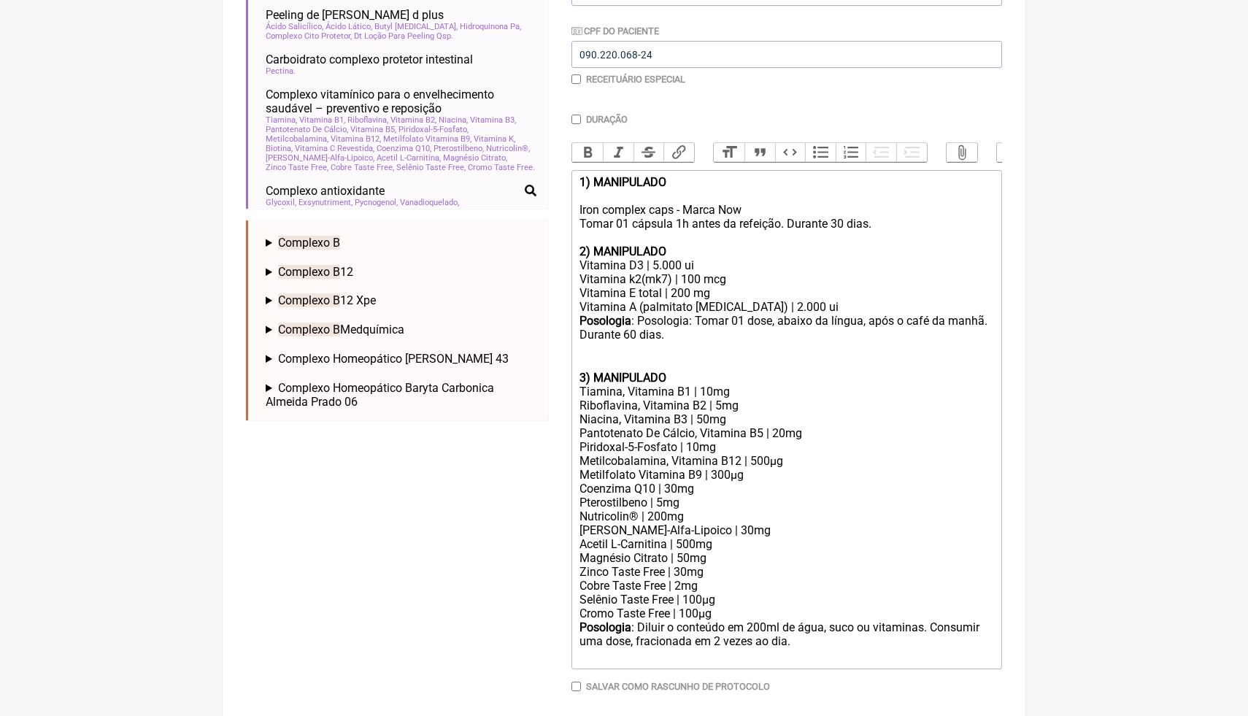
click at [693, 419] on div "Niacina, Vitamina B3 | 50mg" at bounding box center [787, 419] width 415 height 14
drag, startPoint x: 680, startPoint y: 489, endPoint x: 667, endPoint y: 489, distance: 13.1
click at [668, 489] on div "Coenzima Q10 | 30mg" at bounding box center [787, 489] width 415 height 14
drag, startPoint x: 707, startPoint y: 516, endPoint x: 575, endPoint y: 506, distance: 132.5
click at [575, 506] on trix-editor "1) MANIPULADO Iron complex caps - Marca Now Tomar 01 cápsula 1h antes da refeiç…" at bounding box center [787, 419] width 431 height 499
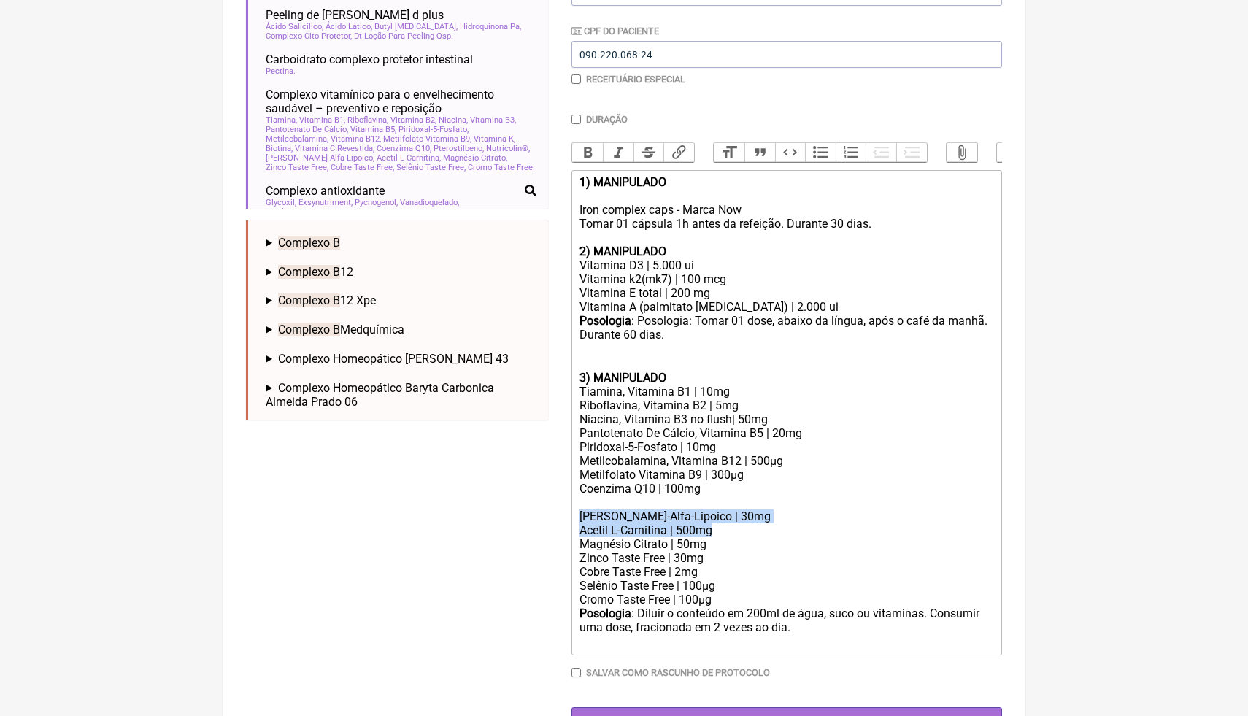
drag, startPoint x: 720, startPoint y: 526, endPoint x: 579, endPoint y: 510, distance: 142.4
click at [579, 512] on trix-editor "1) MANIPULADO Iron complex caps - Marca Now Tomar 01 cápsula 1h antes da refeiç…" at bounding box center [787, 412] width 431 height 485
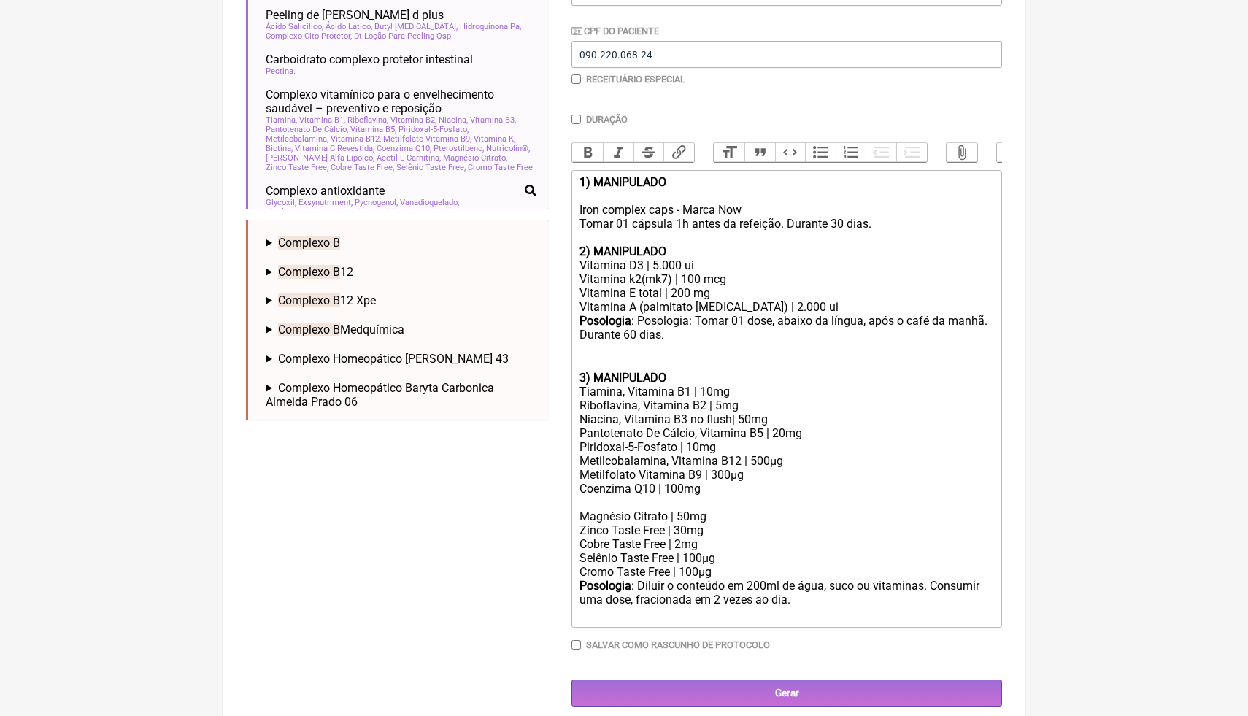
scroll to position [391, 0]
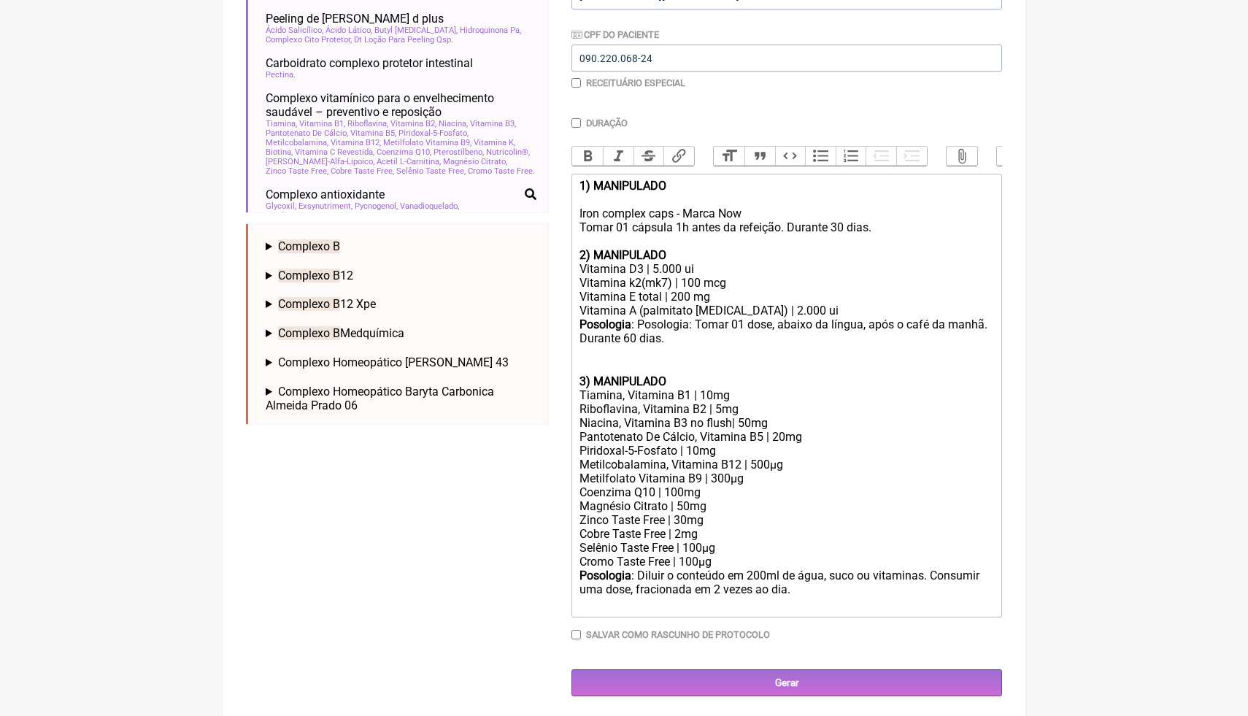
click at [669, 507] on div "Magnésio Citrato | 50mg" at bounding box center [787, 506] width 415 height 14
drag, startPoint x: 669, startPoint y: 507, endPoint x: 635, endPoint y: 501, distance: 34.8
click at [635, 503] on div "Magnésio Citrato | 50mg" at bounding box center [787, 506] width 415 height 14
drag, startPoint x: 703, startPoint y: 506, endPoint x: 691, endPoint y: 504, distance: 12.5
click at [691, 505] on div "Magnésio dimalato | 50mg" at bounding box center [787, 506] width 415 height 14
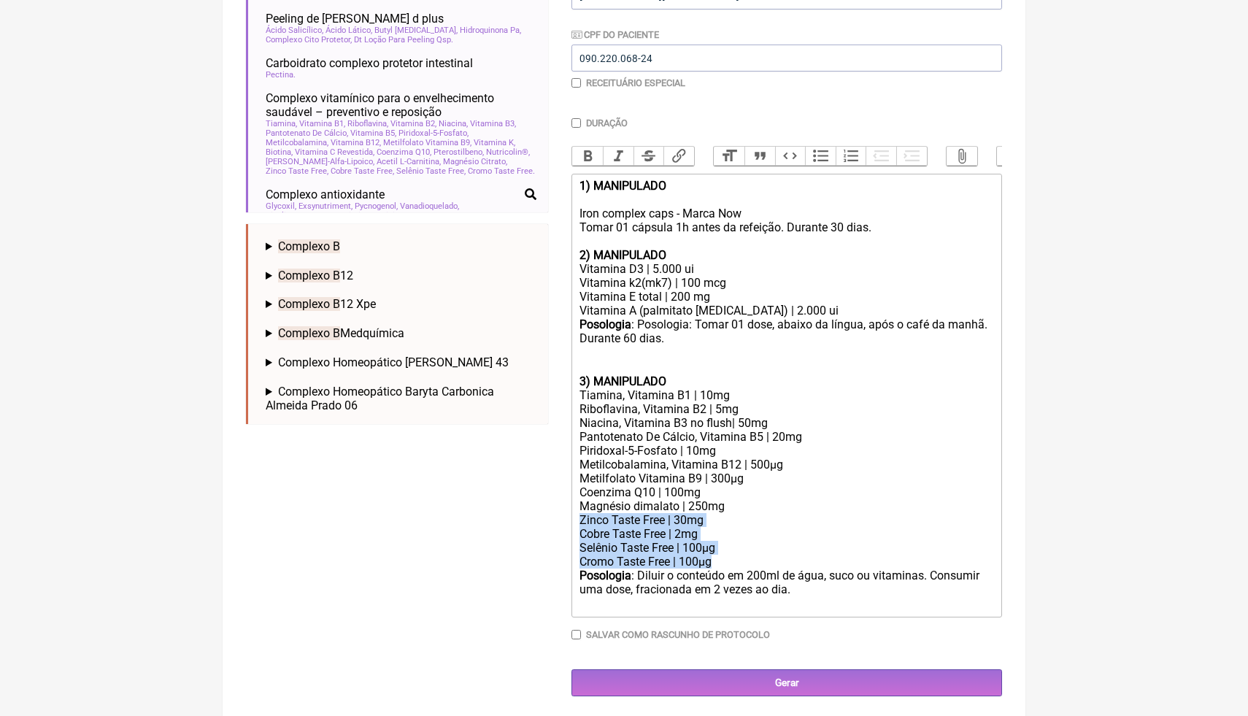
drag, startPoint x: 717, startPoint y: 559, endPoint x: 574, endPoint y: 522, distance: 147.8
click at [574, 522] on trix-editor "1) MANIPULADO Iron complex caps - Marca Now Tomar 01 cápsula 1h antes da refeiç…" at bounding box center [787, 396] width 431 height 444
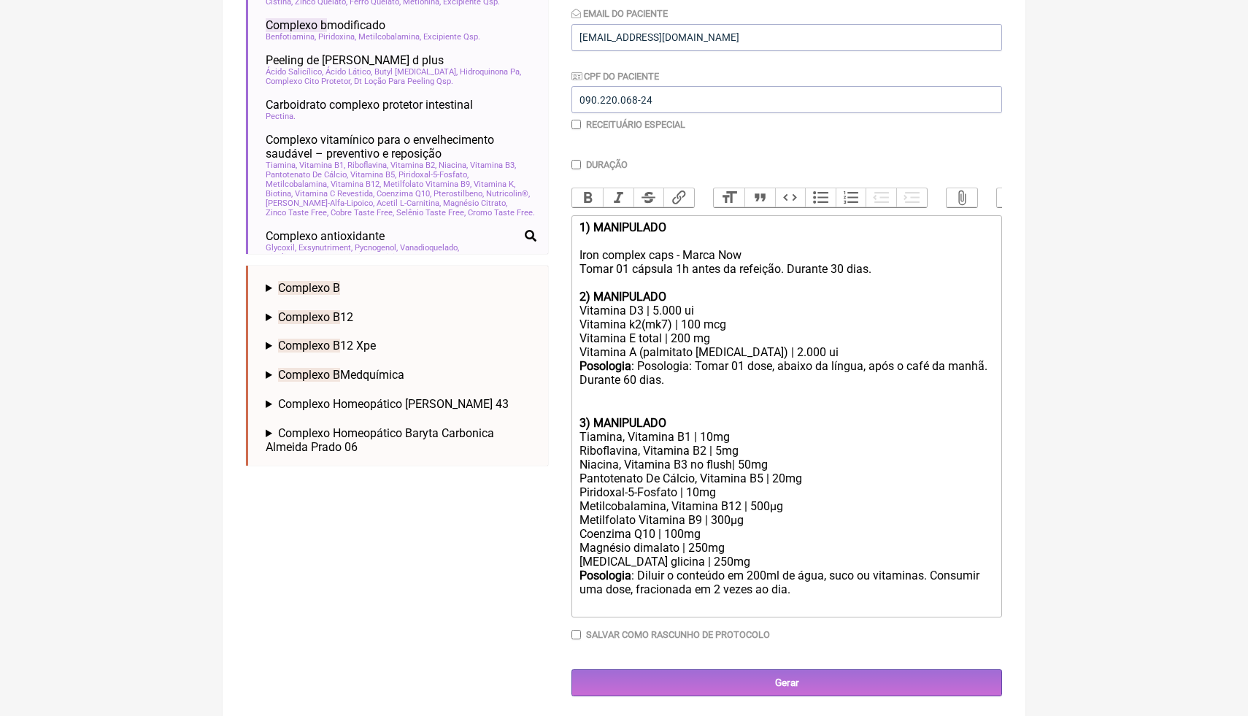
click at [445, 550] on div "Buscar COMPLEXO B Protocolos Formulas Medicamentos Industrializados Suplementos…" at bounding box center [397, 261] width 302 height 869
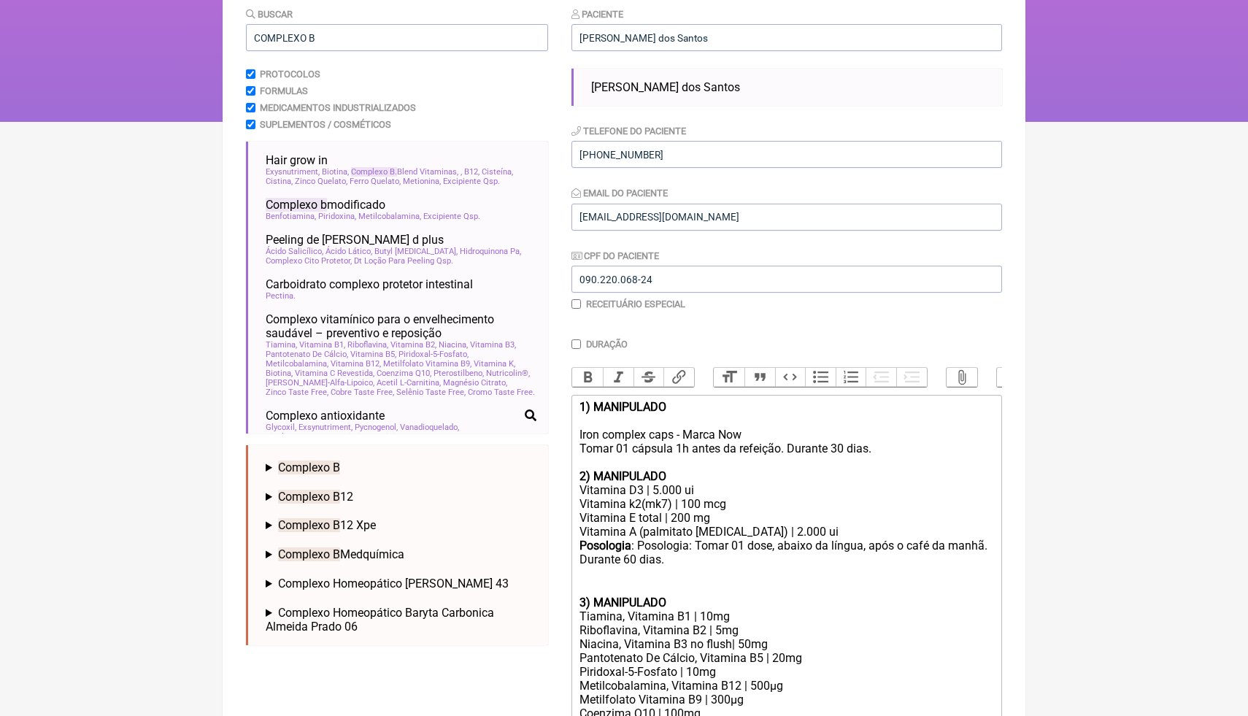
scroll to position [174, 0]
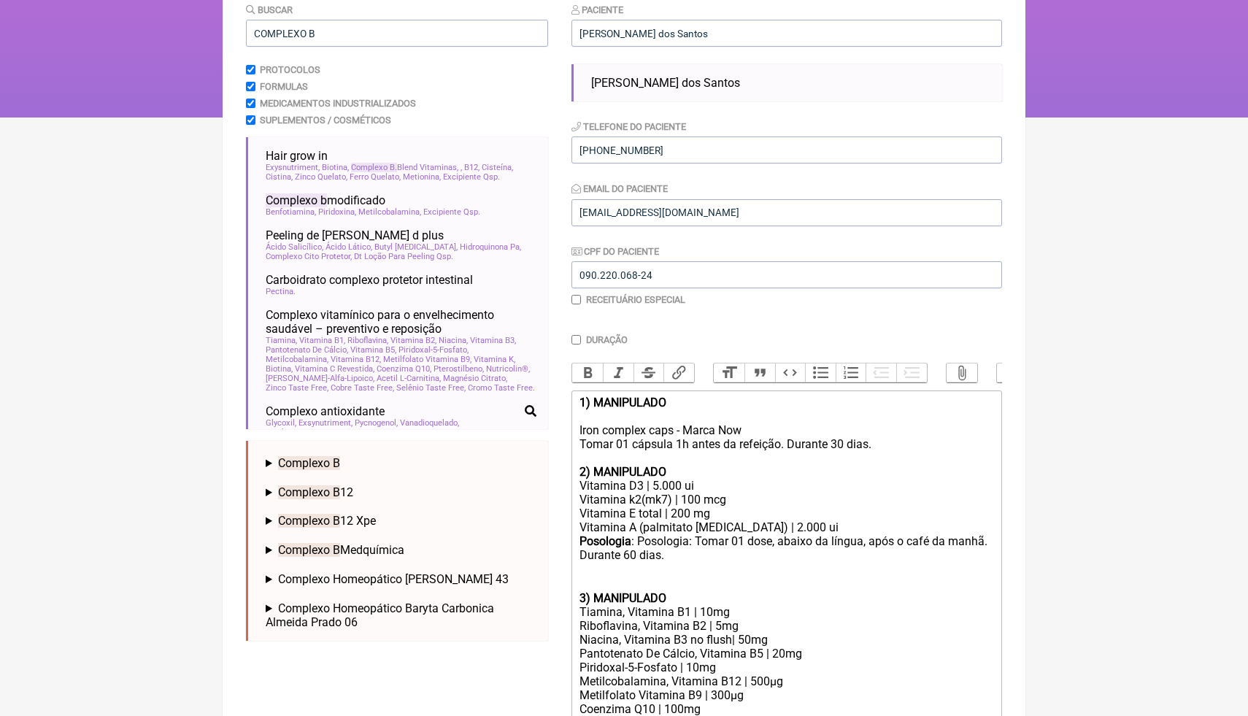
click at [596, 419] on div "1) MANIPULADO Iron complex caps - Marca Now Tomar 01 cápsula 1h antes da refeiç…" at bounding box center [787, 430] width 415 height 69
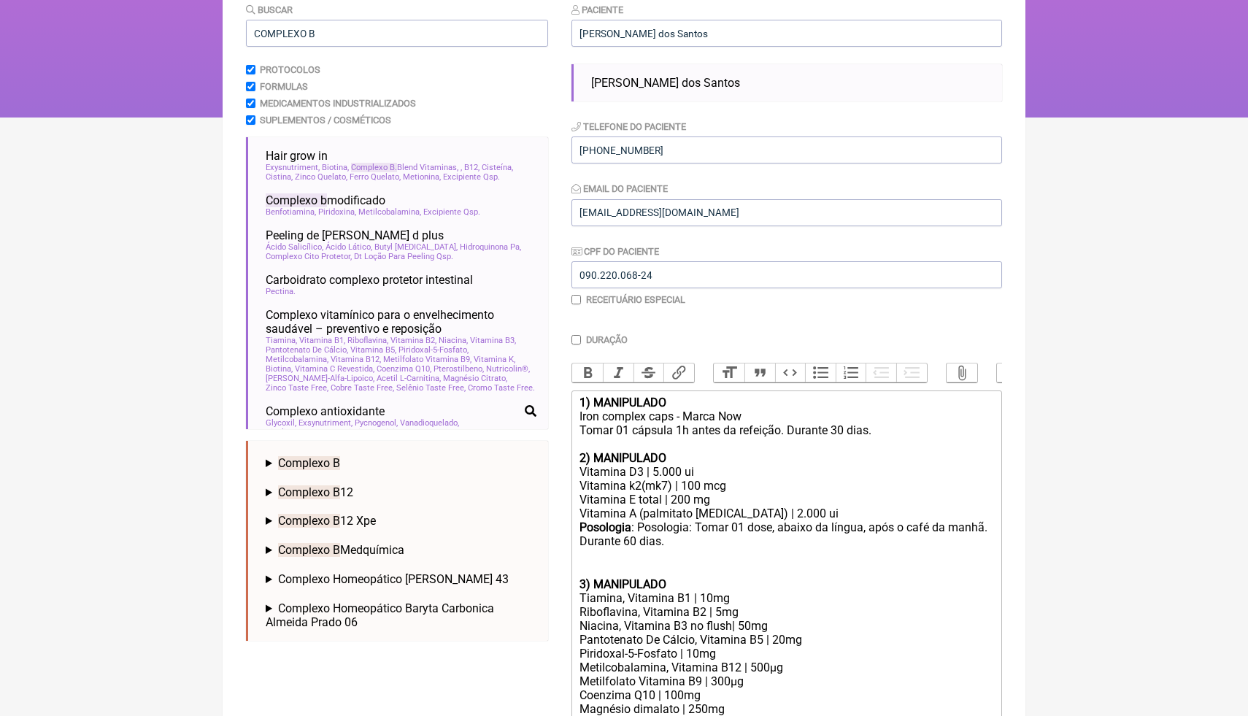
click at [824, 599] on div "Tiamina, Vitamina B1 | 10mg" at bounding box center [787, 598] width 415 height 14
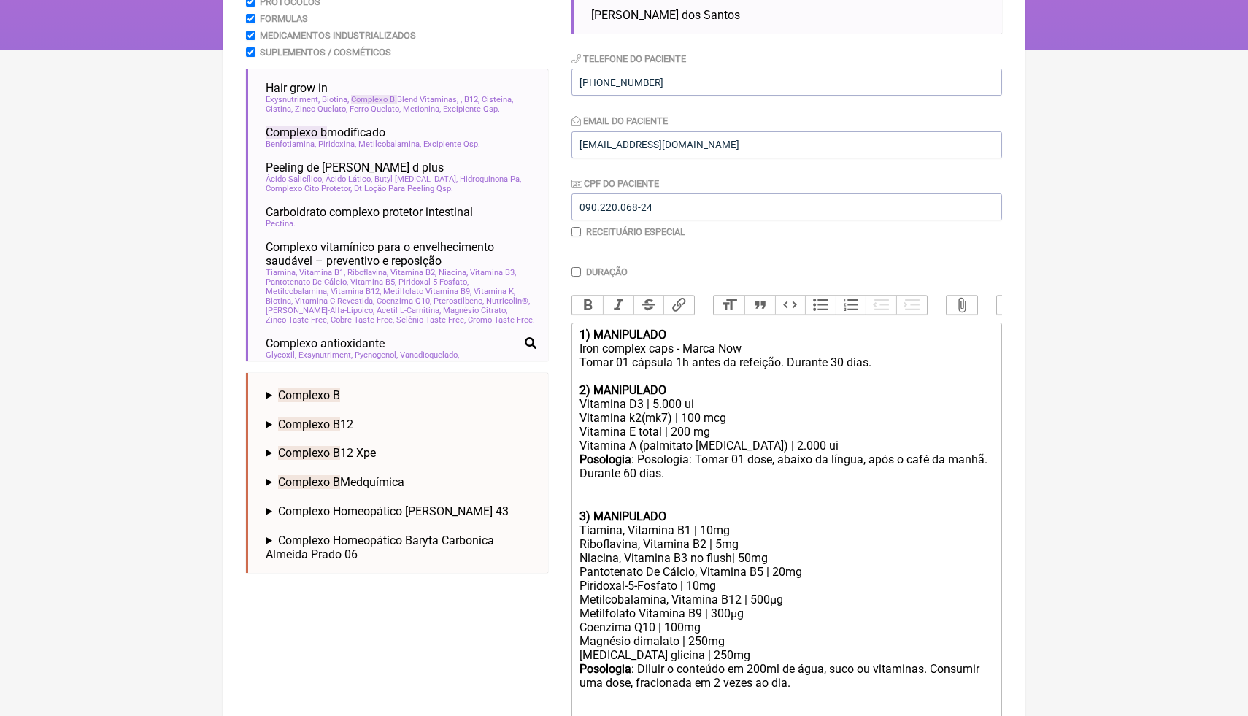
scroll to position [256, 0]
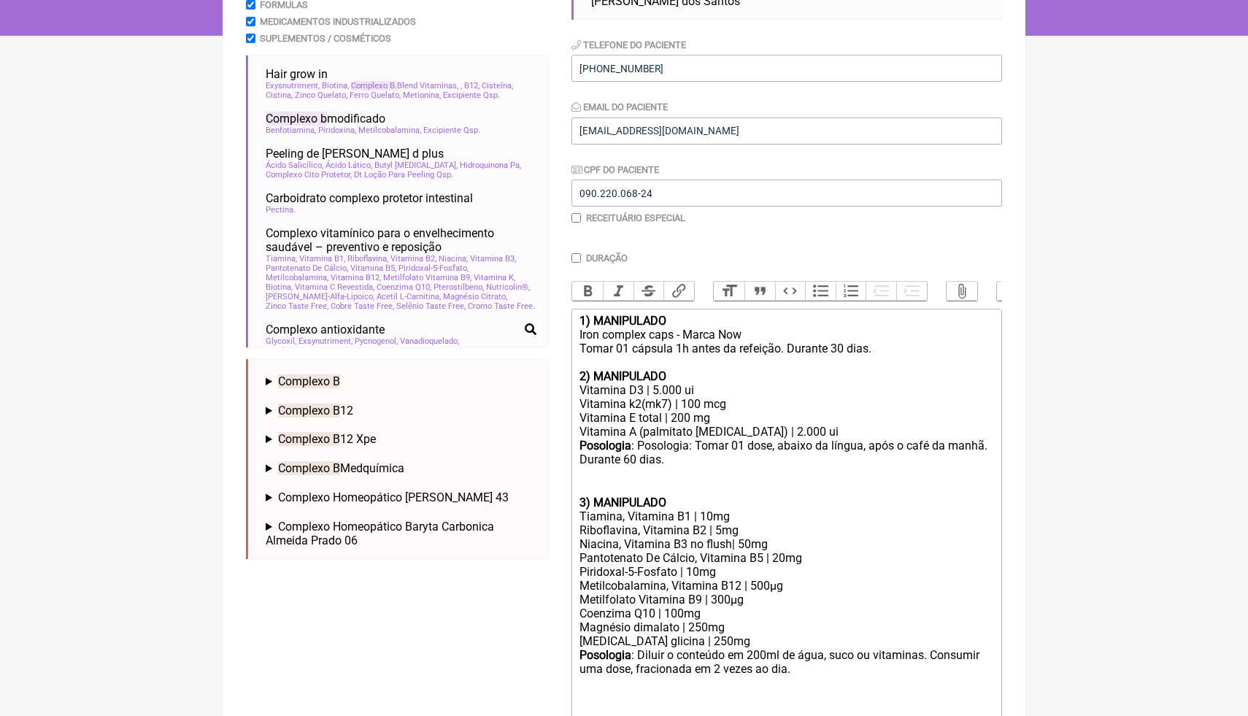
paste trix-editor "strong>4) MANIPULADO</strong></div><div>Berberina HCL | 500mg</div><div>NAC | 6…"
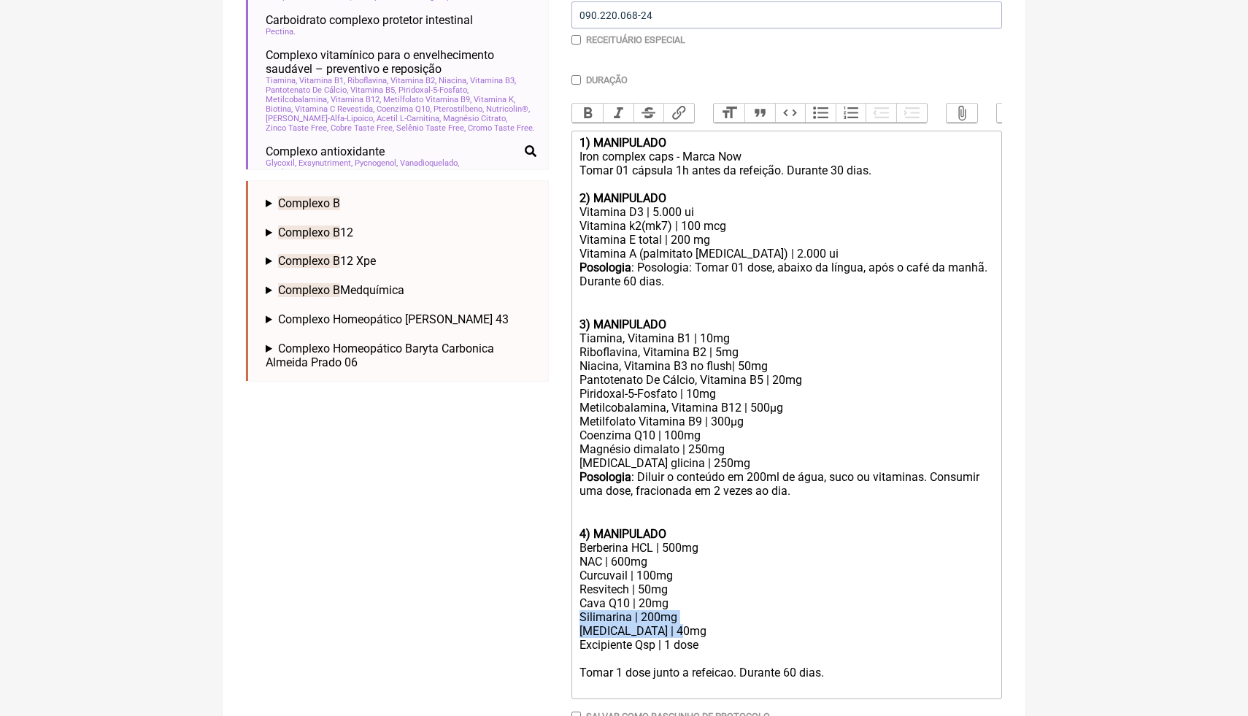
drag, startPoint x: 690, startPoint y: 628, endPoint x: 574, endPoint y: 615, distance: 116.8
click at [574, 615] on trix-editor "1) MANIPULADO Iron complex caps - Marca Now Tomar 01 cápsula 1h antes da refeiç…" at bounding box center [787, 415] width 431 height 569
paste trix-editor "<div><strong>1) MANIPULADO</strong><br>Iron complex caps - Marca Now<br>Tomar 0…"
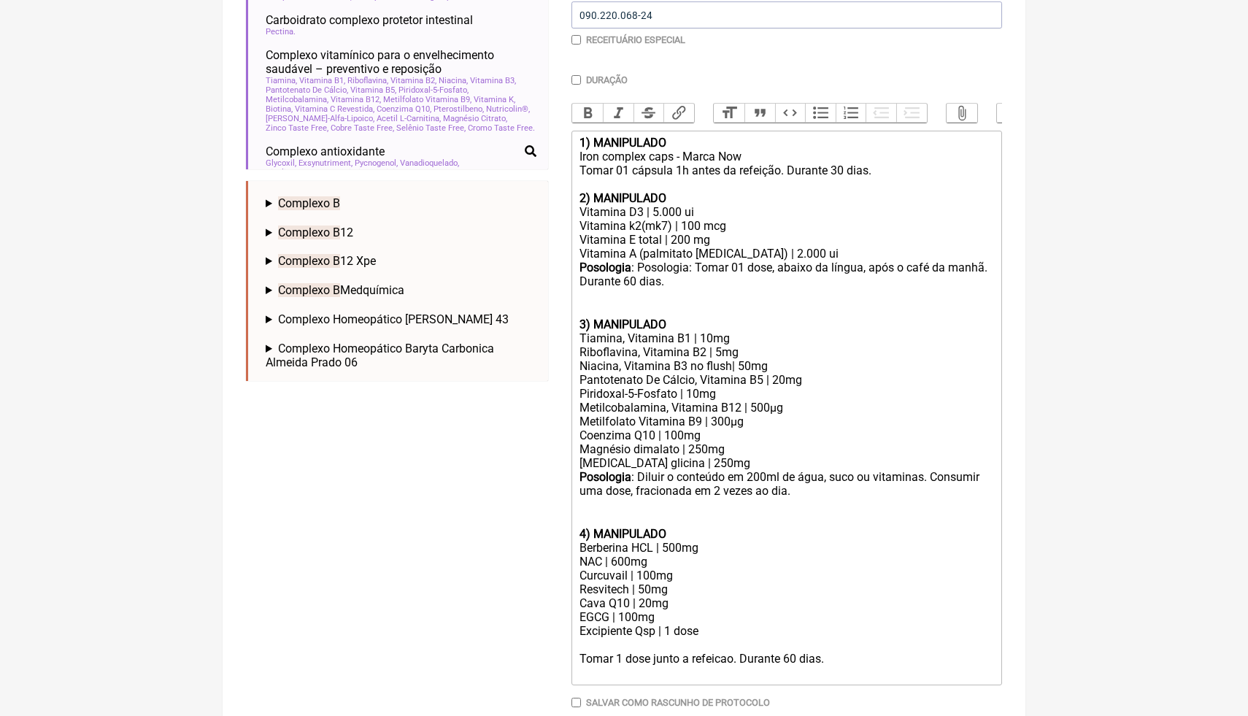
click at [697, 612] on div "EGCG | 100mg" at bounding box center [787, 617] width 415 height 14
drag, startPoint x: 677, startPoint y: 602, endPoint x: 583, endPoint y: 598, distance: 95.0
click at [583, 599] on div "Cava Q10 | 20mg" at bounding box center [787, 603] width 415 height 14
copy div "Cava Q10 | 20mg"
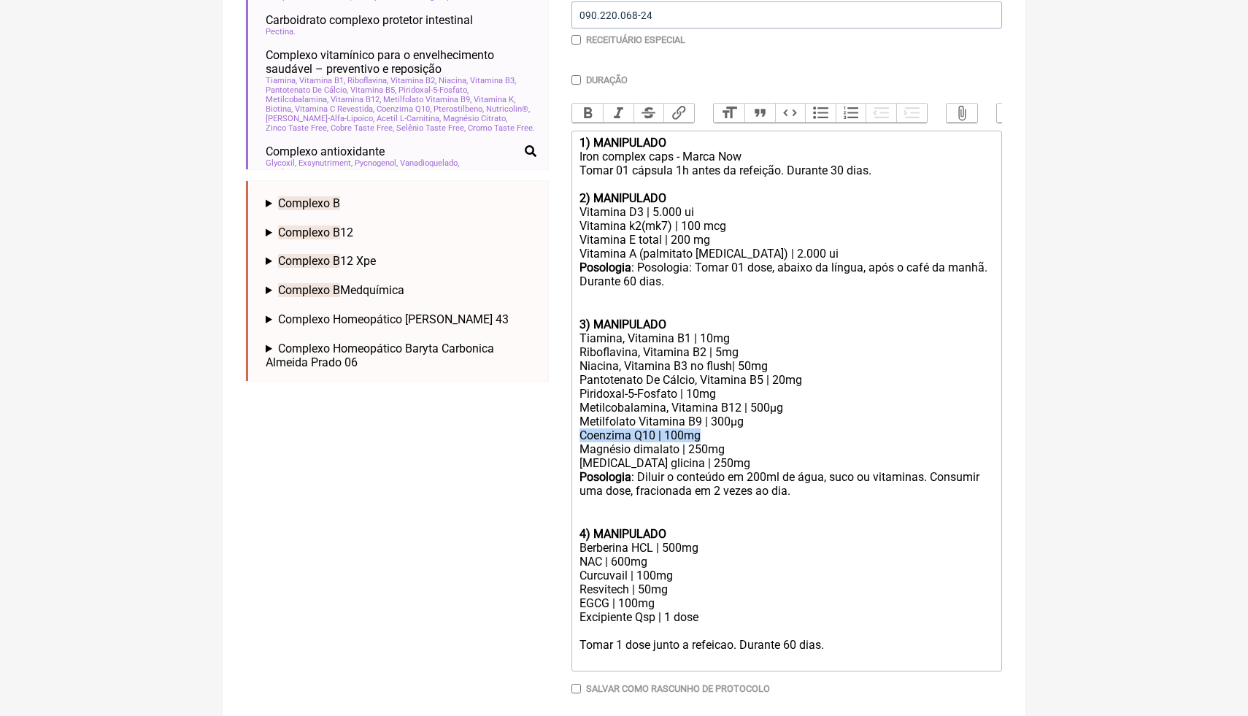
drag, startPoint x: 710, startPoint y: 434, endPoint x: 580, endPoint y: 437, distance: 130.0
click at [580, 437] on div "Coenzima Q10 | 100mg" at bounding box center [787, 436] width 415 height 14
paste trix-editor "ava Q10 | 20mg&nbsp;"
drag, startPoint x: 704, startPoint y: 394, endPoint x: 692, endPoint y: 392, distance: 11.9
click at [692, 392] on div "Piridoxal-5-Fosfato | 10mg" at bounding box center [787, 394] width 415 height 14
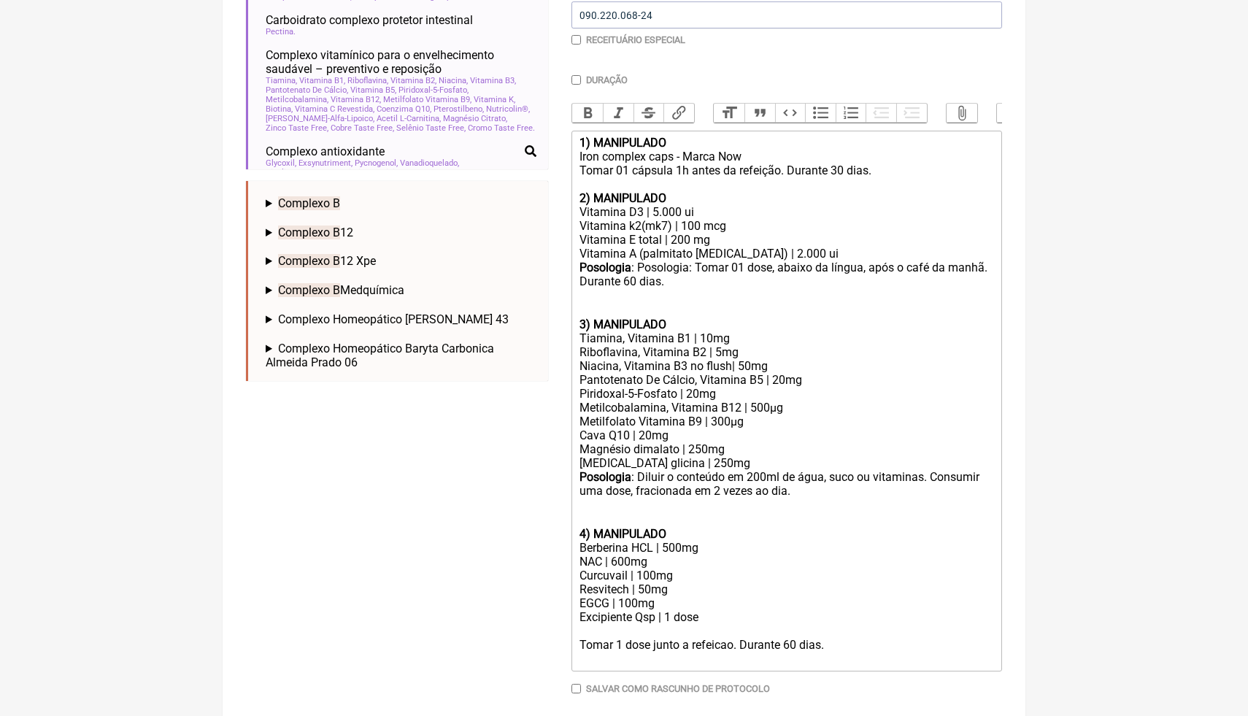
click at [789, 383] on div "Pantotenato De Cálcio, Vitamina B5 | 20mg" at bounding box center [787, 380] width 415 height 14
click at [719, 354] on div "Riboflavina, Vitamina B2 | 5mg" at bounding box center [787, 352] width 415 height 14
drag, startPoint x: 710, startPoint y: 337, endPoint x: 699, endPoint y: 337, distance: 10.2
click at [699, 337] on div "Tiamina, Vitamina B1 | 10mg" at bounding box center [787, 338] width 415 height 14
click at [729, 351] on div "Riboflavina, Vitamina B2 | 10mg" at bounding box center [787, 352] width 415 height 14
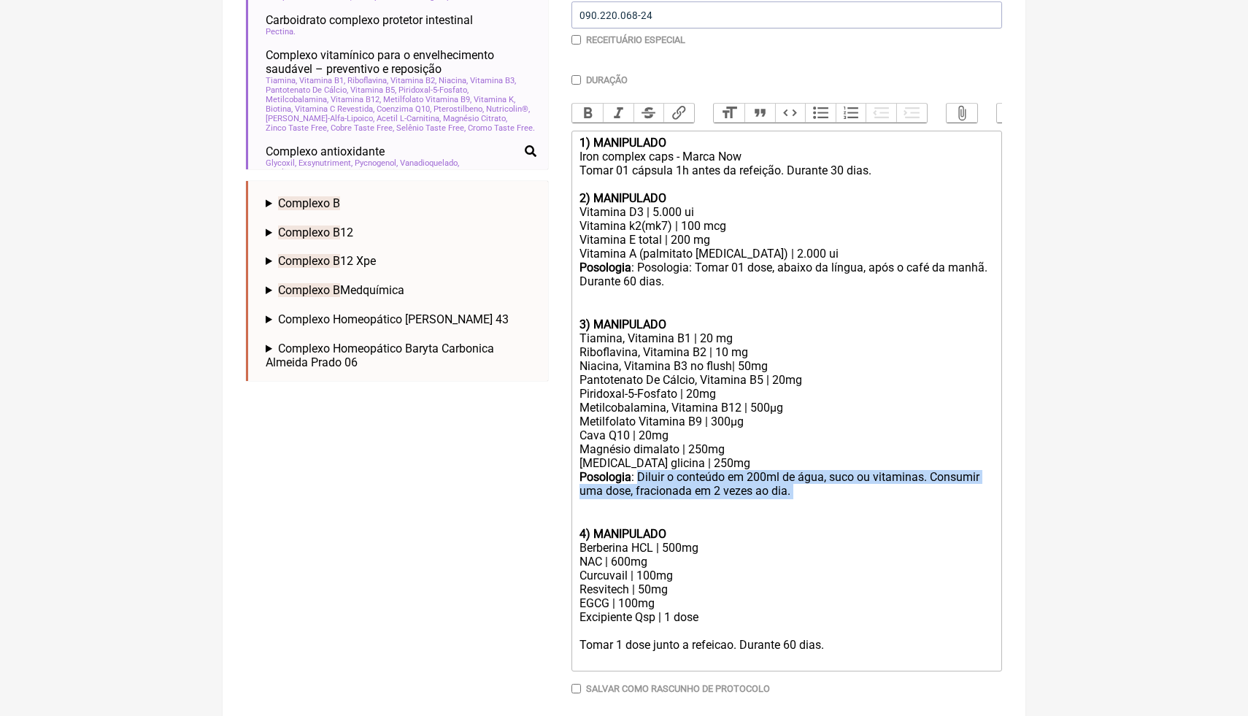
drag, startPoint x: 808, startPoint y: 493, endPoint x: 642, endPoint y: 477, distance: 166.5
click at [642, 477] on div "Posologia : Diluir o conteúdo em 200ml de água, suco ou vitaminas. Consumir uma…" at bounding box center [787, 505] width 415 height 71
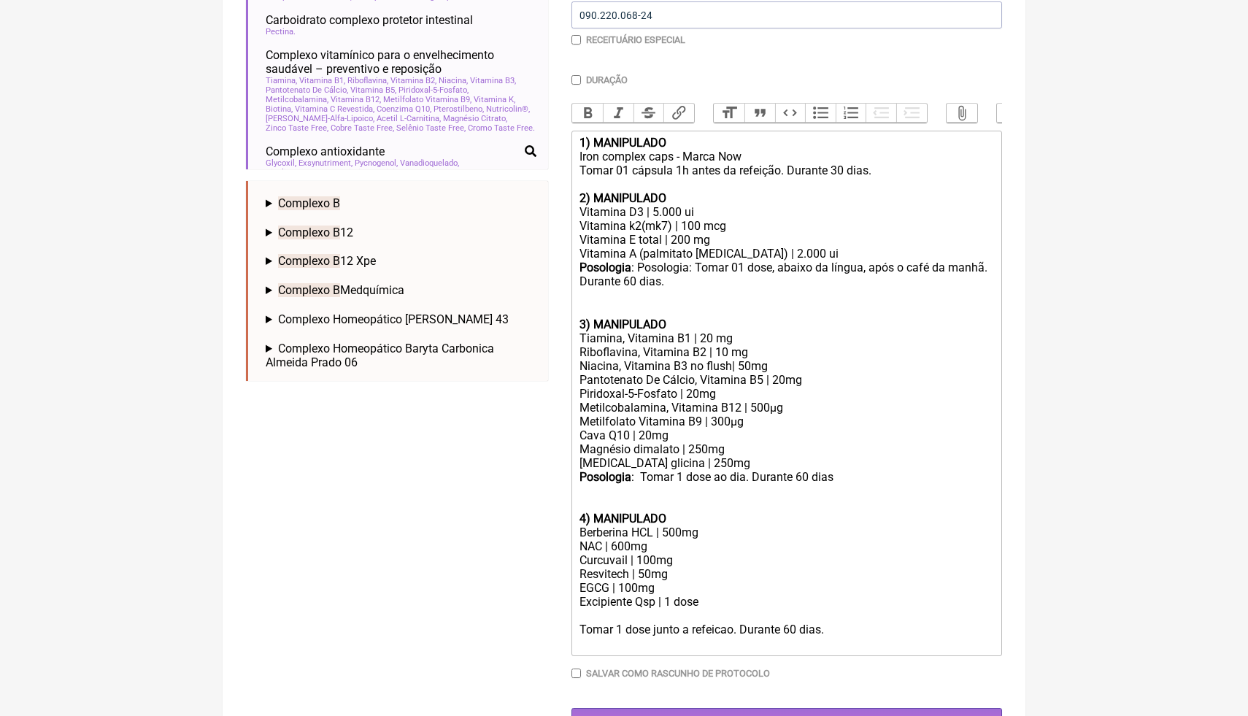
click at [716, 461] on div "Magnesio glicina | 250mg" at bounding box center [787, 463] width 415 height 14
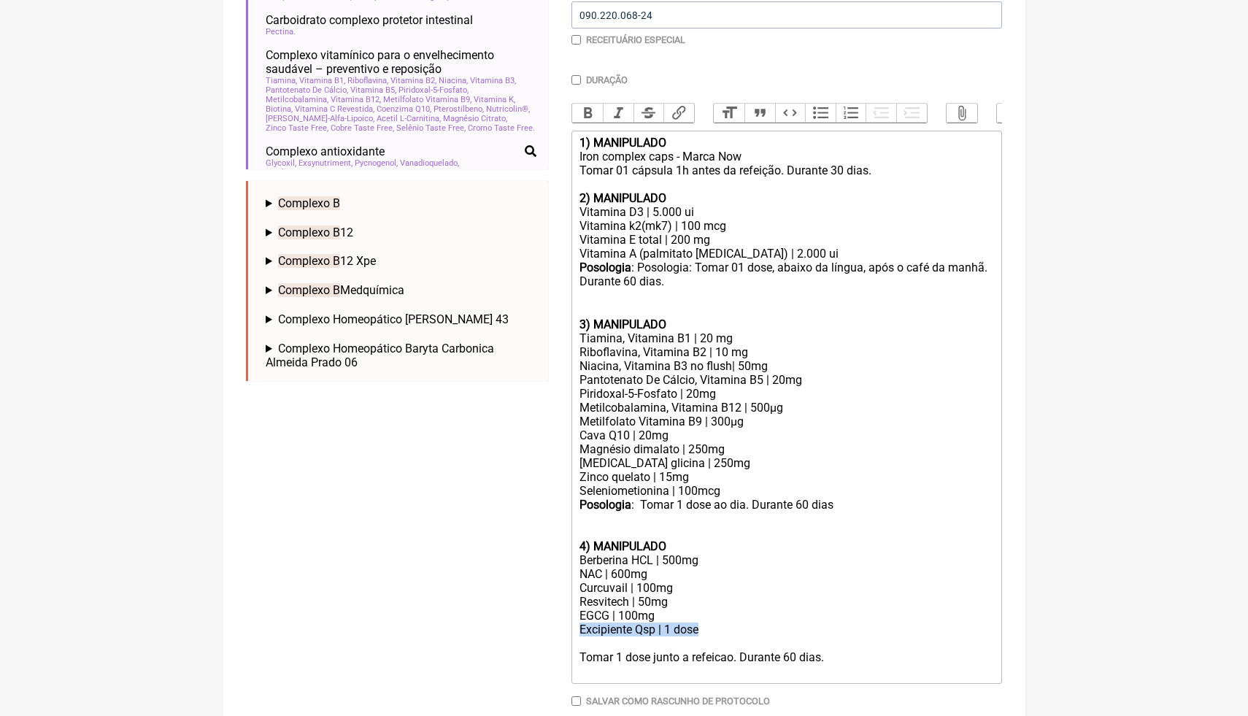
drag, startPoint x: 718, startPoint y: 633, endPoint x: 580, endPoint y: 631, distance: 138.0
click at [580, 631] on div "Excipiente Qsp | 1 dose" at bounding box center [787, 630] width 415 height 14
copy div "Excipiente Qsp | 1 dose"
click at [732, 491] on div "Magnesio glicina | 250mg Zinco quelato | 15mg Seleniometionina | 100mcg" at bounding box center [787, 477] width 415 height 42
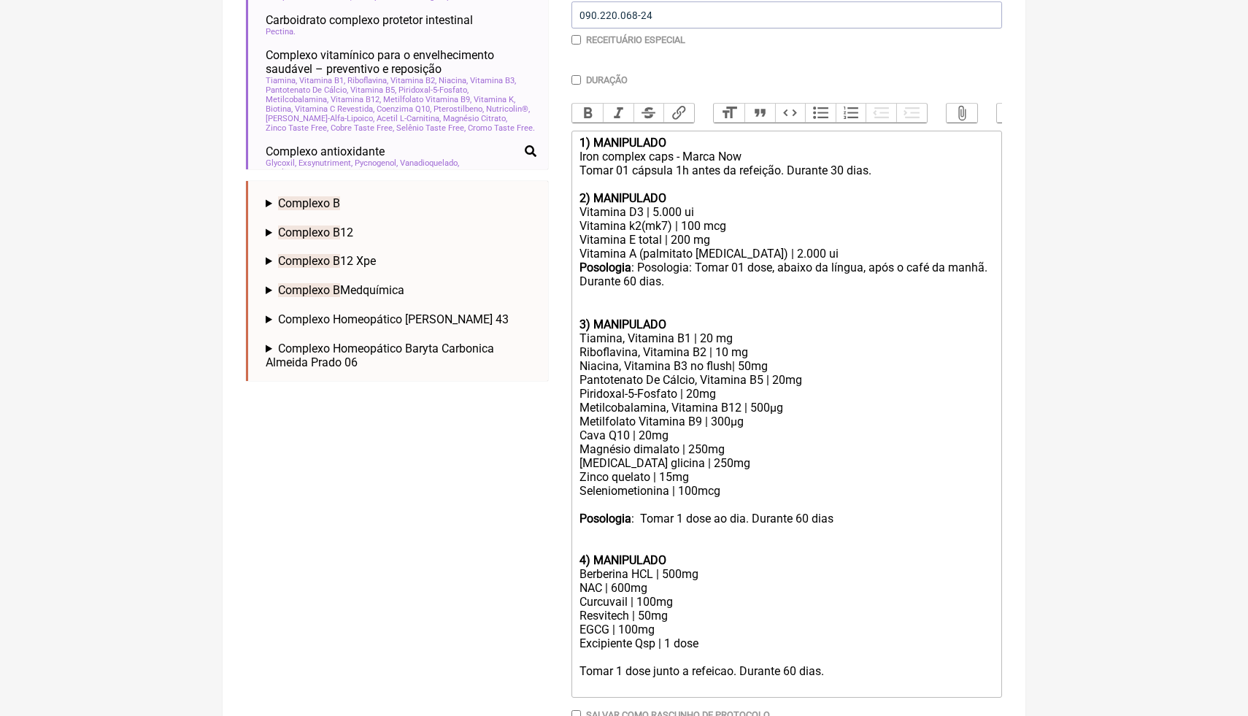
paste trix-editor "Excipiente Qsp | 1 dose"
click at [842, 643] on div "Excipiente Qsp | 1 dose" at bounding box center [787, 644] width 415 height 14
drag, startPoint x: 736, startPoint y: 672, endPoint x: 688, endPoint y: 672, distance: 47.4
click at [688, 672] on div "Tomar 1 dose junto a refeicao. Durante 60 dias." at bounding box center [787, 671] width 415 height 14
type trix-editor "<div><strong>1) MANIPULADO</strong><br>Iron complex caps - Marca Now<br>Tomar 0…"
